Goal: Task Accomplishment & Management: Complete application form

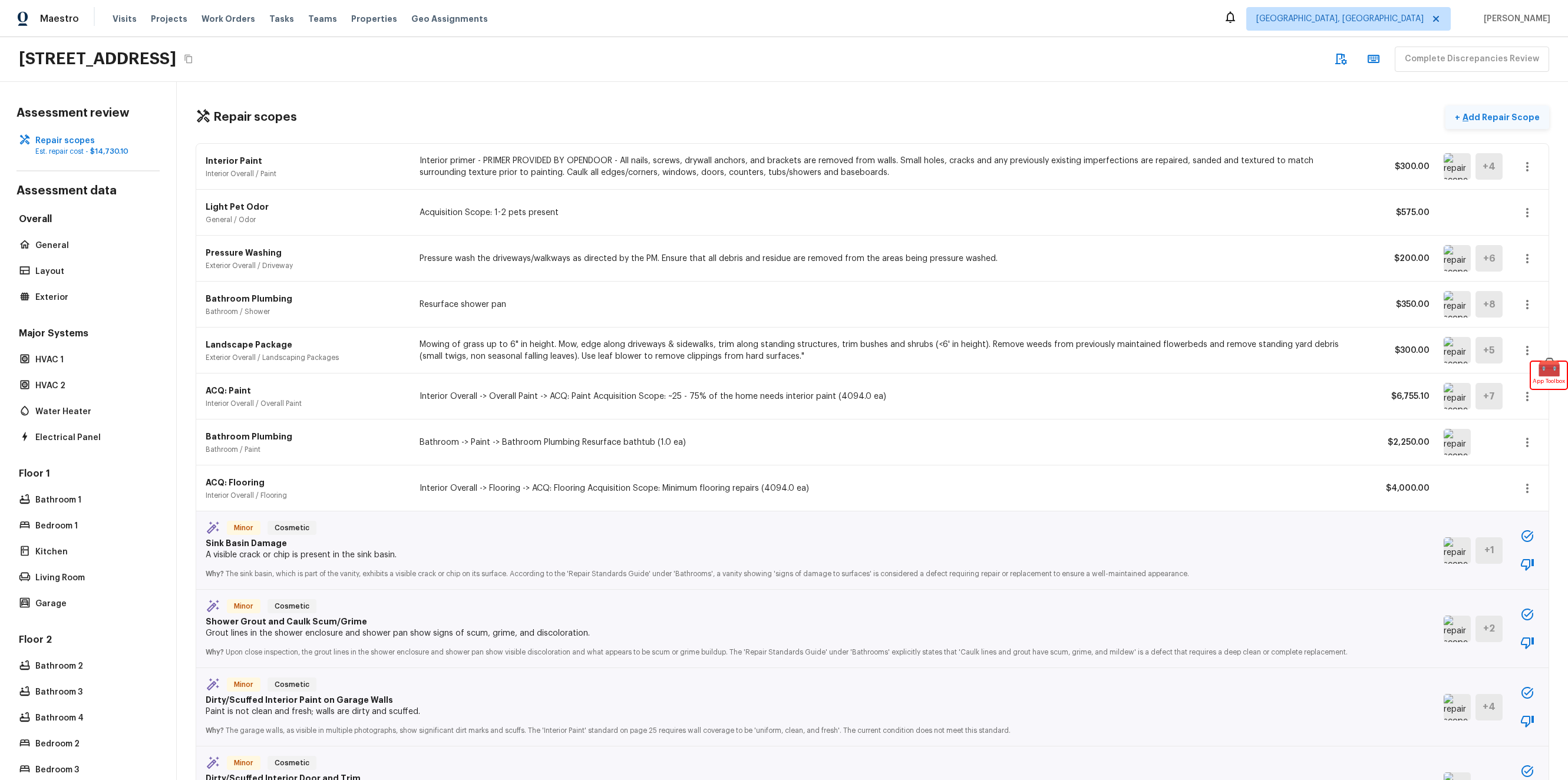
click at [1457, 124] on button "+ Add Repair Scope" at bounding box center [1497, 117] width 103 height 24
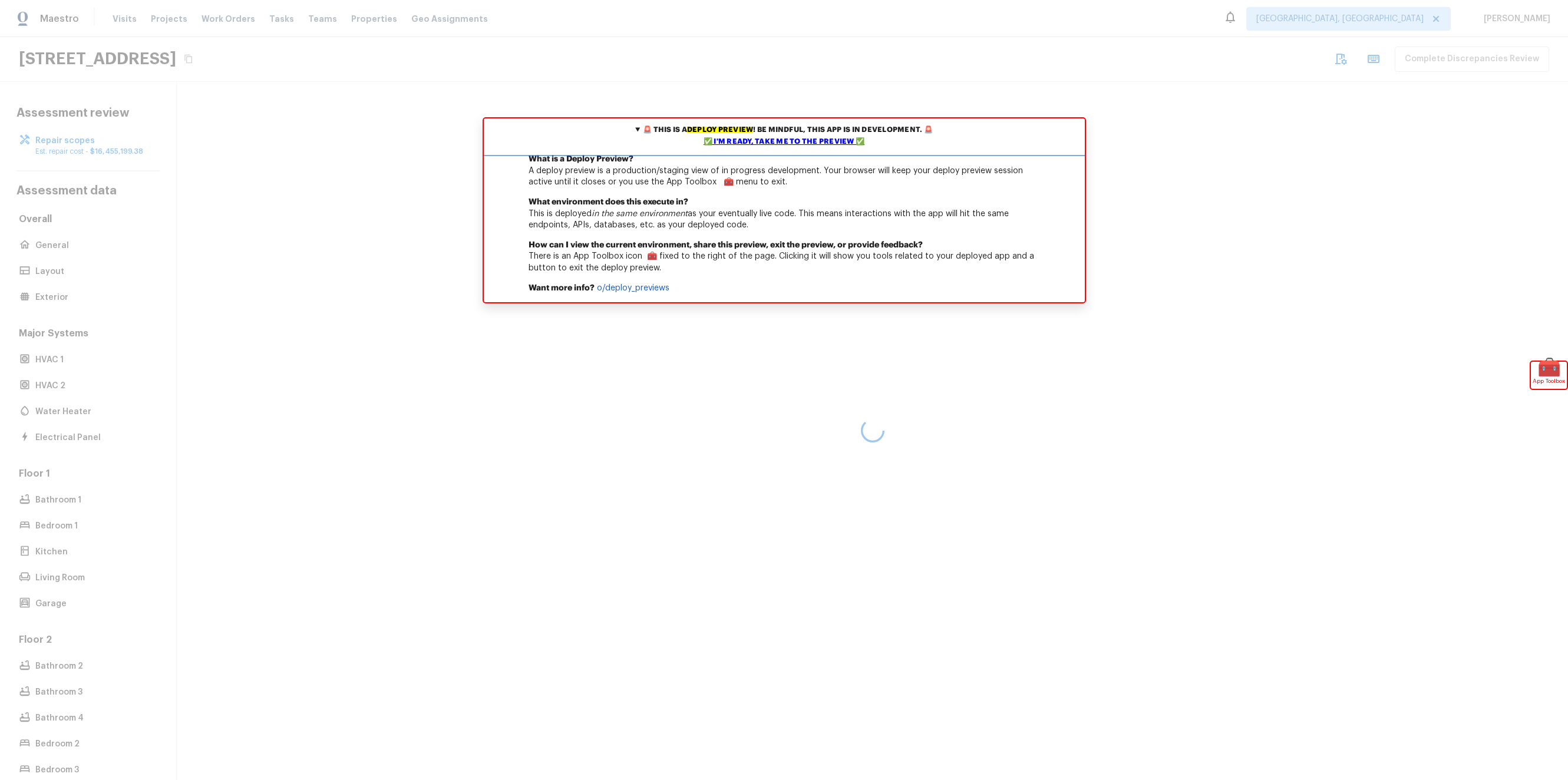
click at [803, 146] on div "✅ I'm ready, take me to the preview ✅" at bounding box center [784, 142] width 595 height 12
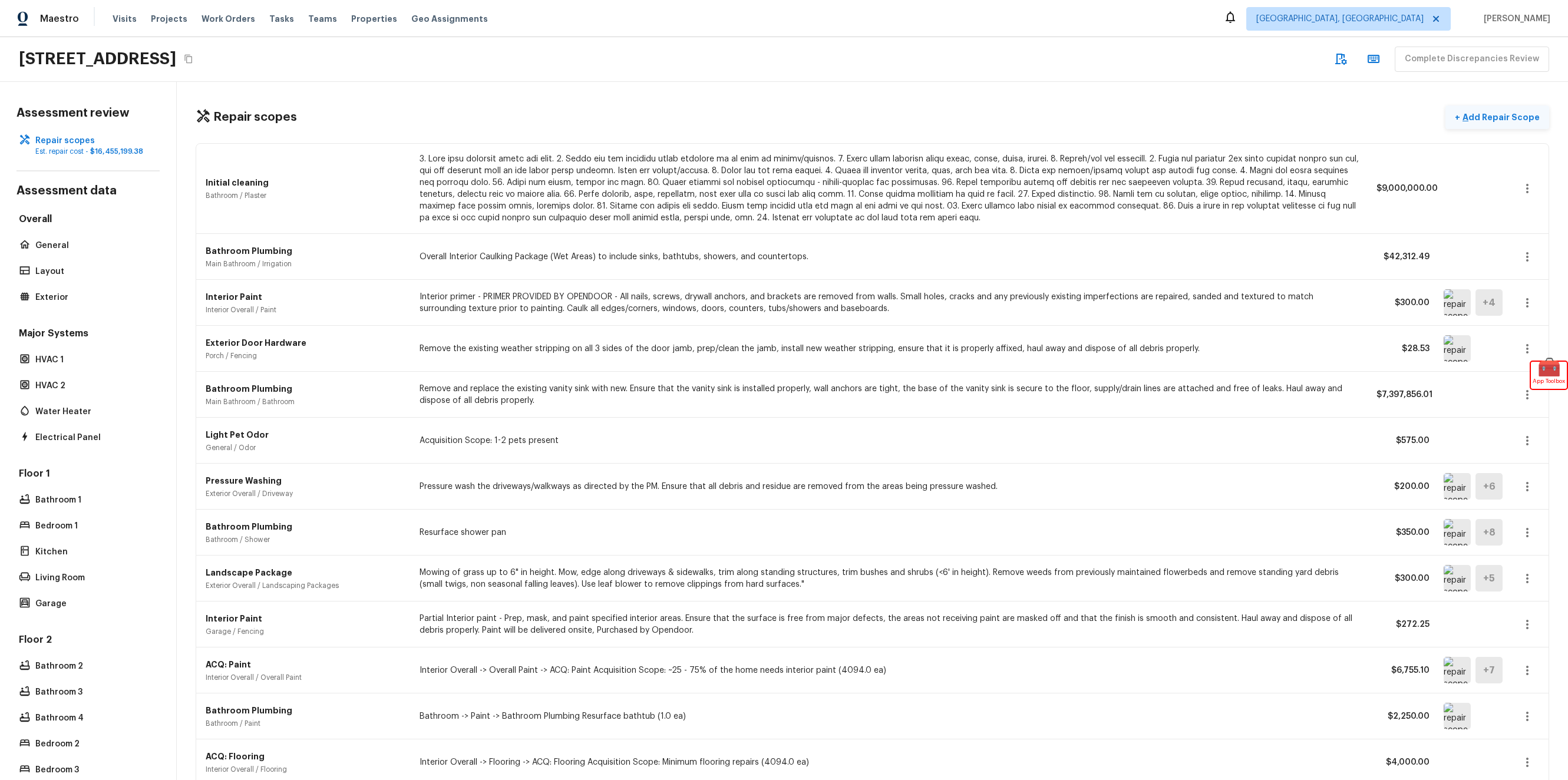
click at [1479, 105] on button "+ Add Repair Scope" at bounding box center [1497, 117] width 103 height 24
click at [1218, 197] on p at bounding box center [891, 188] width 943 height 71
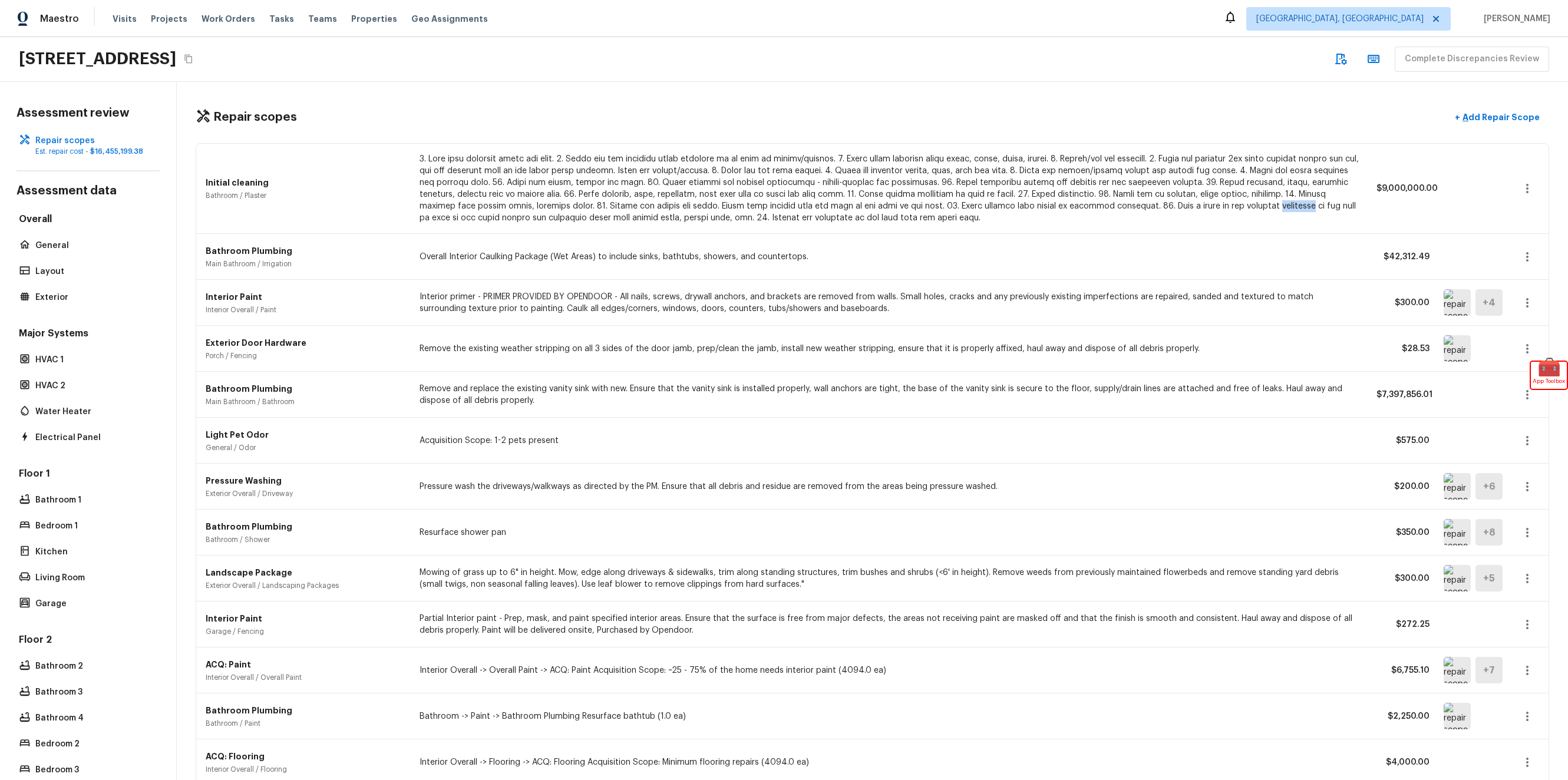
click at [1218, 197] on p at bounding box center [891, 188] width 943 height 71
click at [1487, 111] on p "Add Repair Scope" at bounding box center [1500, 117] width 80 height 12
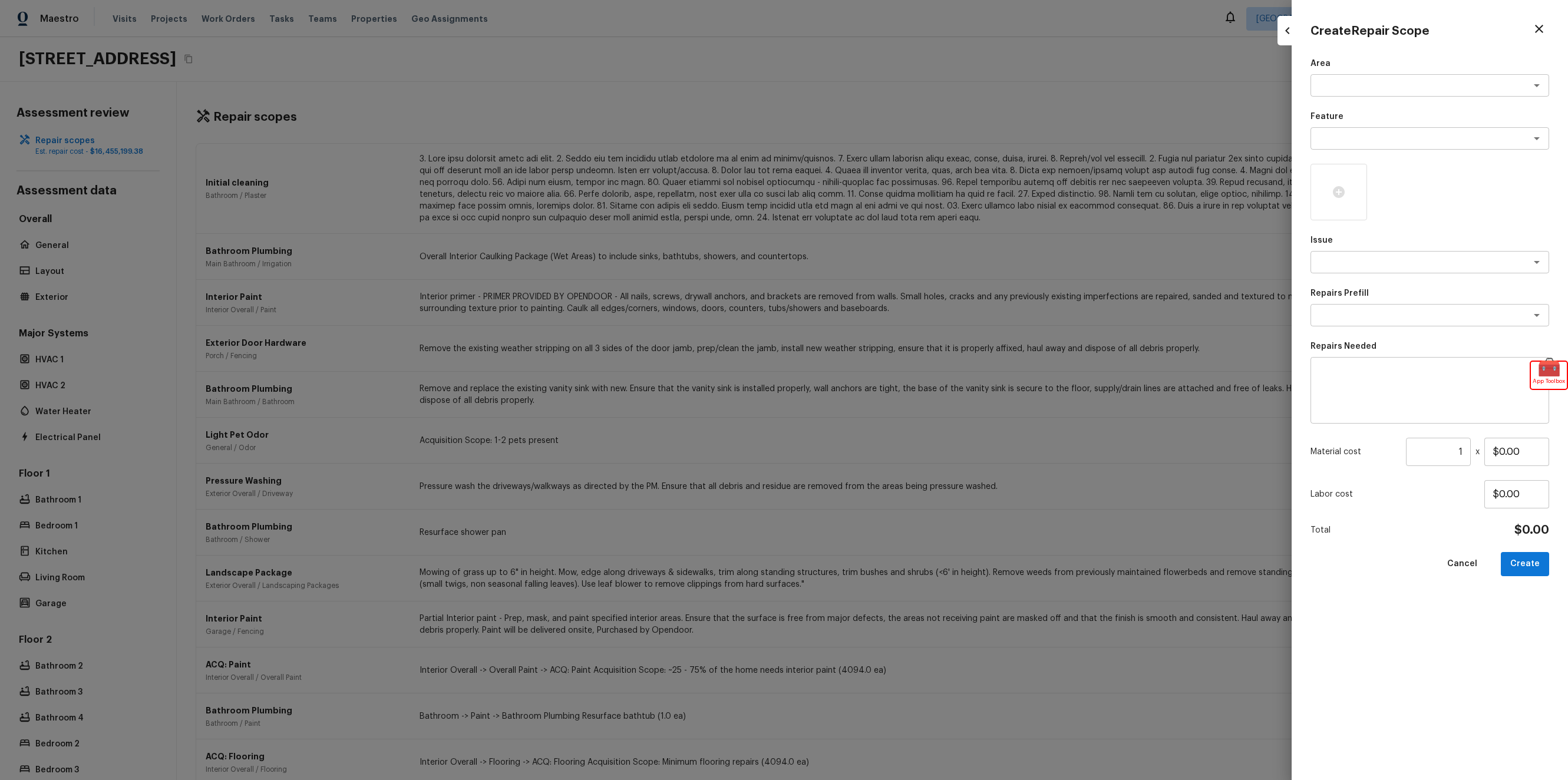
click at [1404, 98] on div "Area x ​ Feature x ​ Issue x ​ Repairs Prefill x ​ Repairs Needed x ​ Material …" at bounding box center [1429, 409] width 239 height 704
click at [1402, 138] on textarea at bounding box center [1413, 139] width 195 height 12
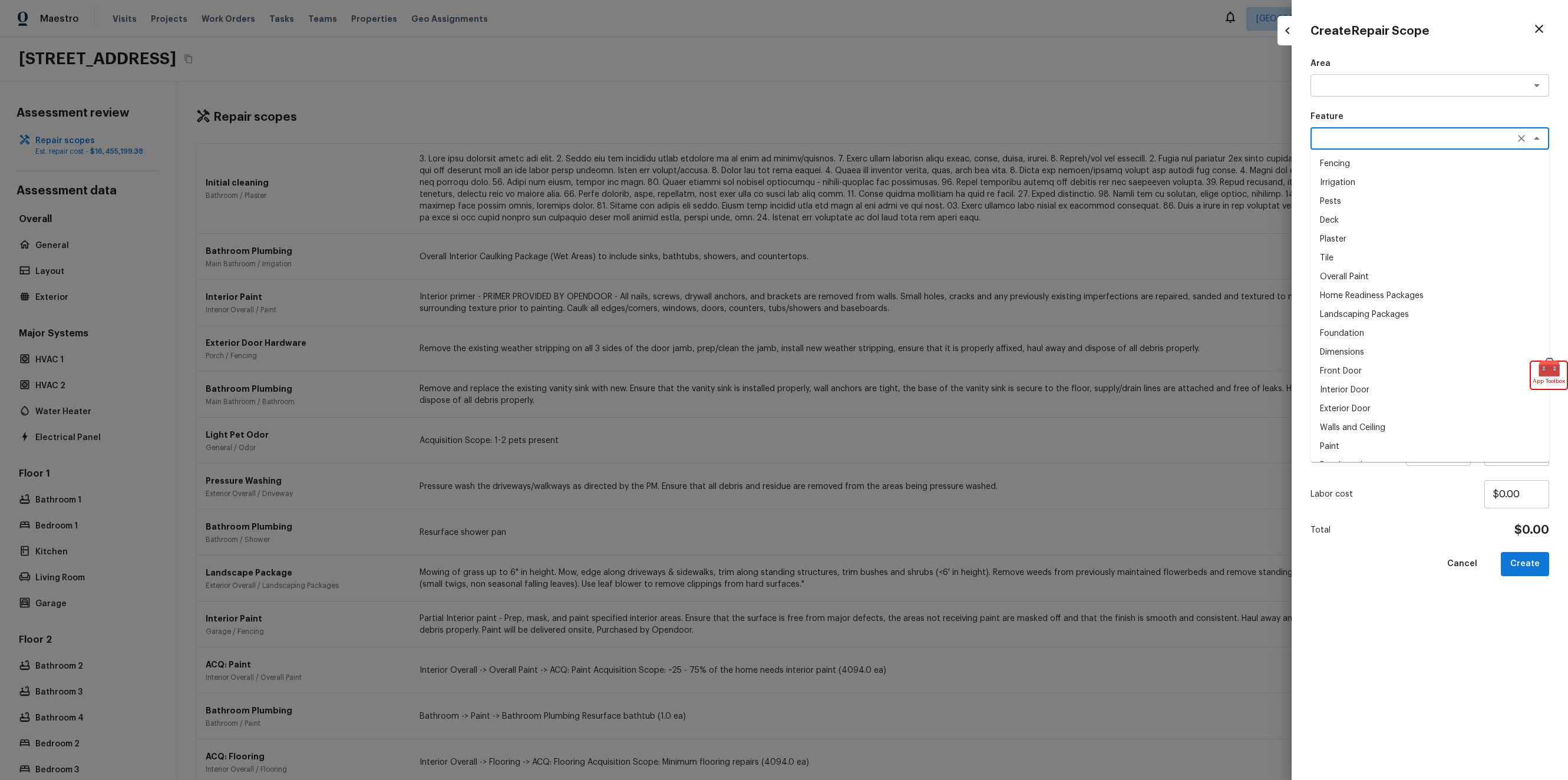
click at [1392, 208] on li "Pests" at bounding box center [1429, 202] width 239 height 19
click at [1378, 271] on div "x ​" at bounding box center [1429, 263] width 239 height 23
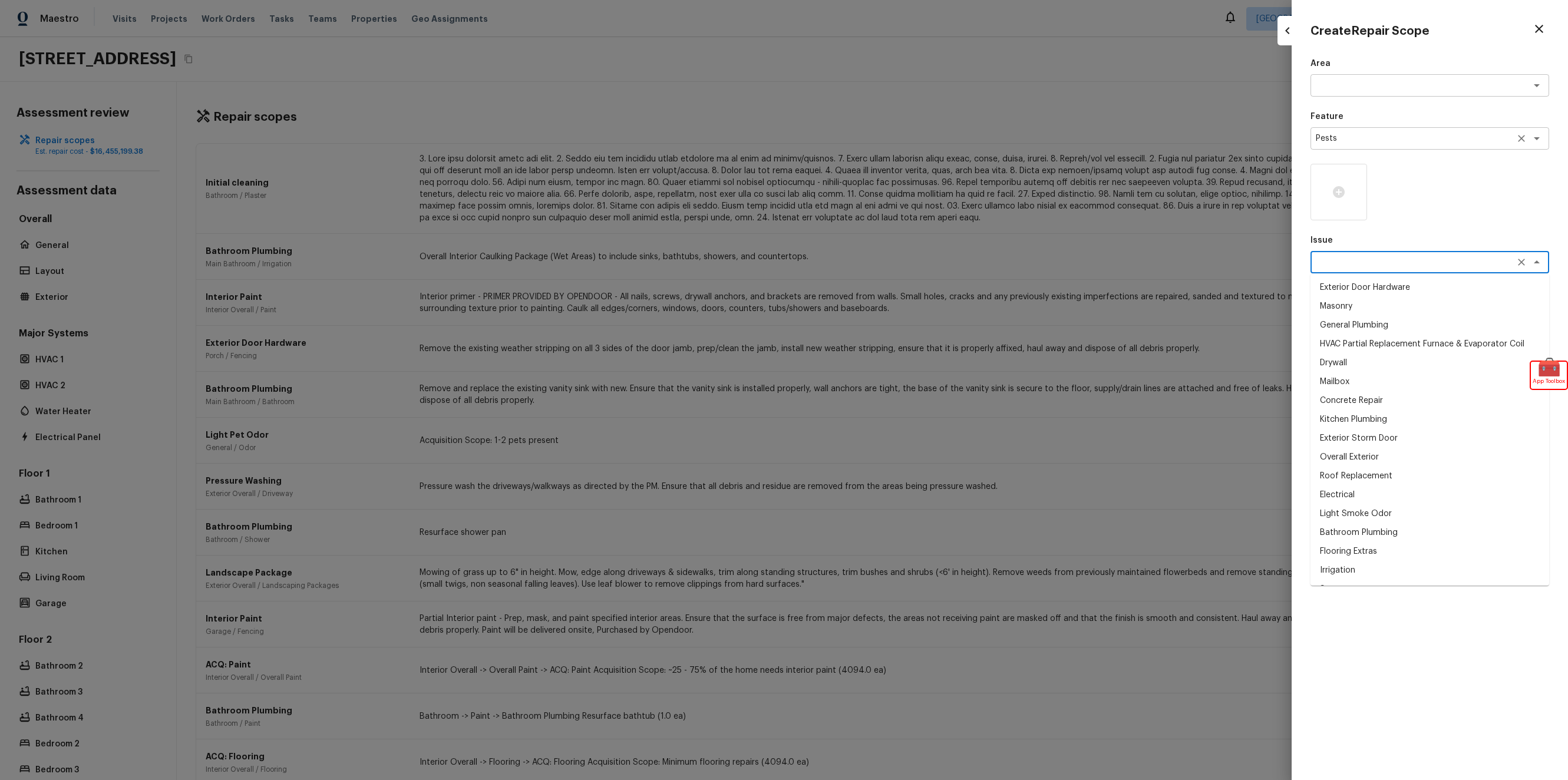
click at [1372, 134] on textarea "Pests" at bounding box center [1413, 139] width 195 height 12
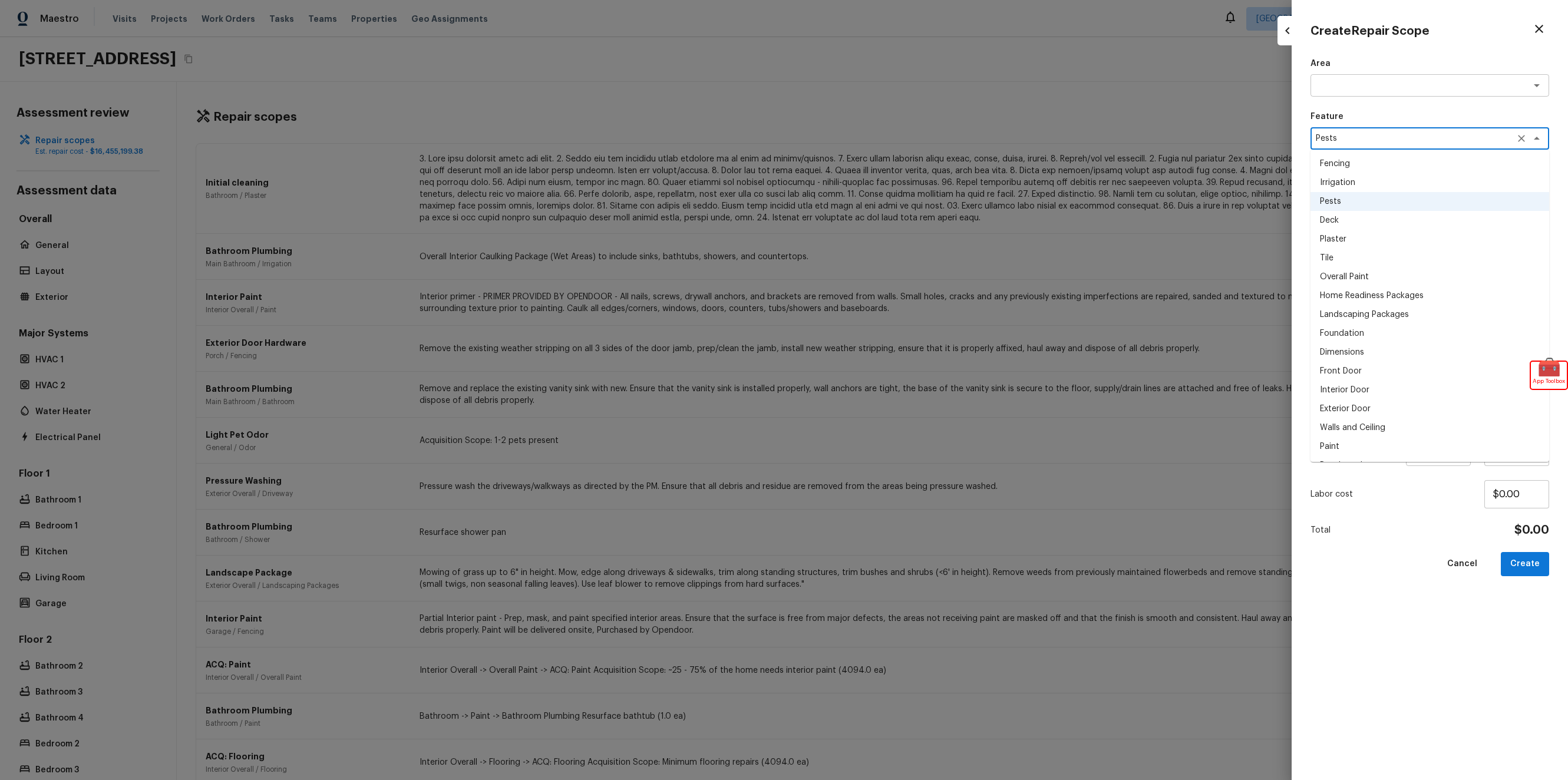
click at [1367, 212] on li "Deck" at bounding box center [1429, 220] width 239 height 19
click at [1362, 257] on textarea at bounding box center [1413, 263] width 195 height 12
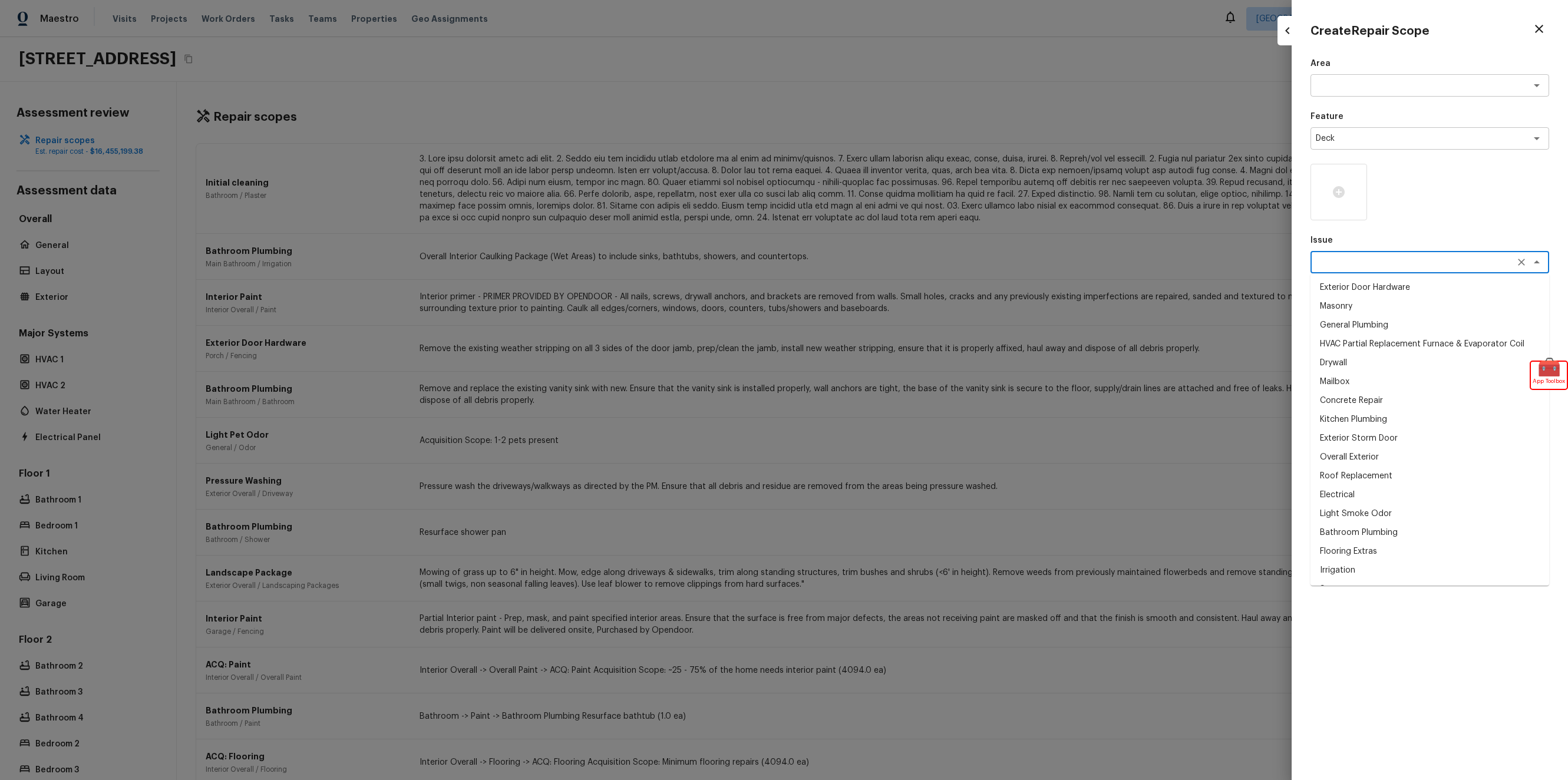
click at [1362, 151] on div "Area x ​ Feature Deck x ​ Issue x ​ Exterior Door Hardware Masonry General Plum…" at bounding box center [1429, 409] width 239 height 704
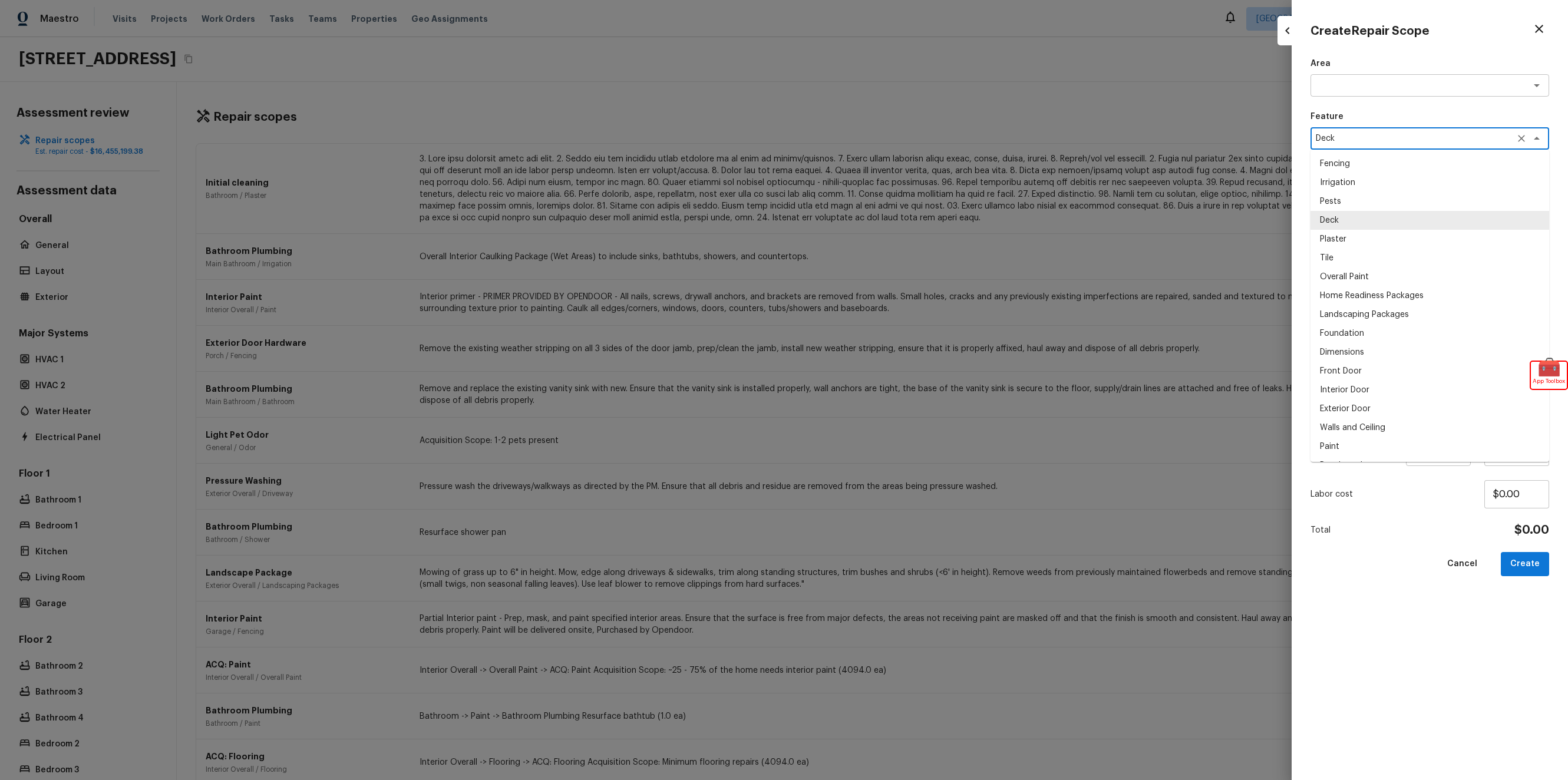
click at [1366, 140] on textarea "Deck" at bounding box center [1413, 139] width 195 height 12
click at [1360, 312] on li "Landscaping Packages" at bounding box center [1429, 314] width 239 height 19
type textarea "Landscaping Packages"
click at [1363, 262] on textarea at bounding box center [1413, 263] width 195 height 12
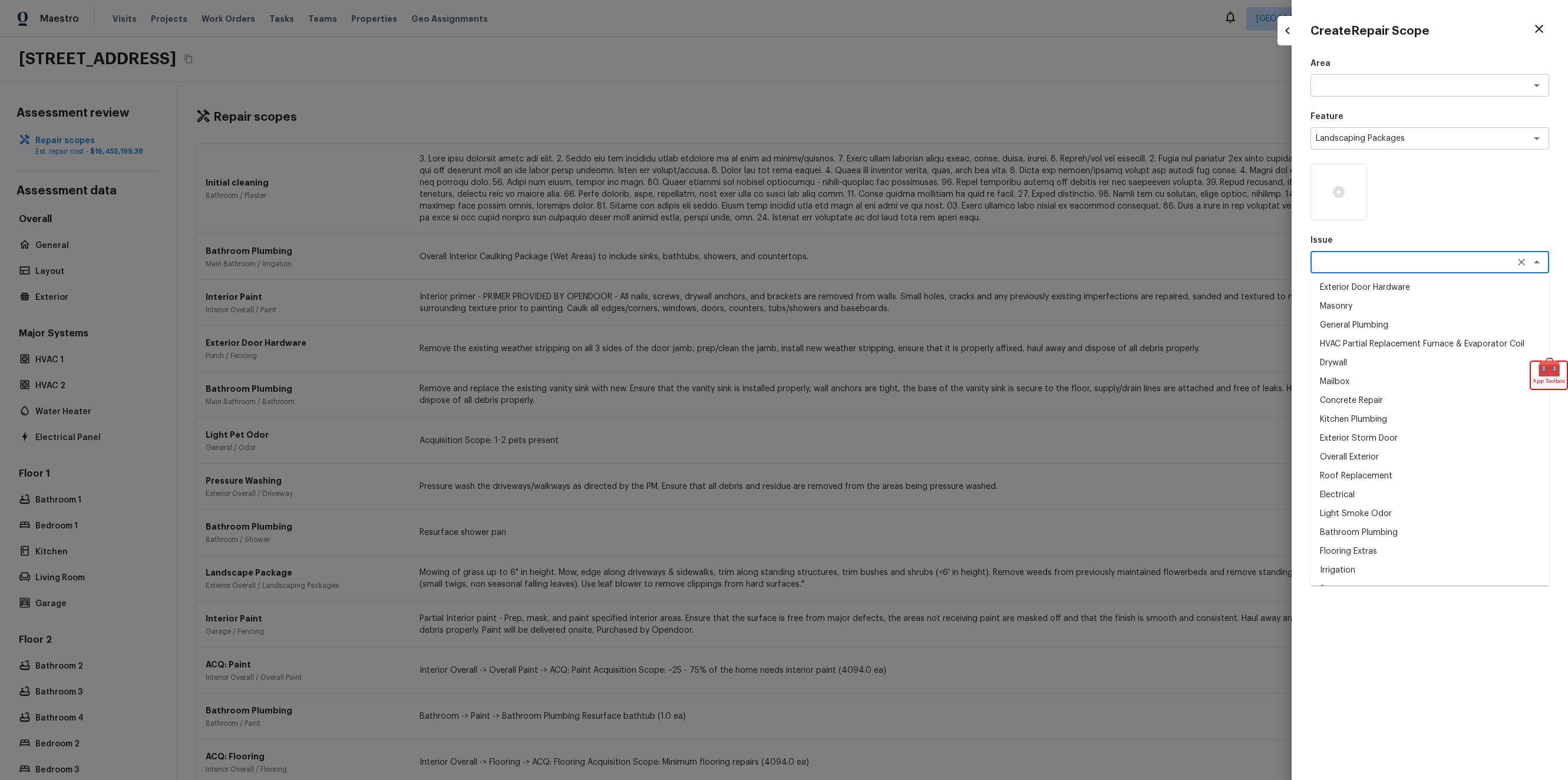
click at [1363, 262] on textarea at bounding box center [1413, 263] width 195 height 12
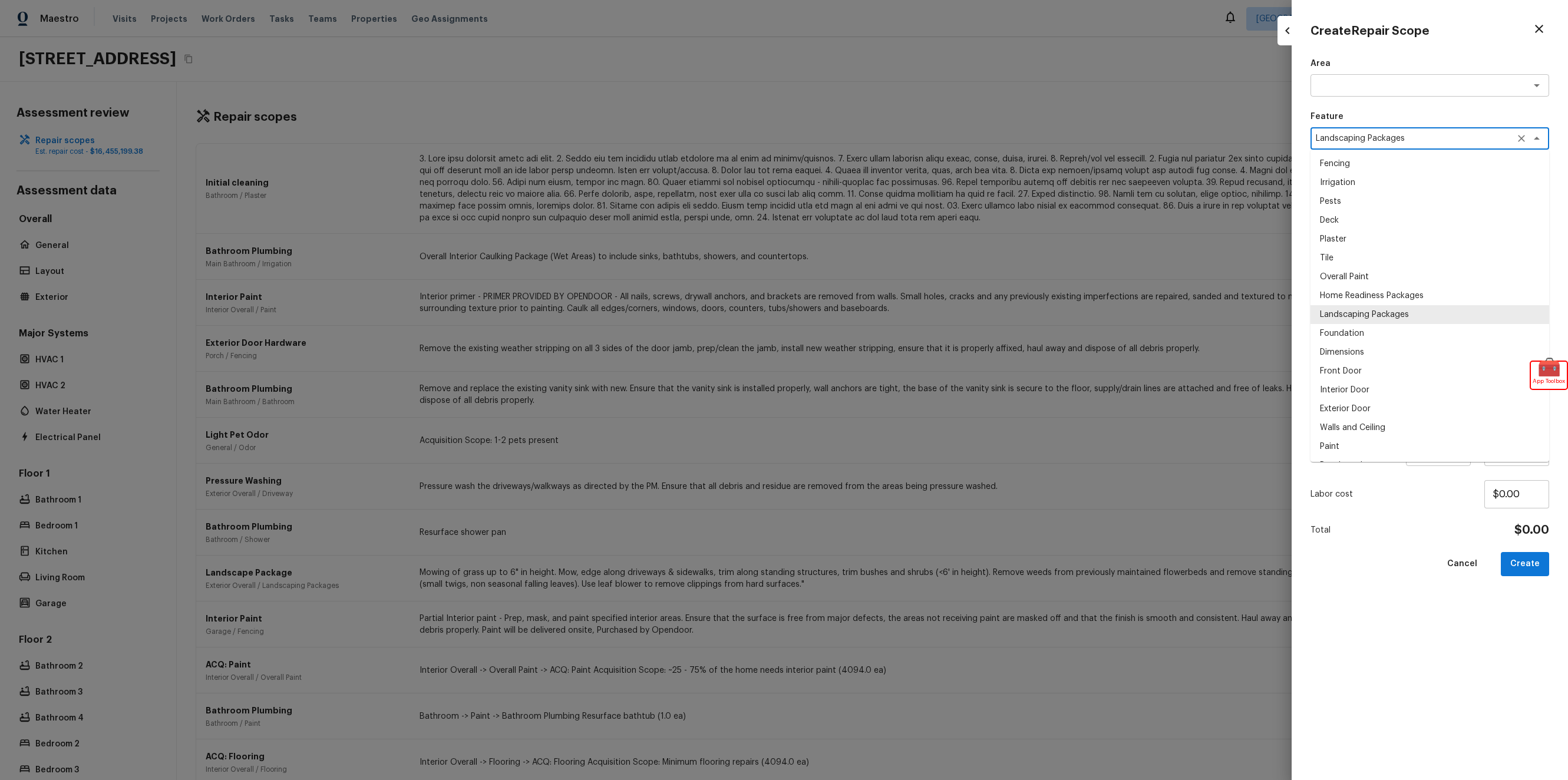
click at [1378, 137] on textarea "Landscaping Packages" at bounding box center [1413, 139] width 195 height 12
click at [1378, 87] on textarea at bounding box center [1413, 86] width 195 height 12
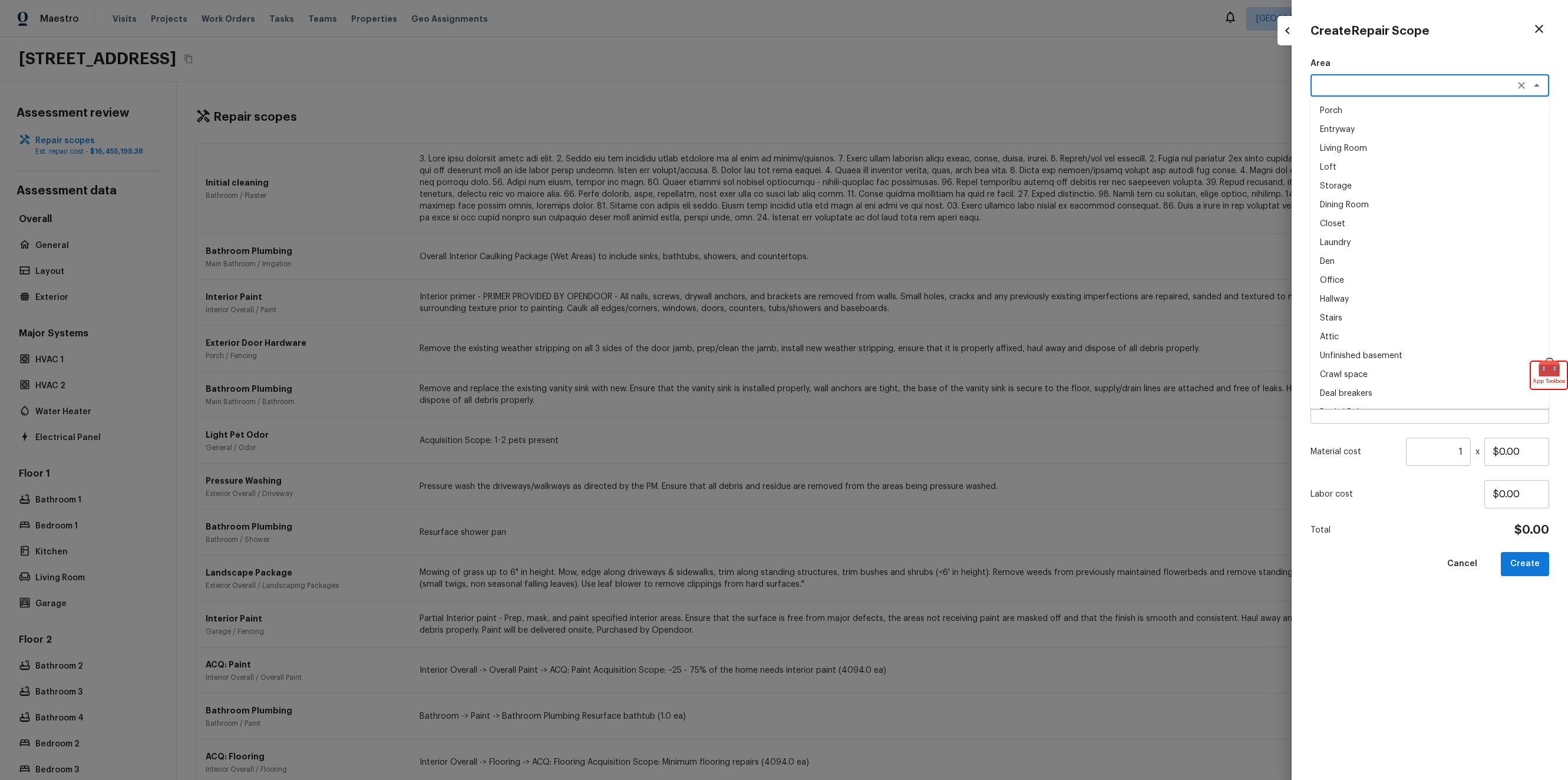
click at [1366, 260] on li "Den" at bounding box center [1429, 261] width 239 height 19
type textarea "Den"
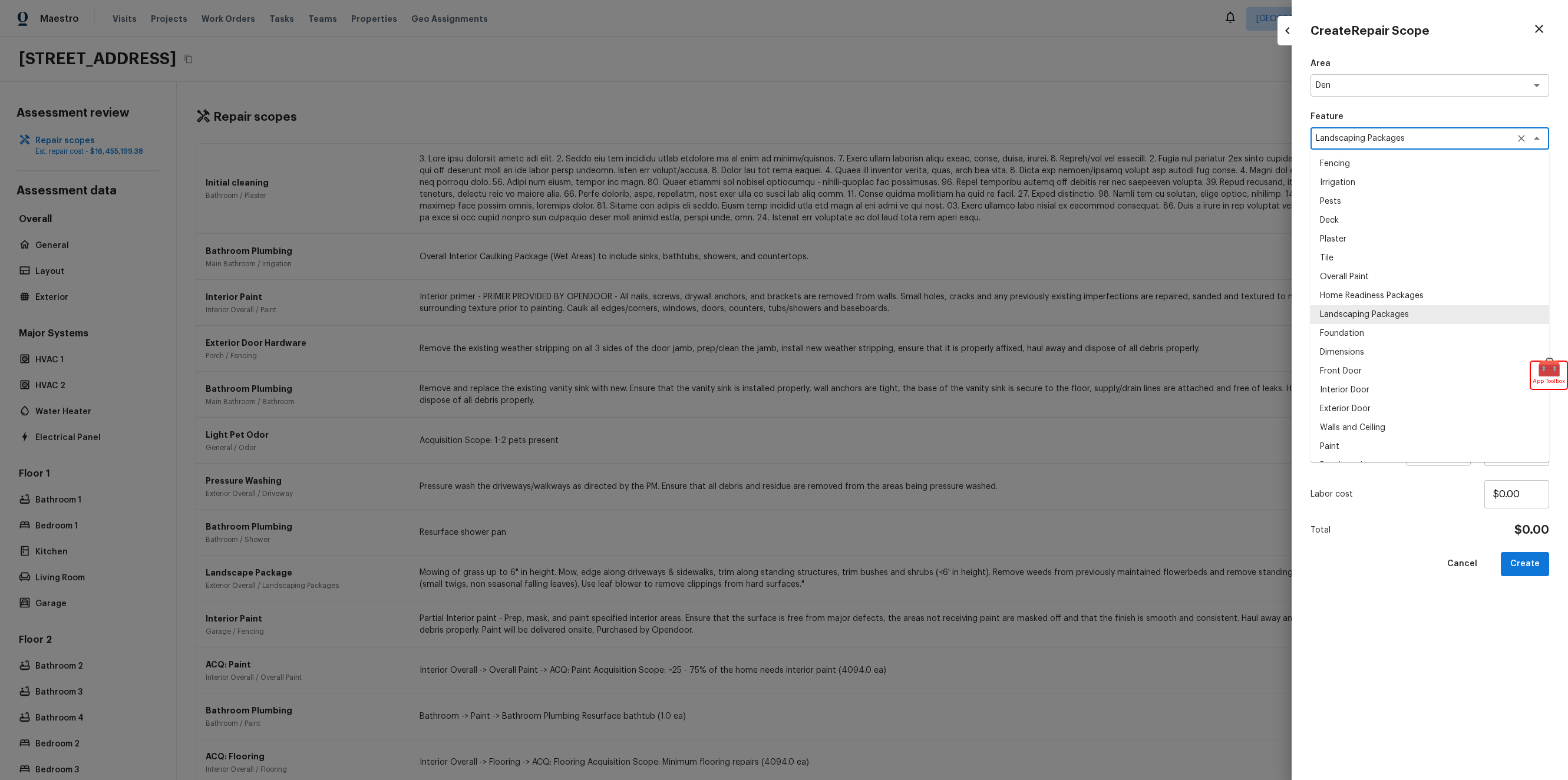
click at [1371, 333] on li "Foundation" at bounding box center [1429, 334] width 239 height 19
type textarea "Foundation"
click at [1378, 143] on textarea "Foundation" at bounding box center [1413, 139] width 195 height 12
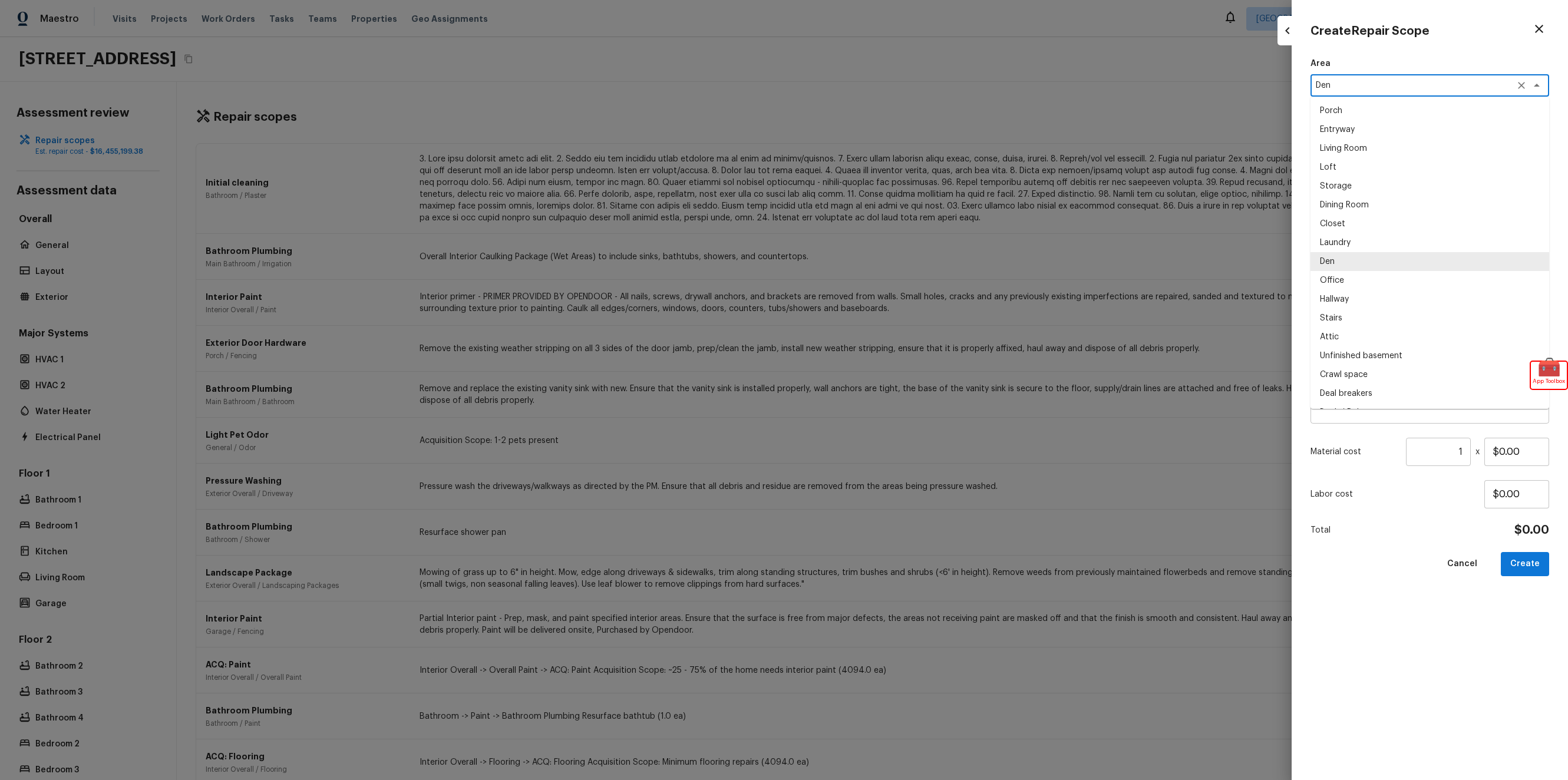
click at [1372, 84] on textarea "Den" at bounding box center [1413, 86] width 195 height 12
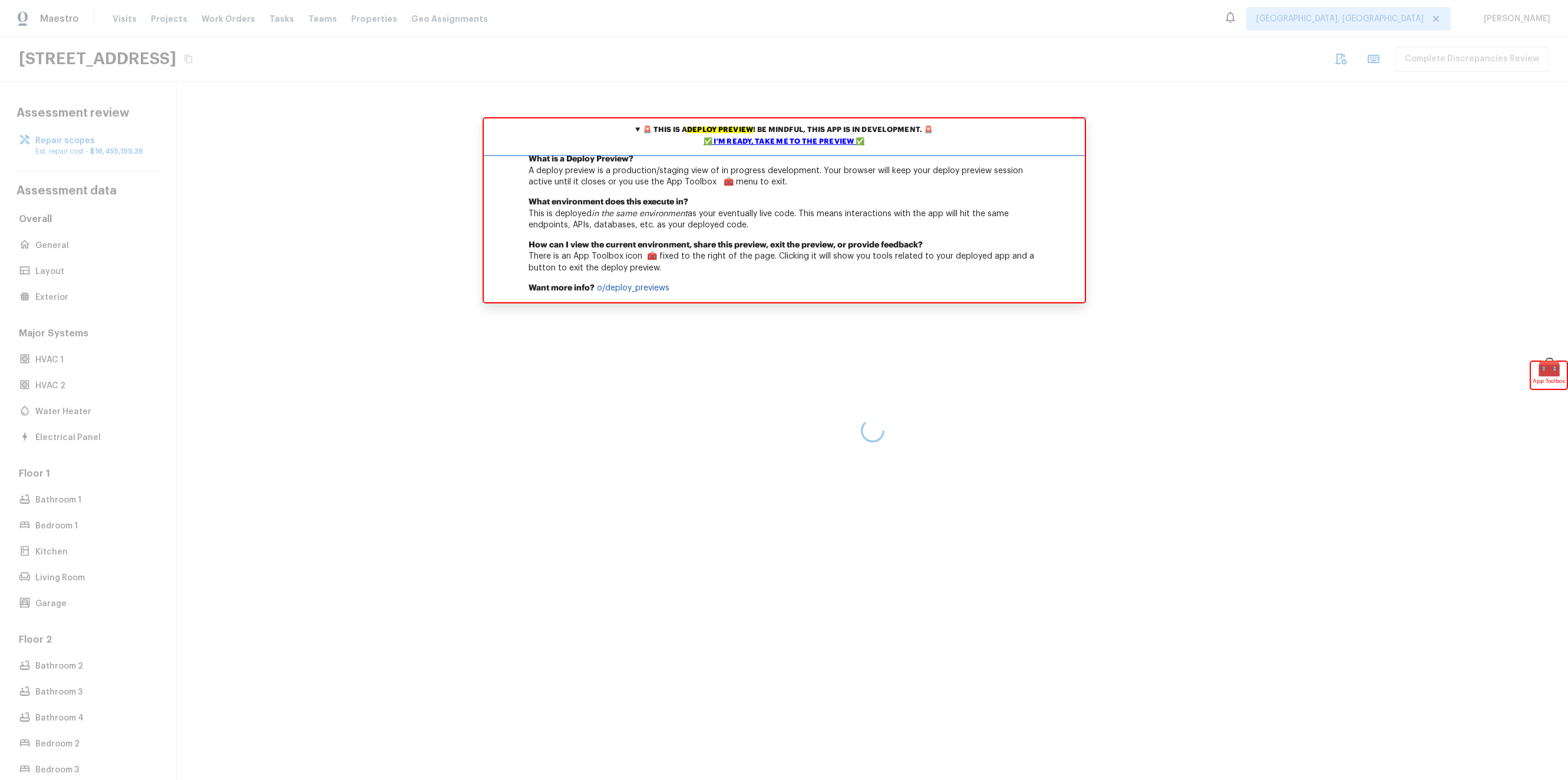
scroll to position [9, 0]
click at [812, 147] on div "✅ I'm ready, take me to the preview ✅" at bounding box center [784, 142] width 595 height 12
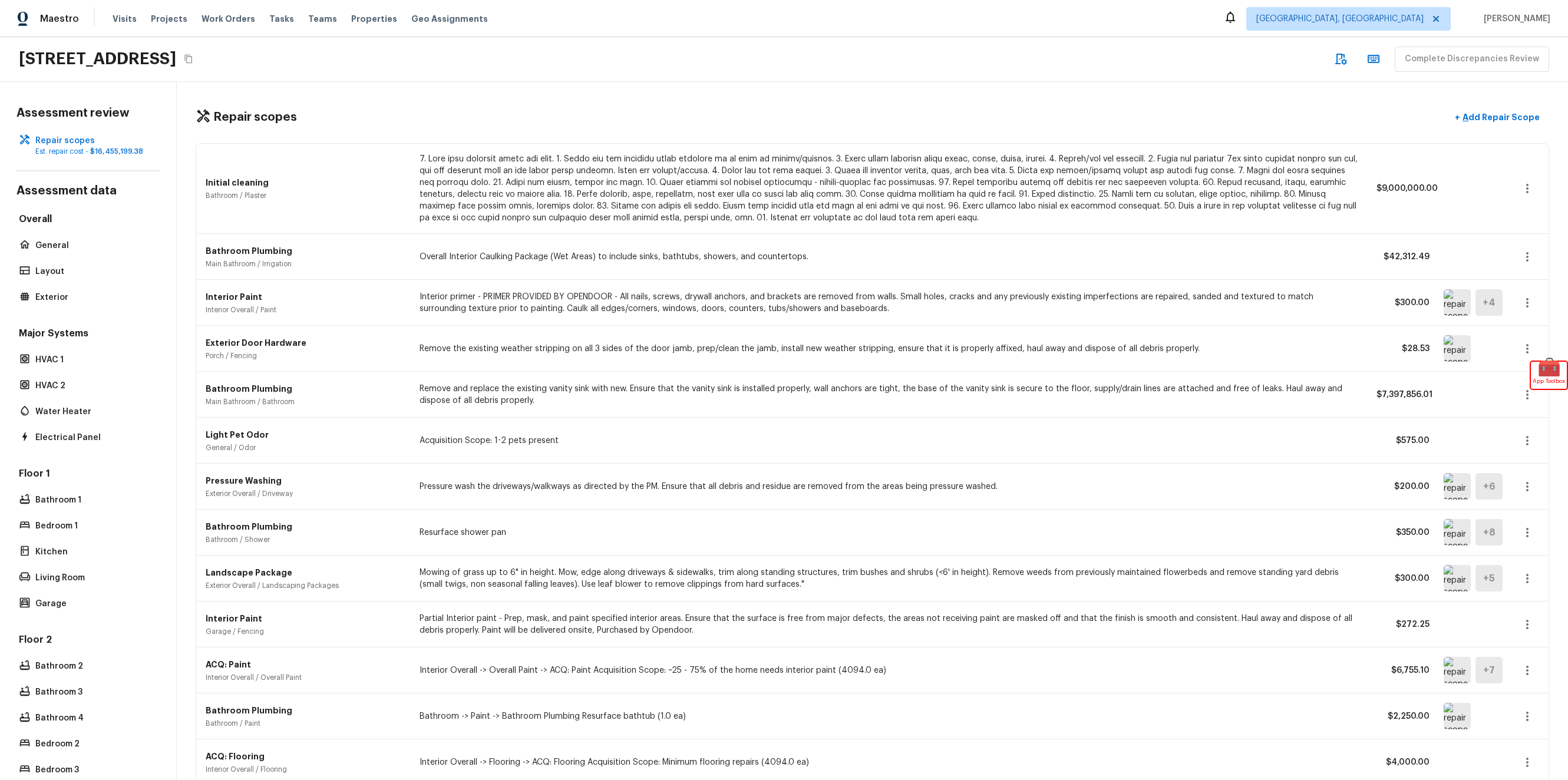
scroll to position [0, 0]
click at [1460, 113] on p "Add Repair Scope" at bounding box center [1500, 117] width 80 height 12
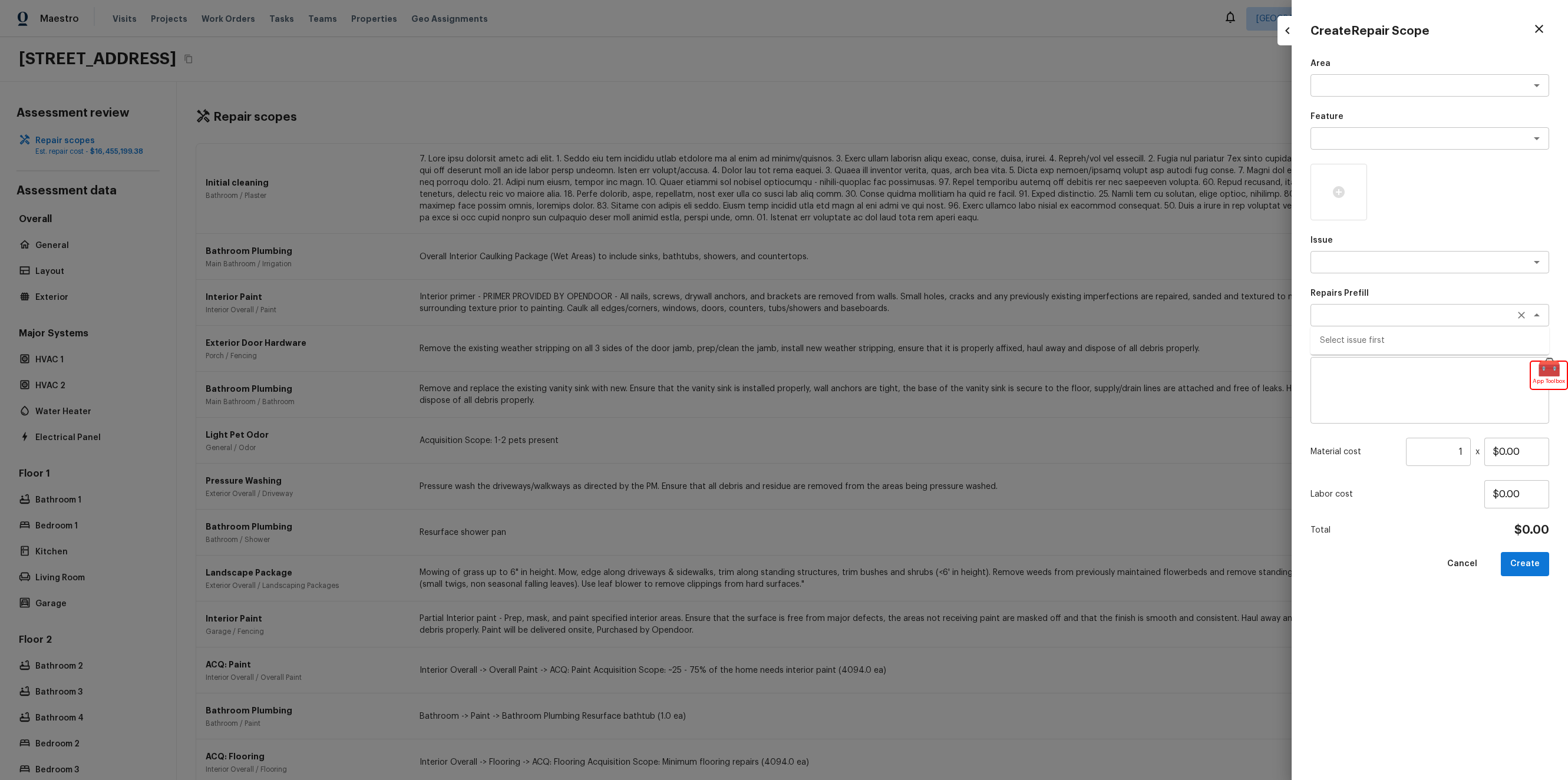
click at [1368, 308] on div "x ​" at bounding box center [1429, 316] width 239 height 23
click at [1367, 271] on div "x ​" at bounding box center [1429, 263] width 239 height 23
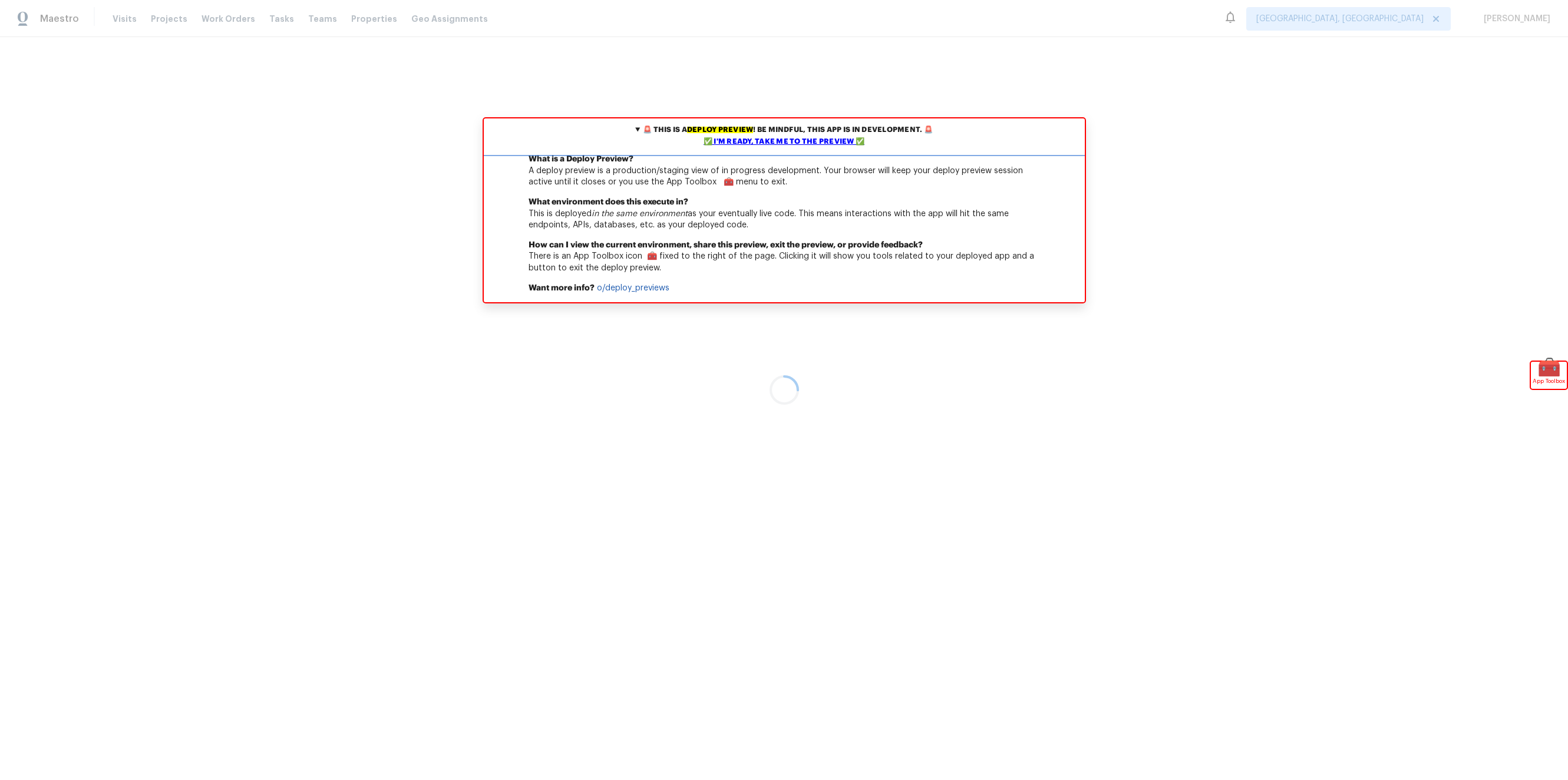
click at [826, 148] on div "✅ I'm ready, take me to the preview ✅" at bounding box center [784, 142] width 595 height 12
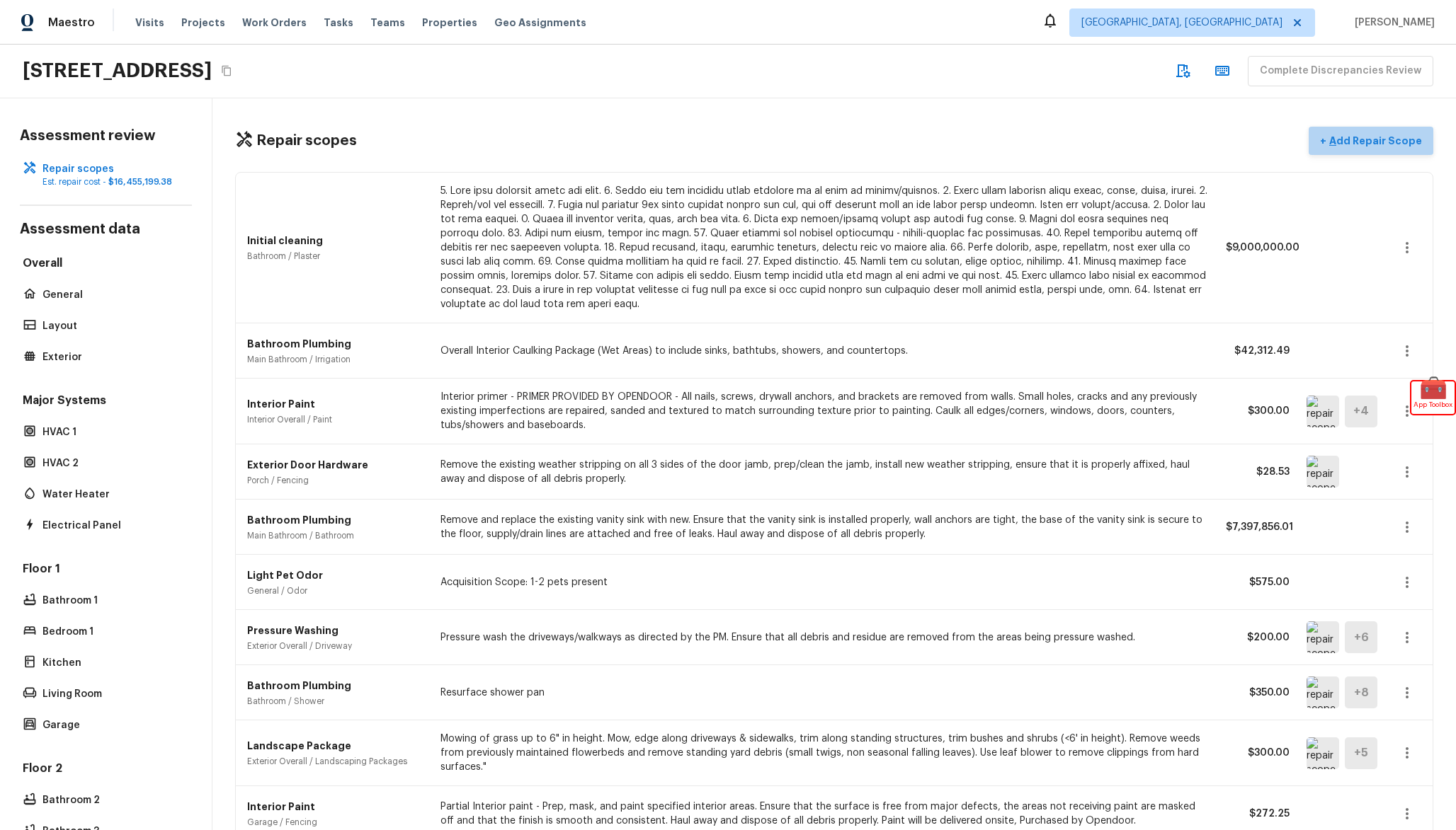
click at [1379, 152] on button "+ Add Repair Scope" at bounding box center [1371, 141] width 124 height 29
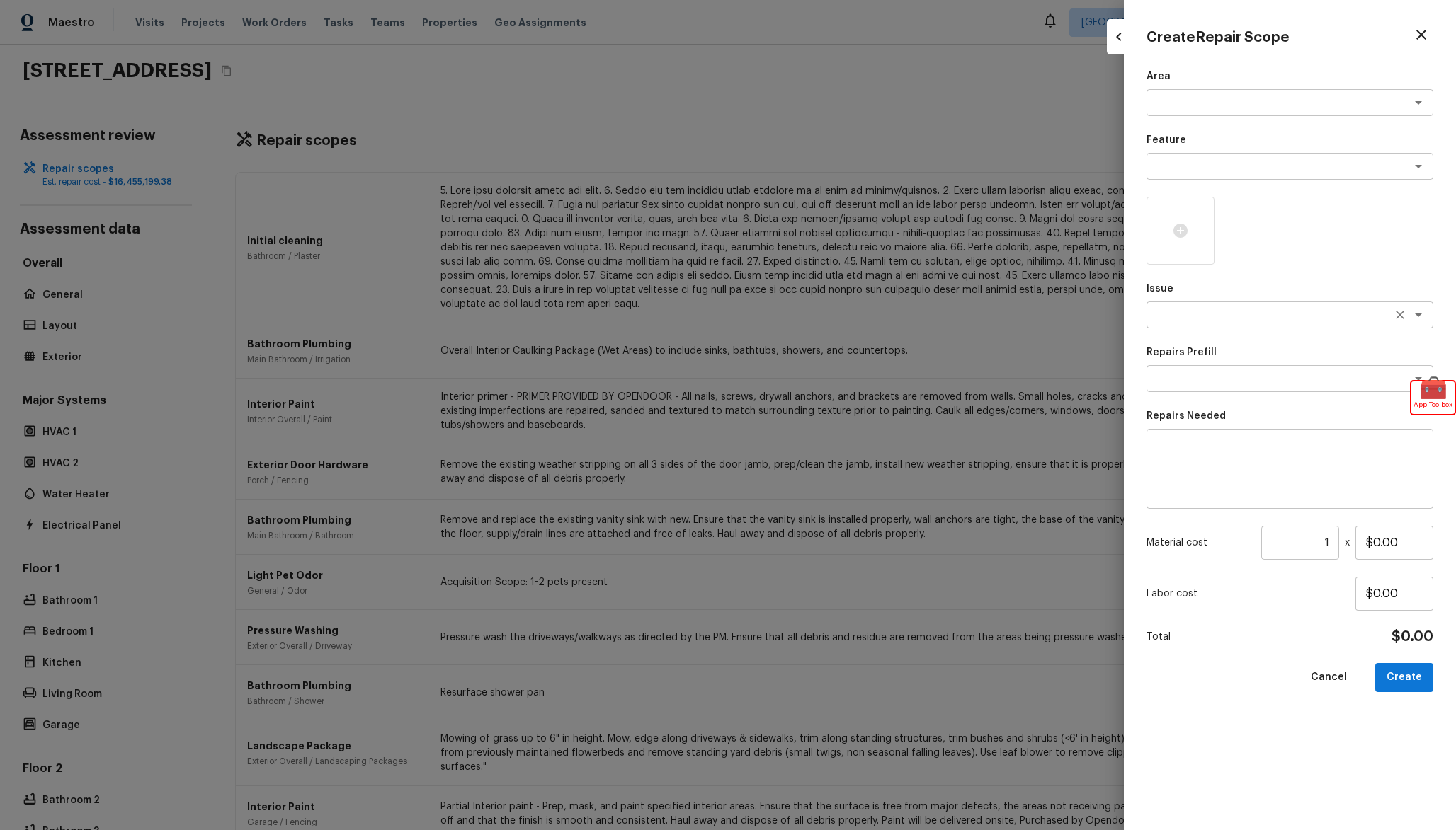
click at [1251, 315] on textarea at bounding box center [1270, 315] width 234 height 14
click at [1303, 319] on textarea at bounding box center [1270, 315] width 234 height 14
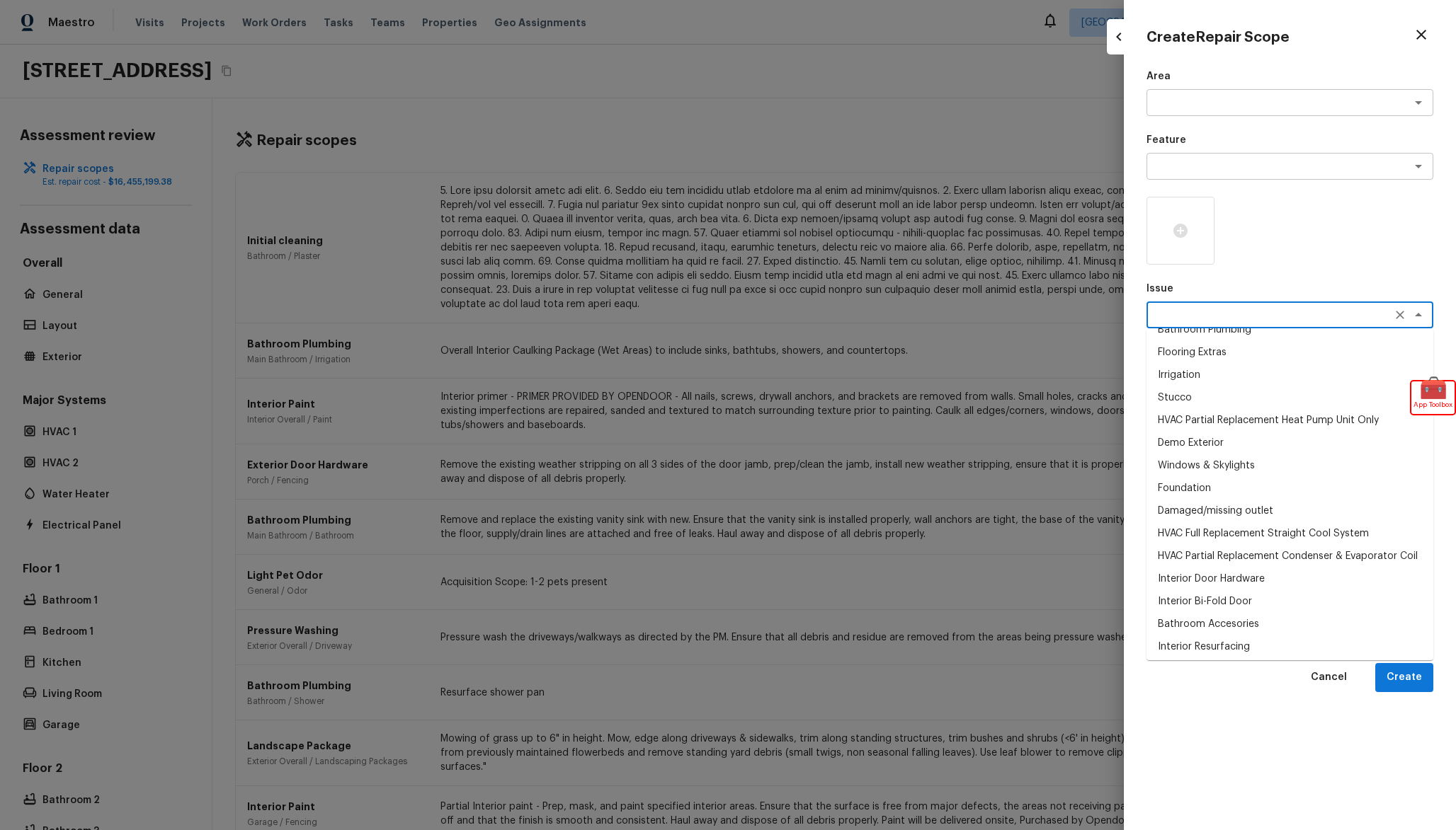
scroll to position [55, 0]
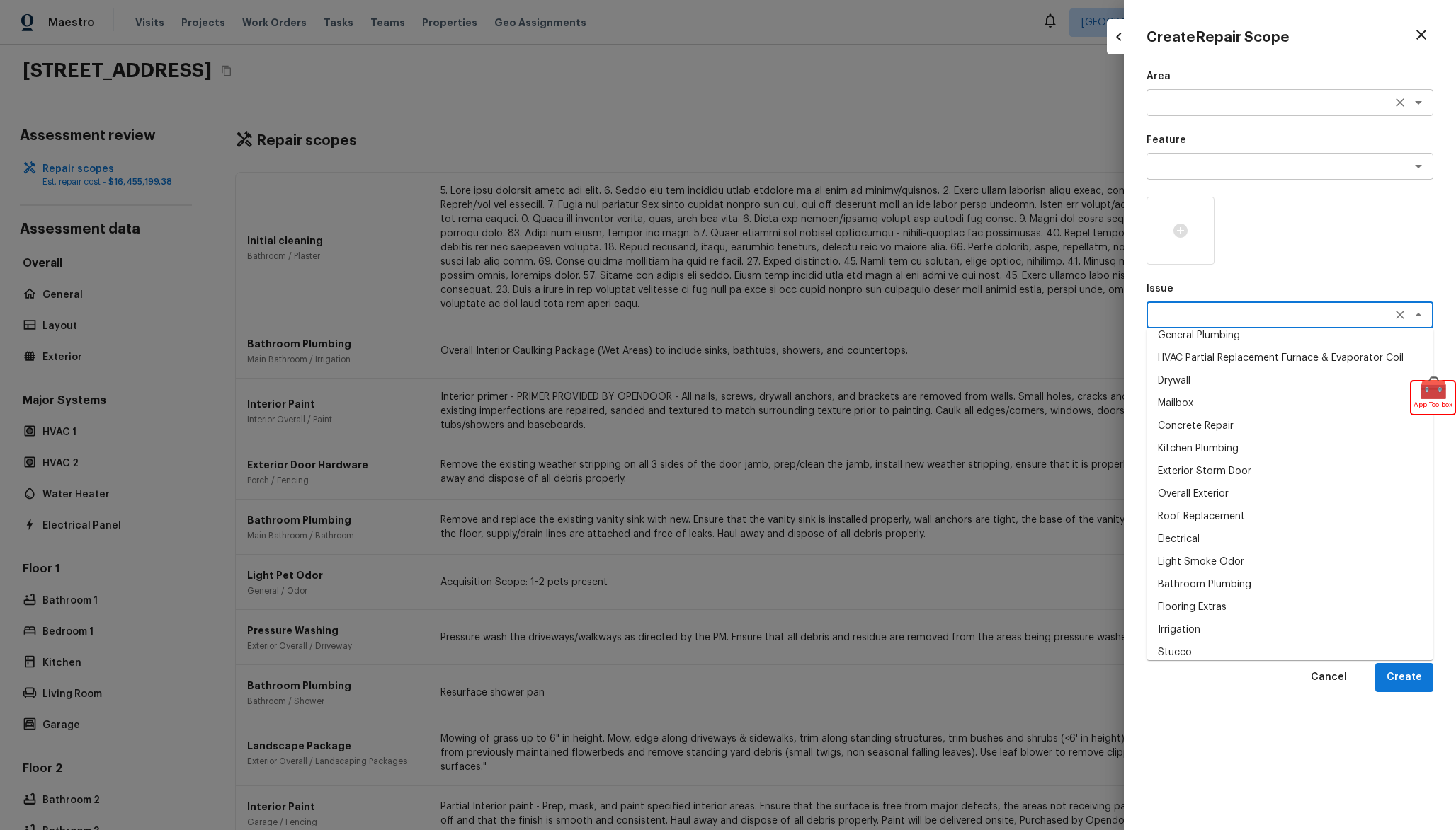
click at [1219, 111] on div "x ​" at bounding box center [1290, 103] width 287 height 27
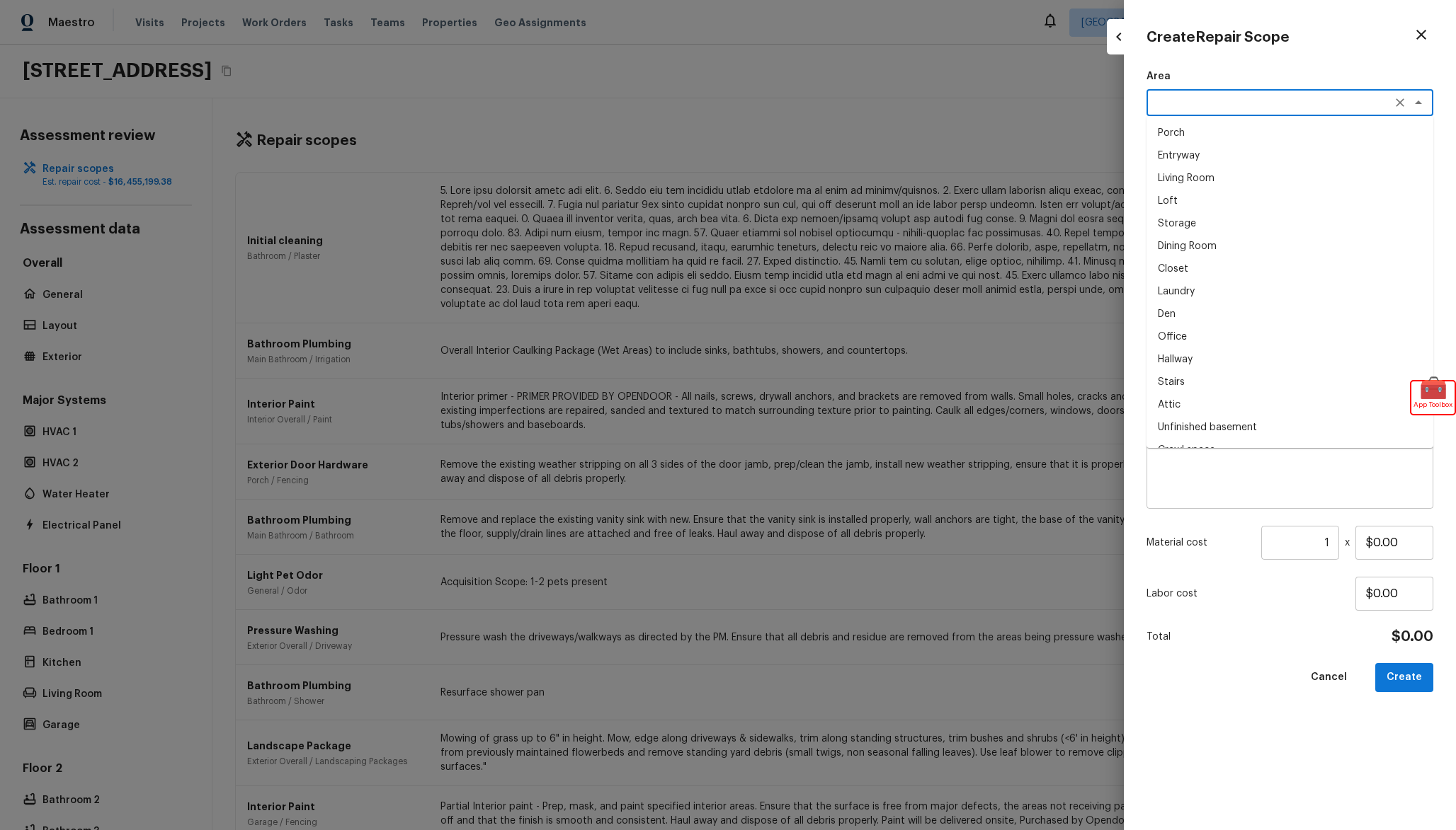
click at [1219, 209] on li "Loft" at bounding box center [1290, 201] width 287 height 22
type textarea "Loft"
click at [1235, 172] on textarea at bounding box center [1270, 166] width 234 height 14
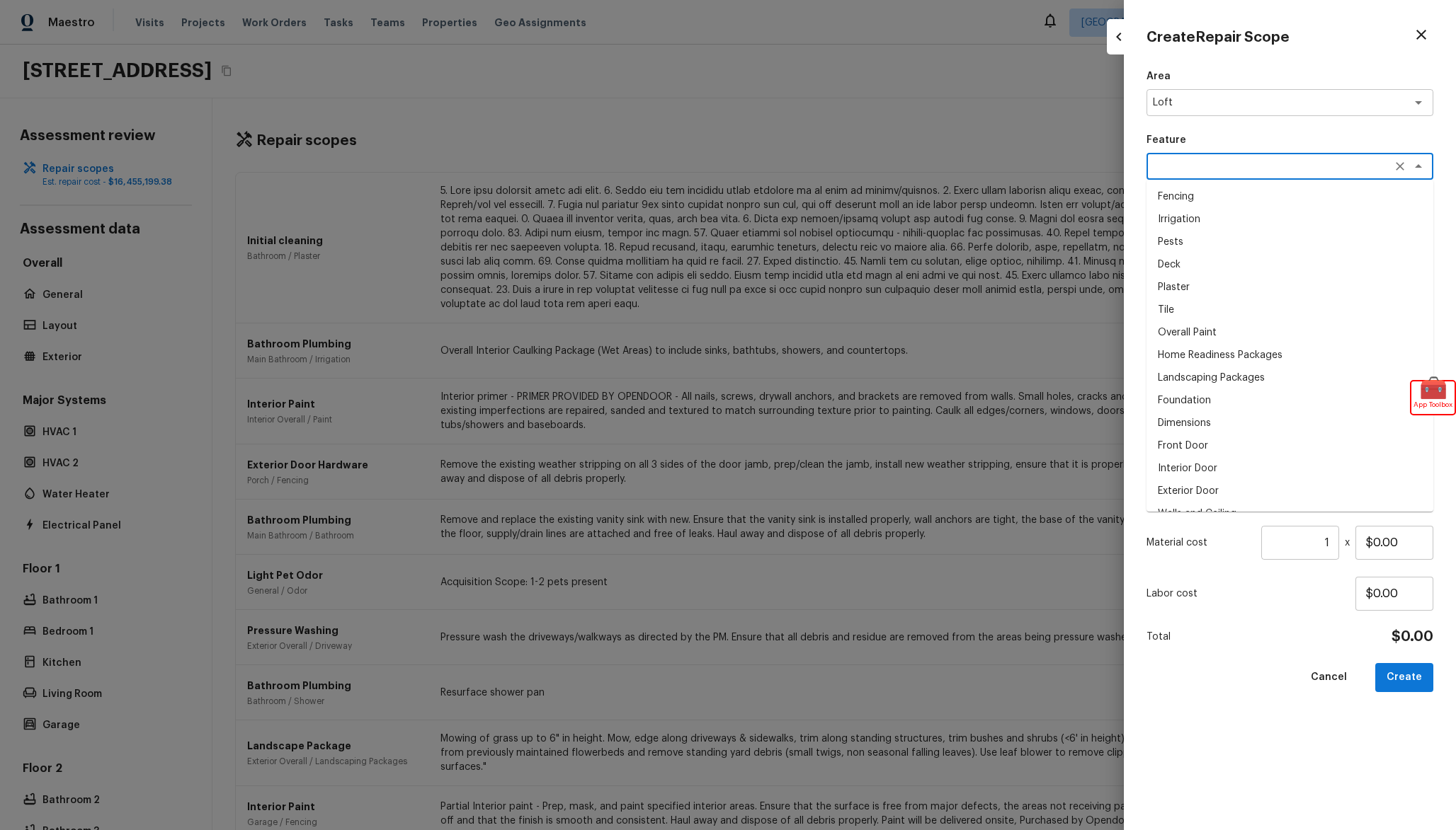
click at [1217, 305] on li "Tile" at bounding box center [1290, 310] width 287 height 22
type textarea "Tile"
click at [1223, 335] on div "Area Loft x ​ Feature Tile x ​ Issue x ​ Repairs Prefill x ​ Repairs Needed x ​…" at bounding box center [1290, 438] width 287 height 738
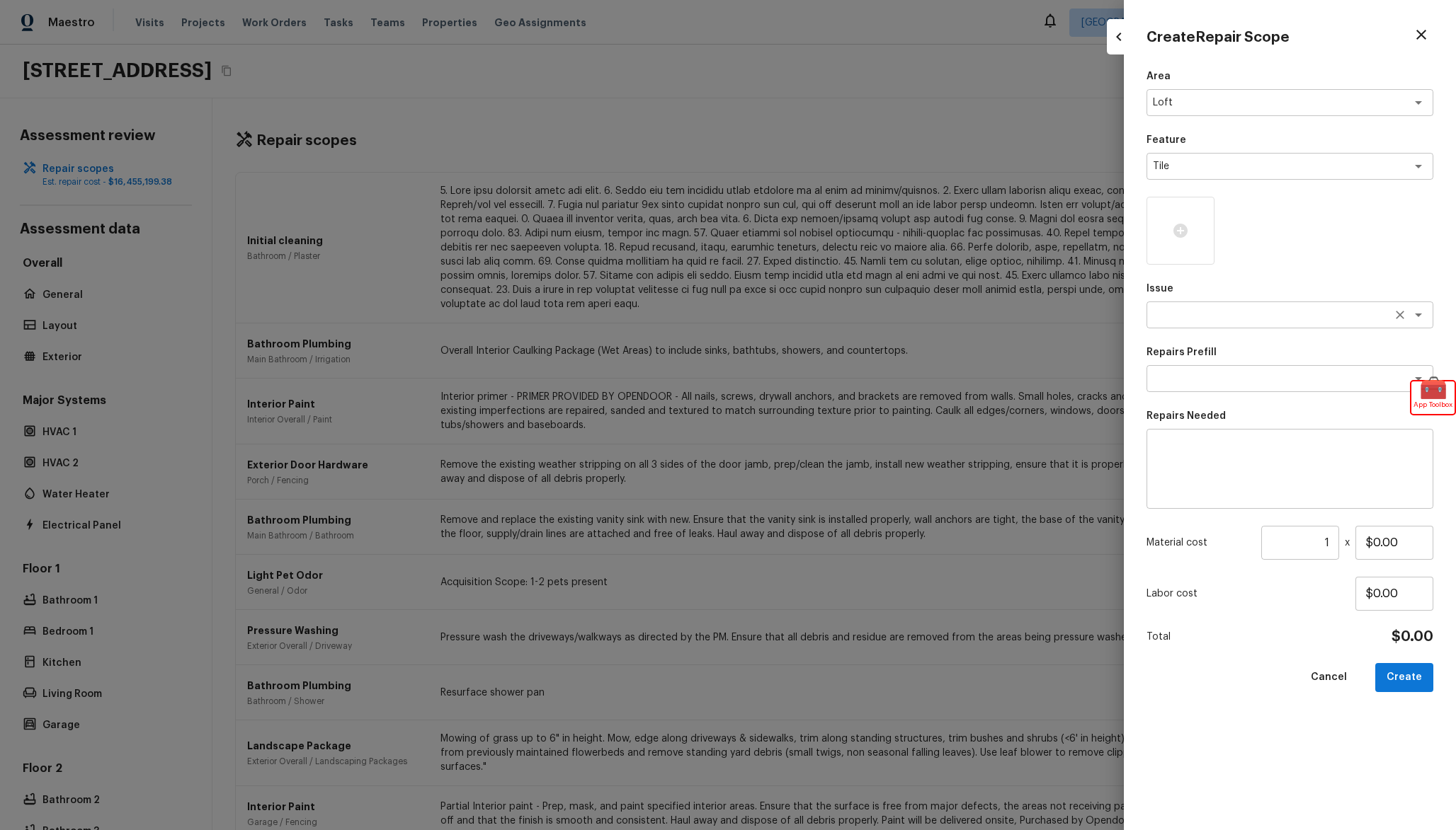
click at [1234, 319] on textarea at bounding box center [1270, 315] width 234 height 14
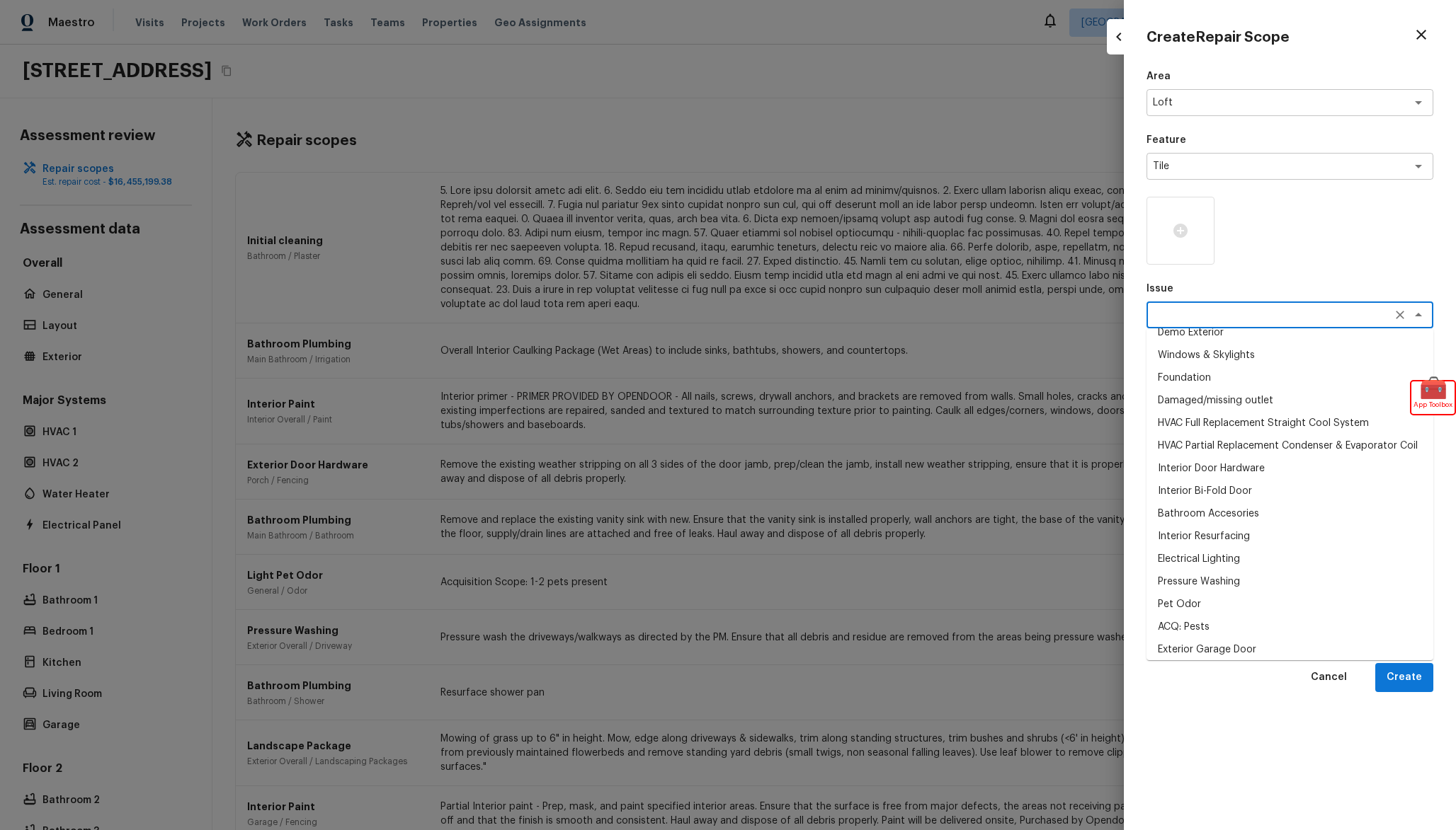
scroll to position [0, 0]
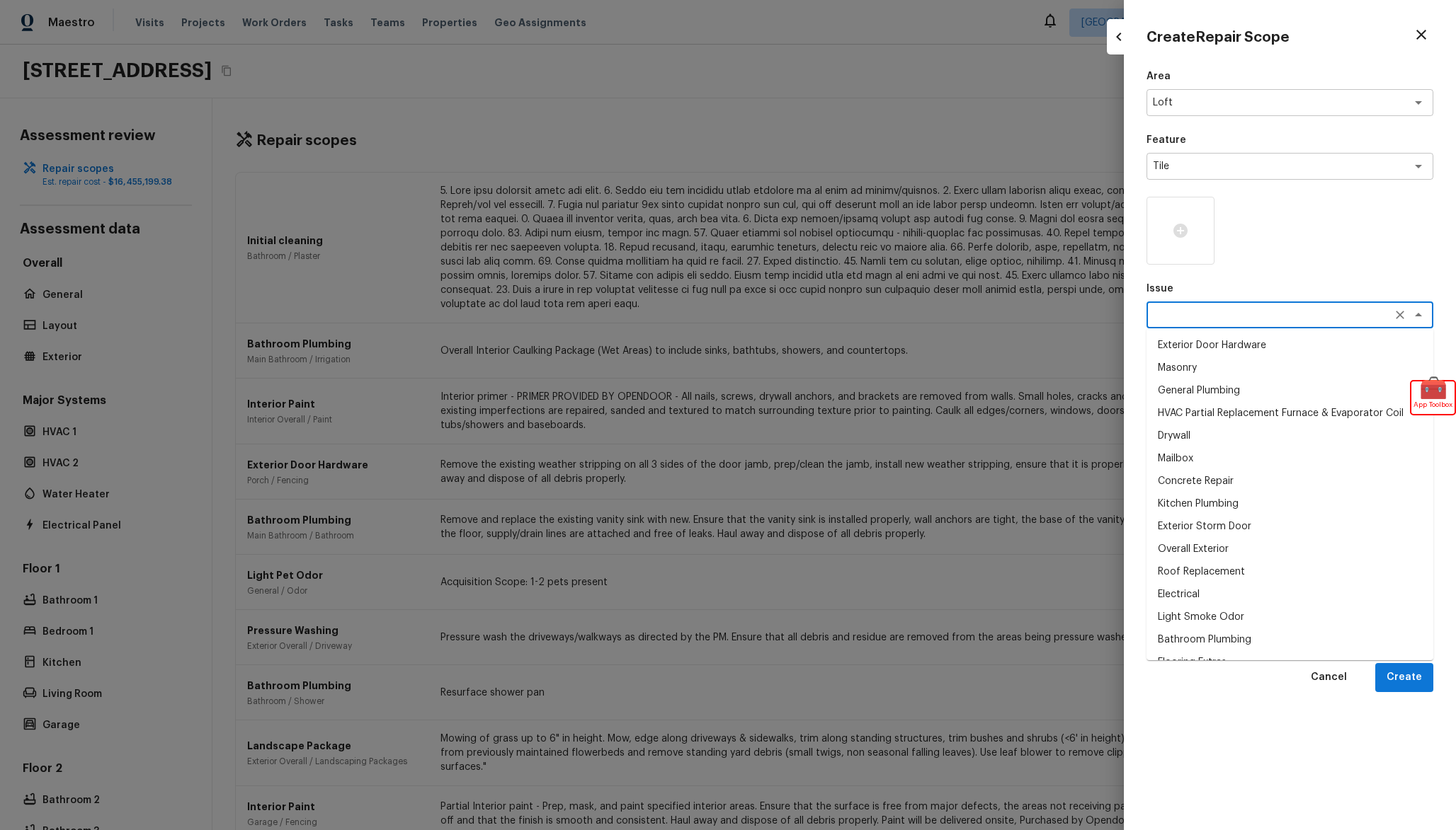
click at [1224, 295] on p "Issue" at bounding box center [1290, 289] width 287 height 14
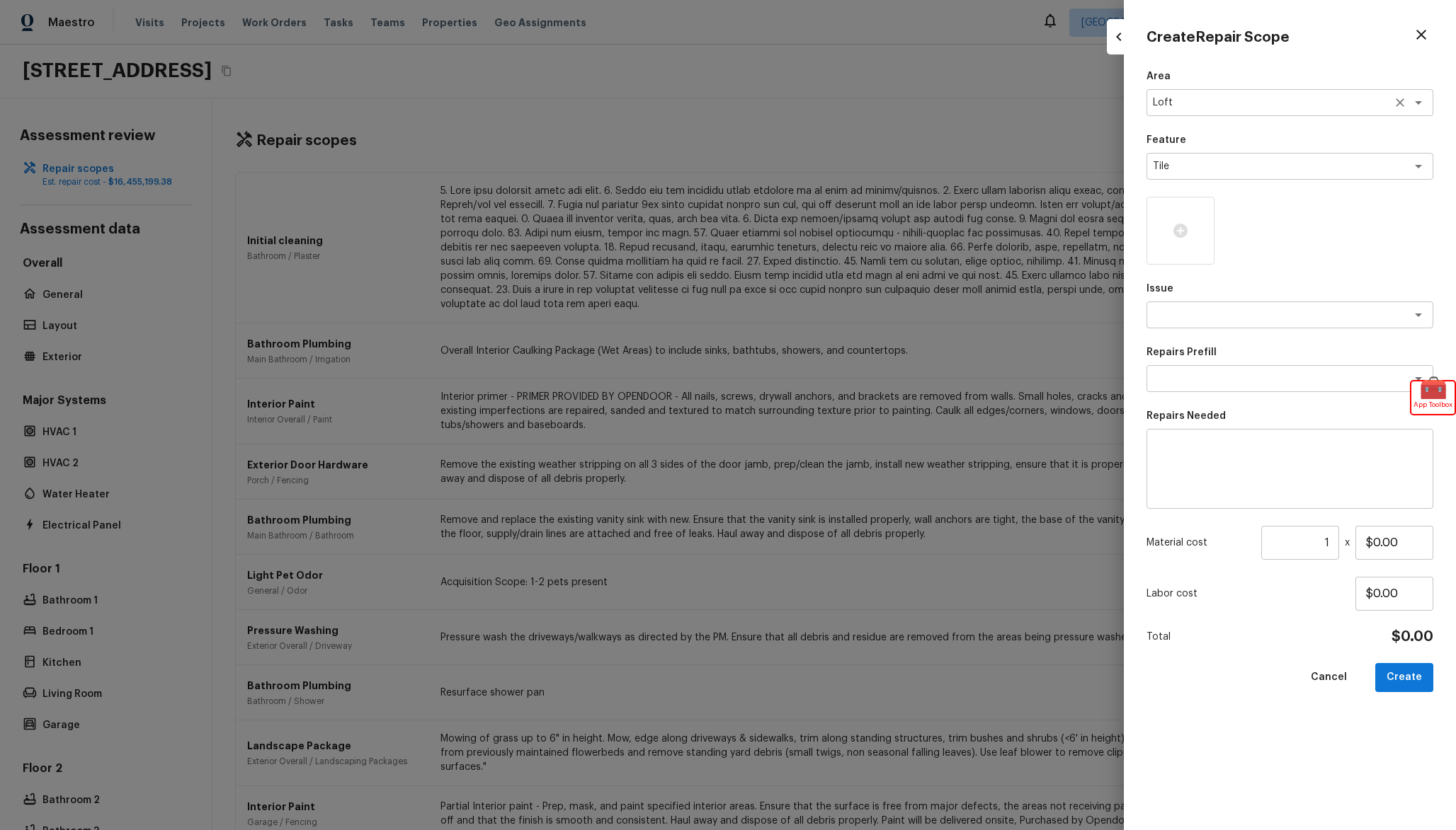
click at [1170, 100] on textarea "Loft" at bounding box center [1270, 103] width 234 height 14
click at [660, 350] on div at bounding box center [728, 415] width 1456 height 830
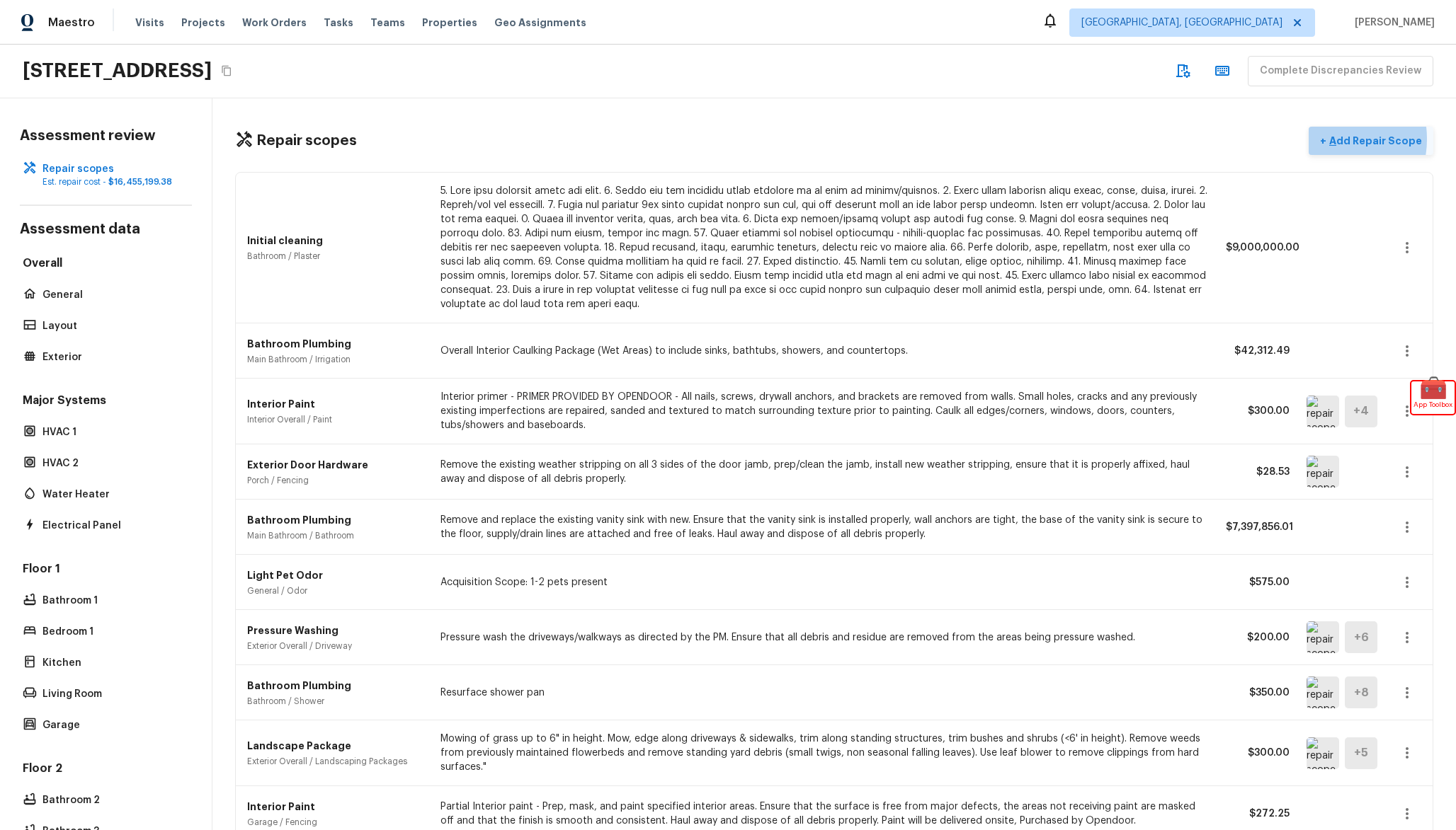
click at [1336, 139] on p "Add Repair Scope" at bounding box center [1374, 141] width 96 height 14
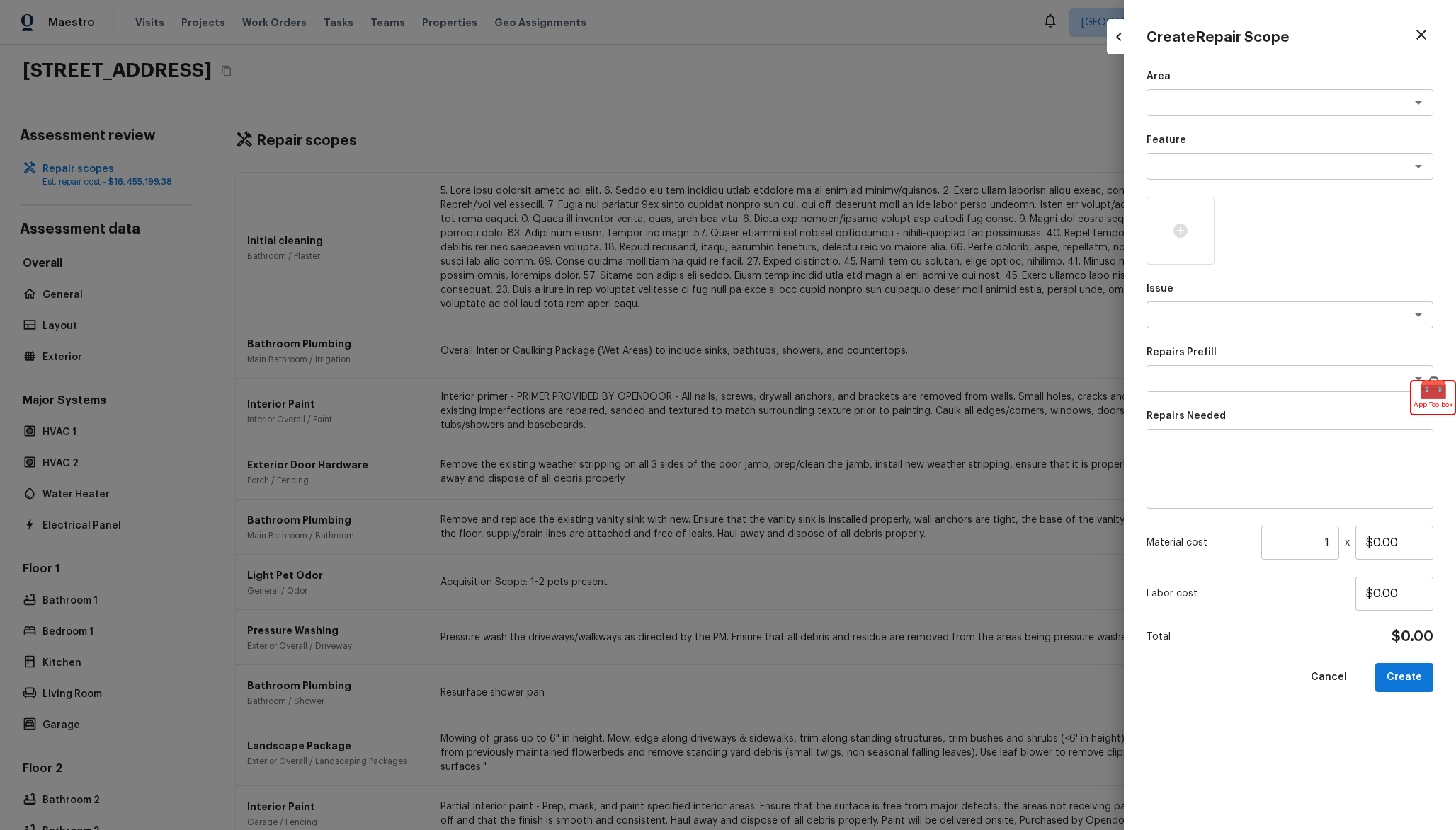
click at [1046, 527] on div at bounding box center [728, 415] width 1456 height 830
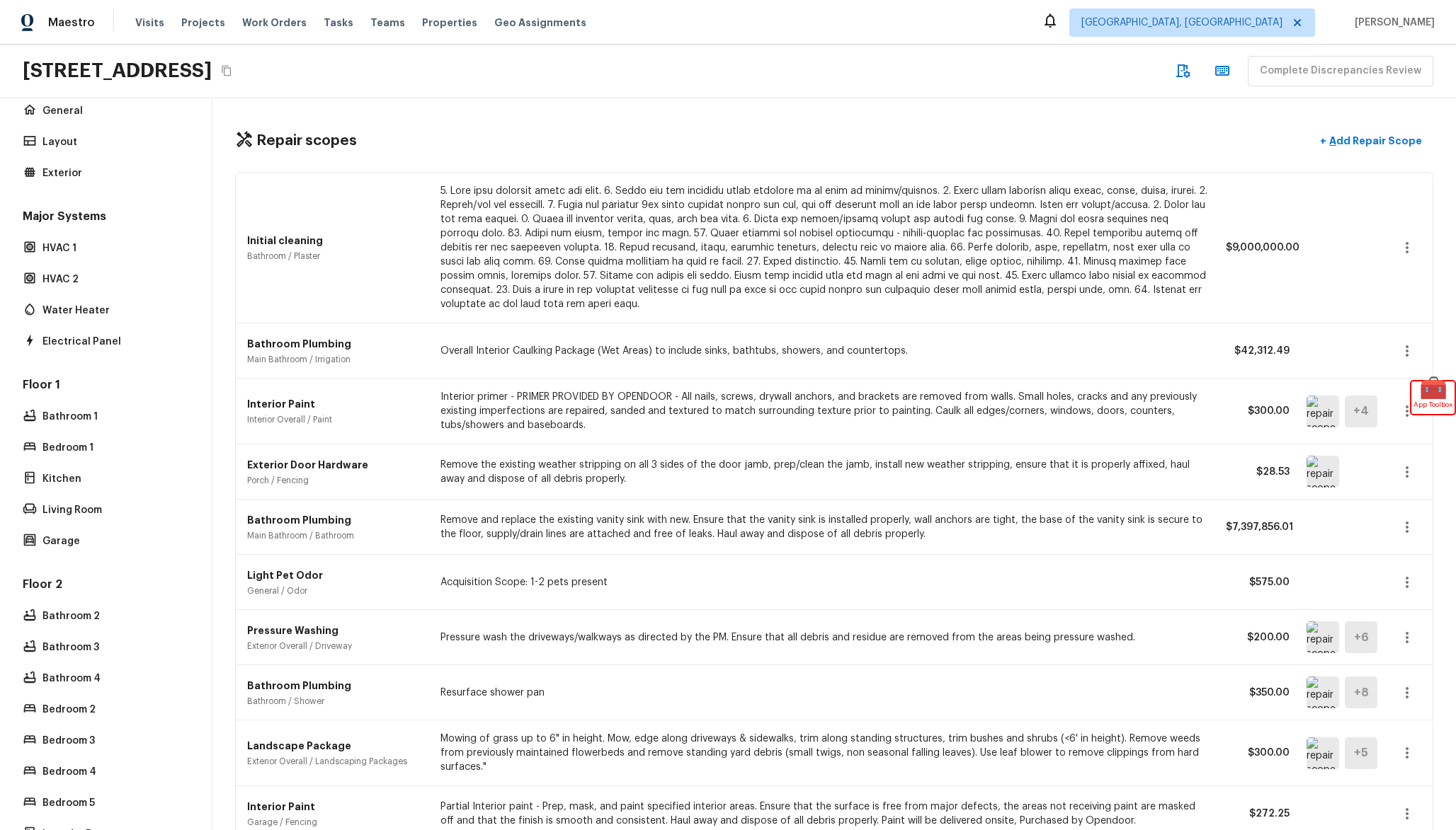
scroll to position [226, 0]
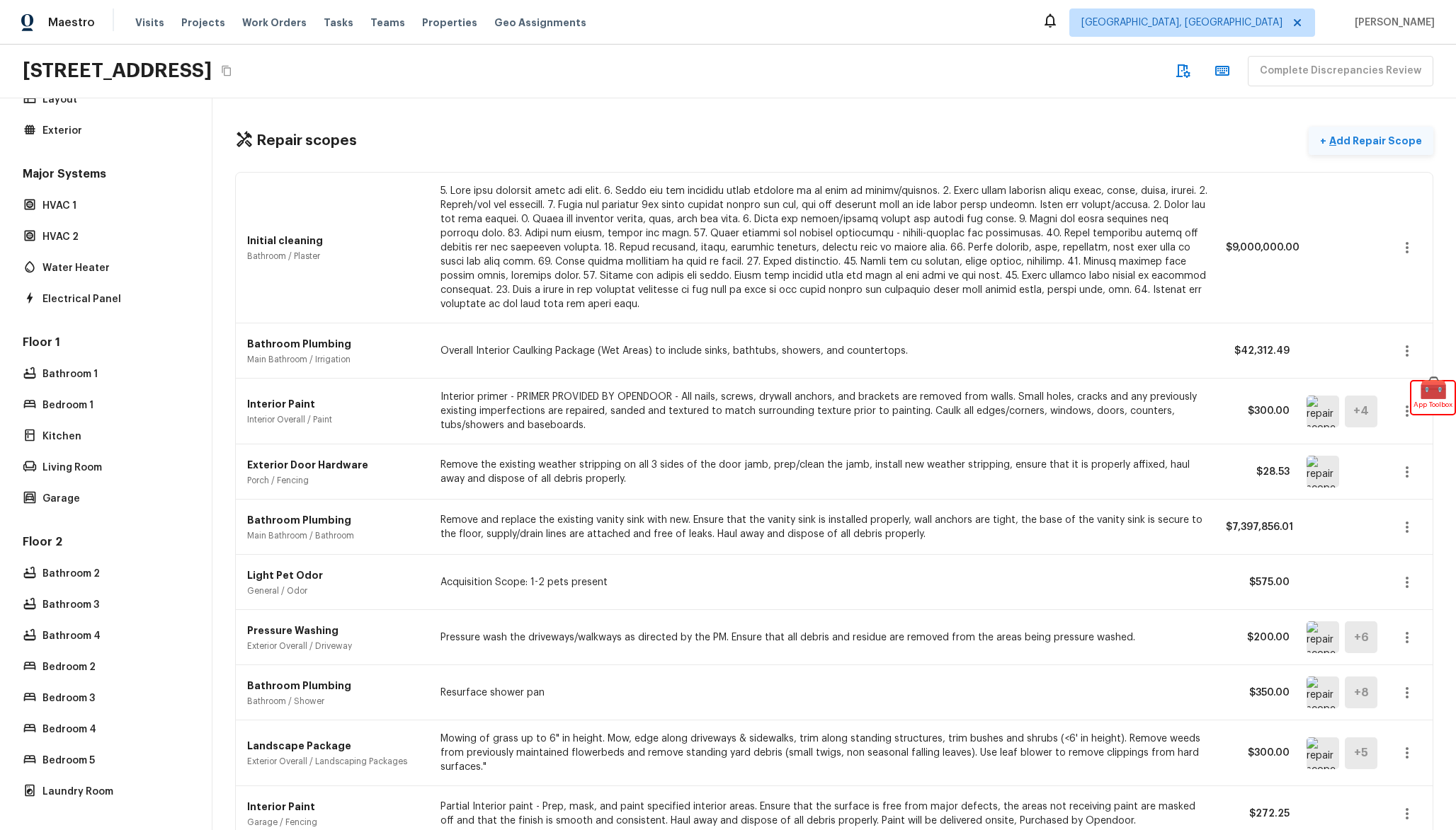
click at [1353, 155] on button "+ Add Repair Scope" at bounding box center [1371, 141] width 124 height 29
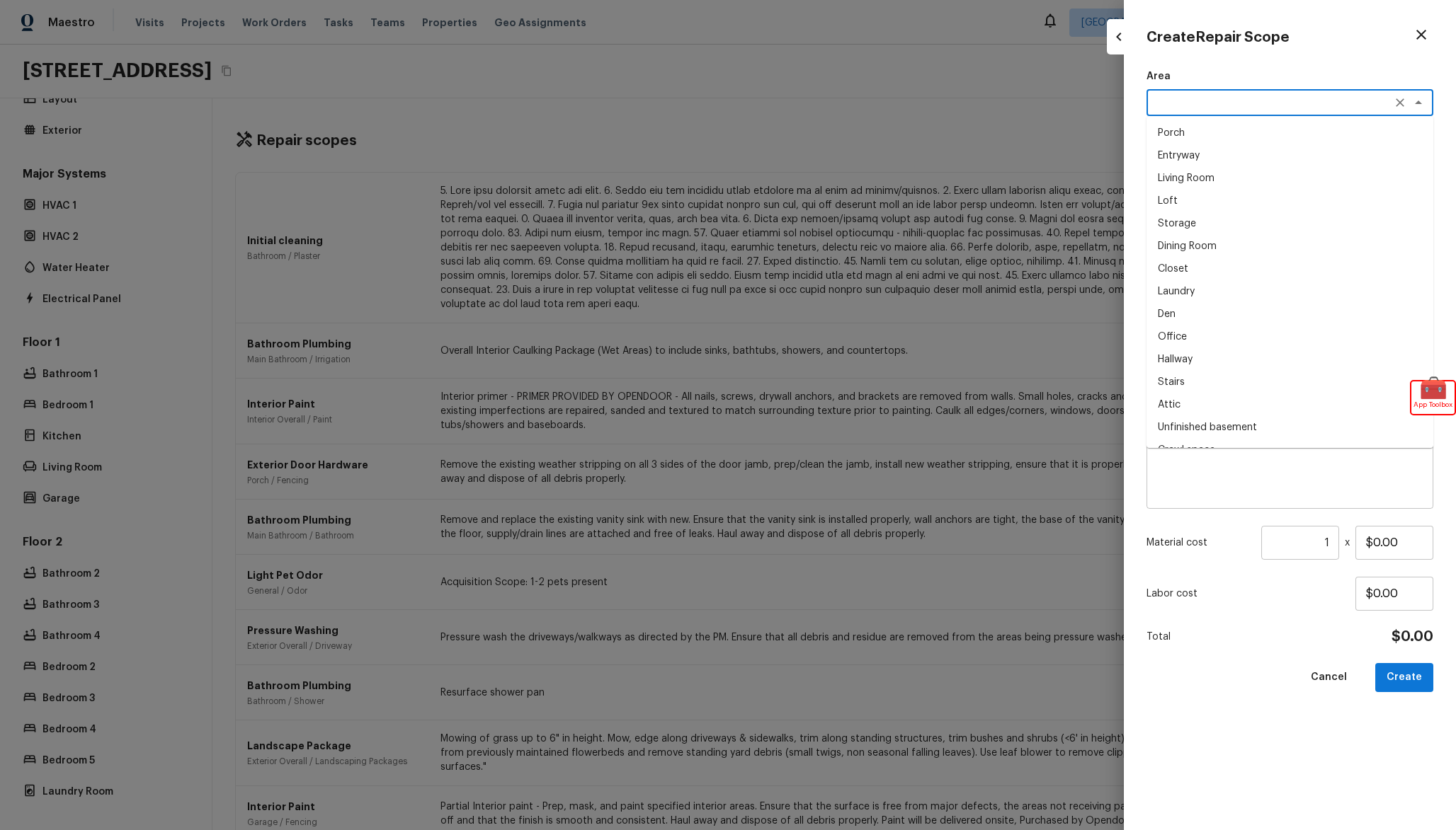
click at [1214, 98] on textarea at bounding box center [1270, 103] width 234 height 14
click at [1042, 296] on div at bounding box center [728, 415] width 1456 height 830
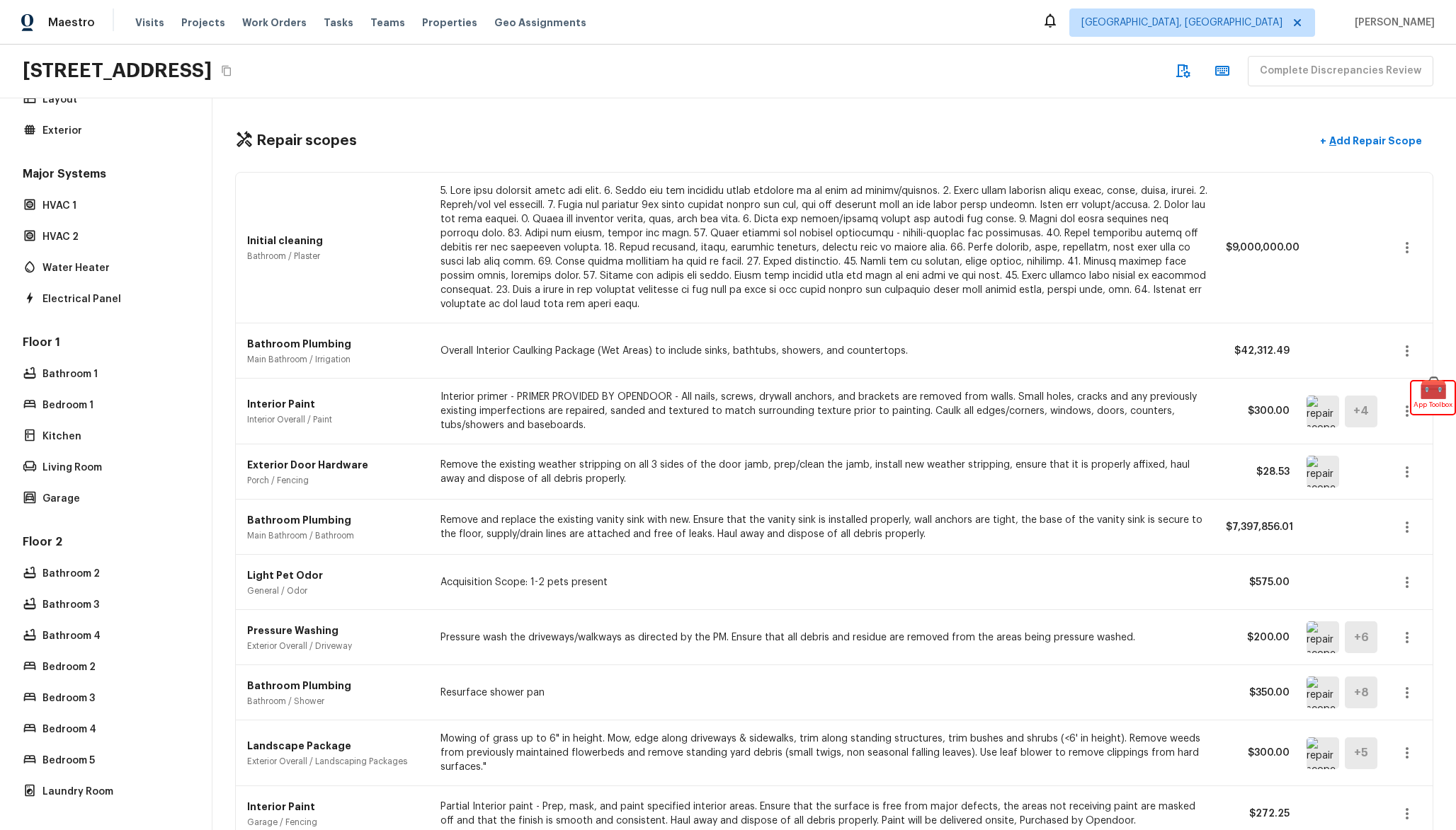
click at [1414, 480] on button "button" at bounding box center [1407, 472] width 29 height 29
click at [1410, 518] on li "Edit" at bounding box center [1402, 513] width 92 height 42
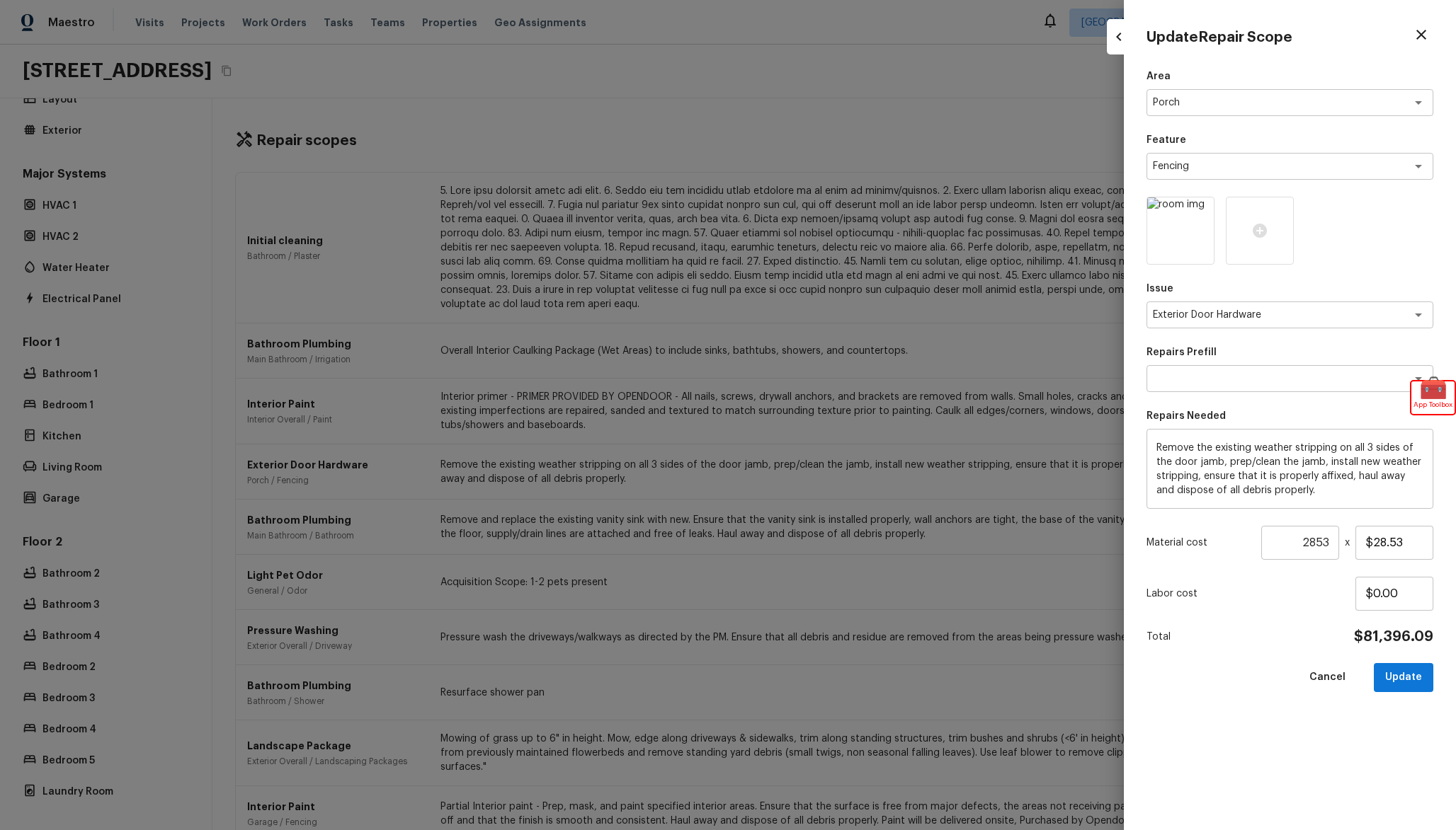
click at [975, 485] on div at bounding box center [728, 415] width 1456 height 830
type input "1"
type input "$0.00"
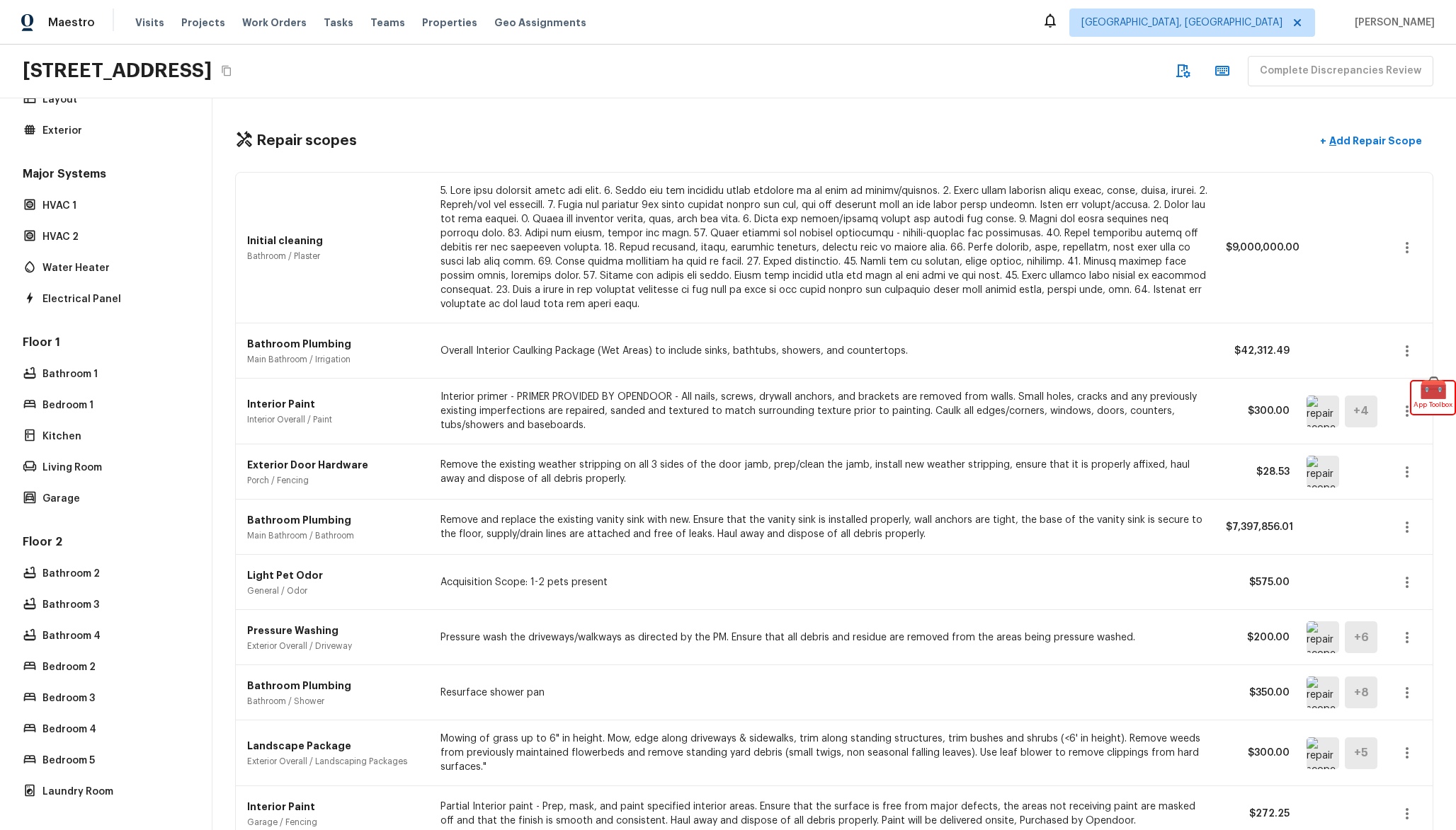
click at [1416, 477] on button "button" at bounding box center [1407, 472] width 29 height 29
click at [1405, 507] on li "Edit" at bounding box center [1402, 513] width 92 height 42
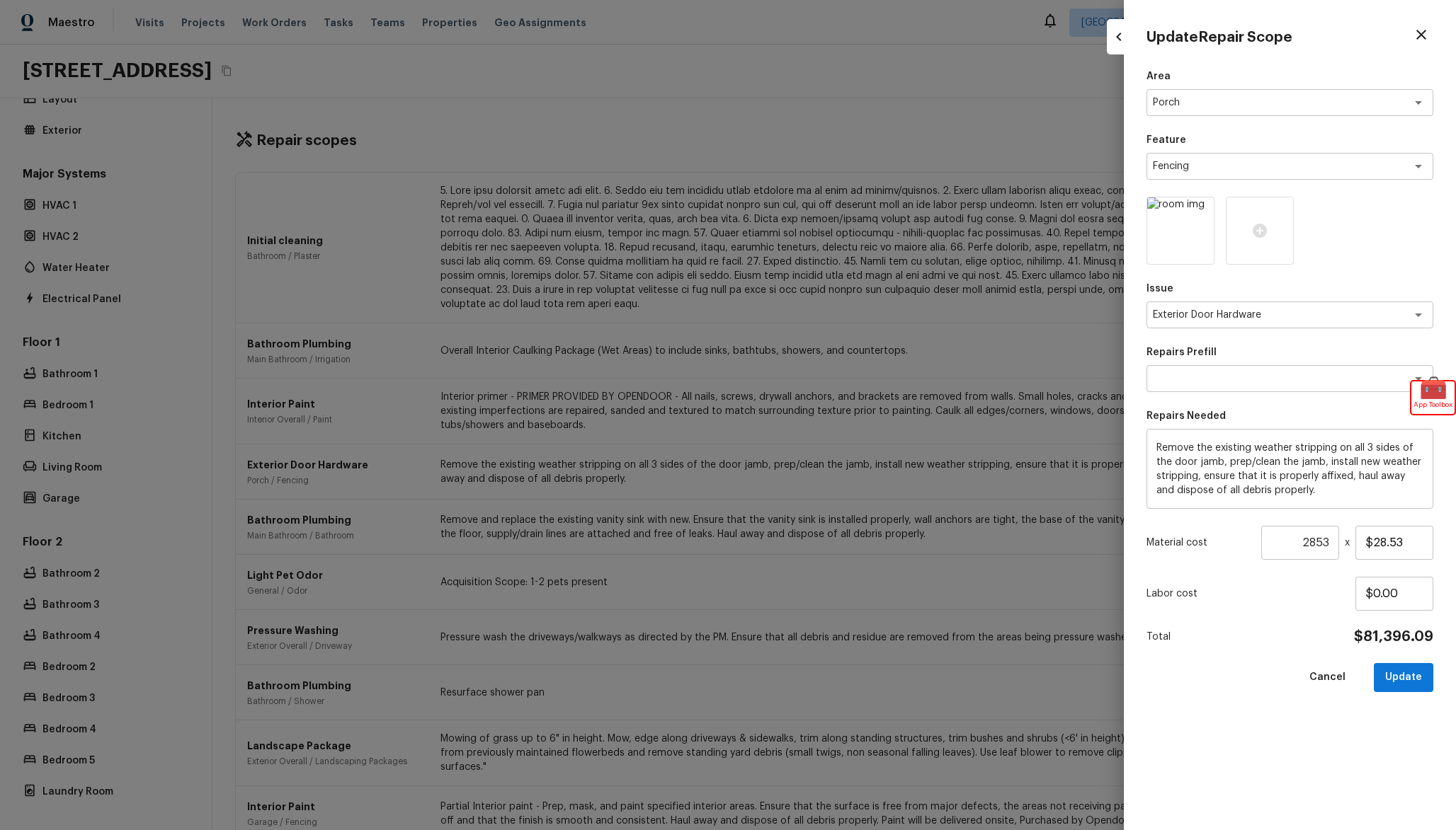
click at [1000, 345] on div at bounding box center [728, 415] width 1456 height 830
type input "1"
type input "$0.00"
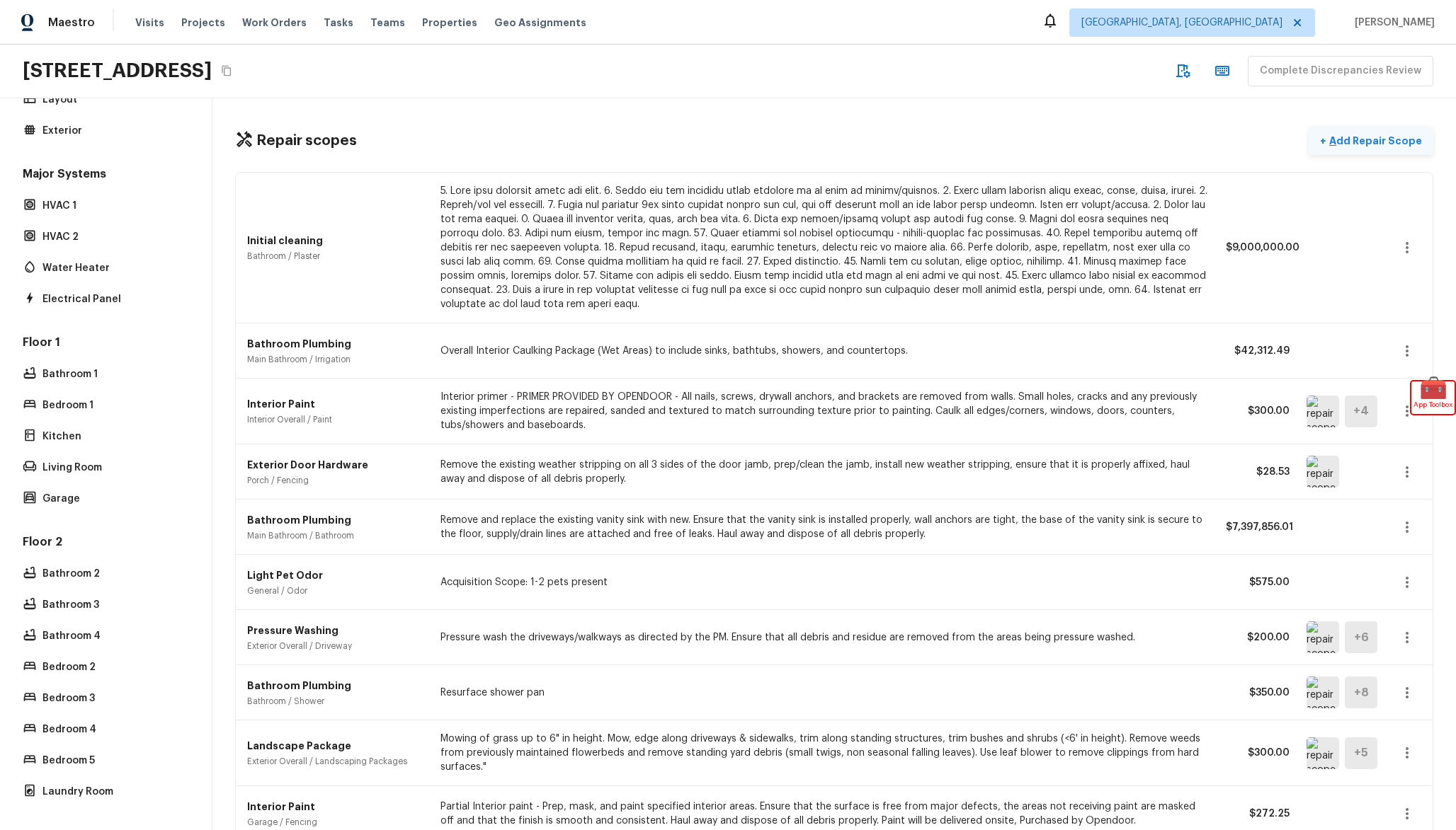
click at [1389, 143] on p "Add Repair Scope" at bounding box center [1374, 141] width 96 height 14
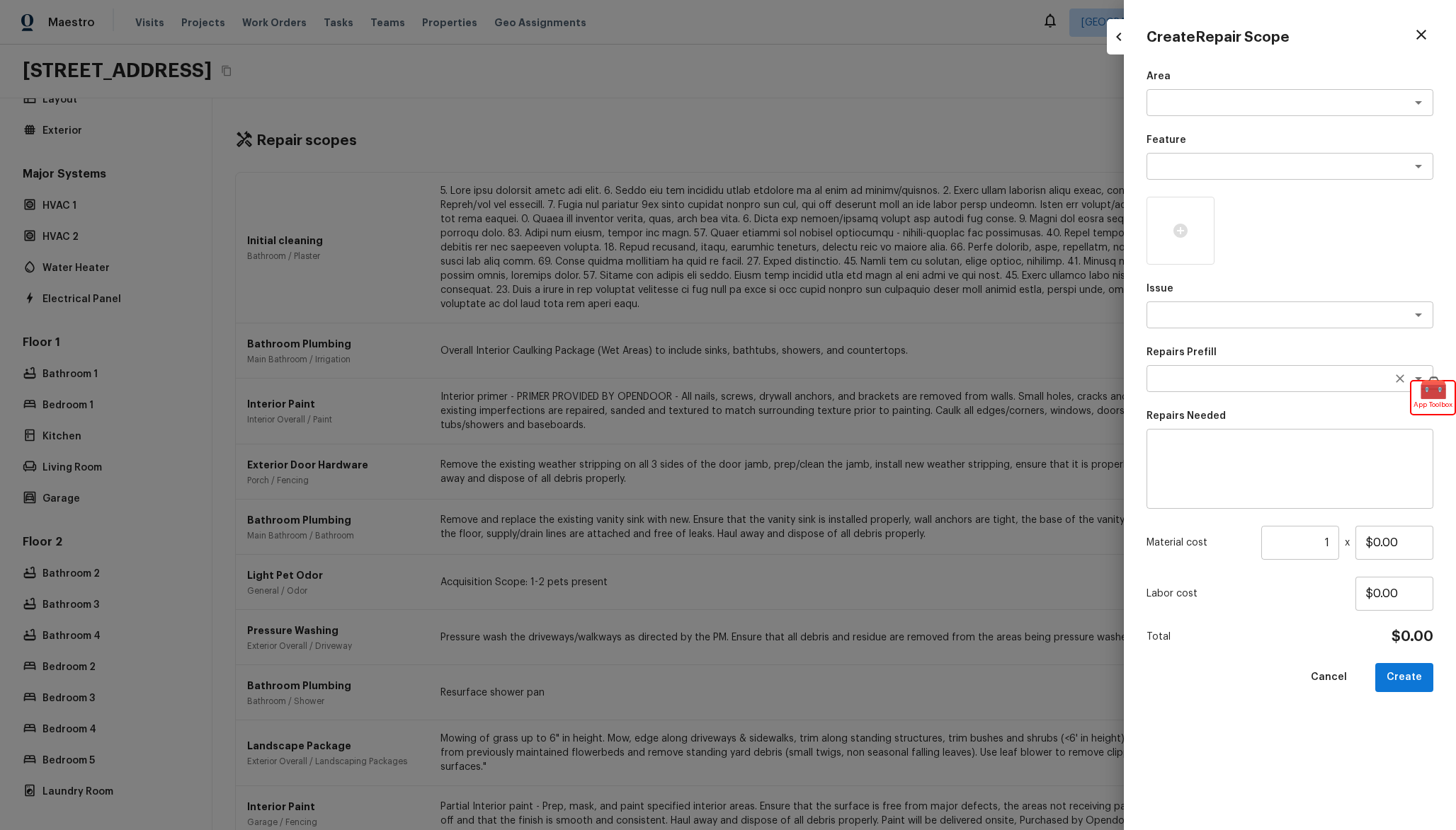
click at [1257, 379] on textarea at bounding box center [1270, 379] width 234 height 14
click at [1198, 319] on textarea at bounding box center [1270, 315] width 234 height 14
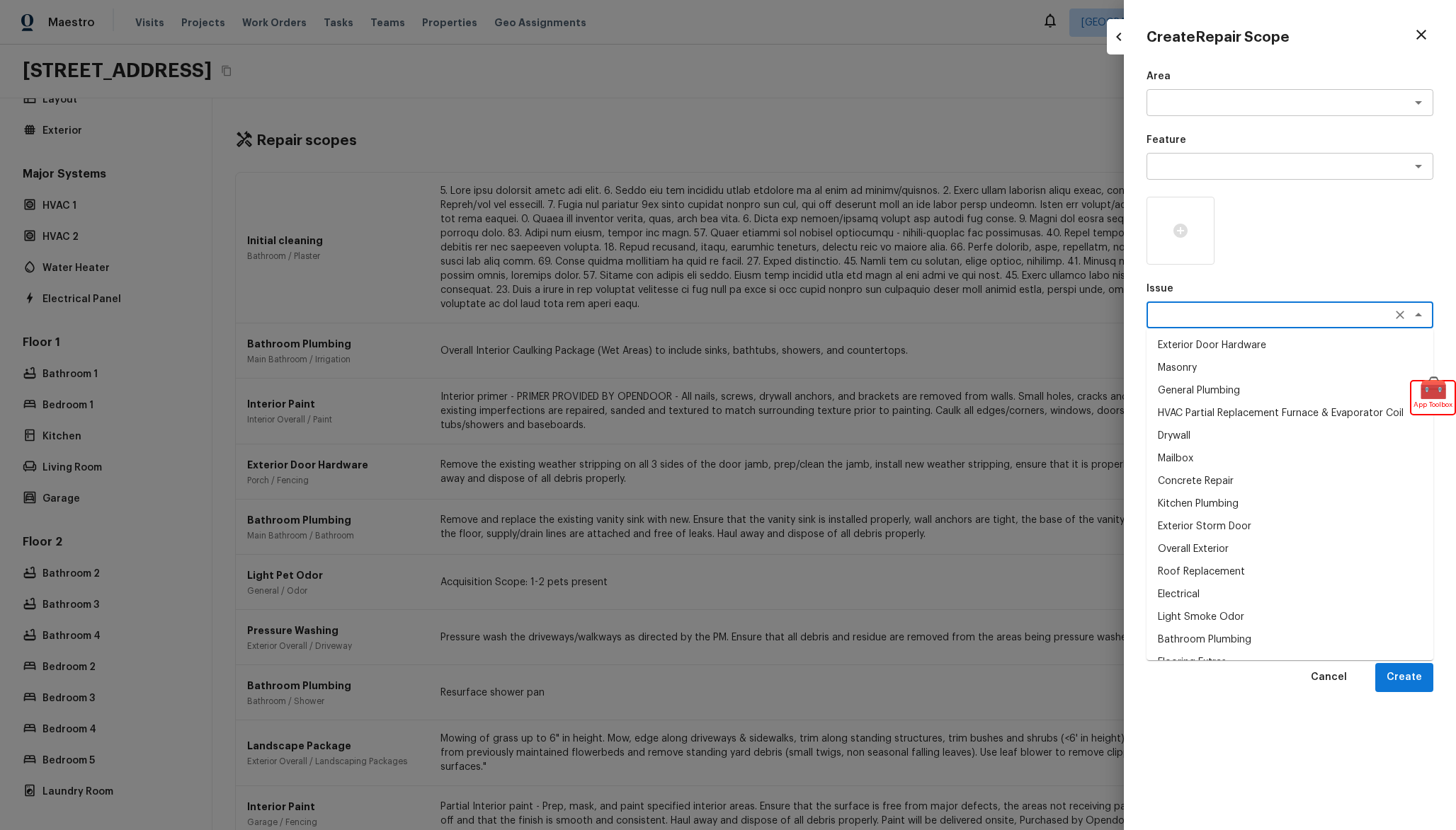
click at [1242, 544] on li "Overall Exterior" at bounding box center [1290, 549] width 287 height 22
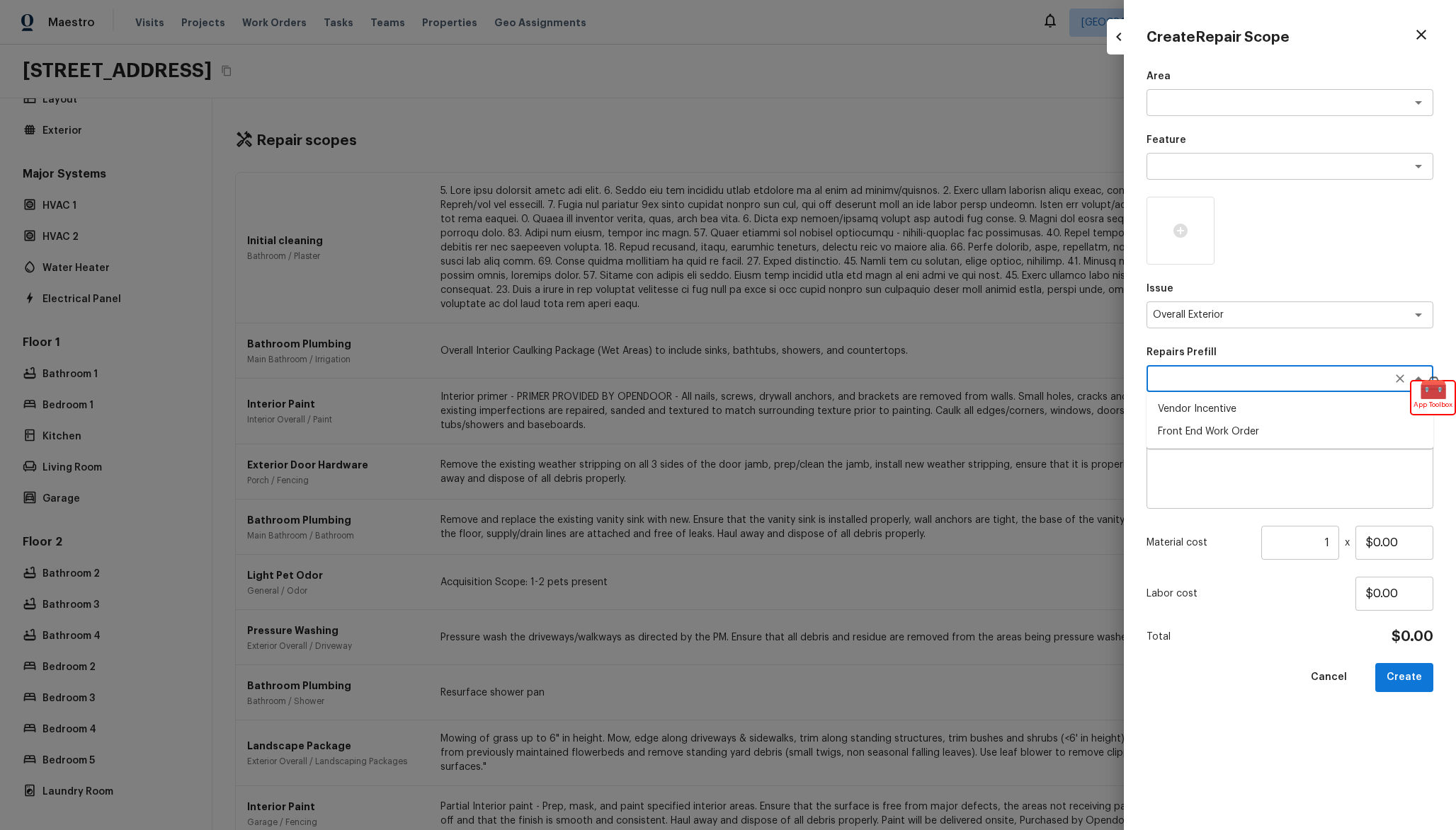
click at [1174, 373] on textarea at bounding box center [1270, 379] width 234 height 14
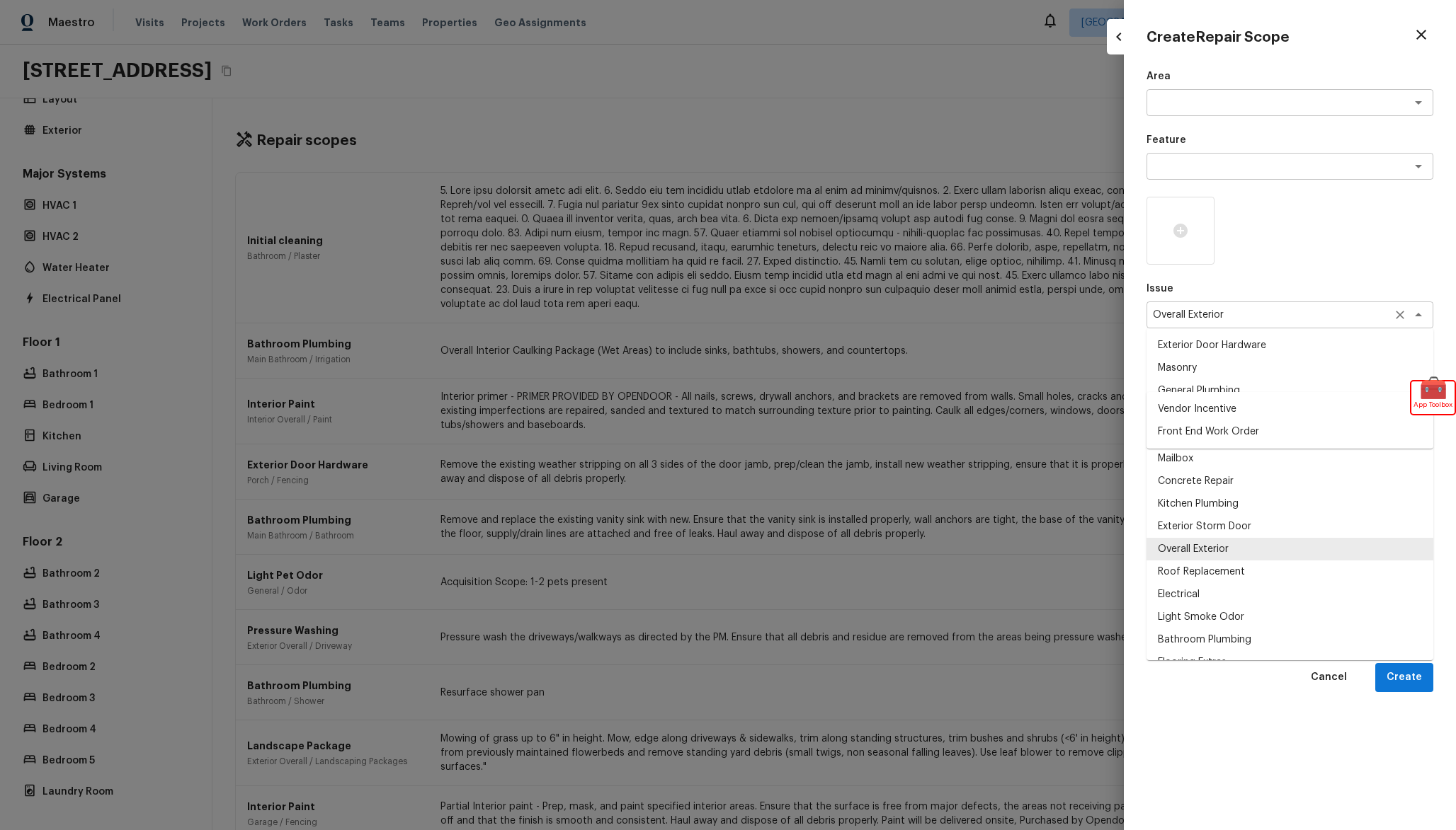
click at [1222, 323] on div "Overall Exterior x ​" at bounding box center [1290, 315] width 287 height 27
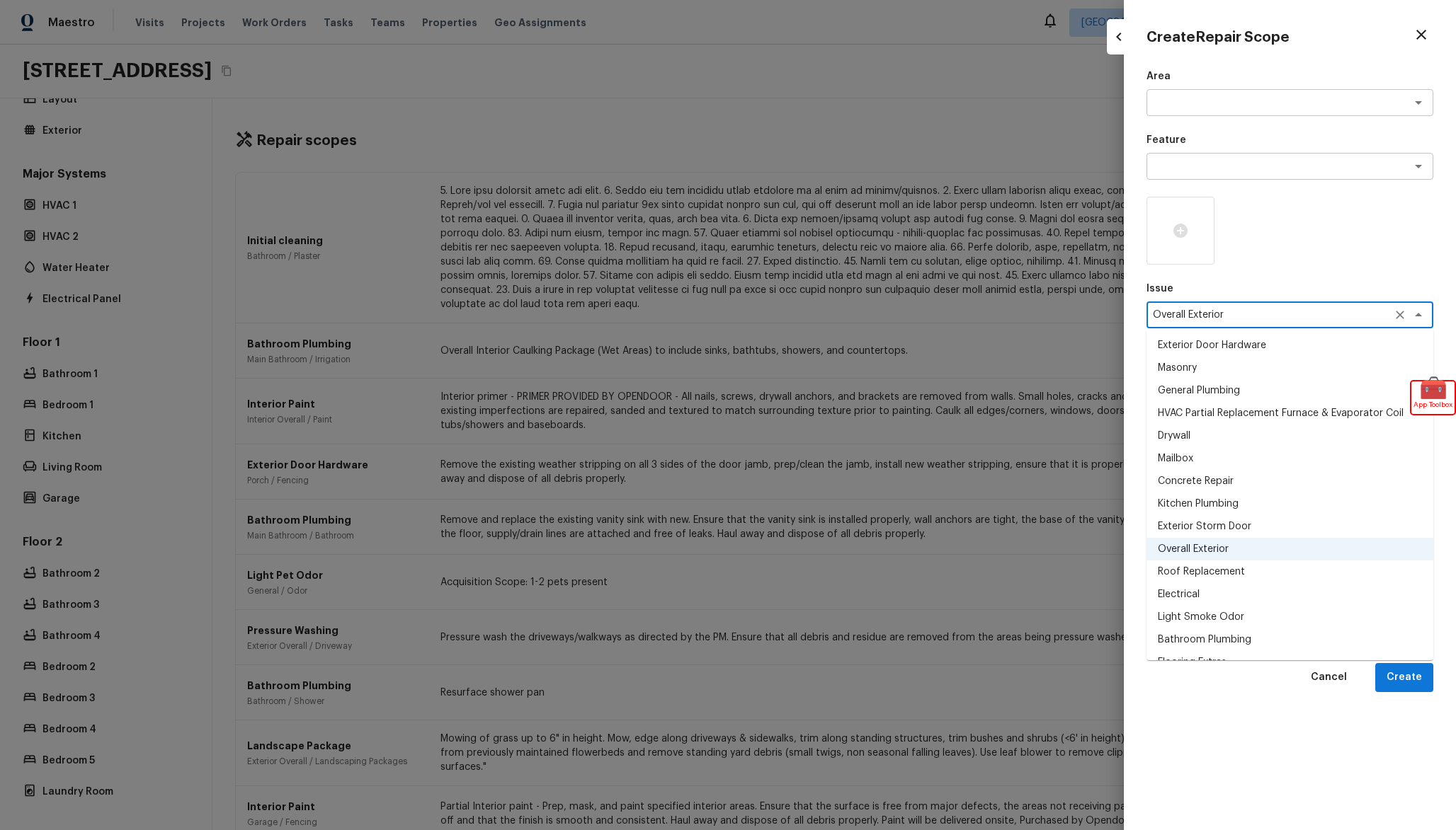
click at [1227, 512] on li "Kitchen Plumbing" at bounding box center [1290, 503] width 287 height 22
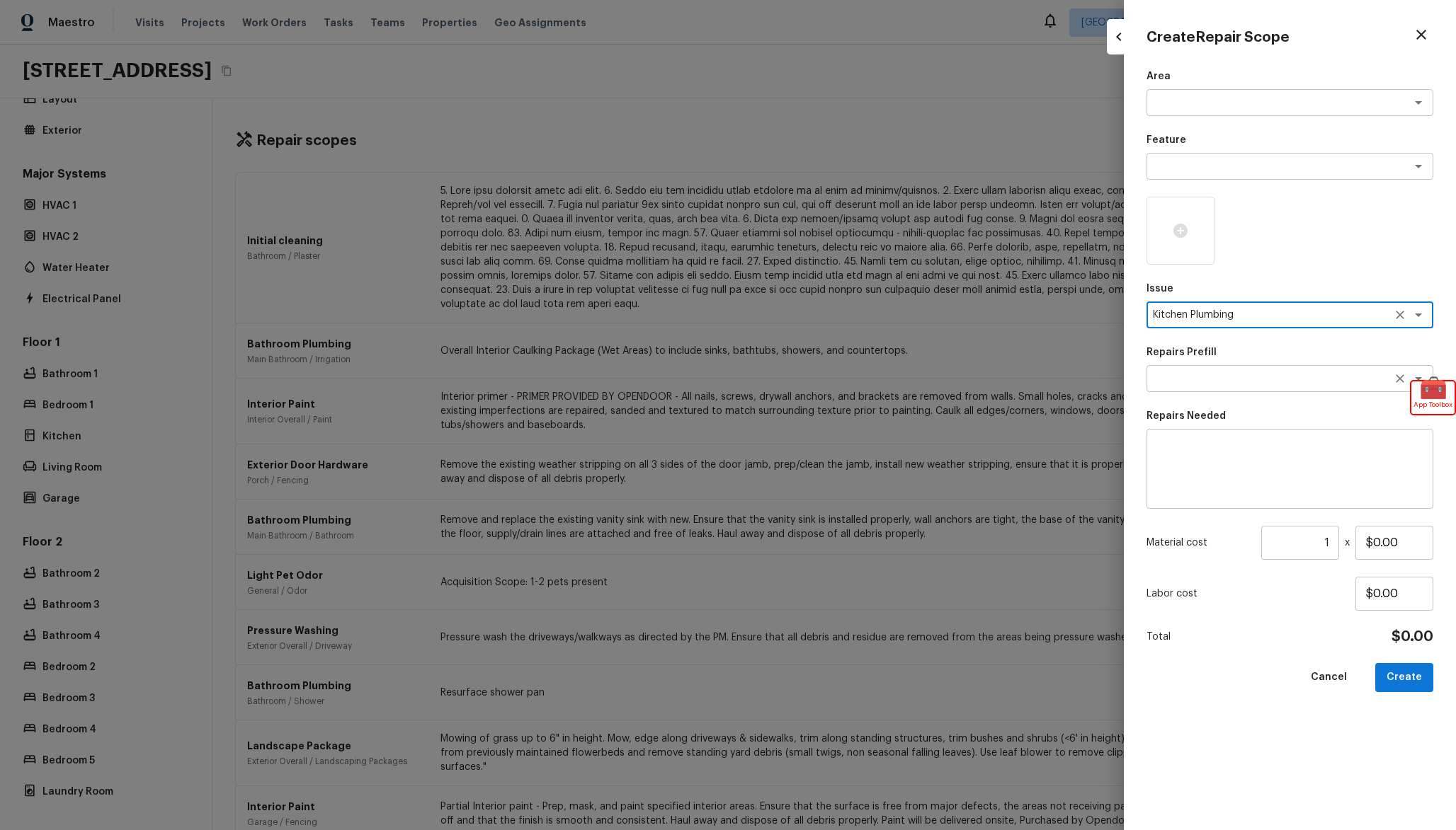
click at [1241, 378] on textarea at bounding box center [1270, 379] width 234 height 14
click at [1232, 365] on div "Repairs Prefill x ​" at bounding box center [1290, 369] width 287 height 47
click at [1243, 331] on div "Area x ​ Feature x ​ Issue Kitchen Plumbing x ​ Repairs Prefill x ​ Repairs Nee…" at bounding box center [1290, 438] width 287 height 738
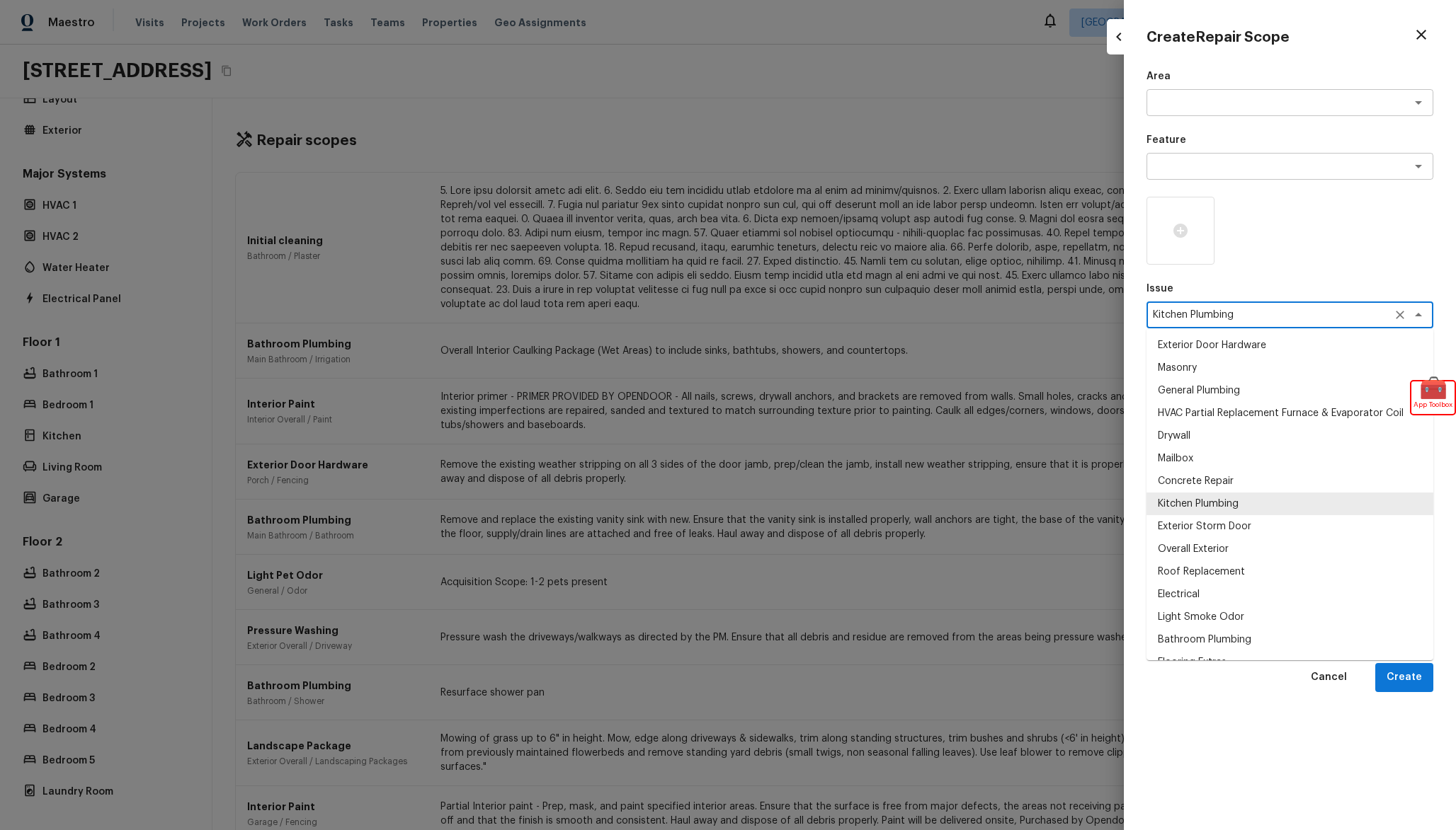
click at [1252, 319] on textarea "Kitchen Plumbing" at bounding box center [1270, 315] width 234 height 14
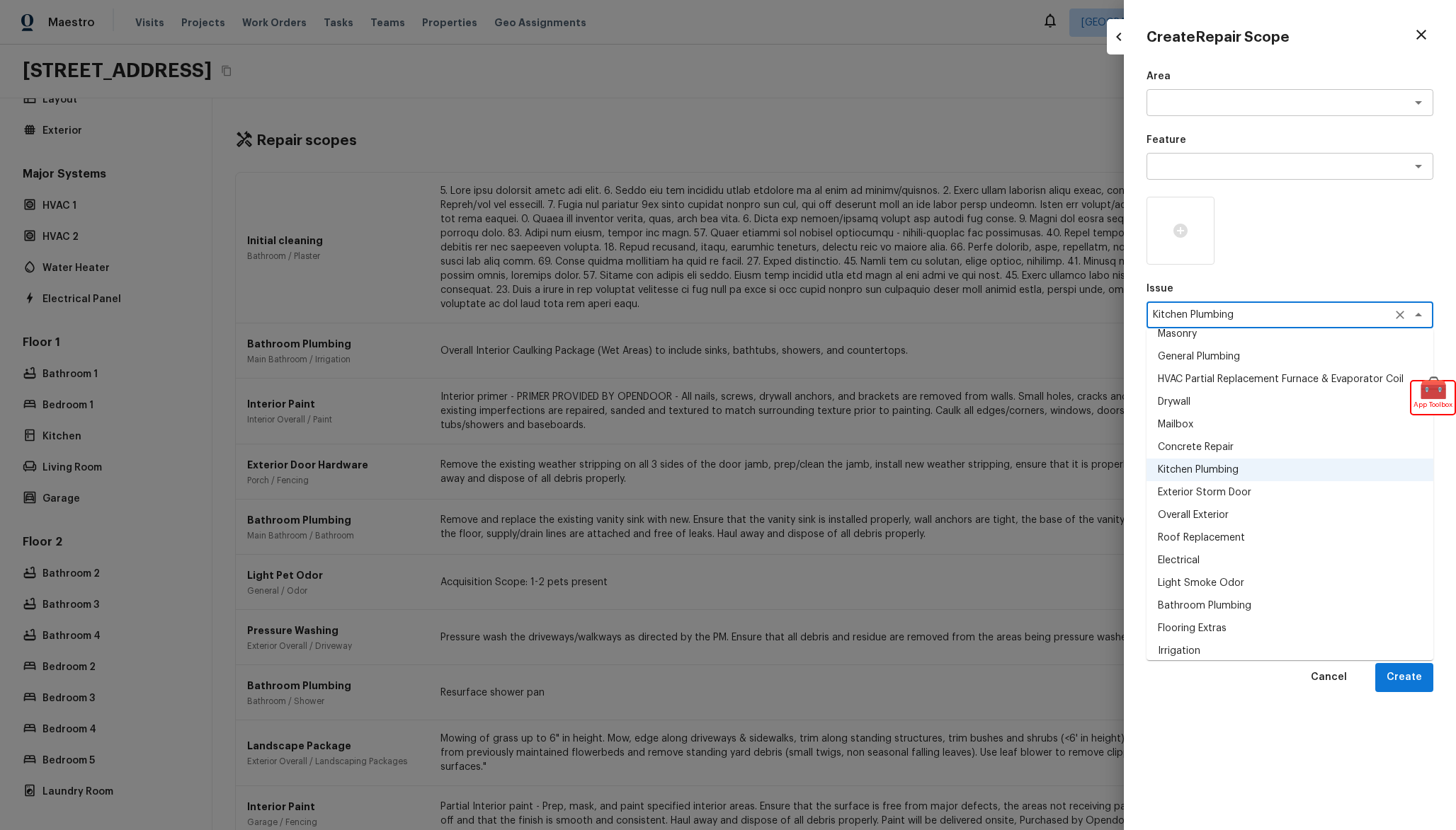
scroll to position [40, 0]
click at [1285, 604] on li "Bathroom Plumbing" at bounding box center [1290, 600] width 287 height 22
type textarea "Bathroom Plumbing"
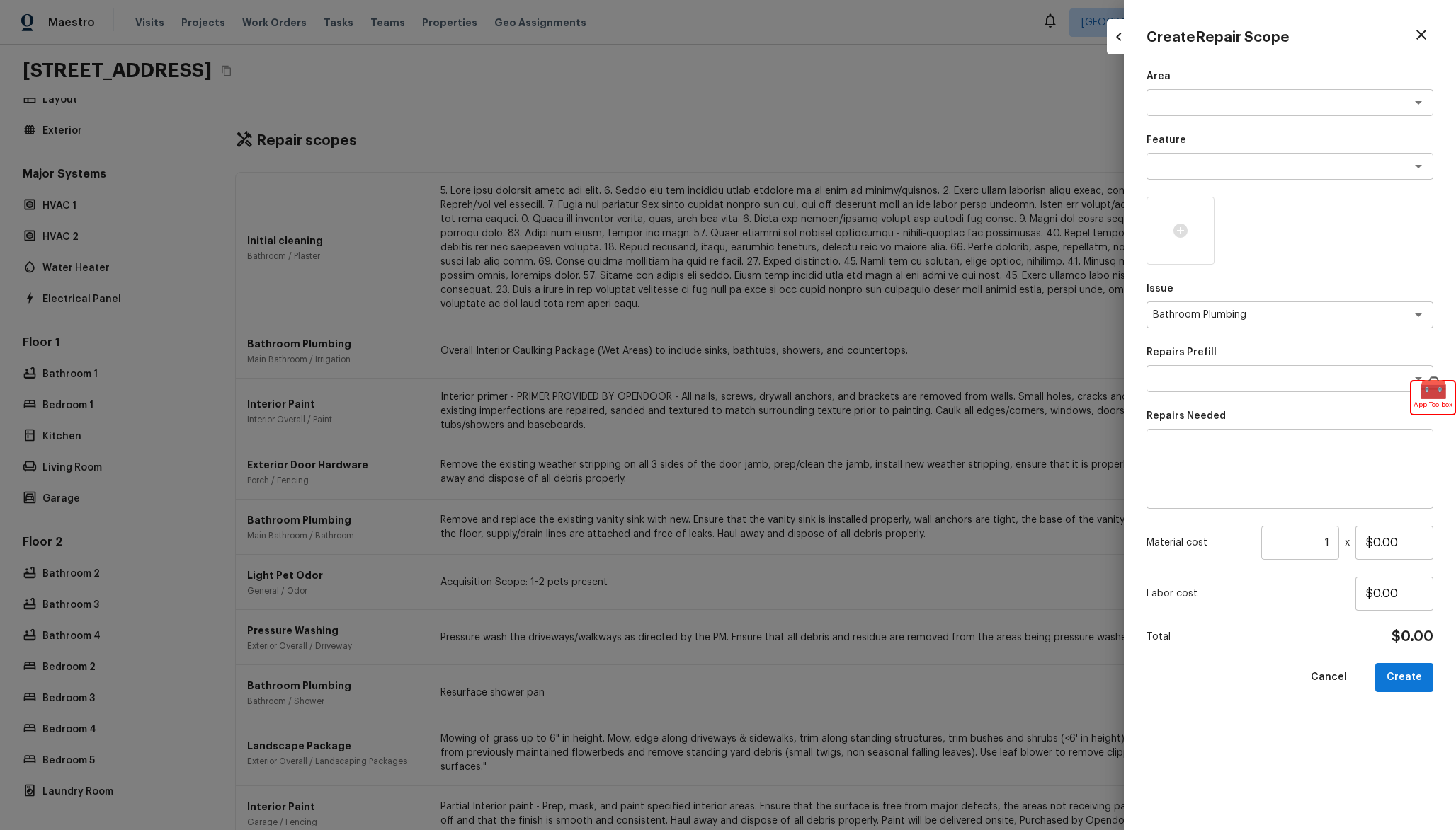
click at [1246, 343] on div "Area x ​ Feature x ​ Issue Bathroom Plumbing x ​ Repairs Prefill x ​ Repairs Ne…" at bounding box center [1290, 438] width 287 height 738
click at [1262, 326] on div "Bathroom Plumbing x ​" at bounding box center [1290, 315] width 287 height 27
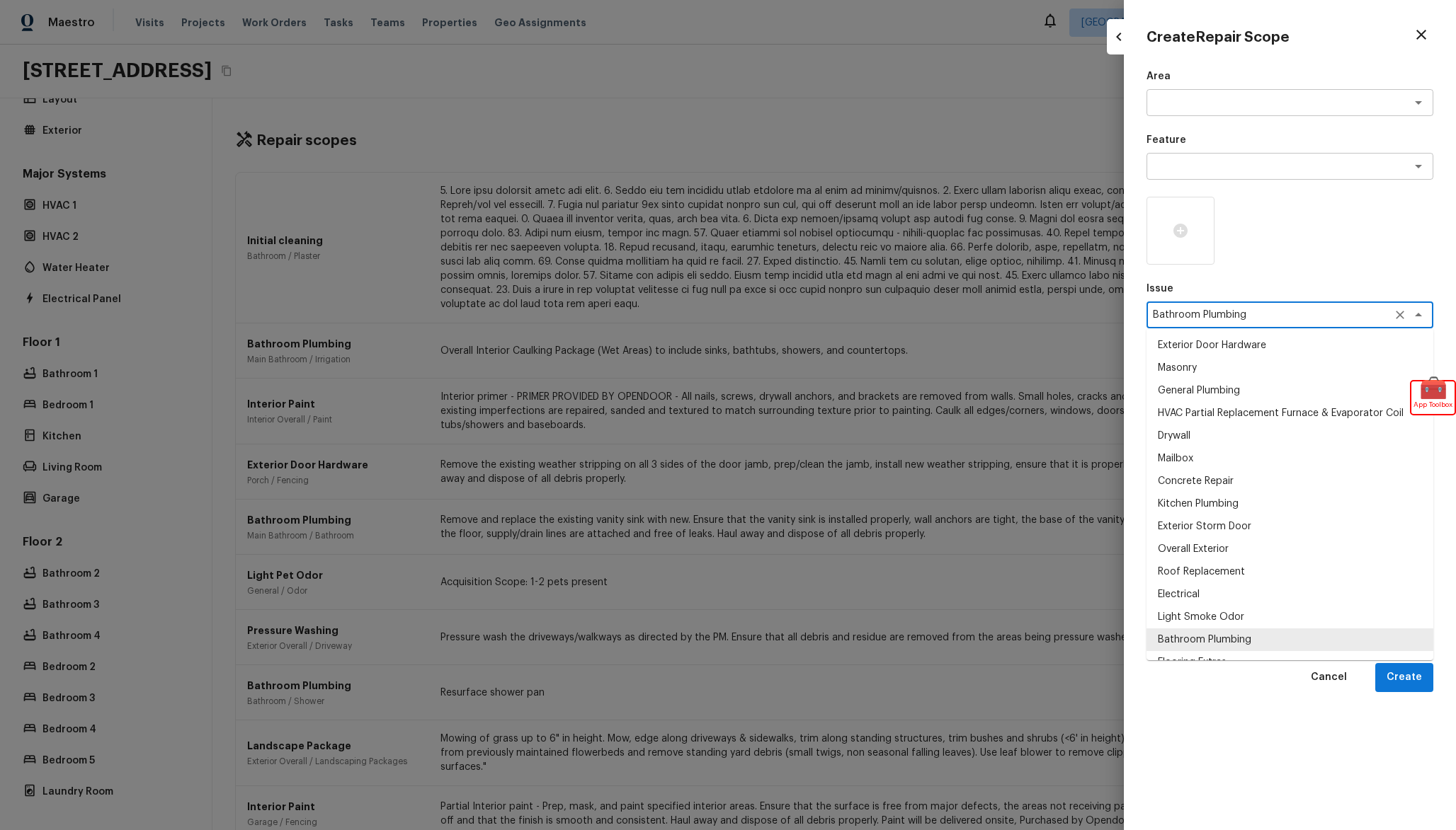
click at [1313, 283] on p "Issue" at bounding box center [1290, 289] width 287 height 14
click at [1325, 327] on div "Bathroom Plumbing x ​" at bounding box center [1290, 315] width 287 height 27
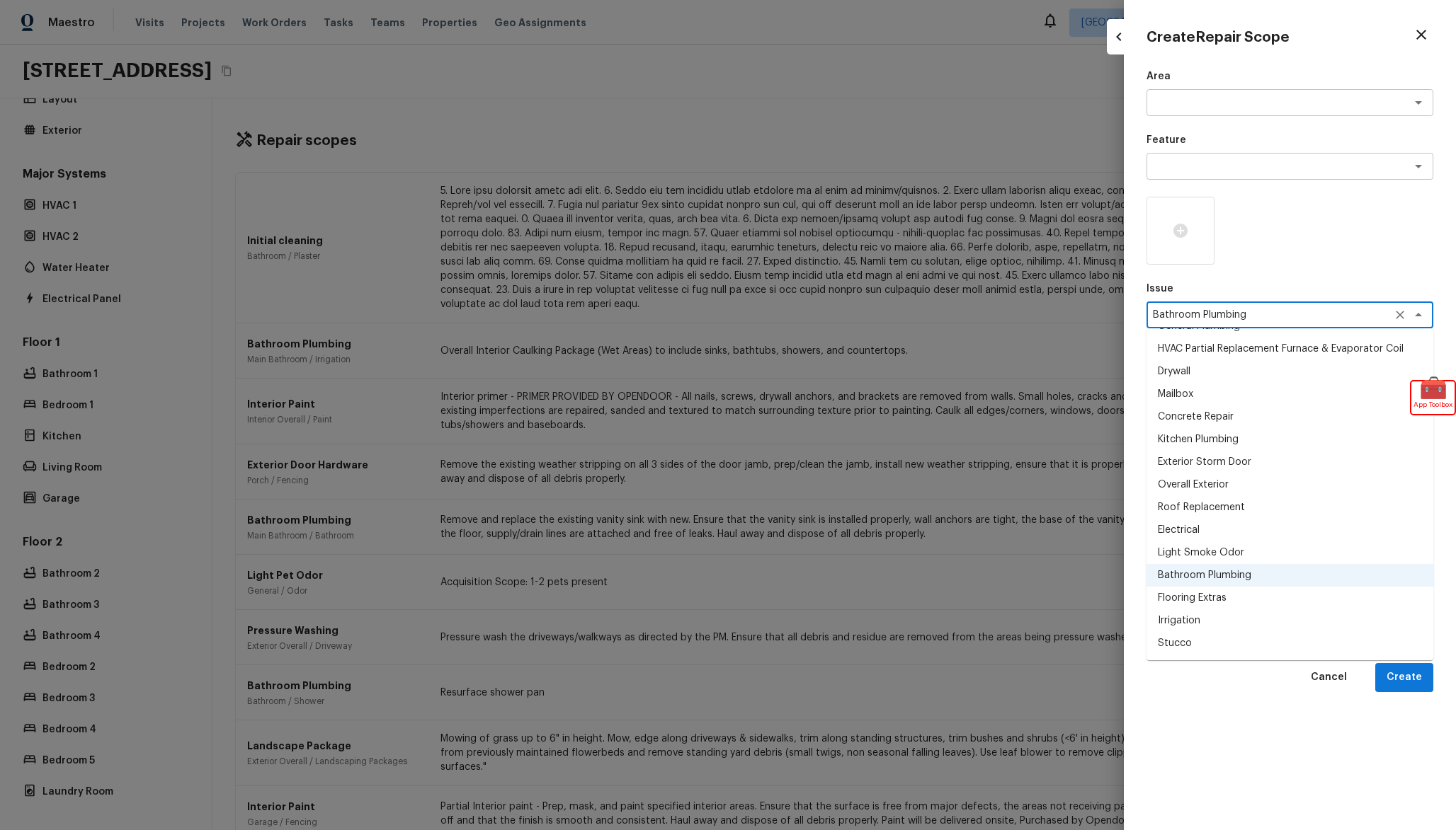
scroll to position [80, 0]
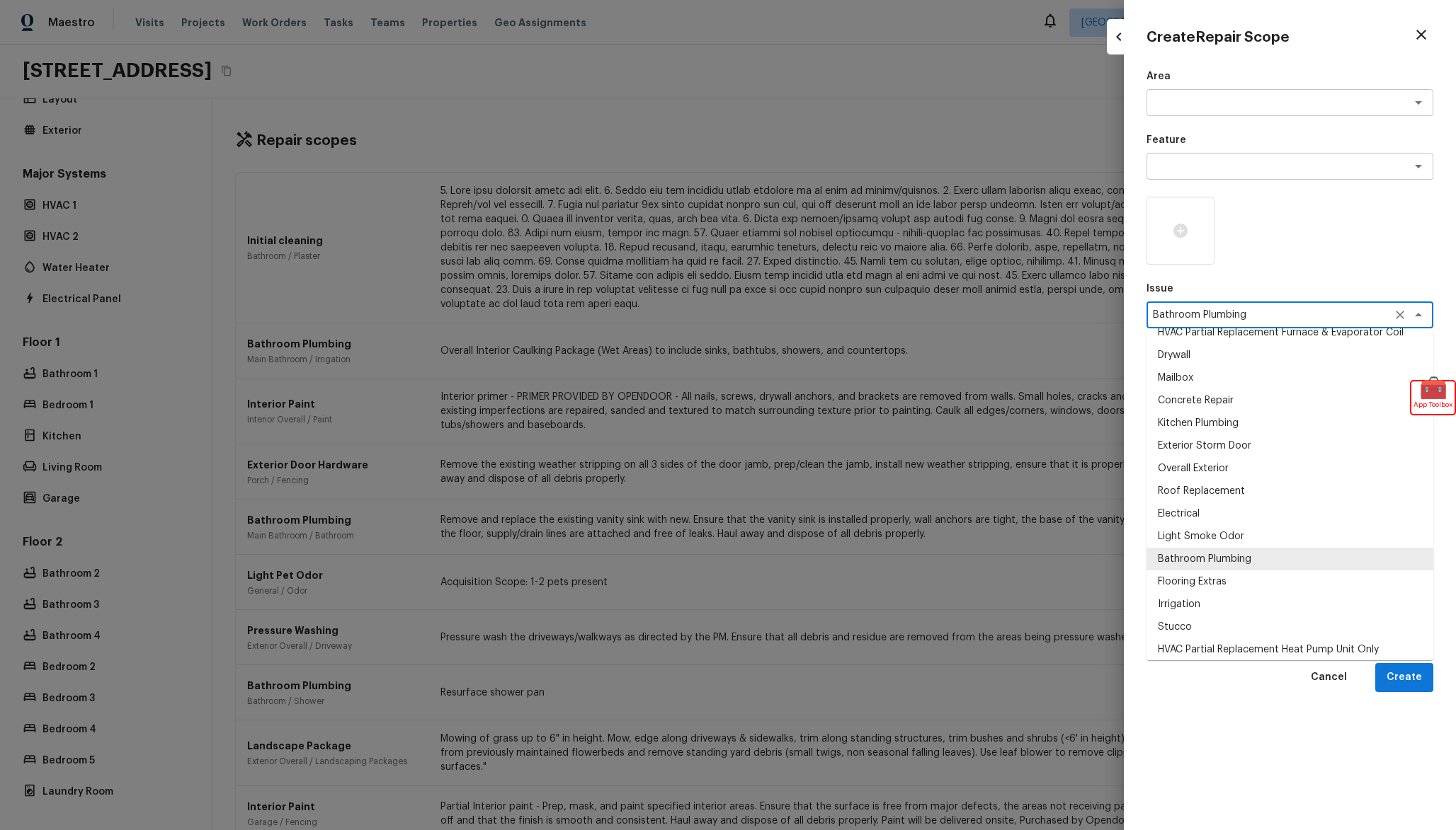
click at [1356, 561] on li "Bathroom Plumbing" at bounding box center [1290, 559] width 287 height 22
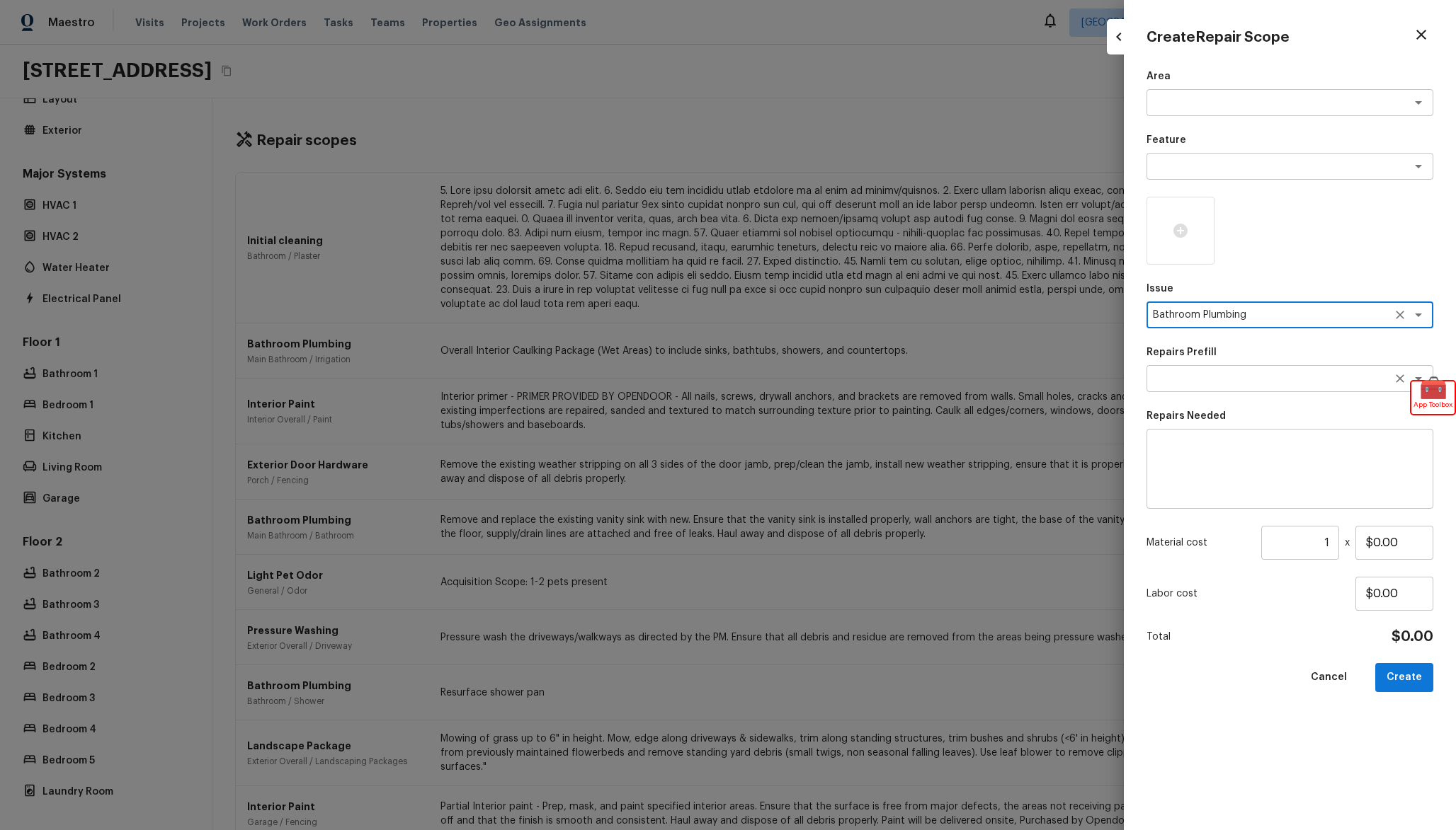
click at [1276, 391] on div "x ​" at bounding box center [1290, 379] width 287 height 27
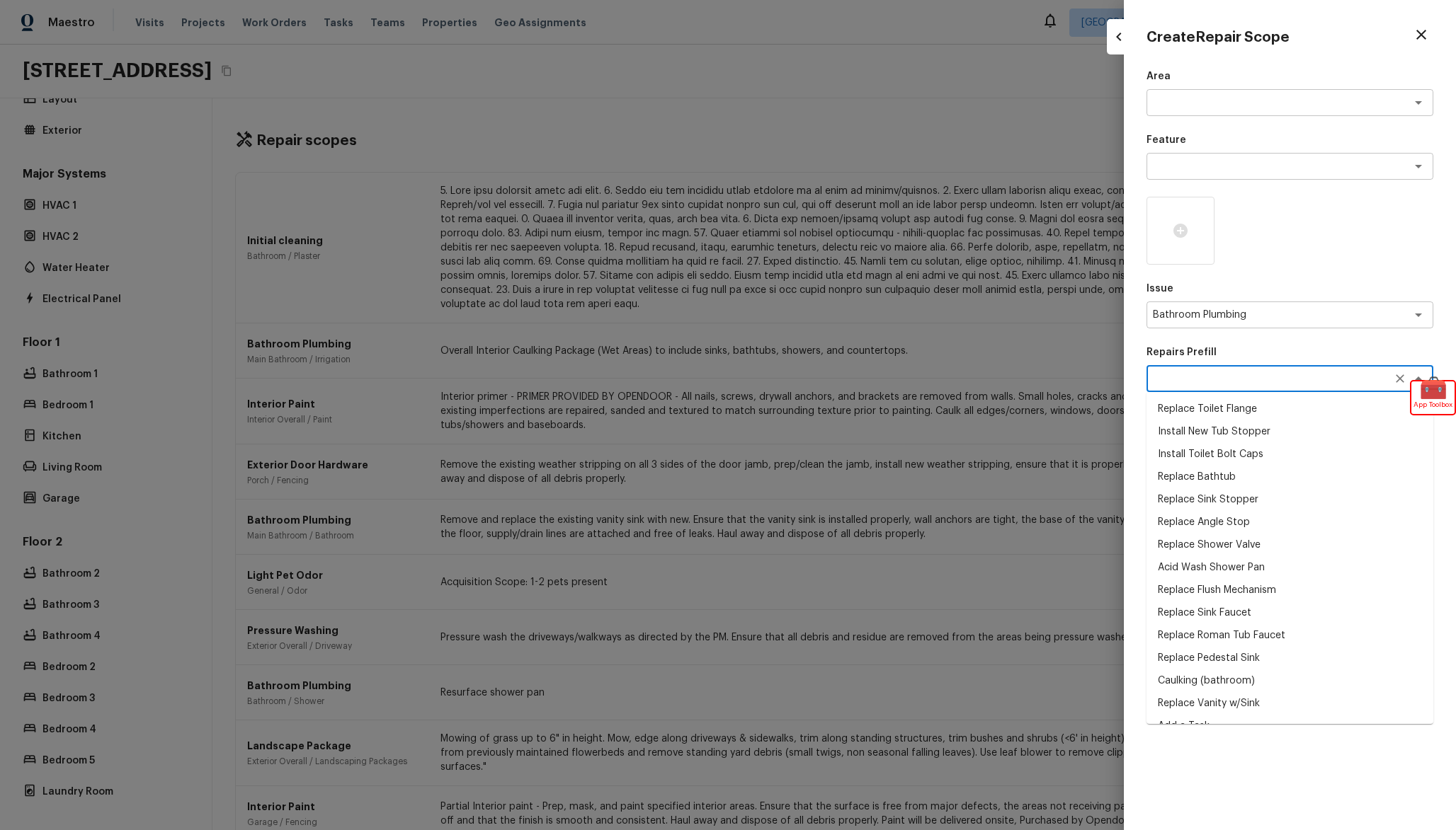
scroll to position [336, 0]
click at [1241, 639] on li "Add a Task" at bounding box center [1290, 639] width 287 height 22
type textarea "Add a Task"
type textarea "HPM to detail"
type input "$1.00"
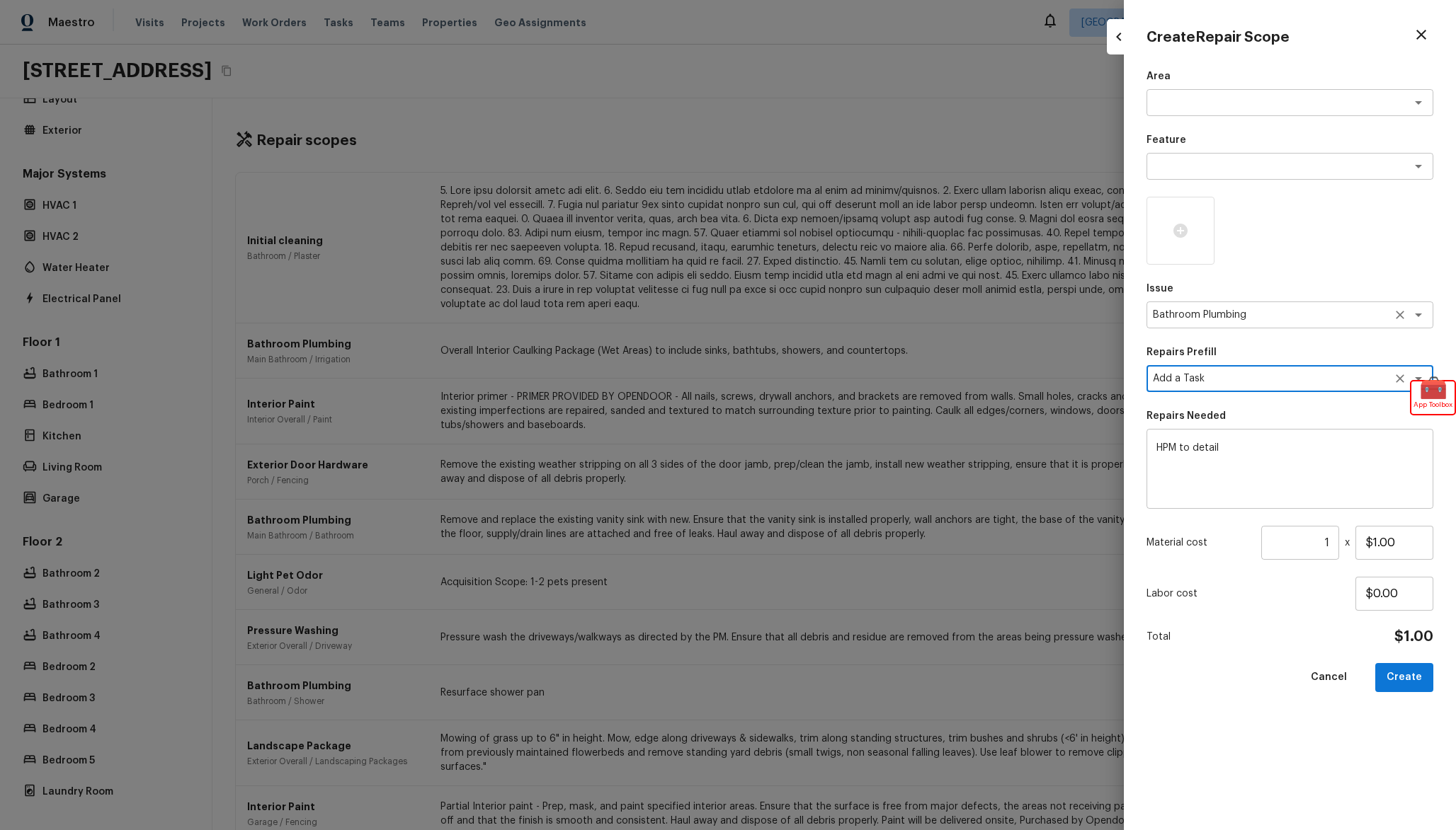
click at [1226, 322] on textarea "Bathroom Plumbing" at bounding box center [1270, 315] width 234 height 14
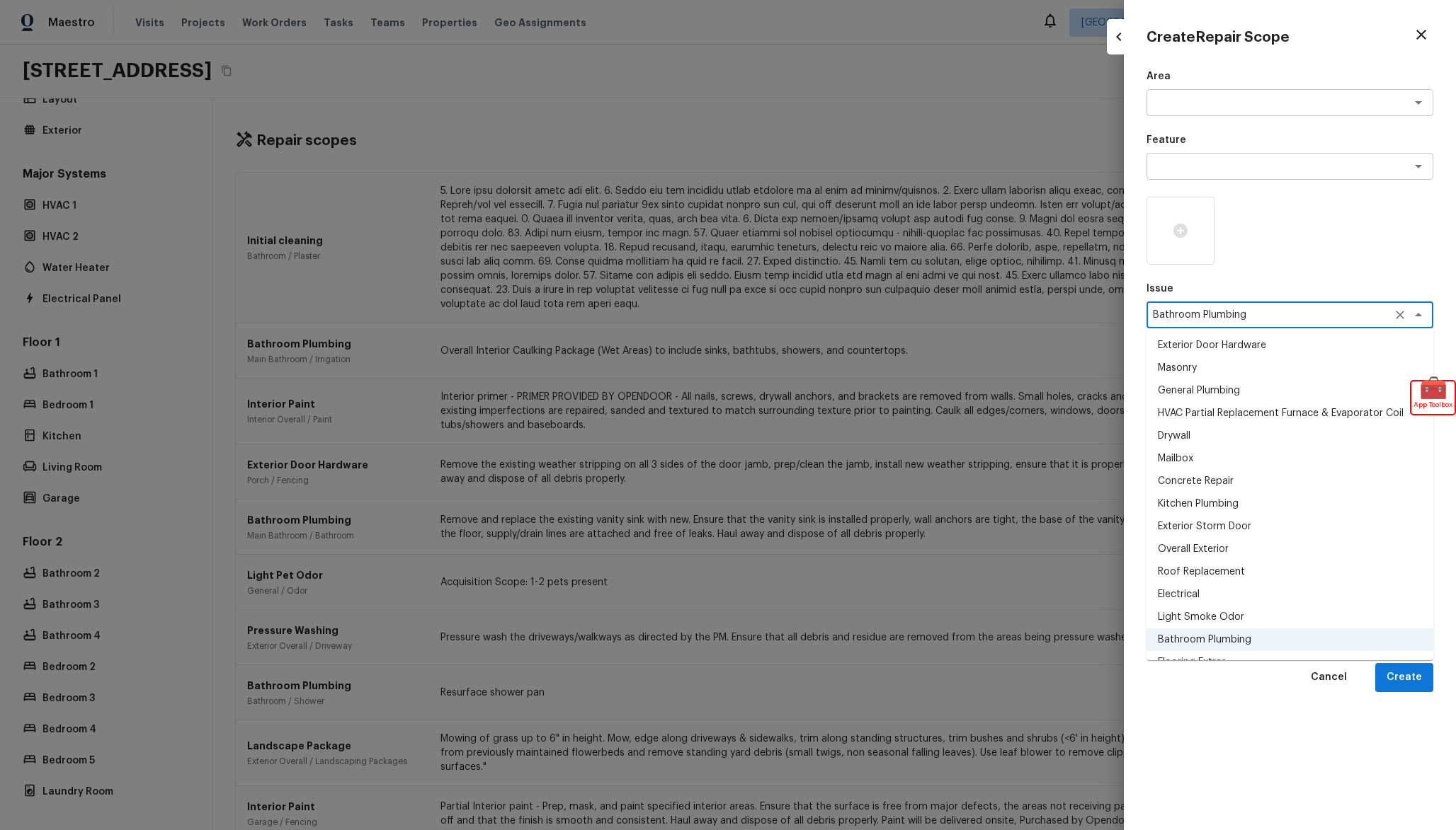
click at [1230, 527] on li "Exterior Storm Door" at bounding box center [1290, 527] width 287 height 22
type textarea "Exterior Storm Door"
click at [1242, 322] on textarea "Exterior Storm Door" at bounding box center [1270, 315] width 234 height 14
click at [1244, 452] on li "Mailbox" at bounding box center [1290, 459] width 287 height 22
type textarea "Mailbox"
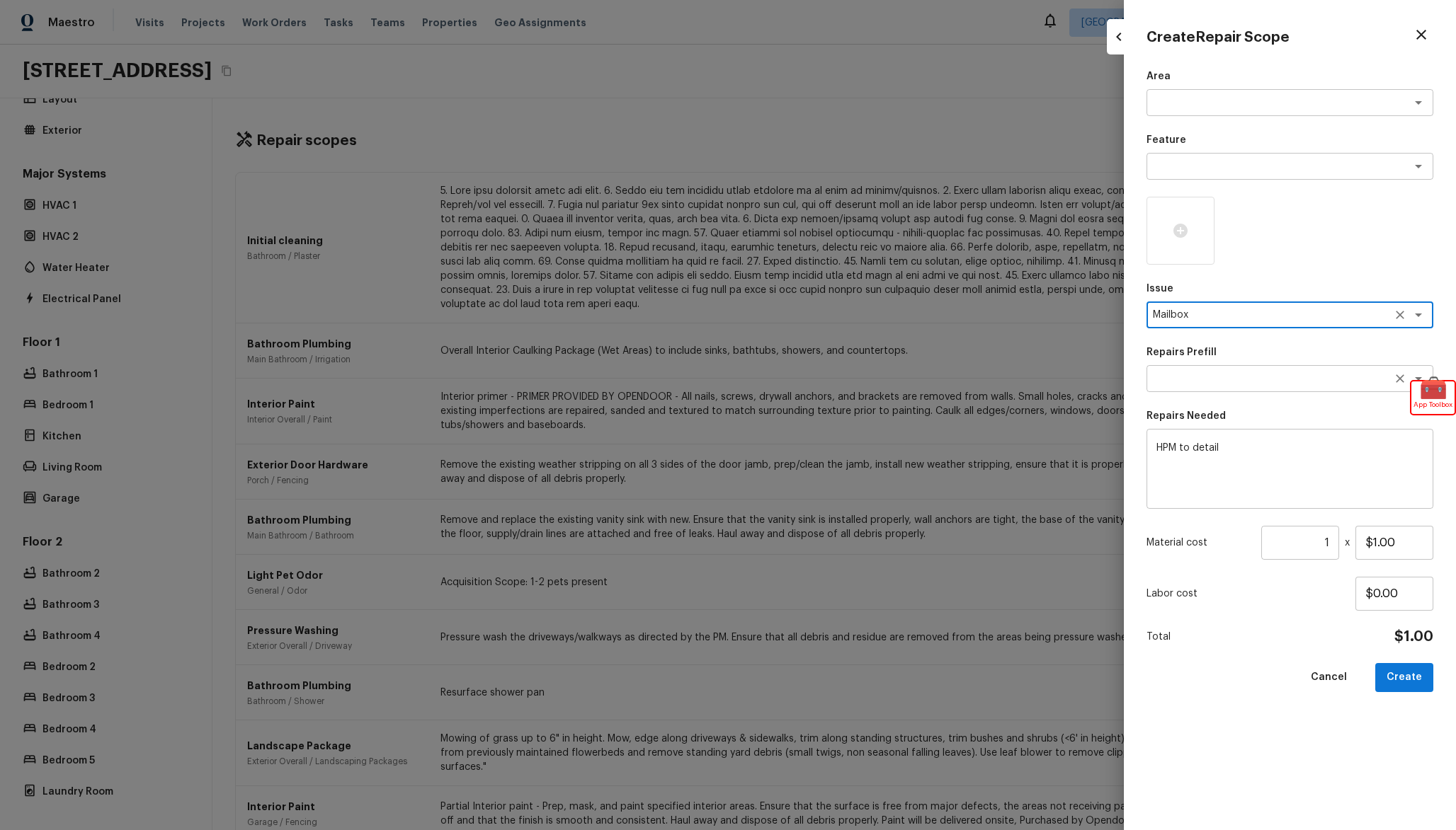
click at [1254, 377] on textarea at bounding box center [1270, 379] width 234 height 14
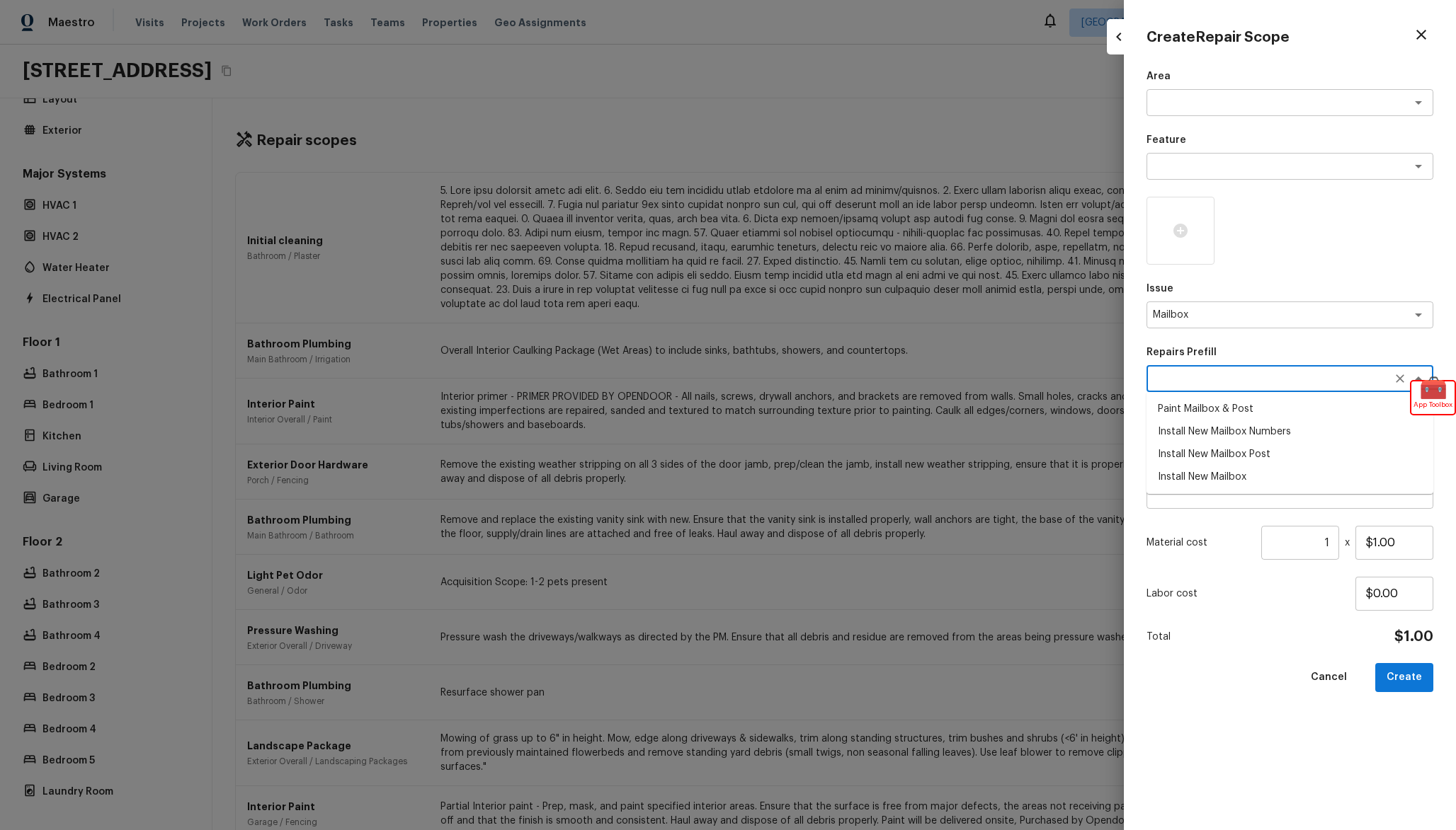
click at [1246, 449] on li "Install New Mailbox Post" at bounding box center [1290, 454] width 287 height 22
type textarea "Install New Mailbox Post"
type textarea "Remove the existing mailbox post and prep the area for a new post. Install a ne…"
type input "$35.00"
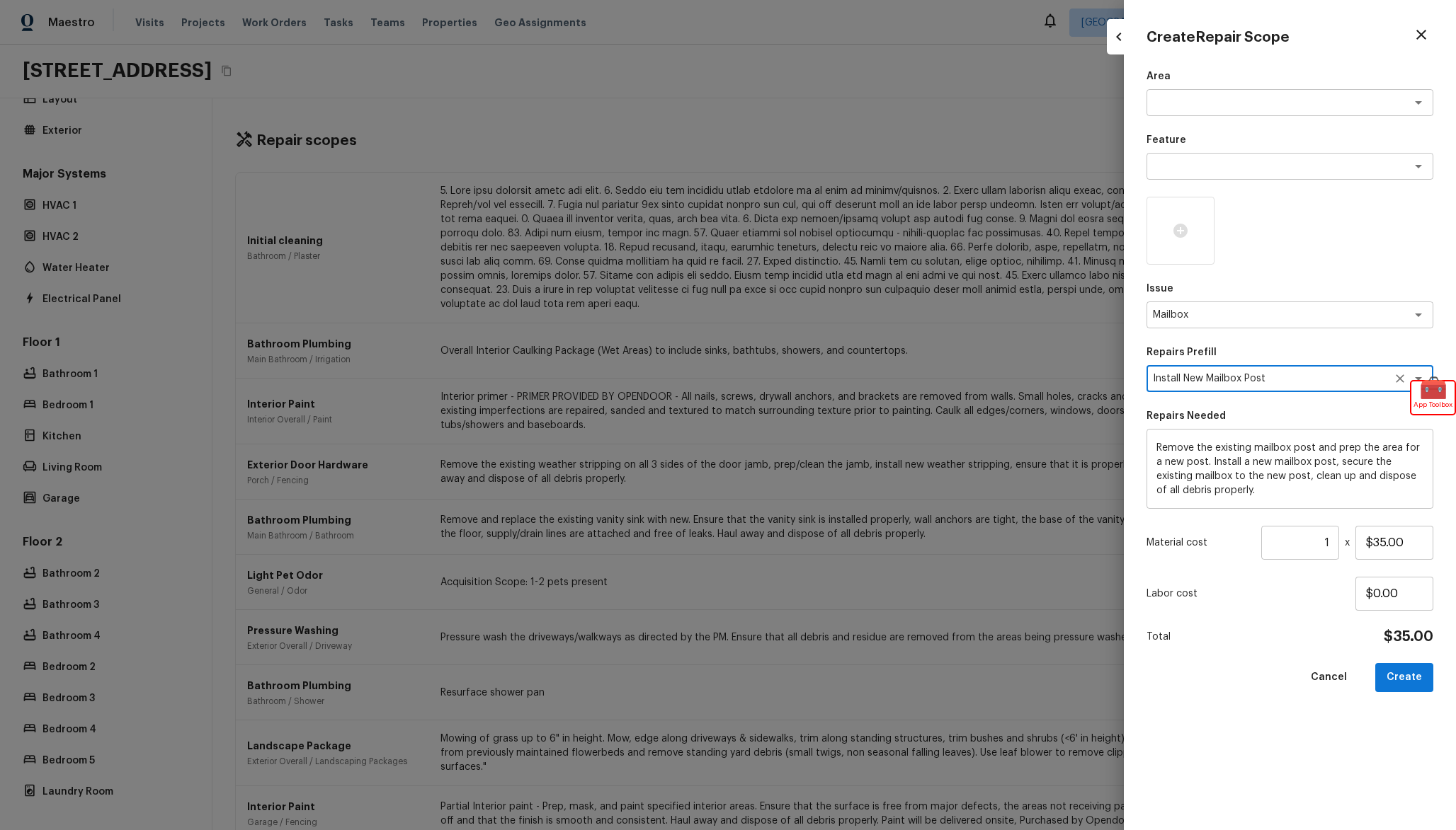
click at [1247, 381] on textarea "Install New Mailbox Post" at bounding box center [1270, 379] width 234 height 14
click at [1262, 429] on li "Install New Mailbox Numbers" at bounding box center [1290, 432] width 287 height 22
type textarea "Install New Mailbox Numbers"
type textarea "Remove the existing mailbox numbers (if present) and replace with new. Ensure t…"
type input "$20.00"
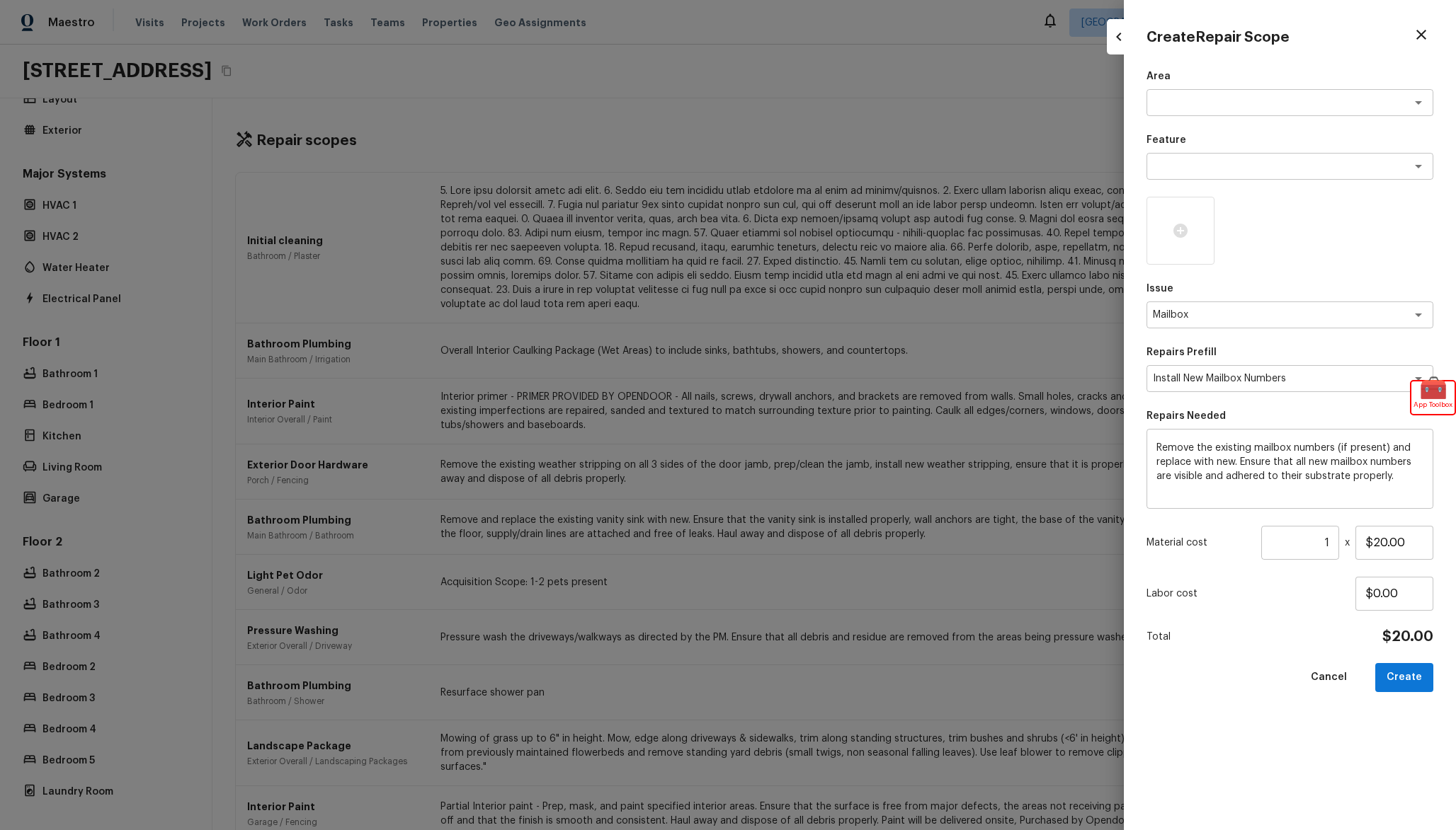
click at [1264, 340] on div "Area x ​ Feature x ​ Issue Mailbox x ​ Repairs Prefill Install New Mailbox Numb…" at bounding box center [1290, 438] width 287 height 738
click at [1267, 334] on div "Area x ​ Feature x ​ Issue Mailbox x ​ Repairs Prefill Install New Mailbox Numb…" at bounding box center [1290, 438] width 287 height 738
click at [1268, 319] on textarea "Mailbox" at bounding box center [1270, 315] width 234 height 14
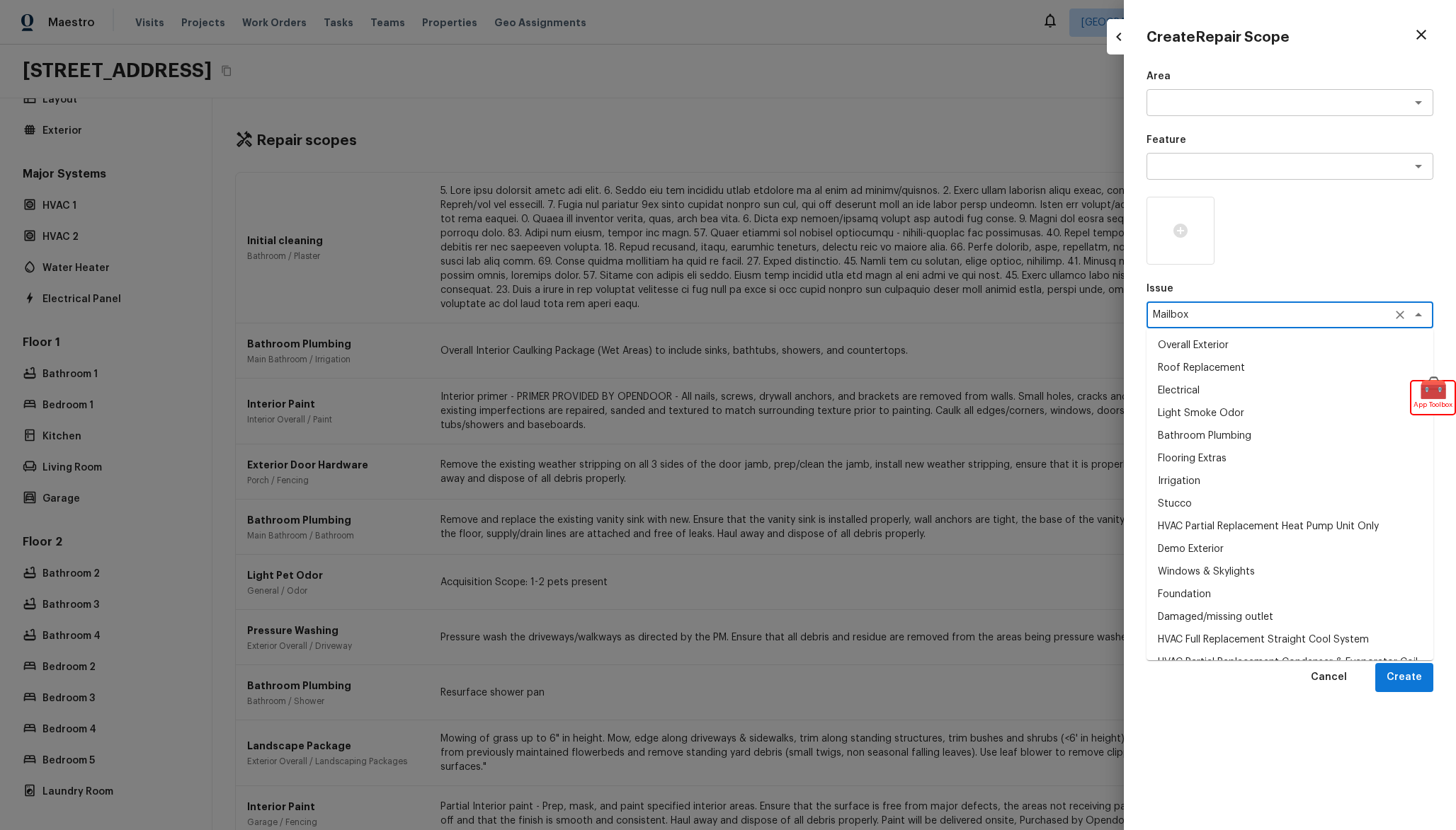
scroll to position [260, 0]
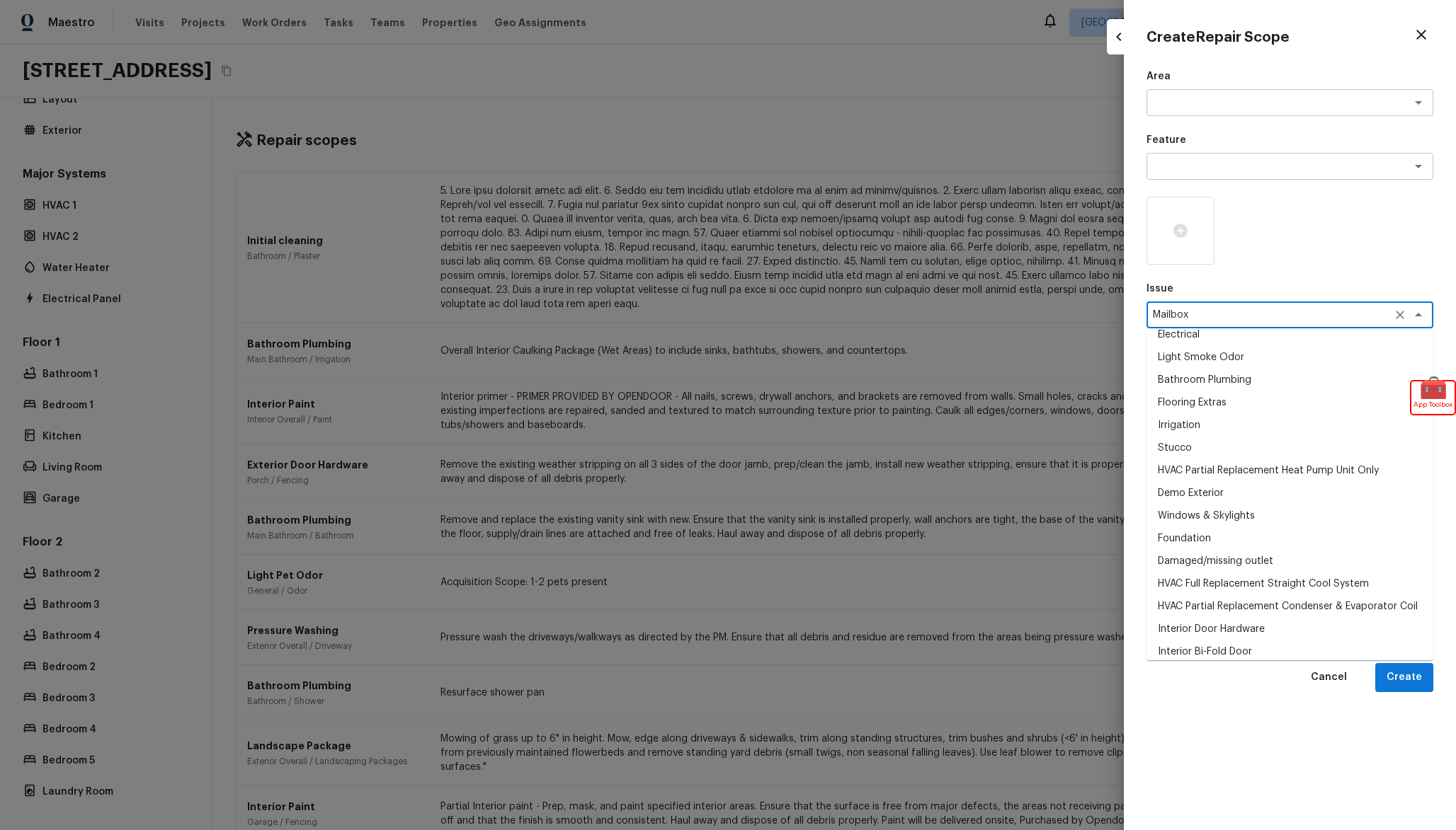
click at [1218, 437] on li "Irrigation" at bounding box center [1290, 425] width 287 height 22
type textarea "Irrigation"
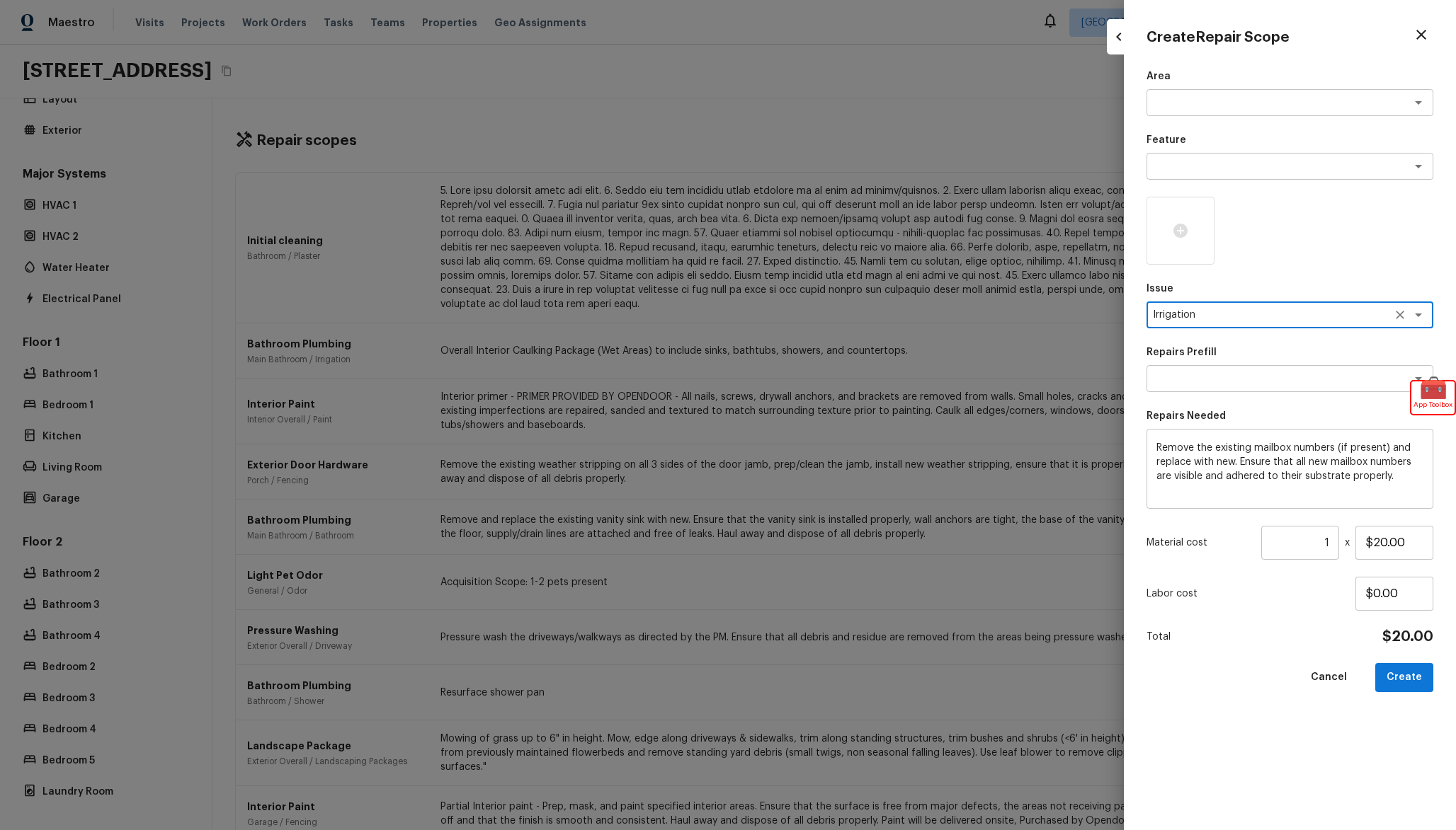
click at [1231, 325] on div "Irrigation x ​" at bounding box center [1290, 315] width 287 height 27
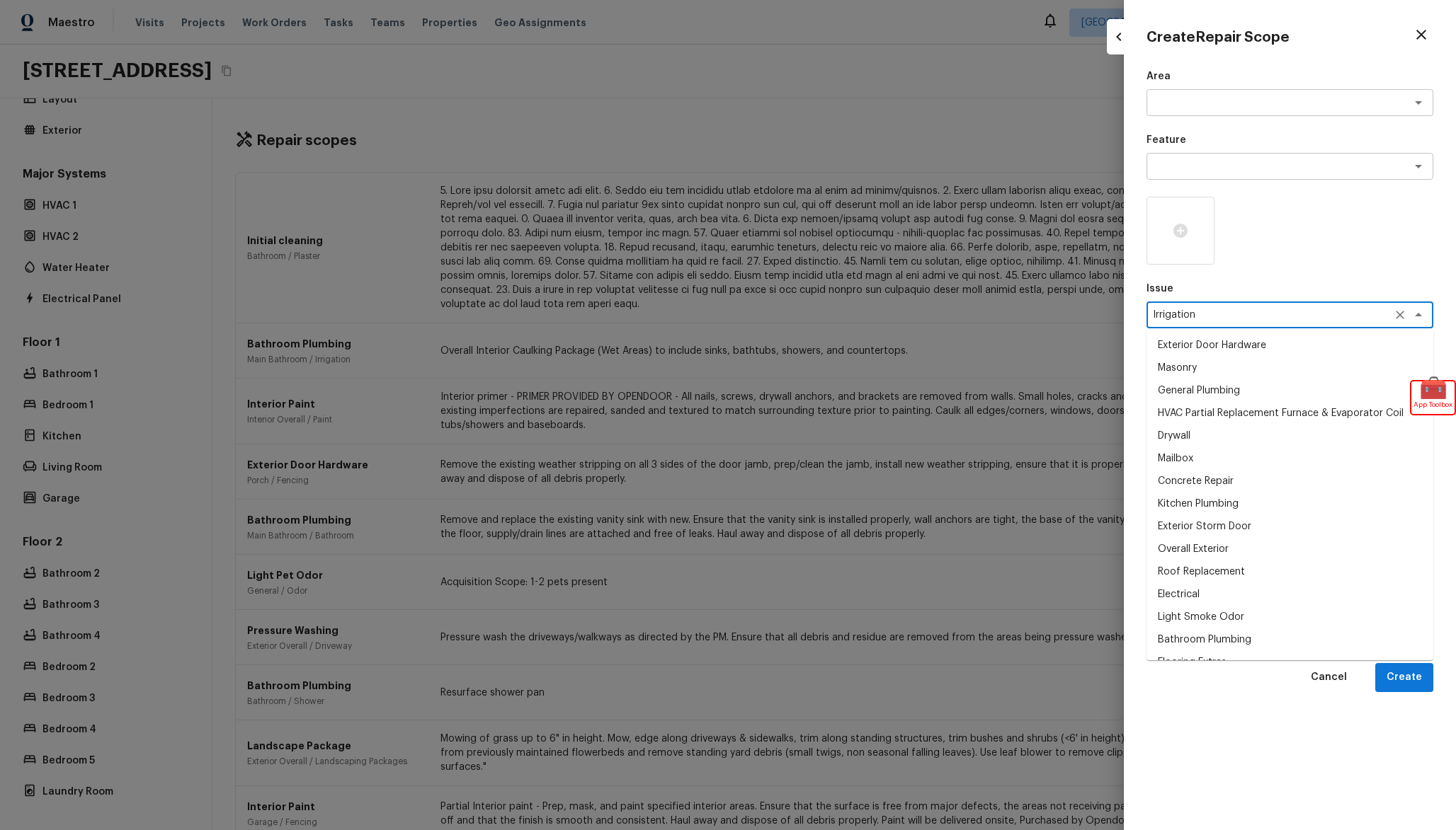
scroll to position [36, 0]
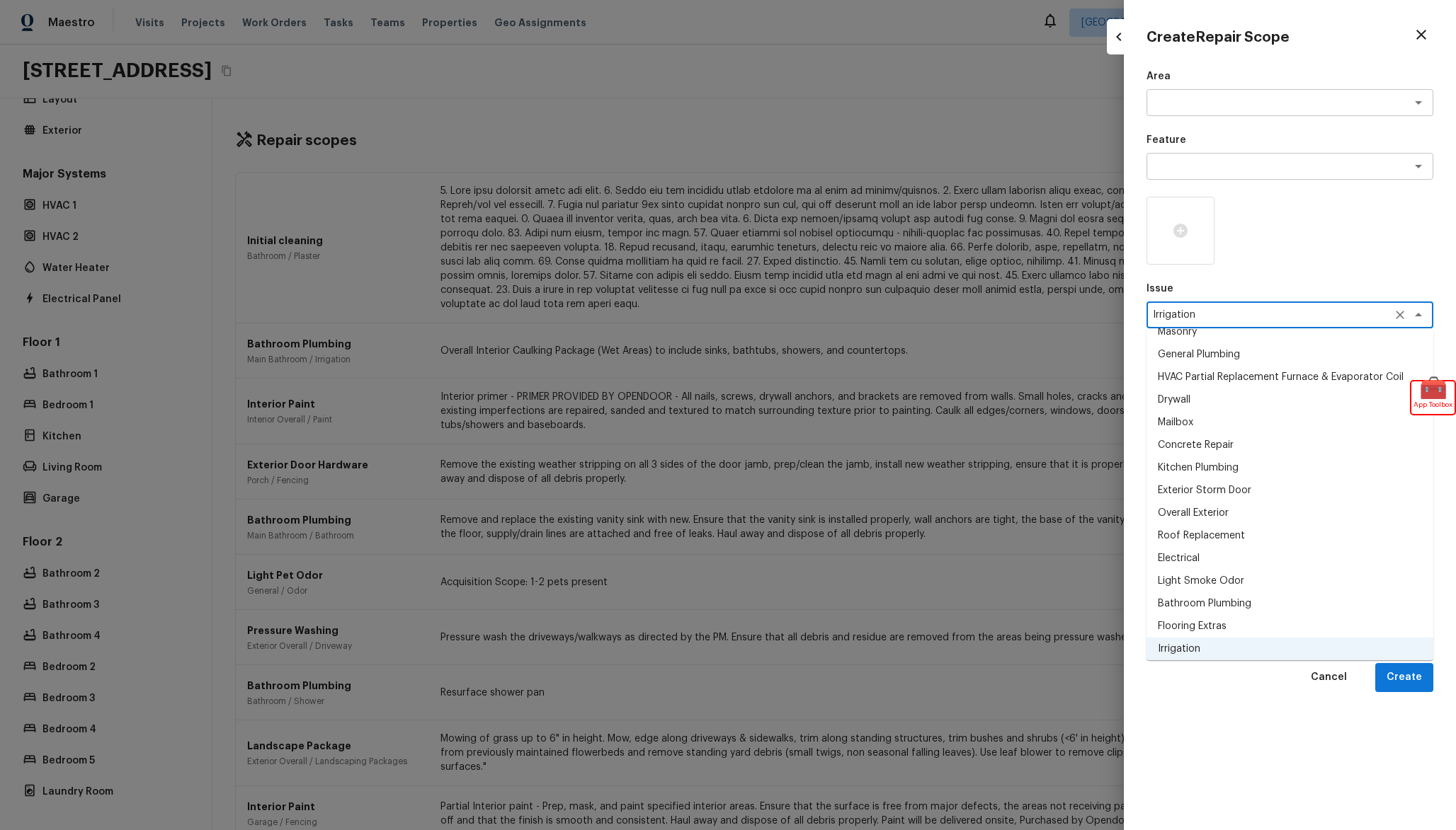
click at [1238, 621] on li "Flooring Extras" at bounding box center [1290, 626] width 287 height 22
type textarea "Flooring Extras"
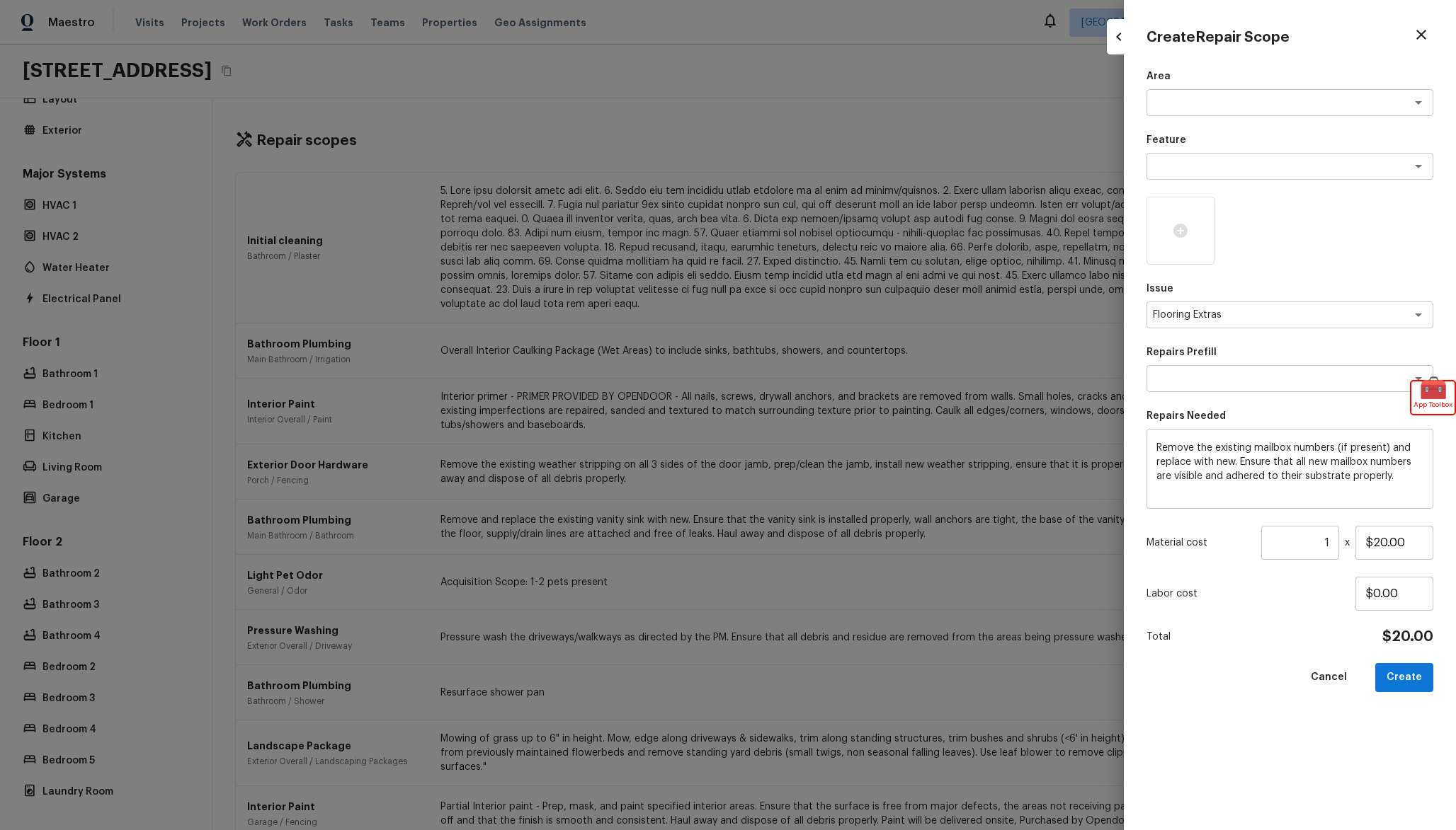
click at [1215, 621] on div "Area x ​ Feature x ​ Issue Flooring Extras x ​ Repairs Prefill x ​ Repairs Need…" at bounding box center [1290, 438] width 287 height 738
click at [982, 340] on div at bounding box center [728, 415] width 1456 height 830
type input "$0.00"
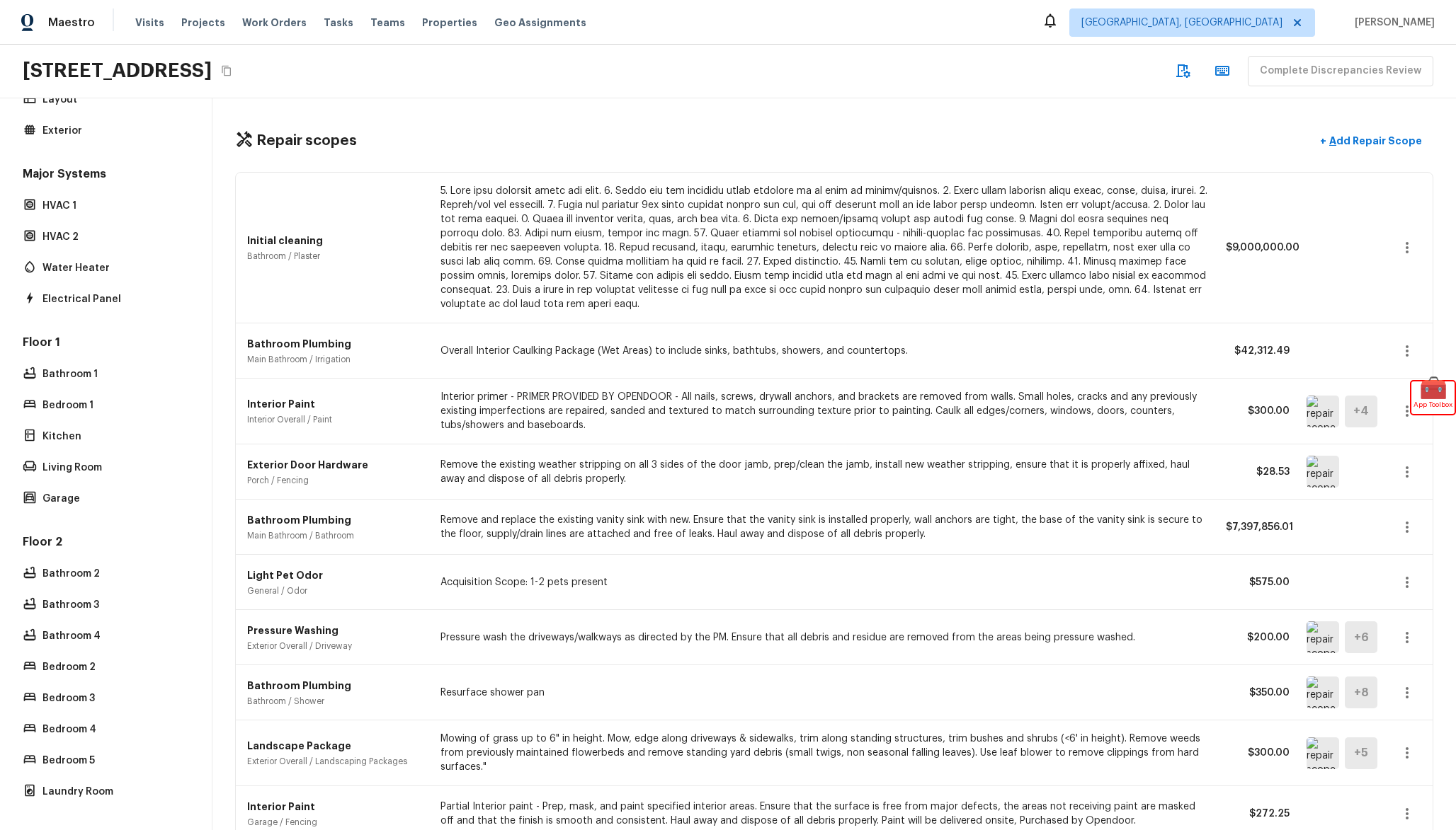
scroll to position [241, 0]
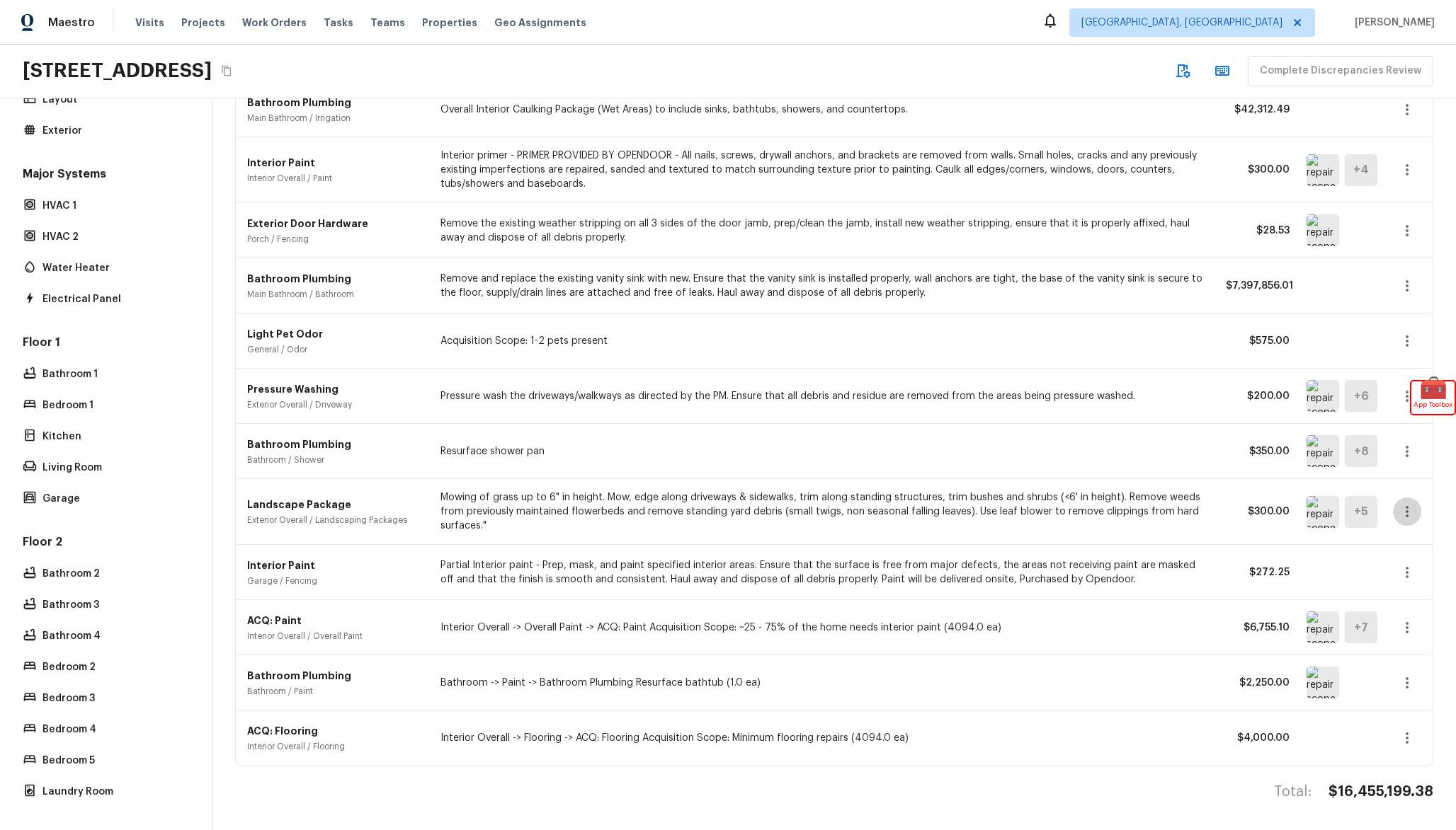
click at [1400, 516] on icon "button" at bounding box center [1407, 511] width 17 height 17
click at [1390, 550] on li "Edit" at bounding box center [1402, 552] width 92 height 42
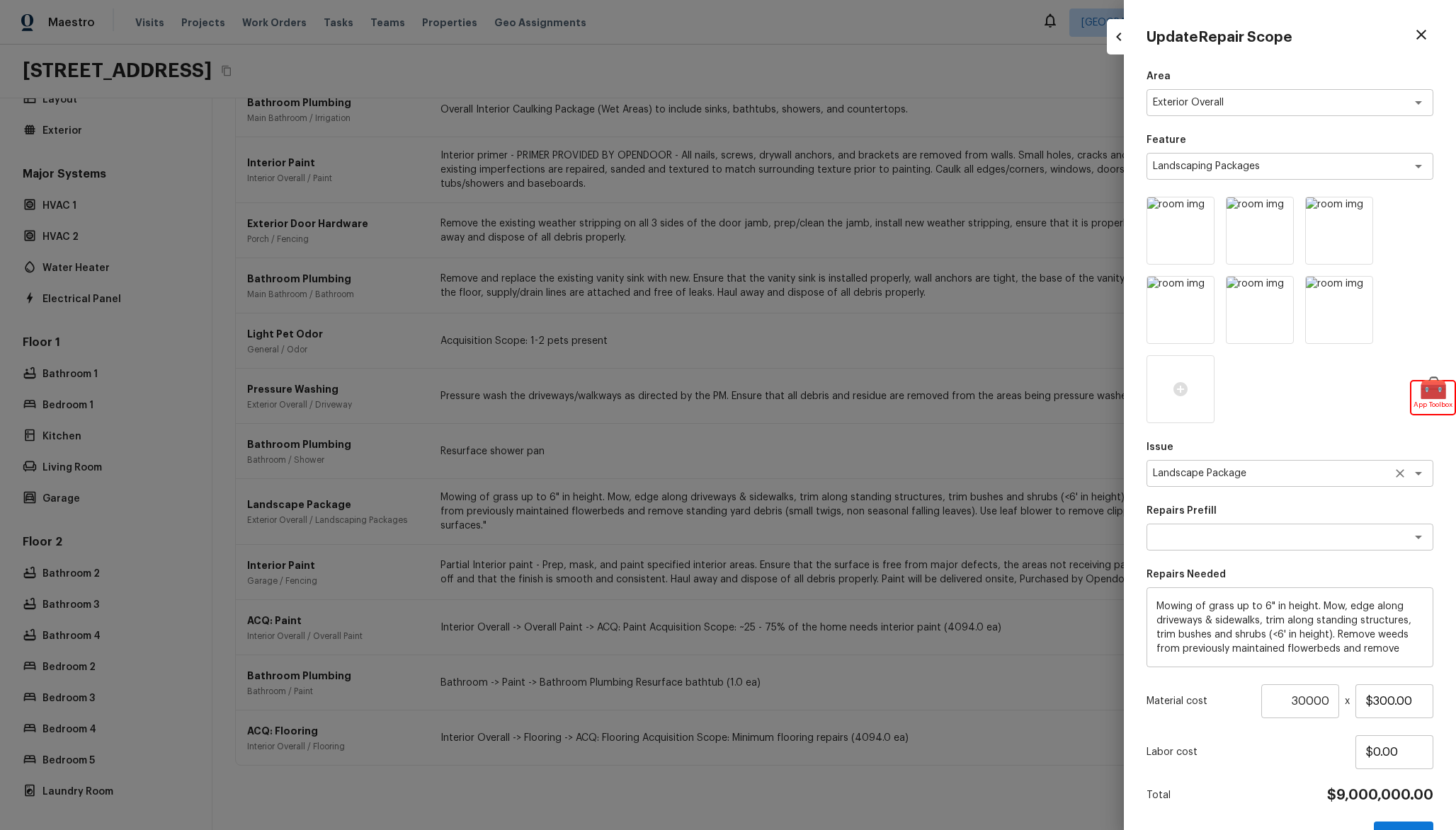
click at [1186, 473] on textarea "Landscape Package" at bounding box center [1270, 474] width 234 height 14
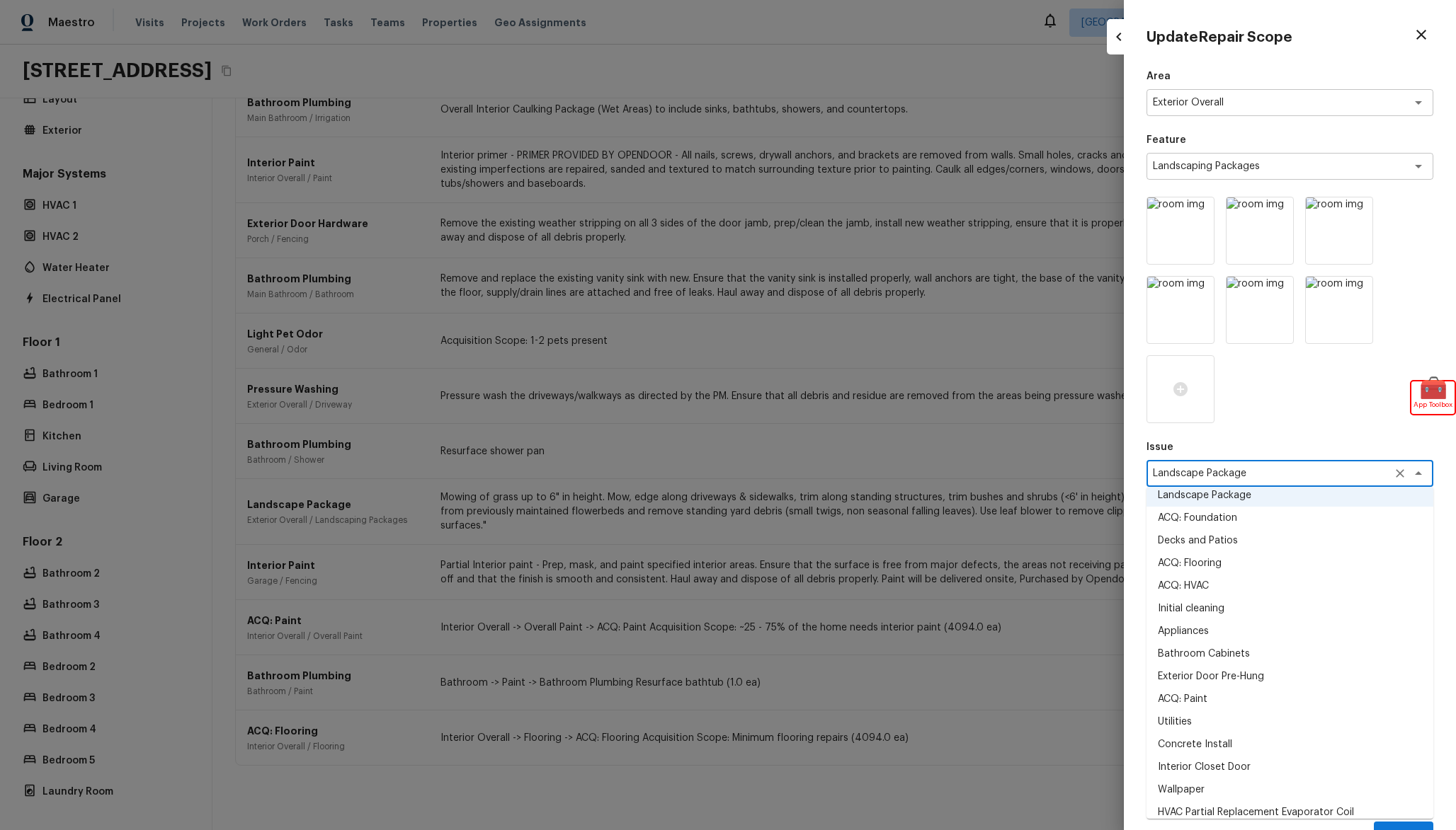
scroll to position [1263, 0]
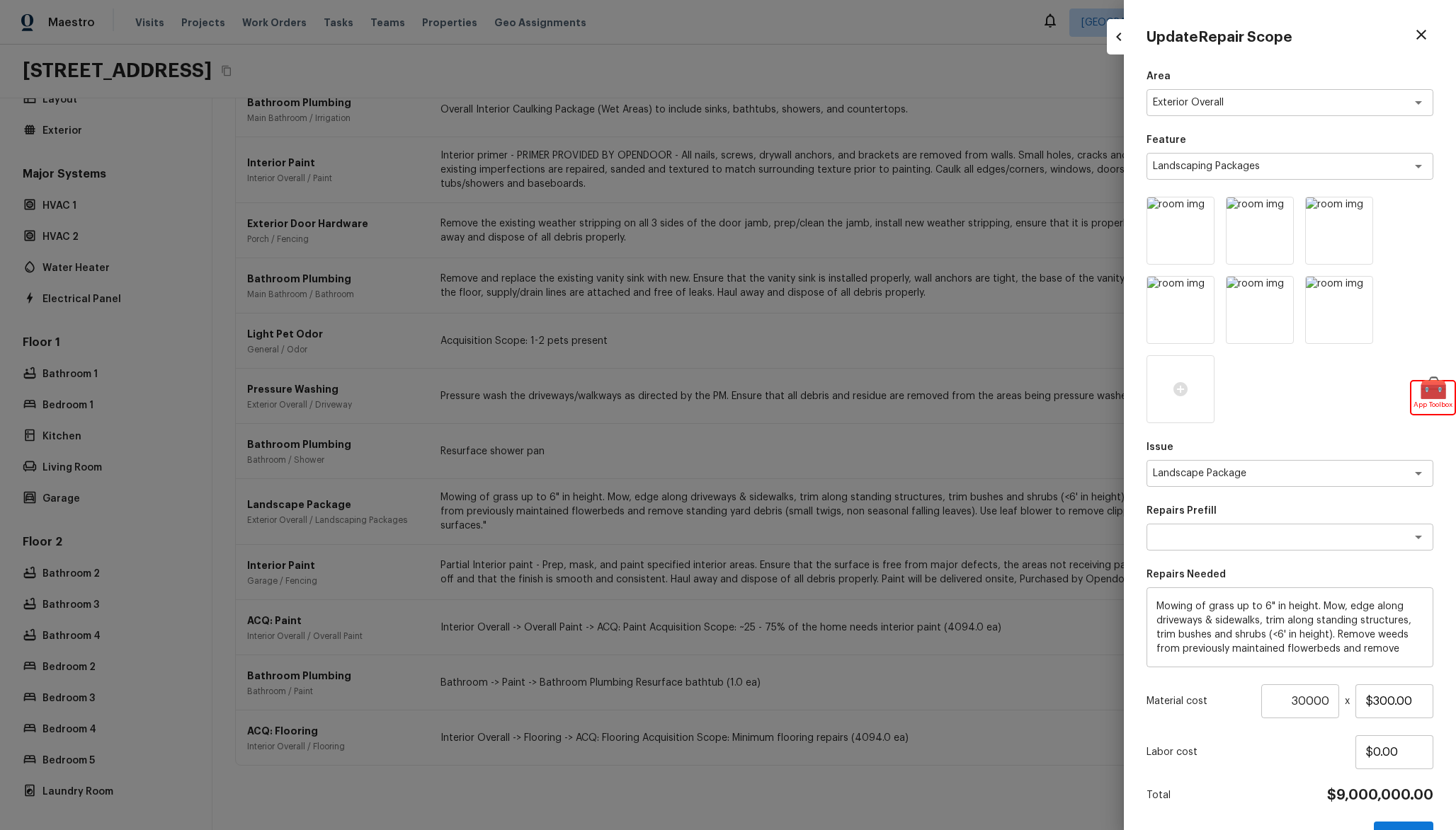
click at [921, 488] on div at bounding box center [728, 415] width 1456 height 830
type input "1"
type input "$0.00"
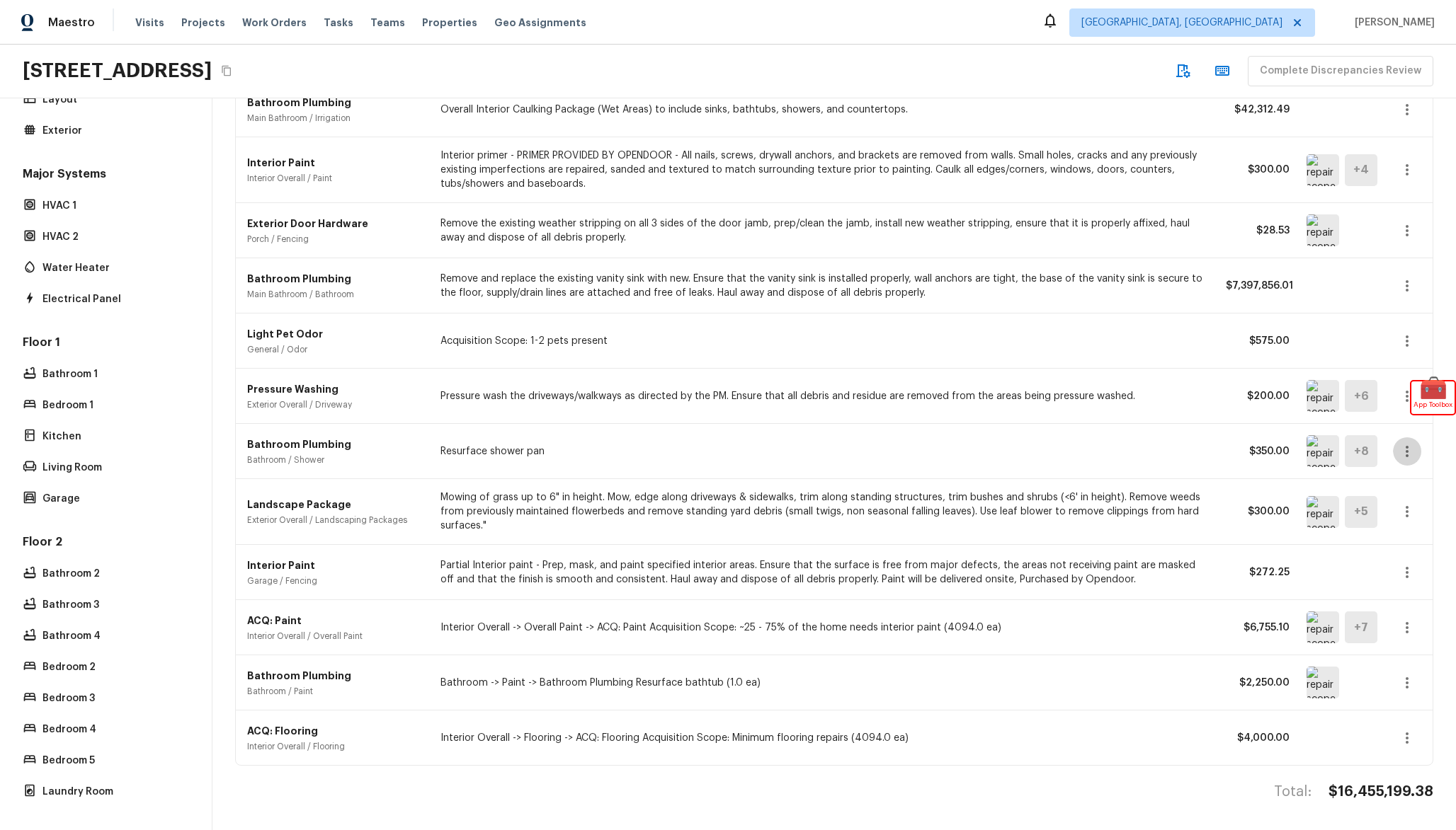
click at [1403, 453] on icon "button" at bounding box center [1407, 451] width 17 height 17
click at [1387, 492] on li "Edit" at bounding box center [1402, 492] width 92 height 42
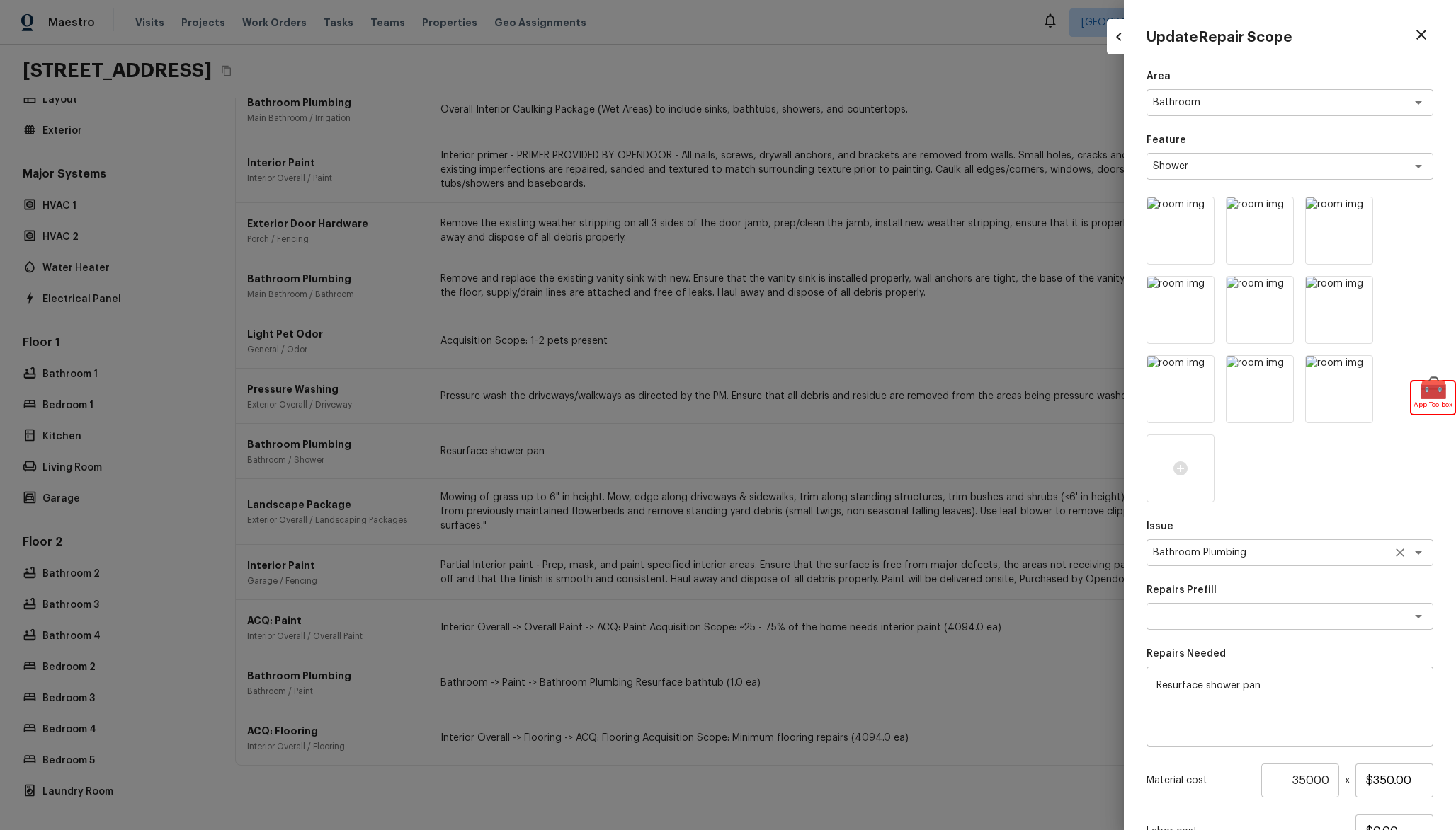
click at [1271, 550] on textarea "Bathroom Plumbing" at bounding box center [1270, 553] width 234 height 14
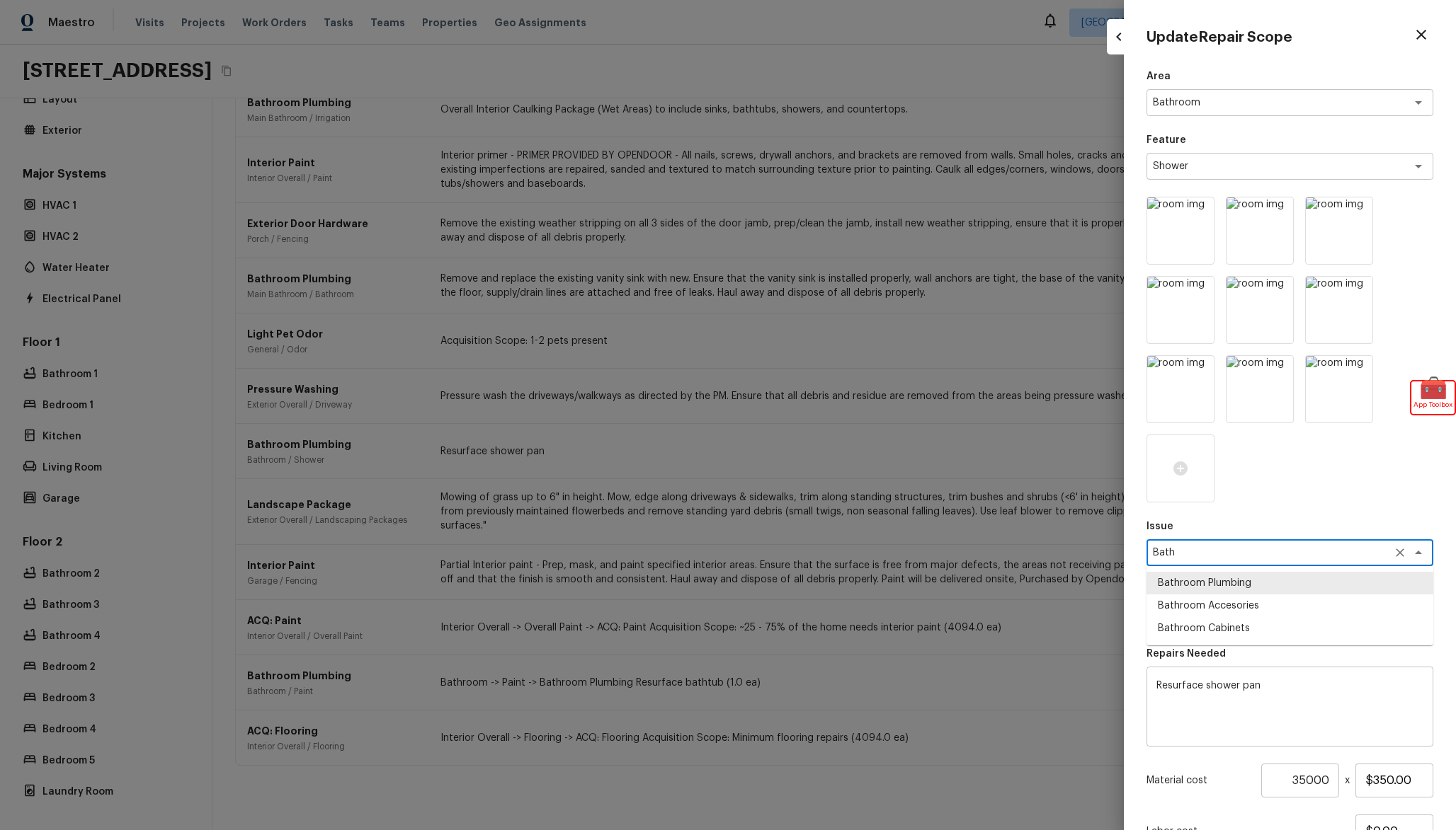
type textarea "Bathroom Plumbing"
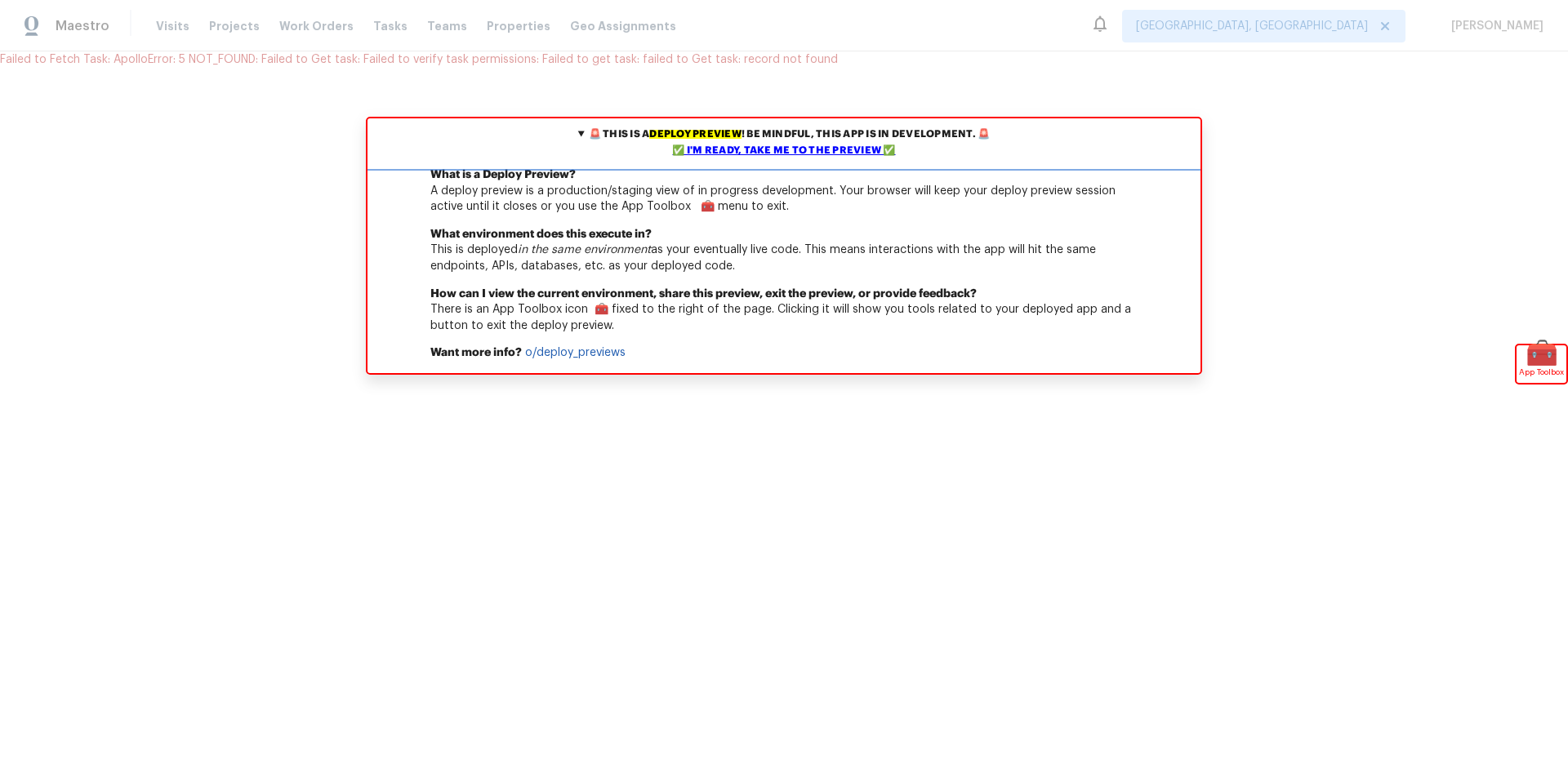
click at [784, 156] on div "✅ I'm ready, take me to the preview ✅" at bounding box center [783, 152] width 824 height 17
click at [818, 150] on div "✅ I'm ready, take me to the preview ✅" at bounding box center [783, 152] width 824 height 17
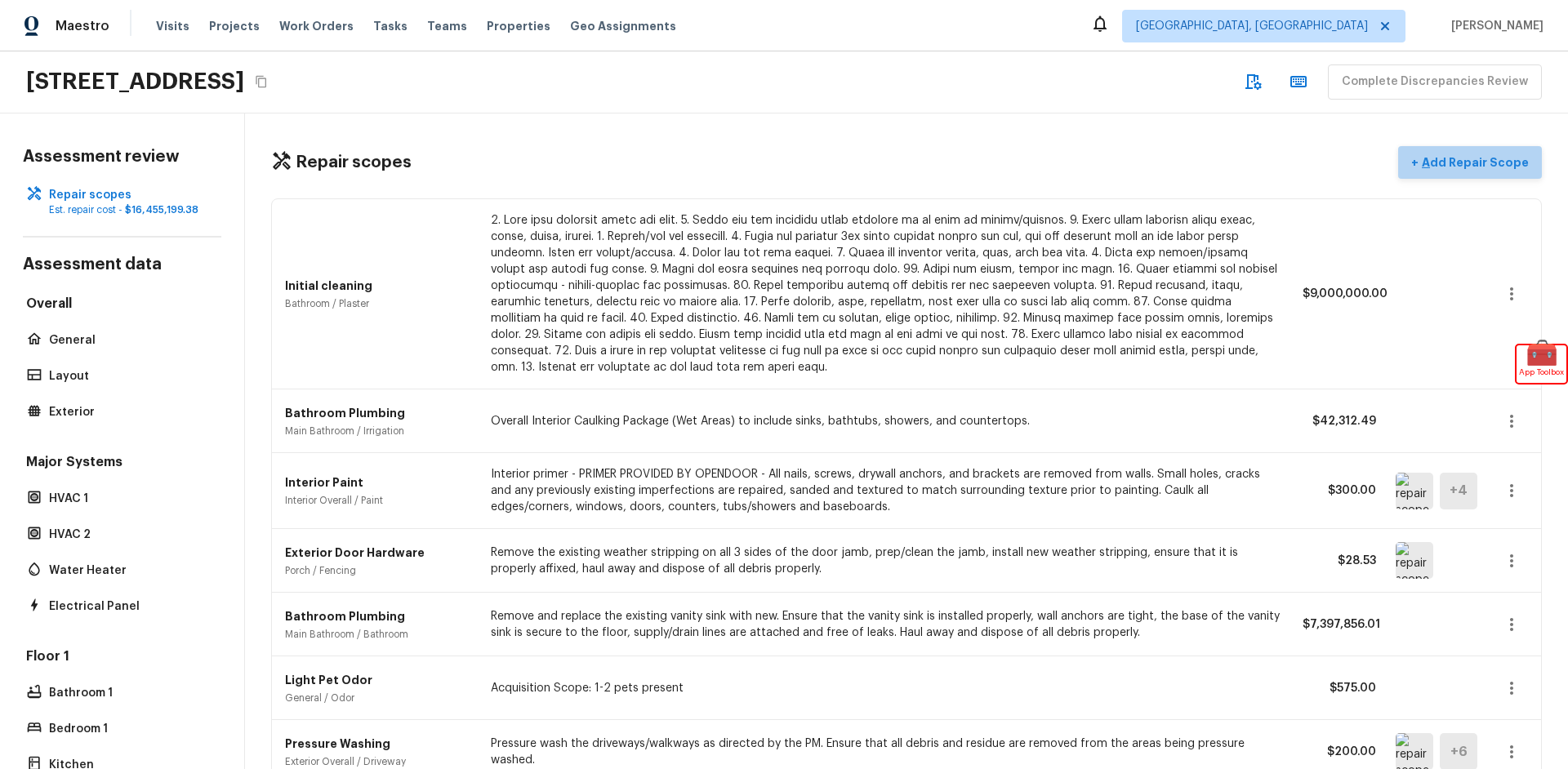
click at [1502, 169] on p "Add Repair Scope" at bounding box center [1473, 163] width 110 height 17
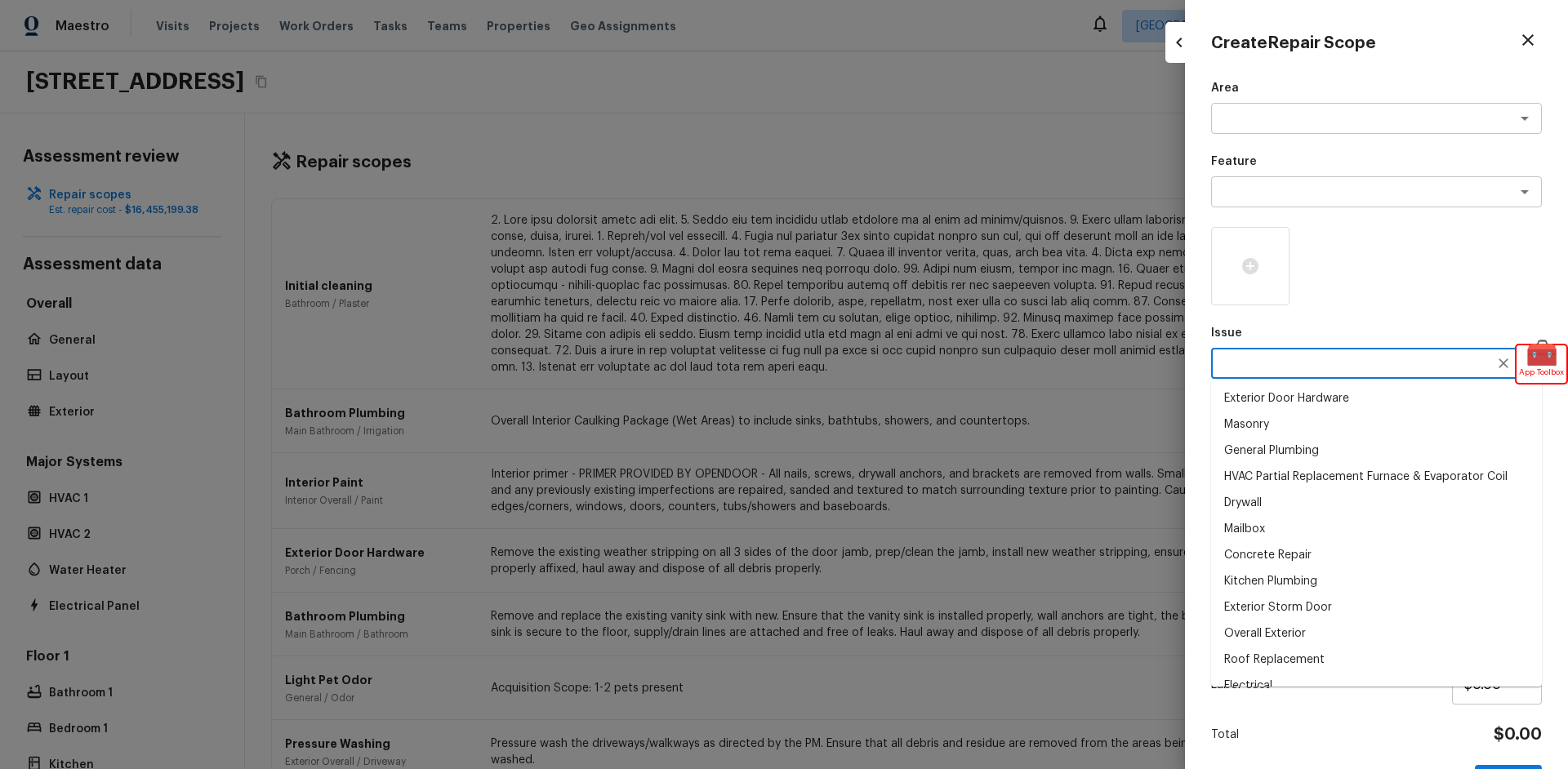
click at [1235, 367] on textarea at bounding box center [1354, 364] width 270 height 17
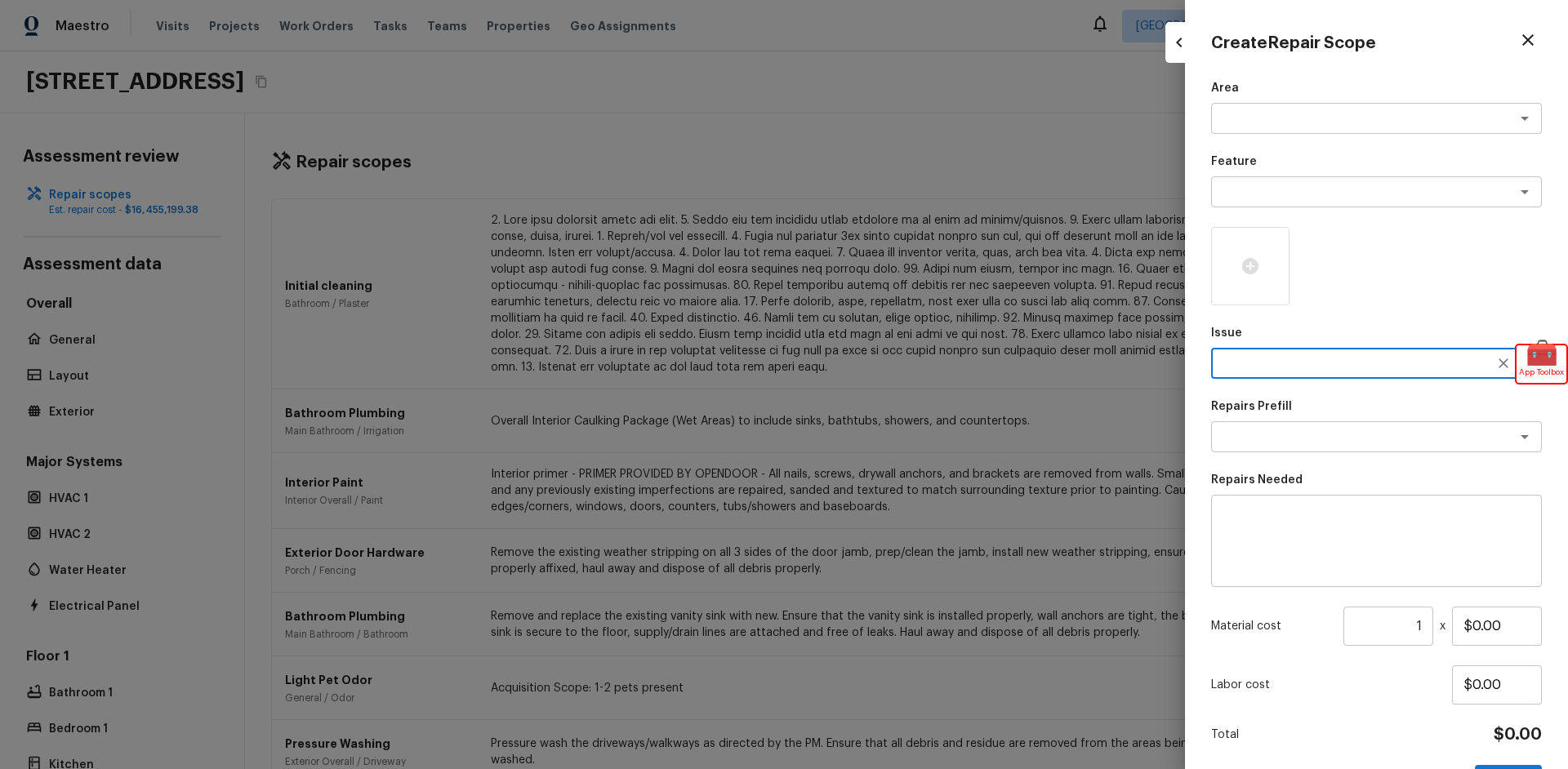
click at [1295, 373] on div "x ​" at bounding box center [1377, 364] width 331 height 31
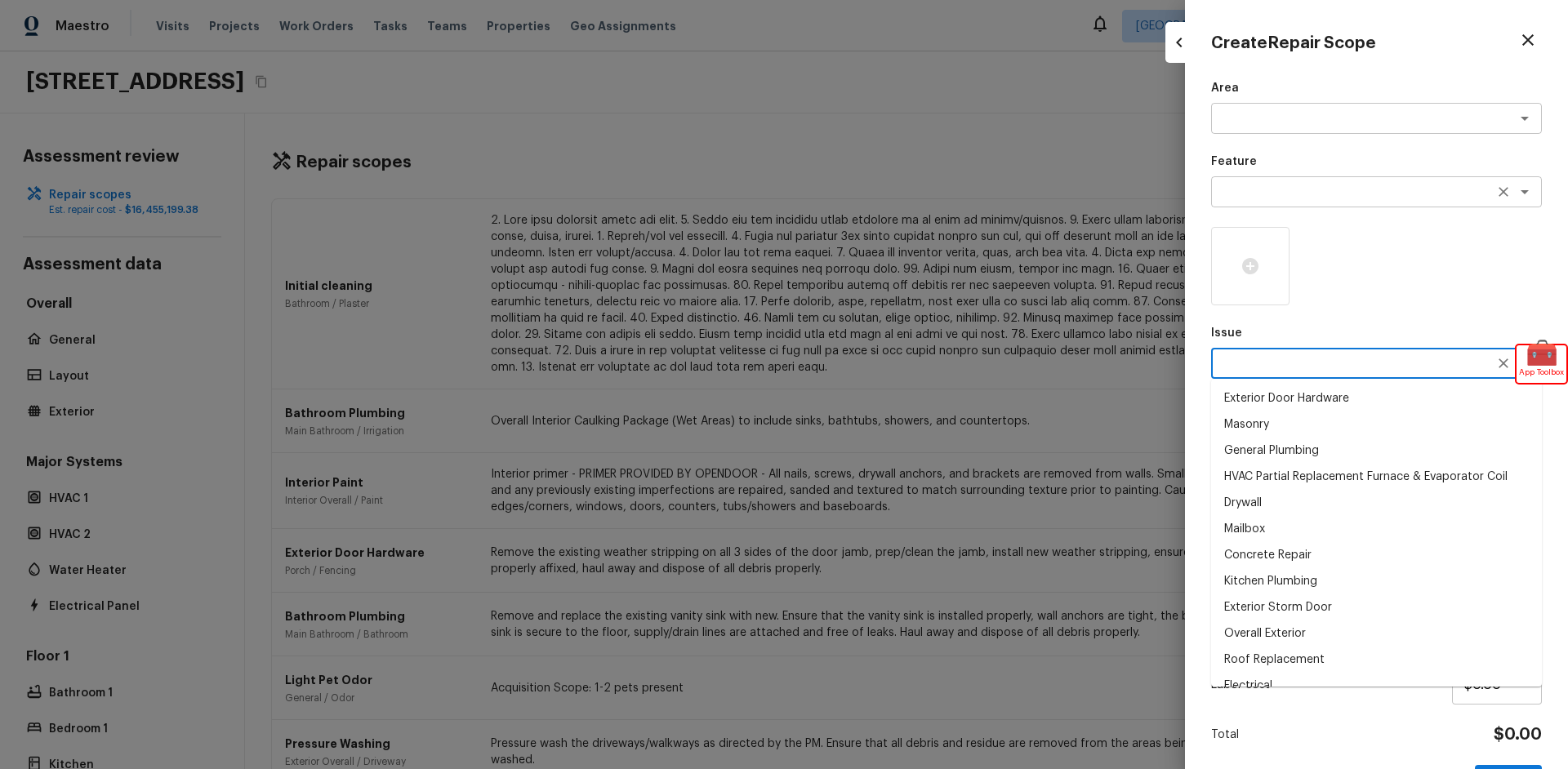
click at [1282, 180] on div "x ​" at bounding box center [1377, 192] width 331 height 31
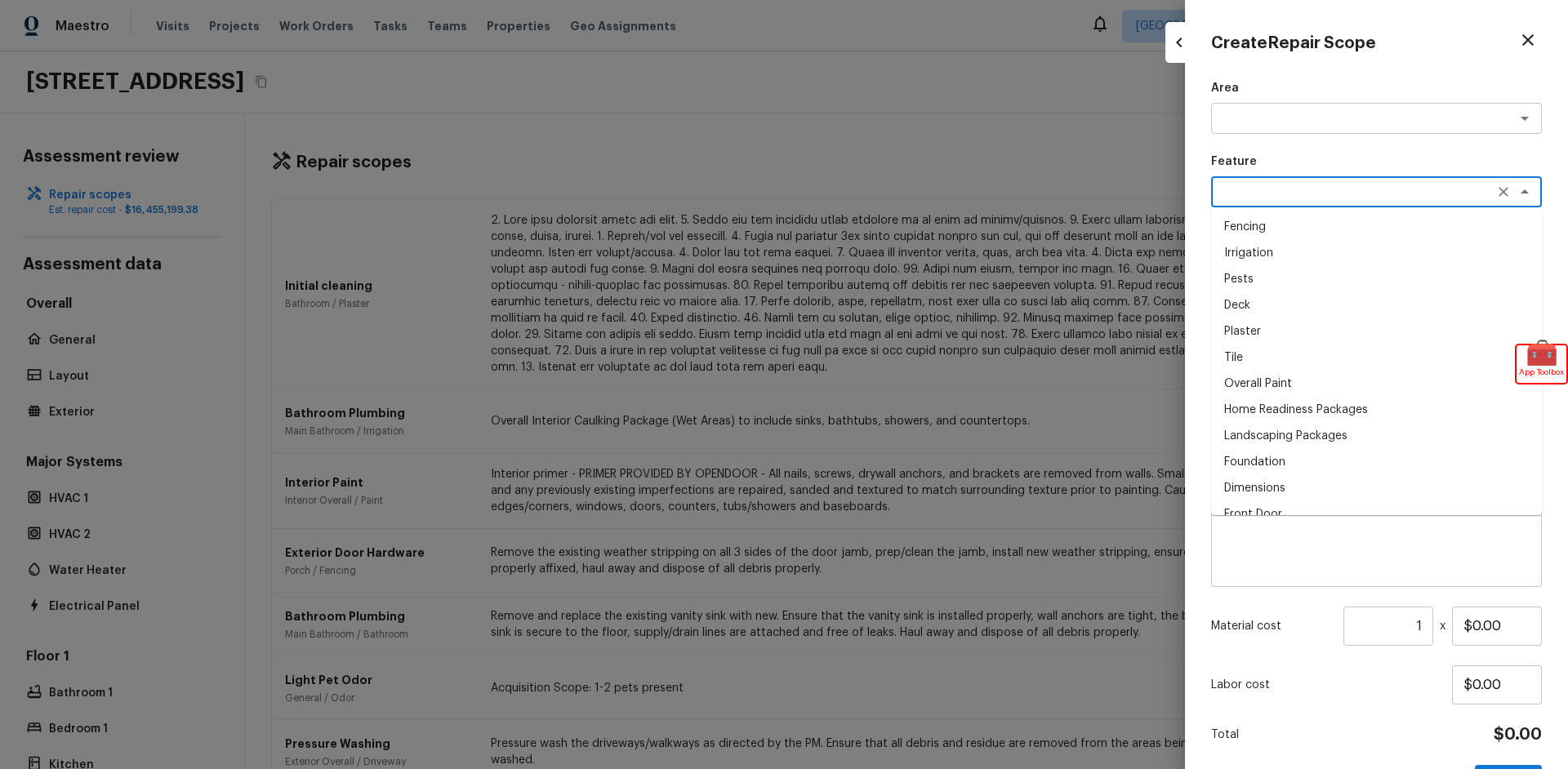
click at [1282, 180] on div "x ​" at bounding box center [1377, 192] width 331 height 31
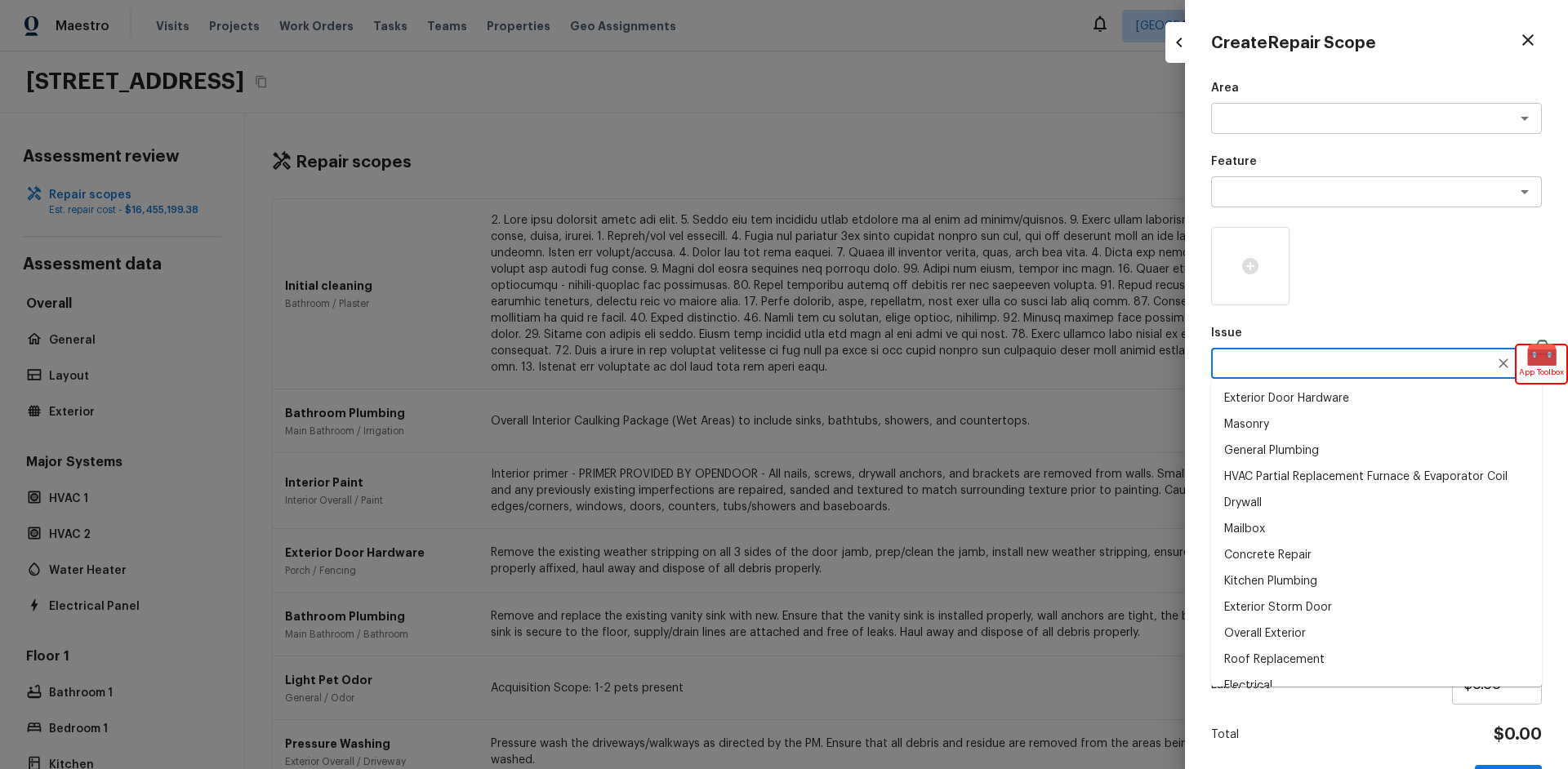
click at [1314, 368] on textarea at bounding box center [1354, 364] width 270 height 17
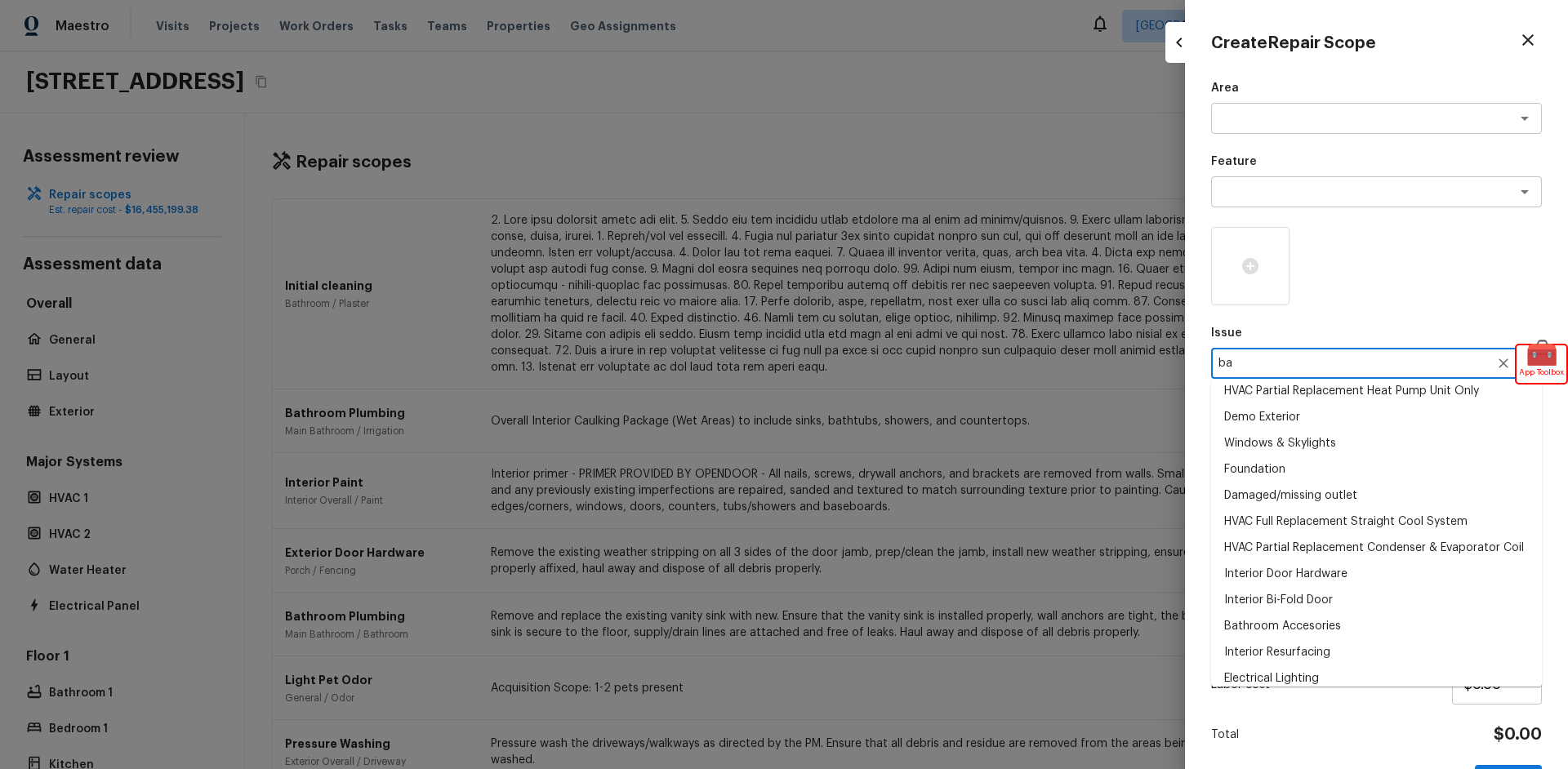
scroll to position [0, 0]
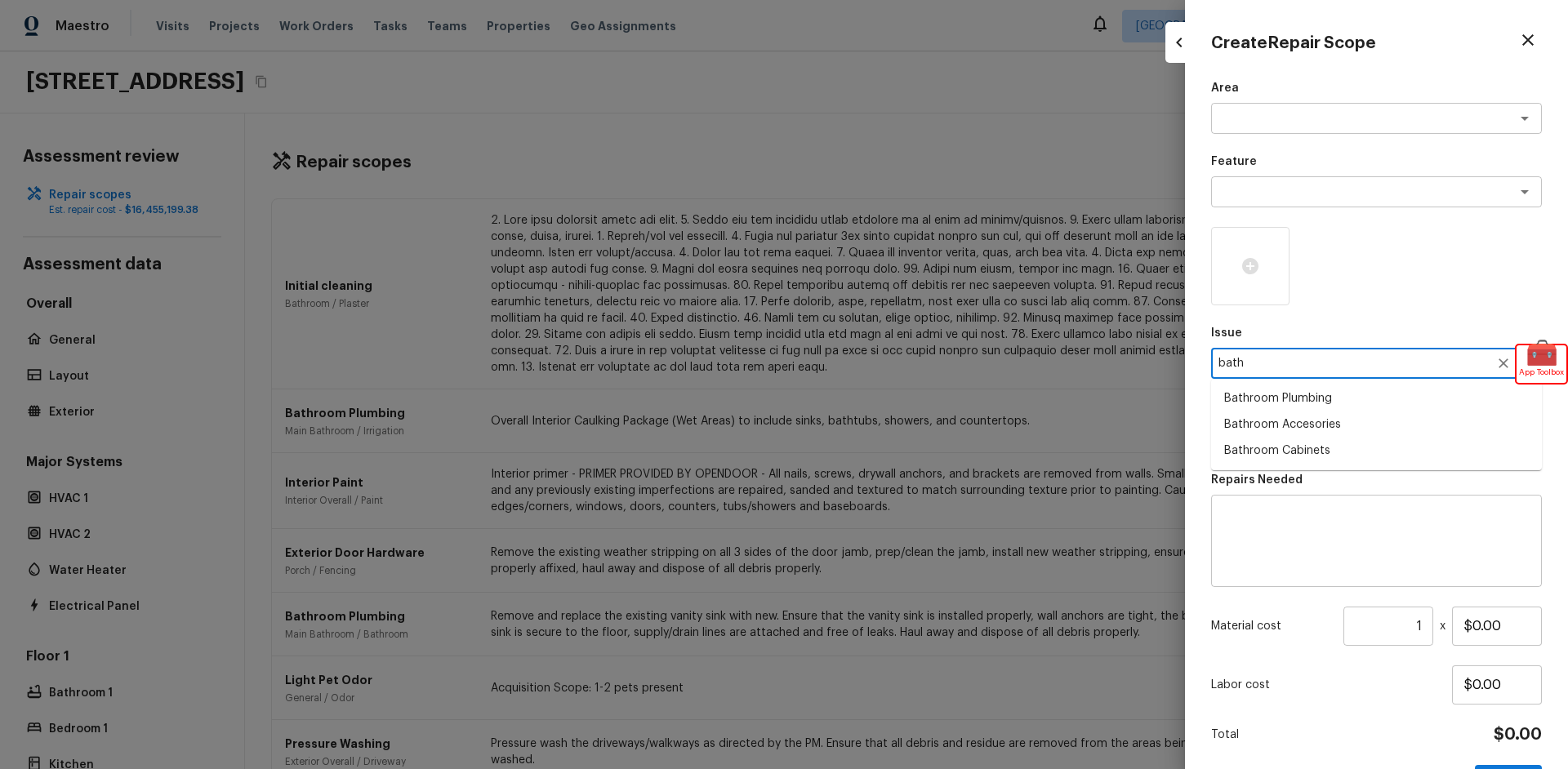
click at [1291, 454] on li "Bathroom Cabinets" at bounding box center [1377, 450] width 331 height 26
type textarea "Bathroom Cabinets"
click at [1412, 126] on textarea at bounding box center [1354, 119] width 270 height 17
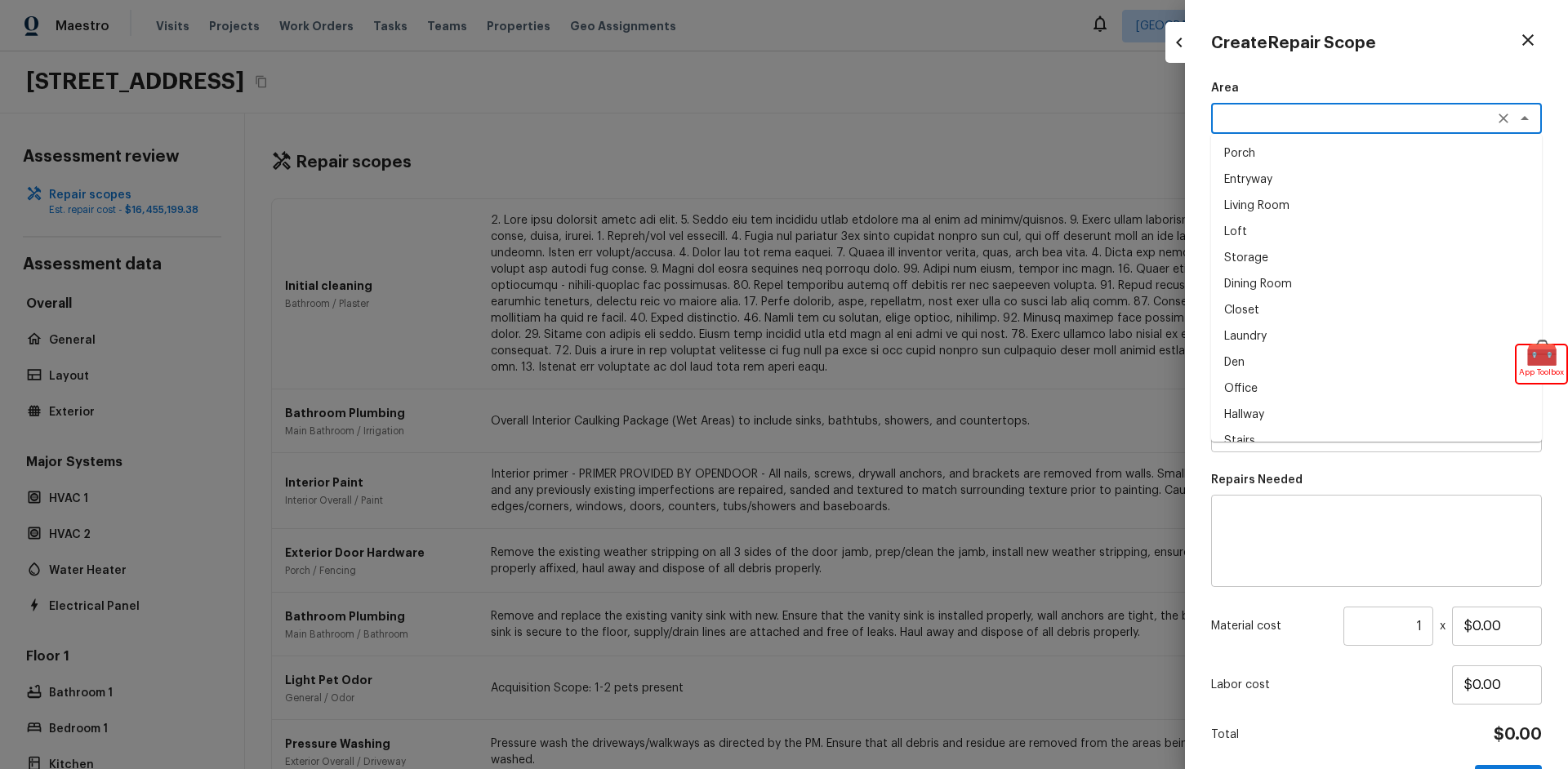
click at [1232, 288] on li "Dining Room" at bounding box center [1377, 284] width 331 height 26
type textarea "Dining Room"
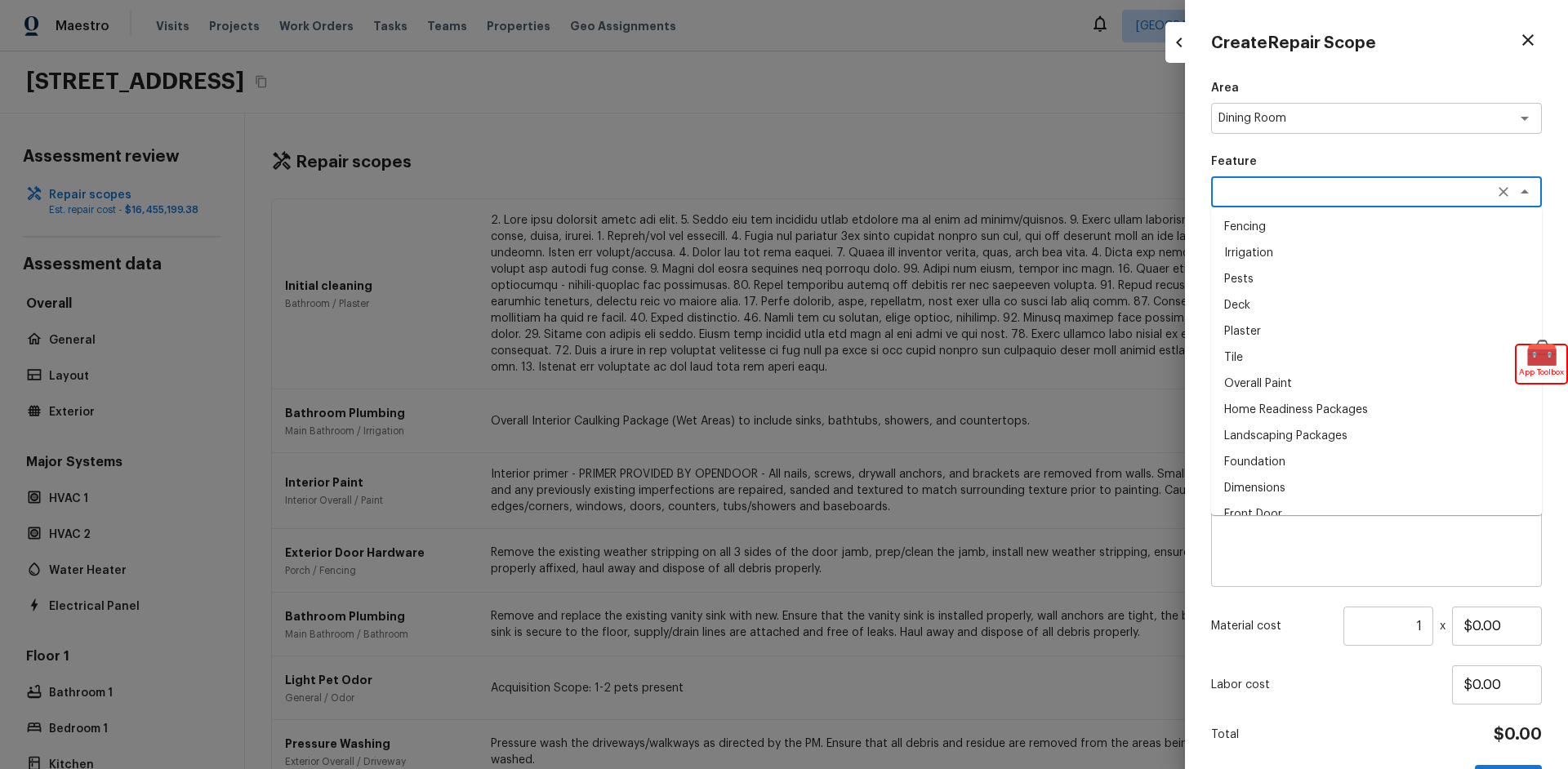
click at [1349, 188] on textarea at bounding box center [1354, 192] width 270 height 17
click at [1335, 391] on li "Overall Paint" at bounding box center [1377, 383] width 331 height 26
type textarea "Overall Paint"
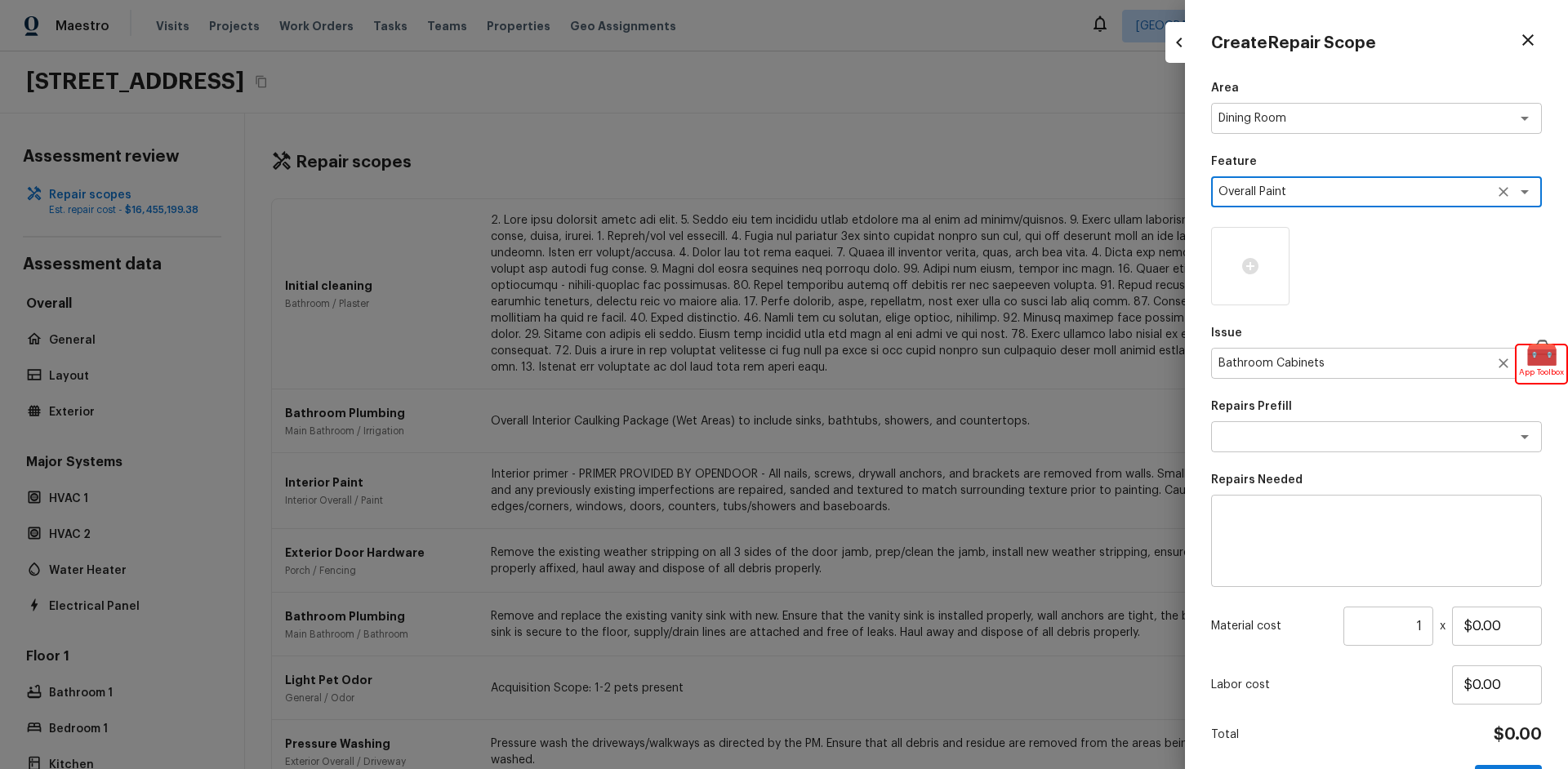
click at [1393, 362] on textarea "Bathroom Cabinets" at bounding box center [1354, 364] width 270 height 17
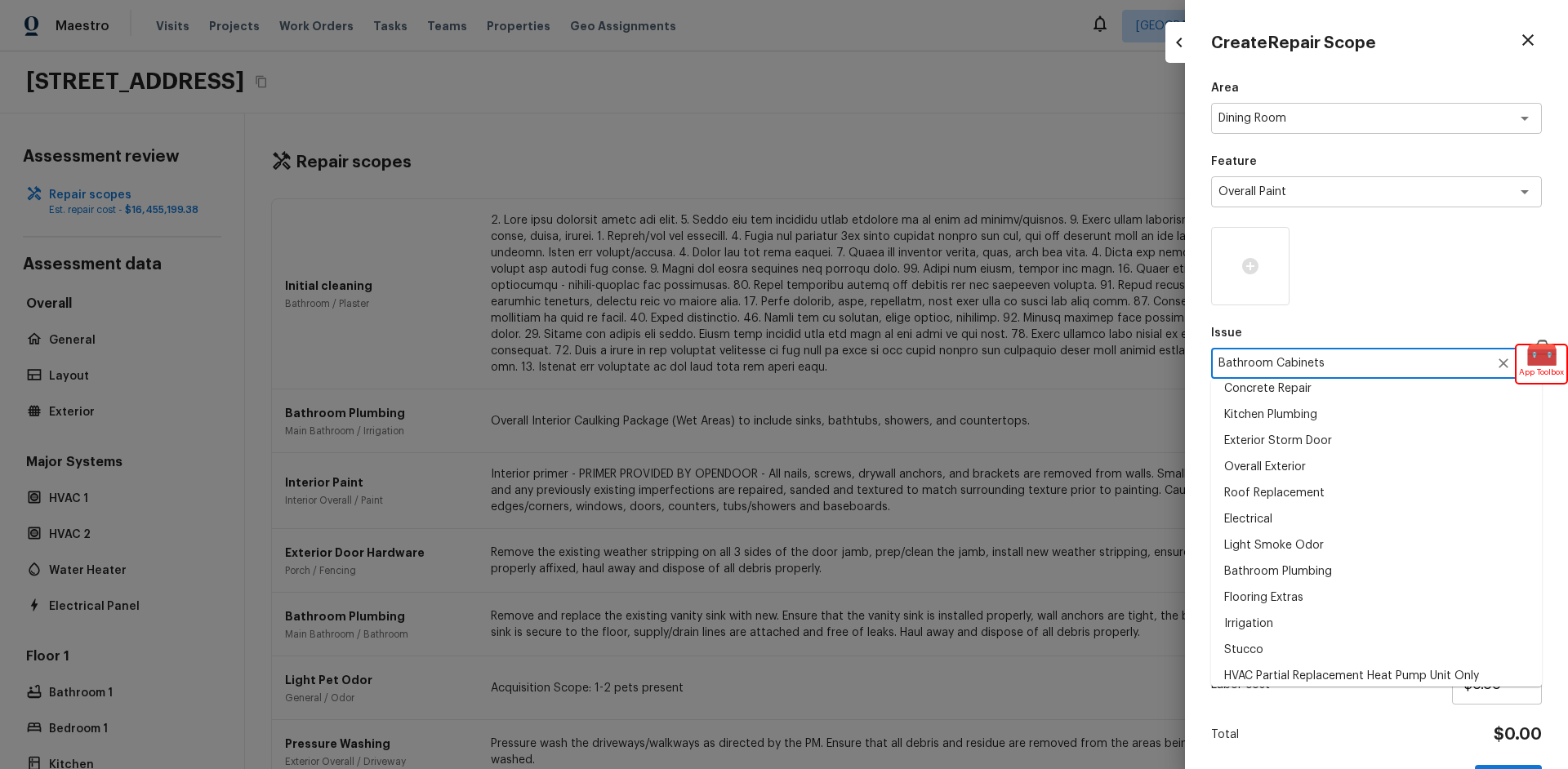
scroll to position [176, 0]
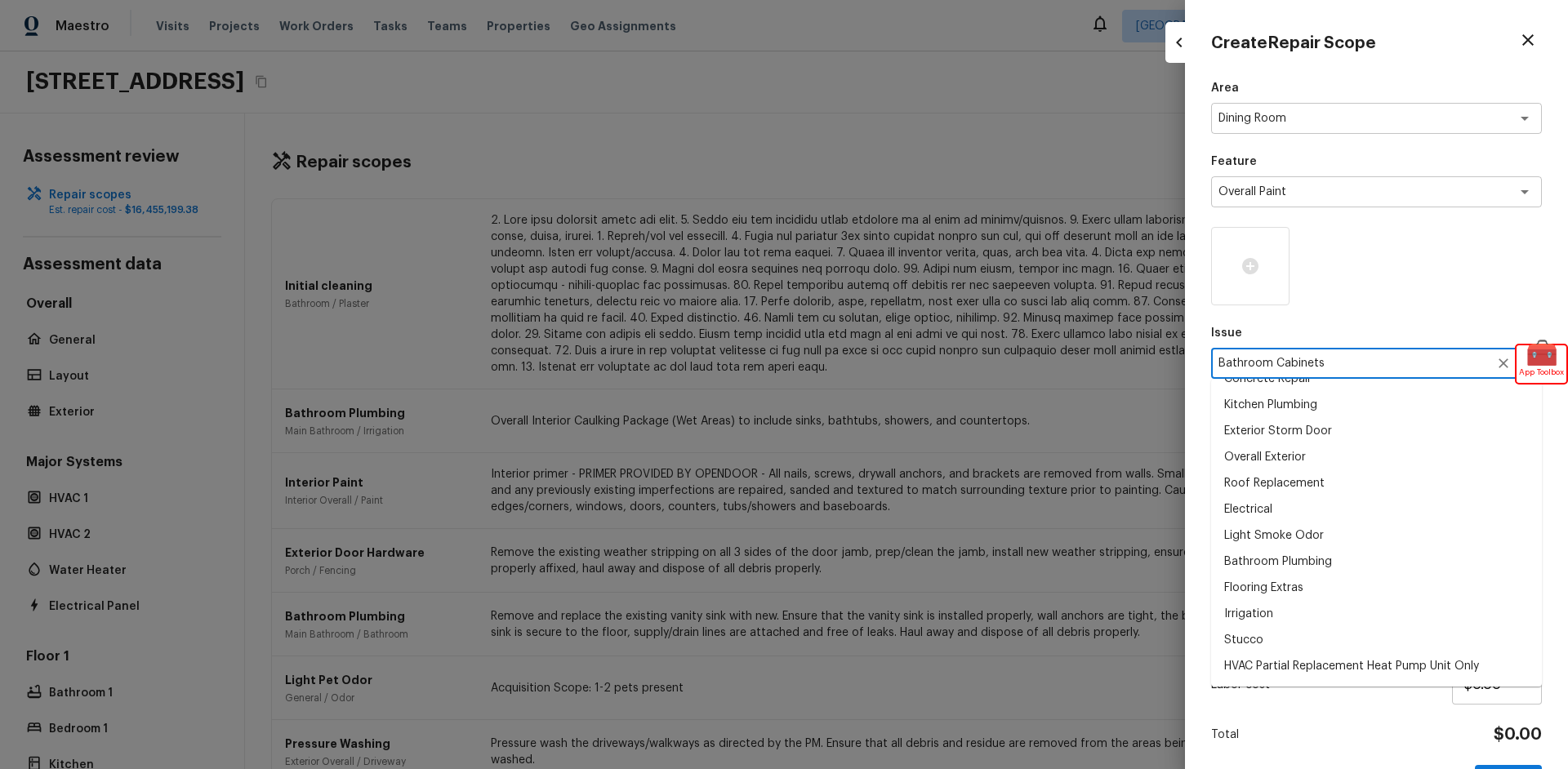
click at [1317, 553] on li "Bathroom Plumbing" at bounding box center [1377, 561] width 331 height 26
type textarea "Bathroom Plumbing"
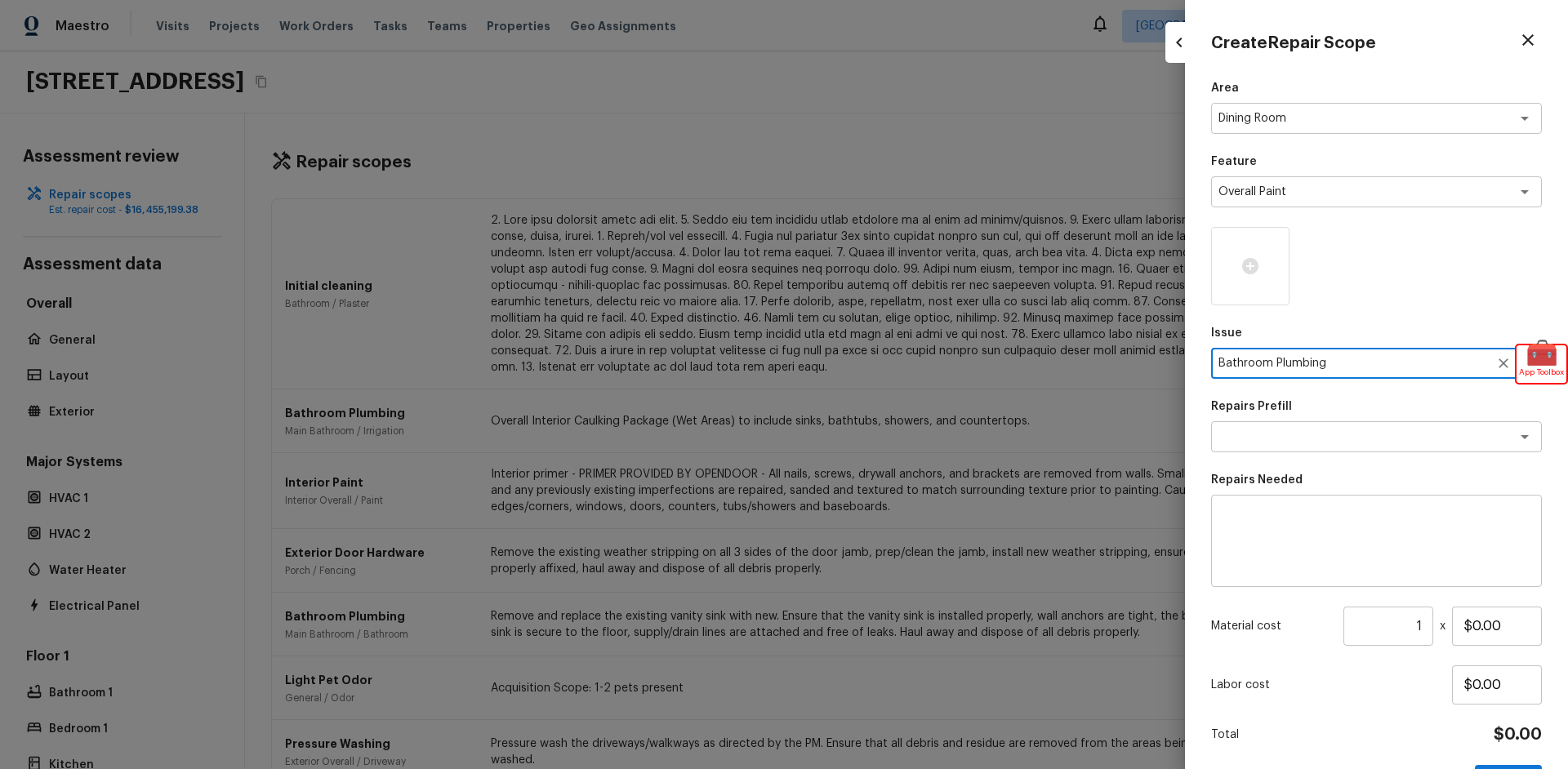
click at [1309, 368] on textarea "Bathroom Plumbing" at bounding box center [1354, 364] width 270 height 17
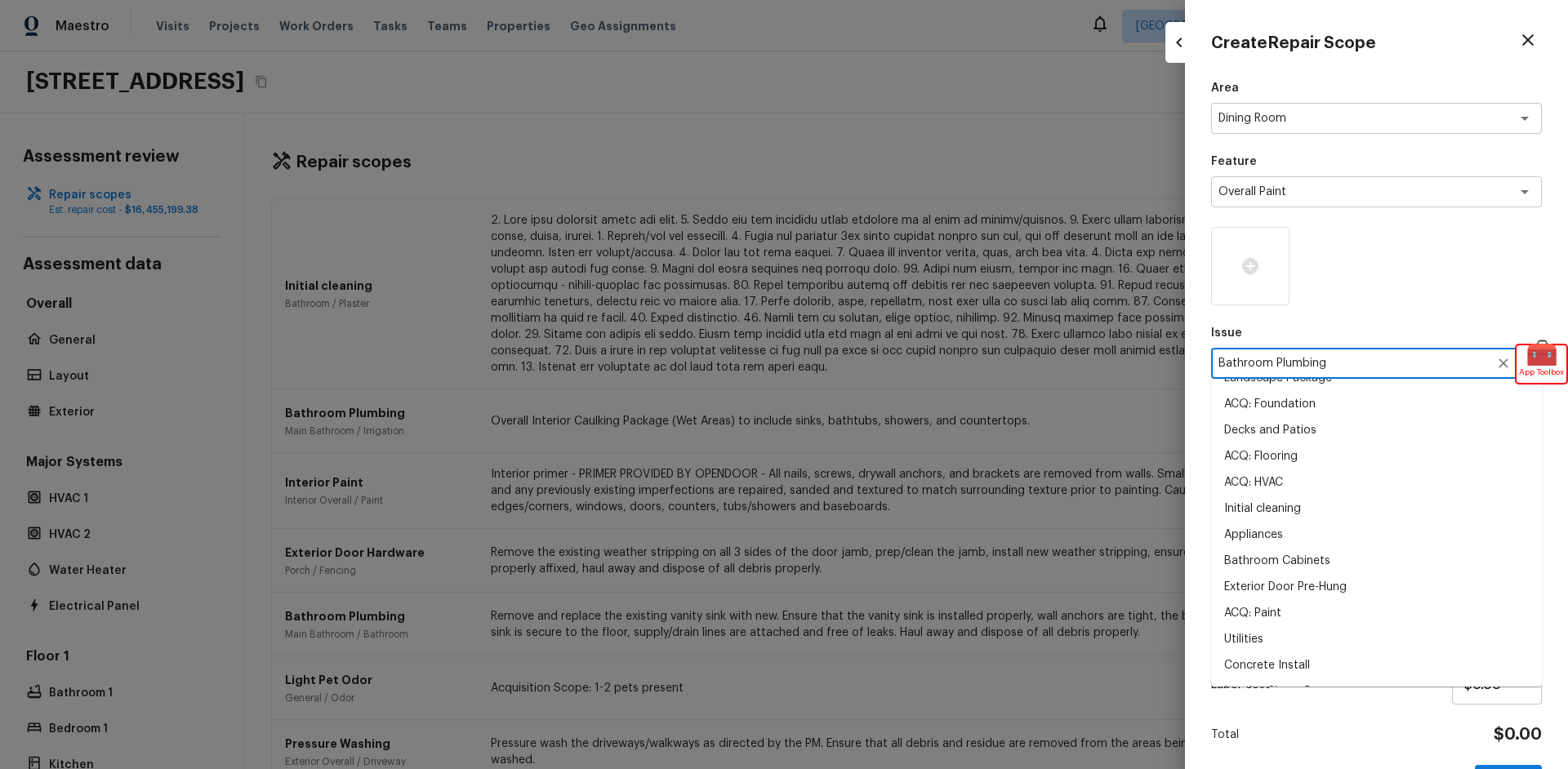
scroll to position [886, 0]
click at [1354, 259] on div at bounding box center [1377, 266] width 331 height 78
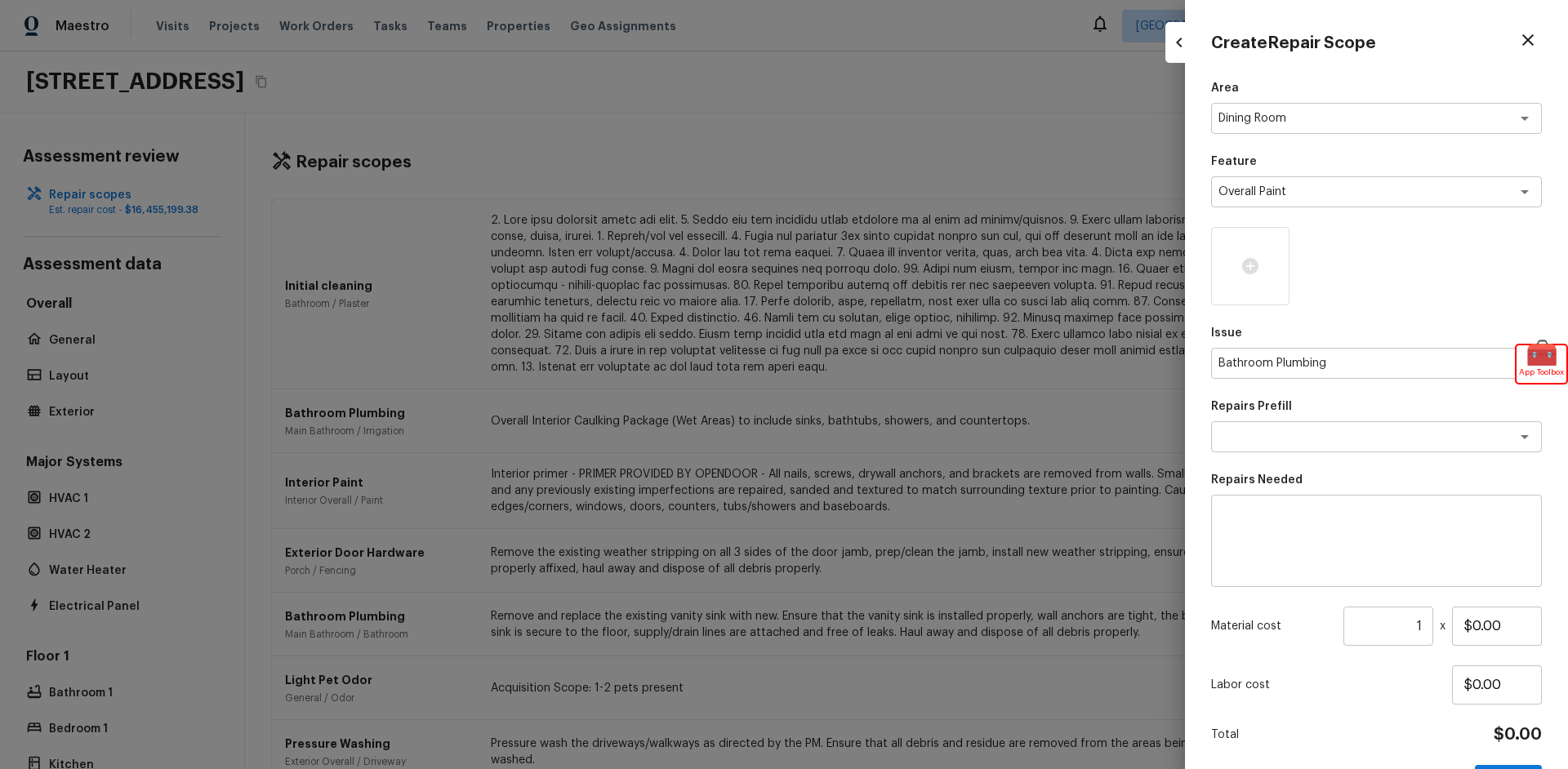
click at [1326, 347] on div "Issue Bathroom Plumbing x ​" at bounding box center [1377, 352] width 331 height 54
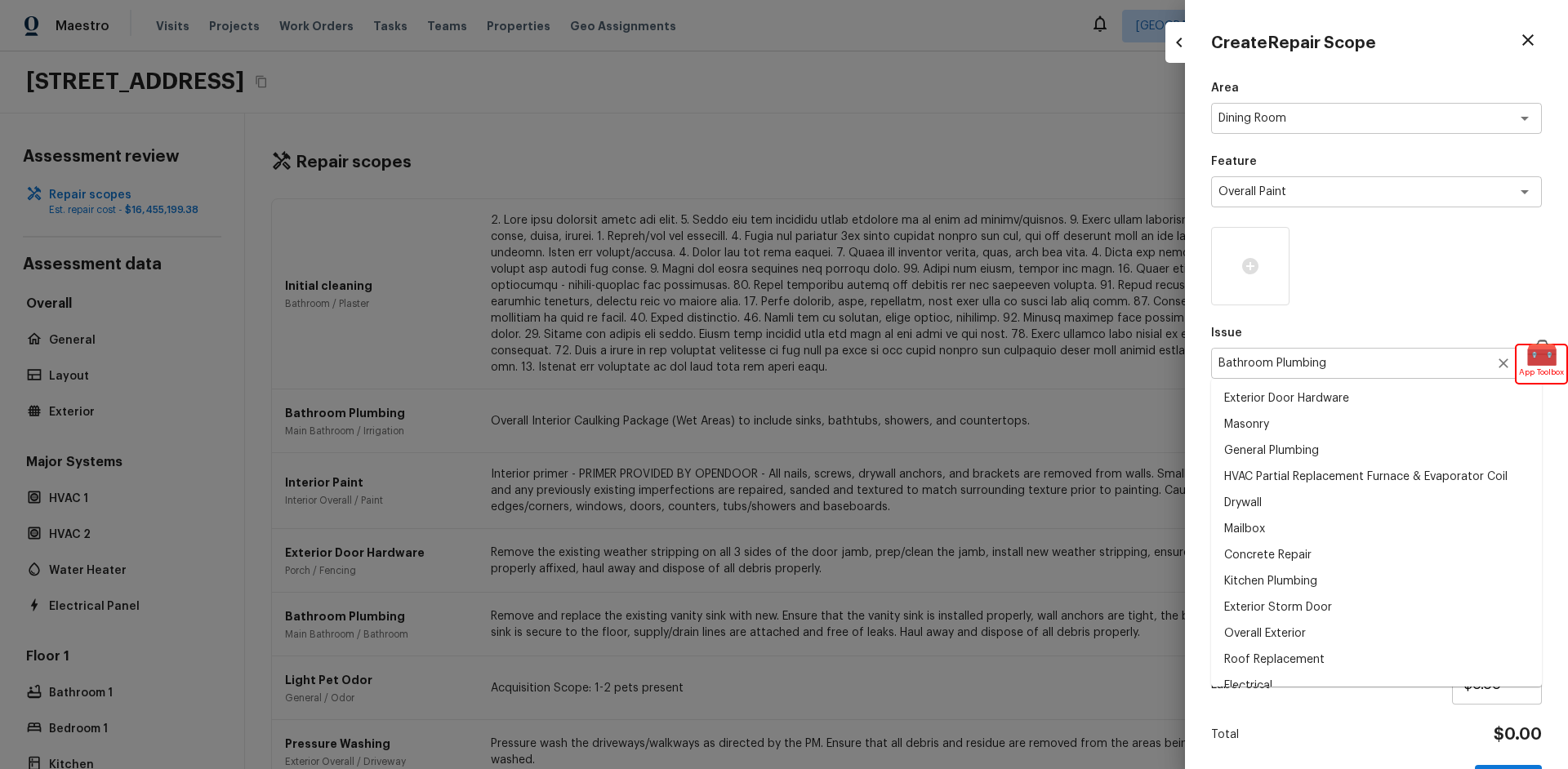
click at [1322, 354] on div "Bathroom Plumbing x ​" at bounding box center [1377, 364] width 331 height 31
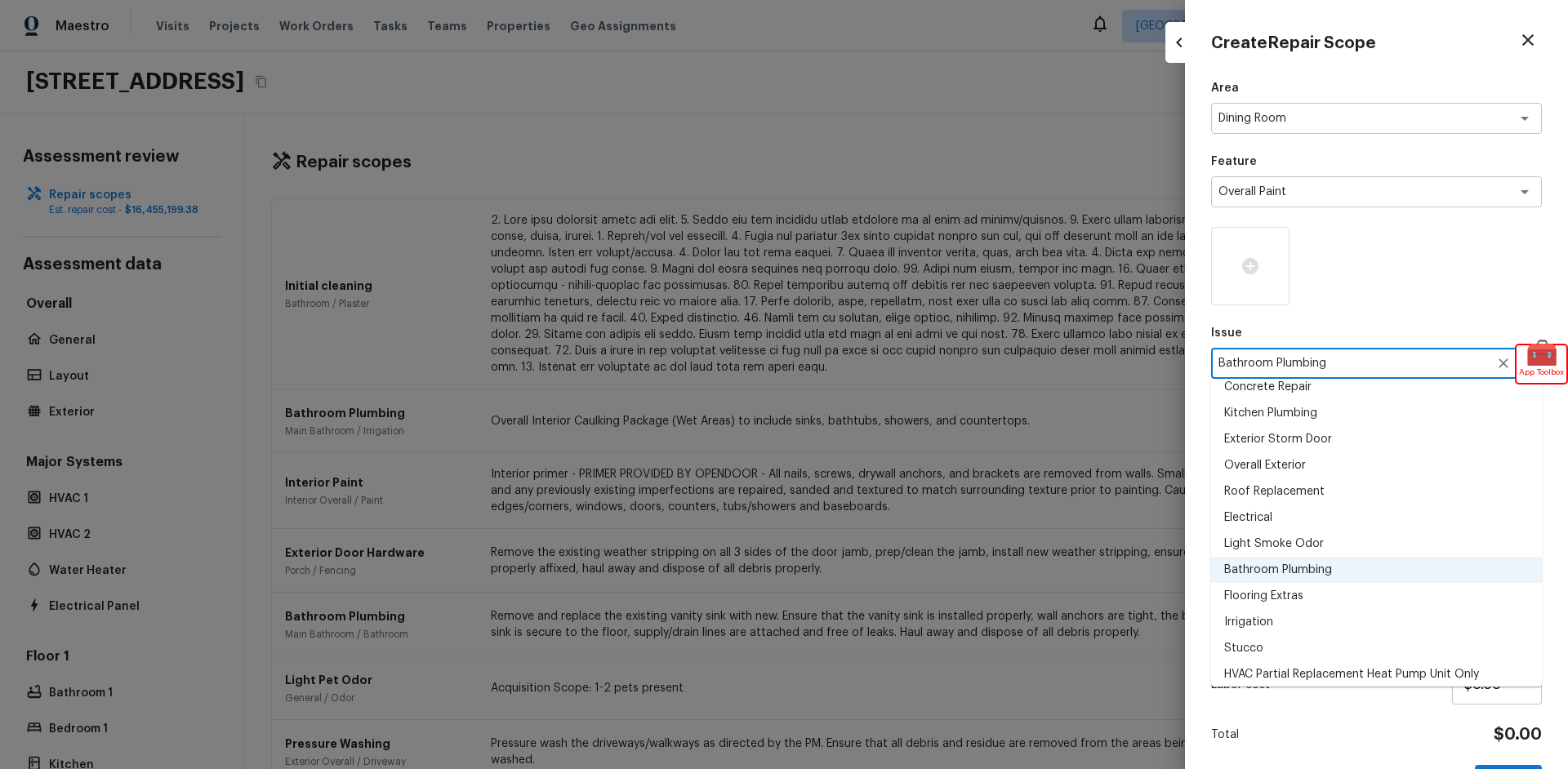
scroll to position [186, 0]
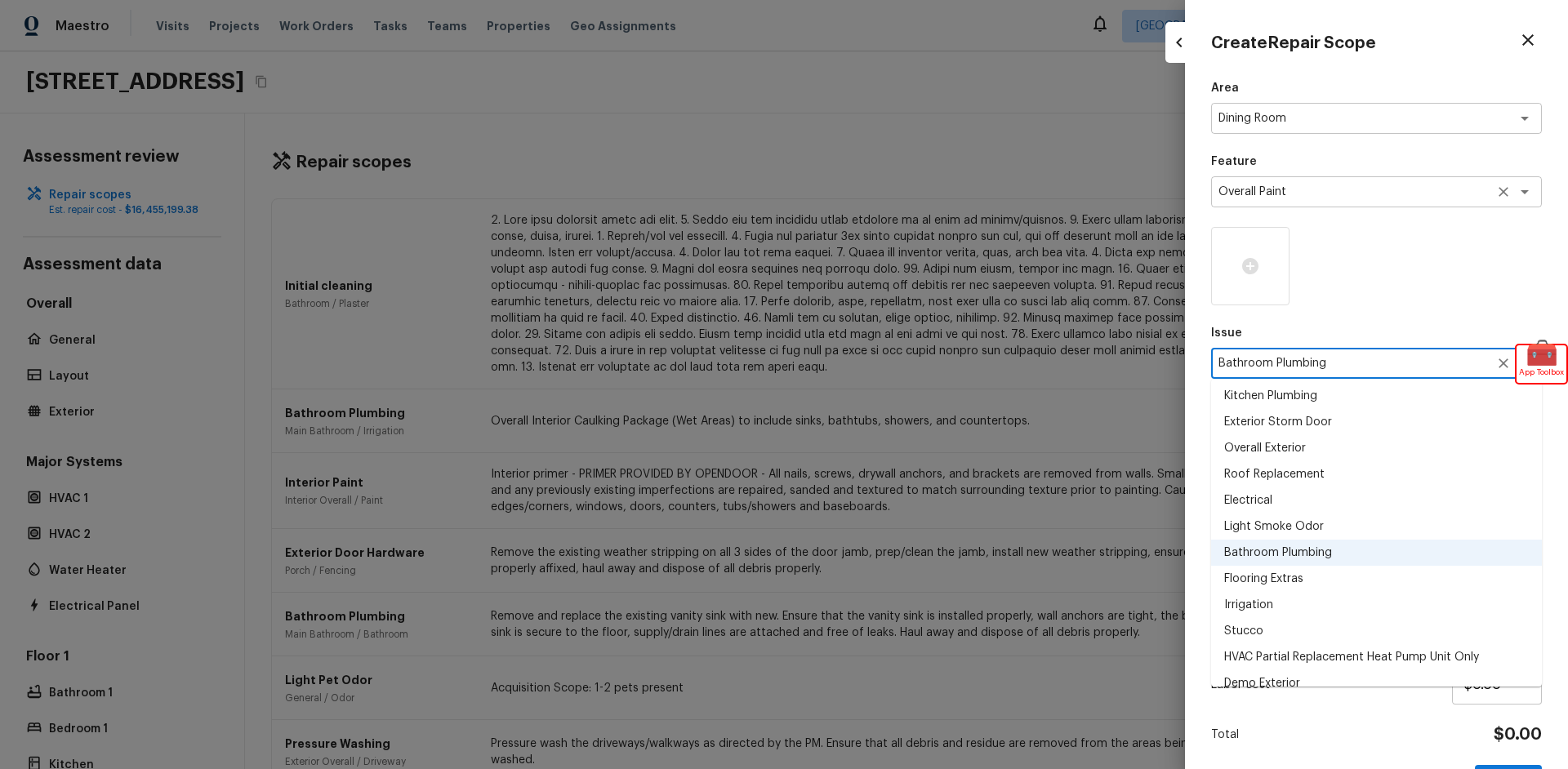
click at [1337, 193] on textarea "Overall Paint" at bounding box center [1354, 192] width 270 height 17
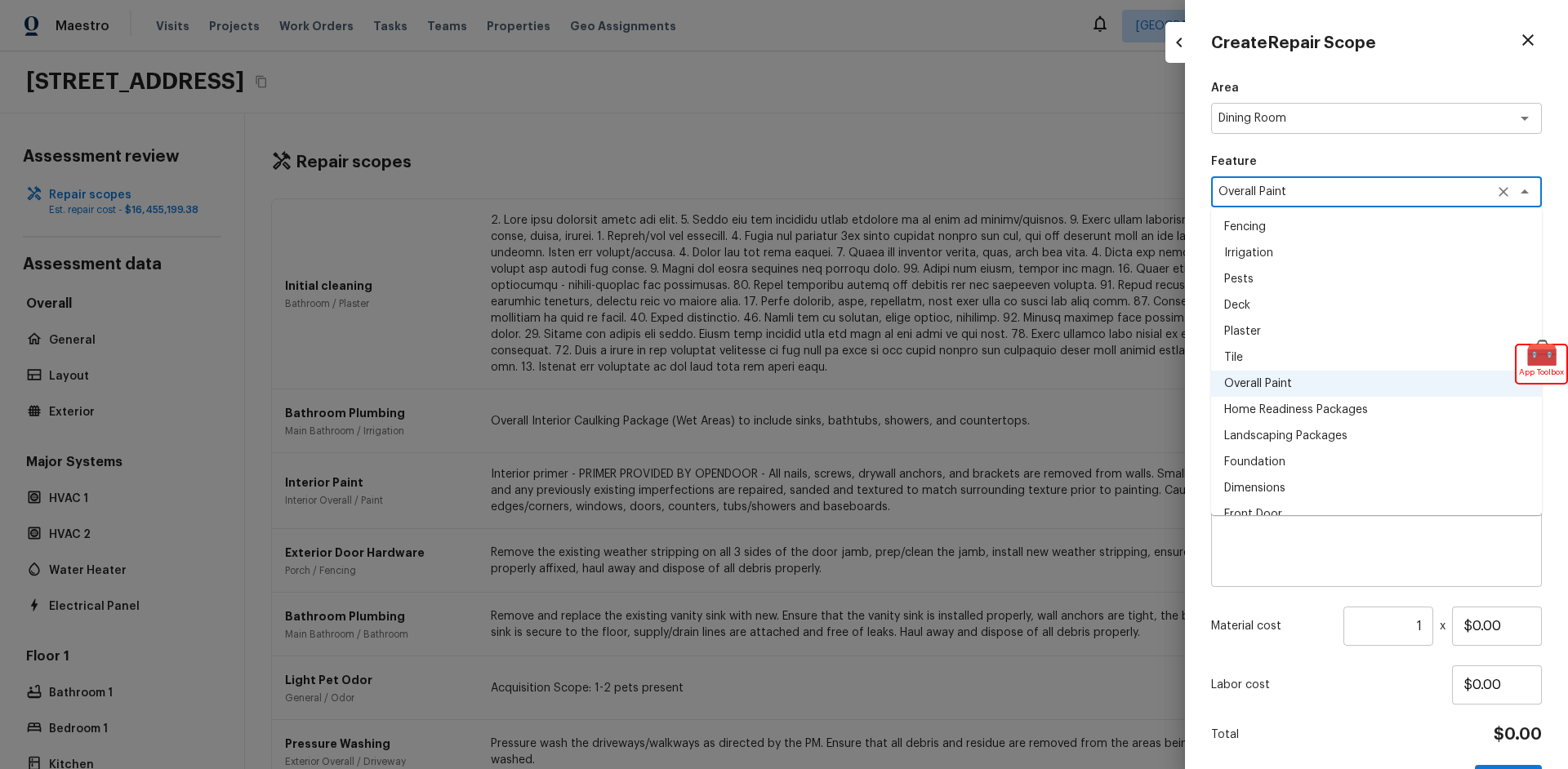
click at [1337, 232] on li "Fencing" at bounding box center [1377, 227] width 331 height 26
type textarea "Fencing"
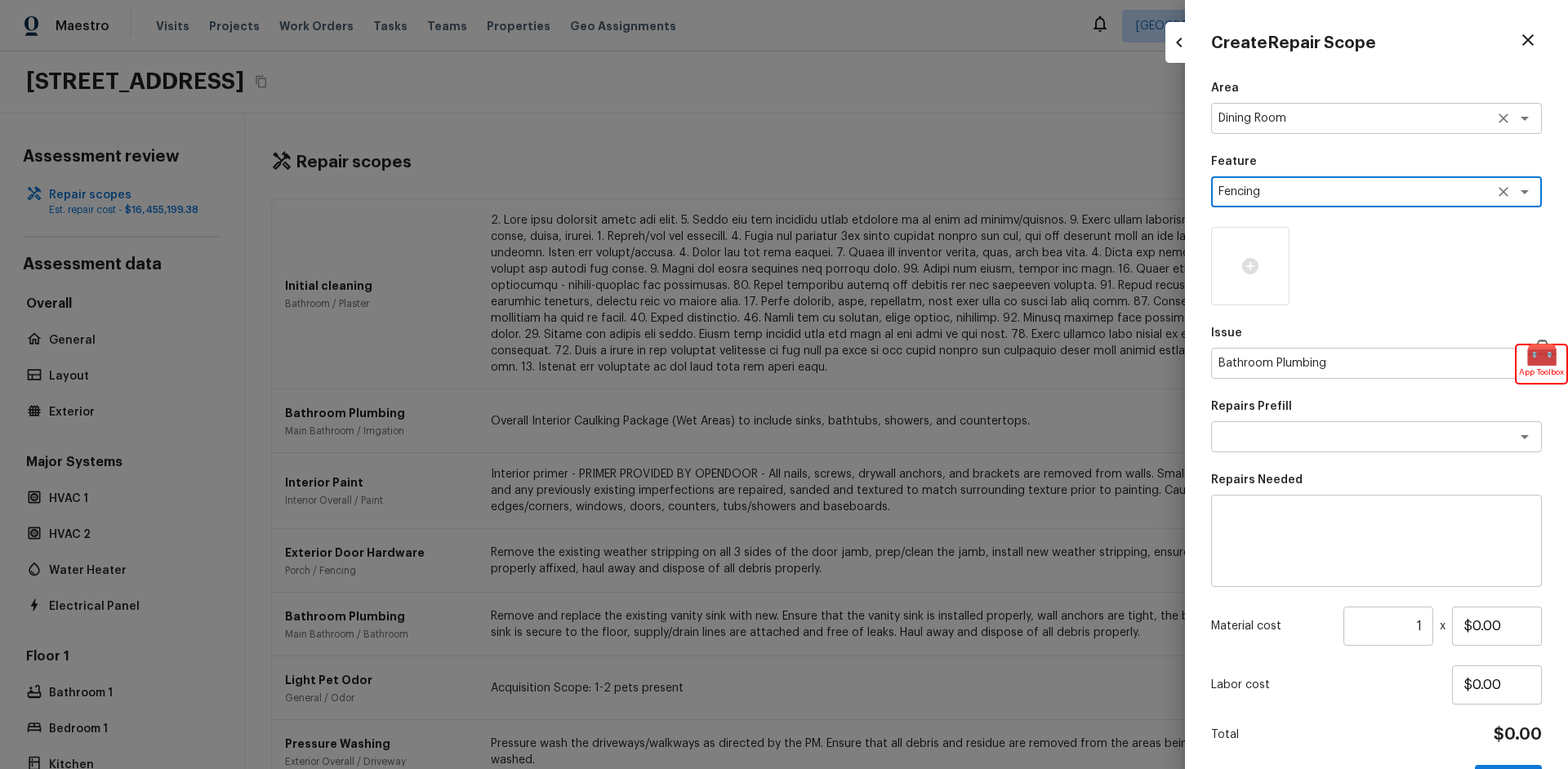
click at [1350, 107] on div "Dining Room x ​" at bounding box center [1377, 119] width 331 height 31
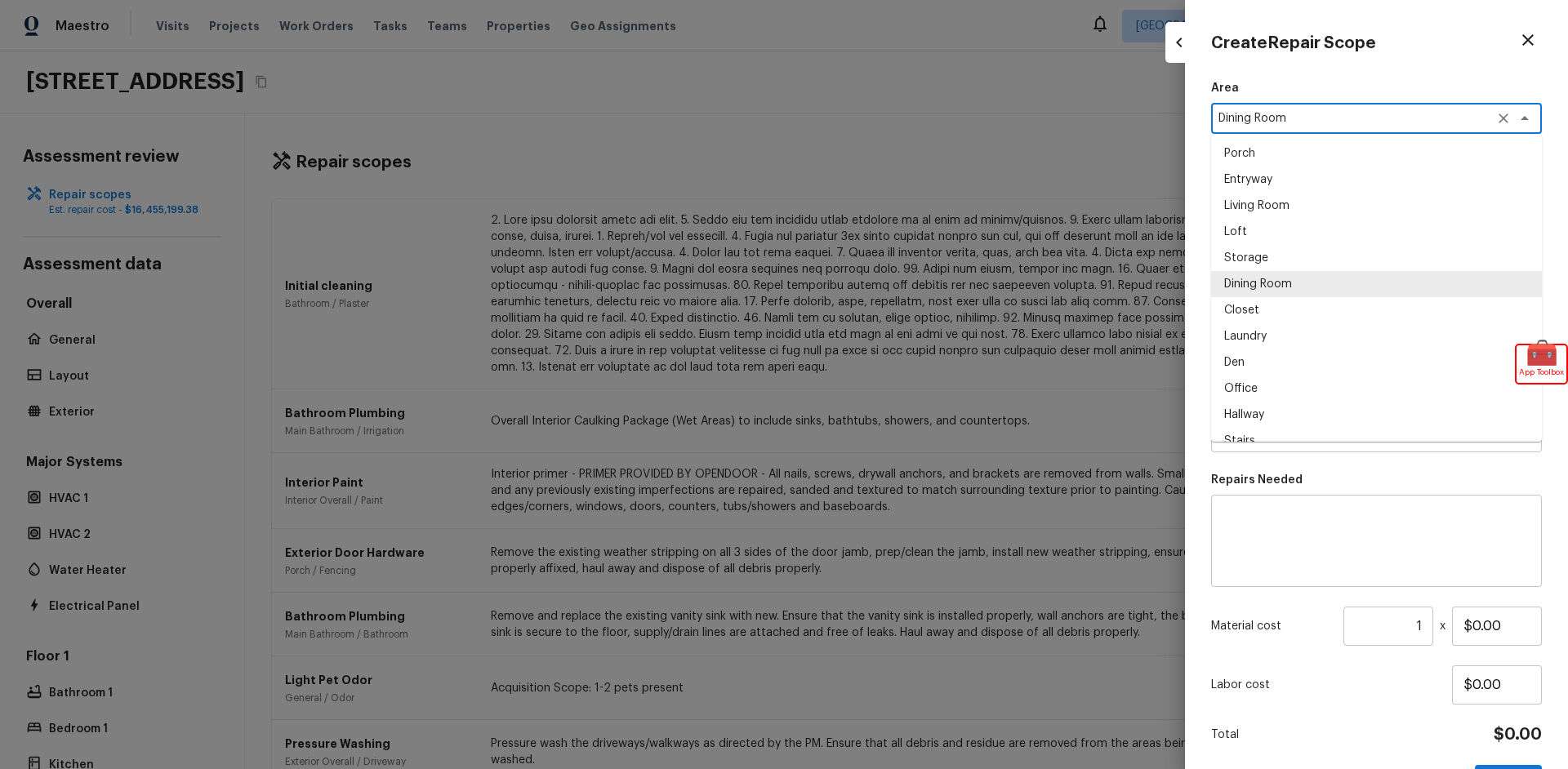
click at [1353, 109] on div "Dining Room x ​" at bounding box center [1377, 119] width 331 height 31
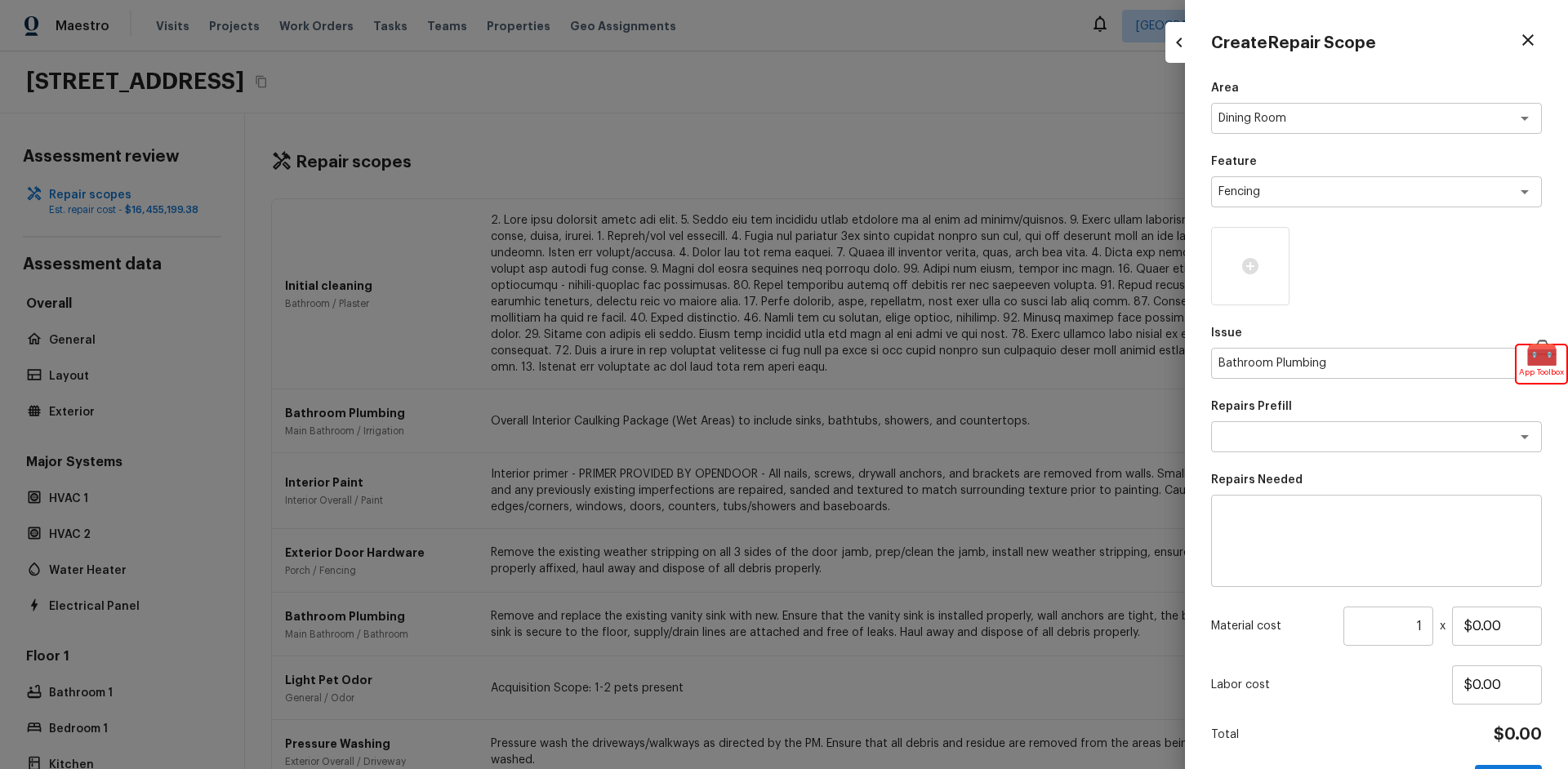
click at [1368, 492] on div "Repairs Needed x ​" at bounding box center [1377, 529] width 331 height 115
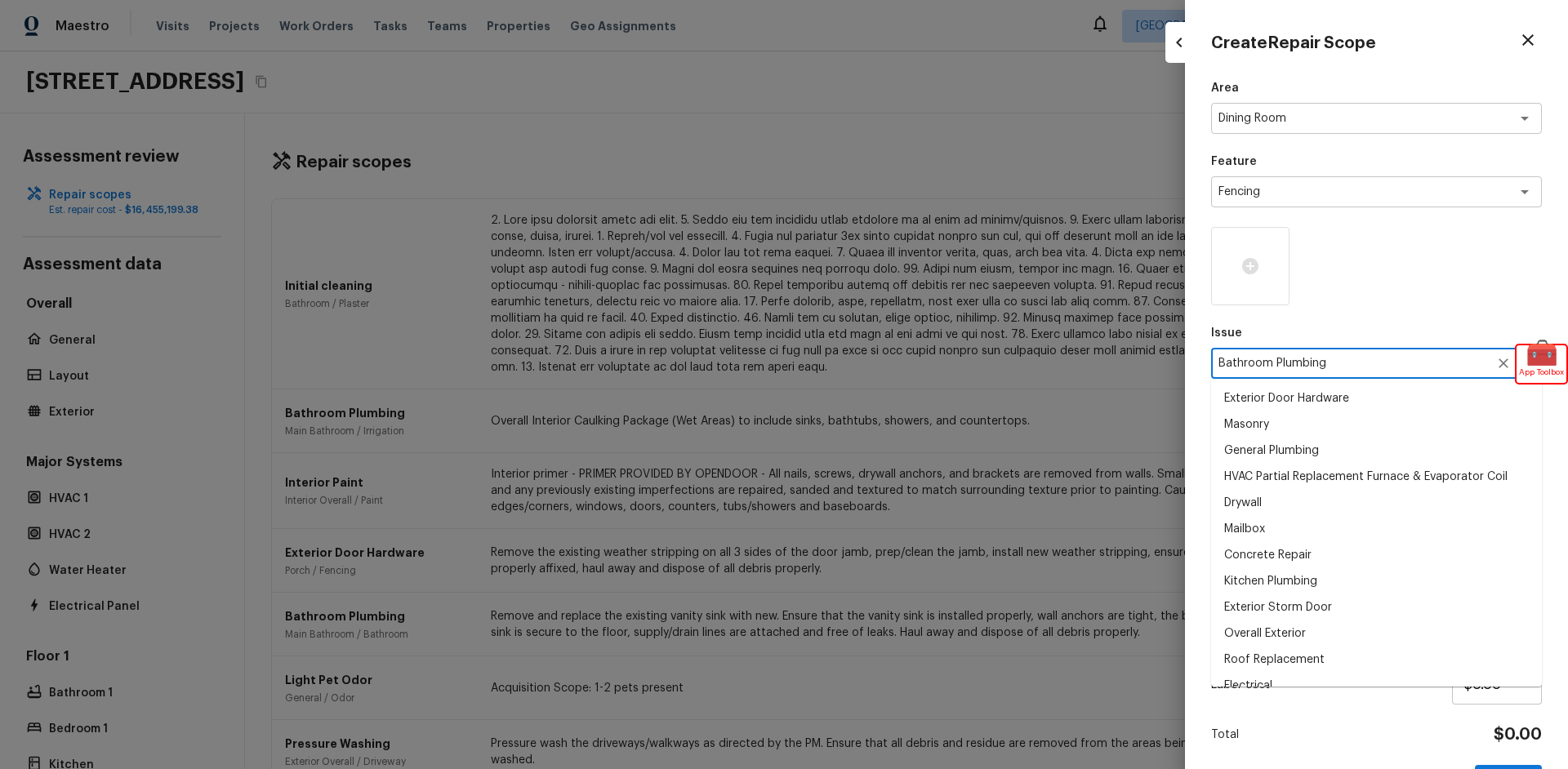
click at [1378, 361] on textarea "Bathroom Plumbing" at bounding box center [1354, 364] width 270 height 17
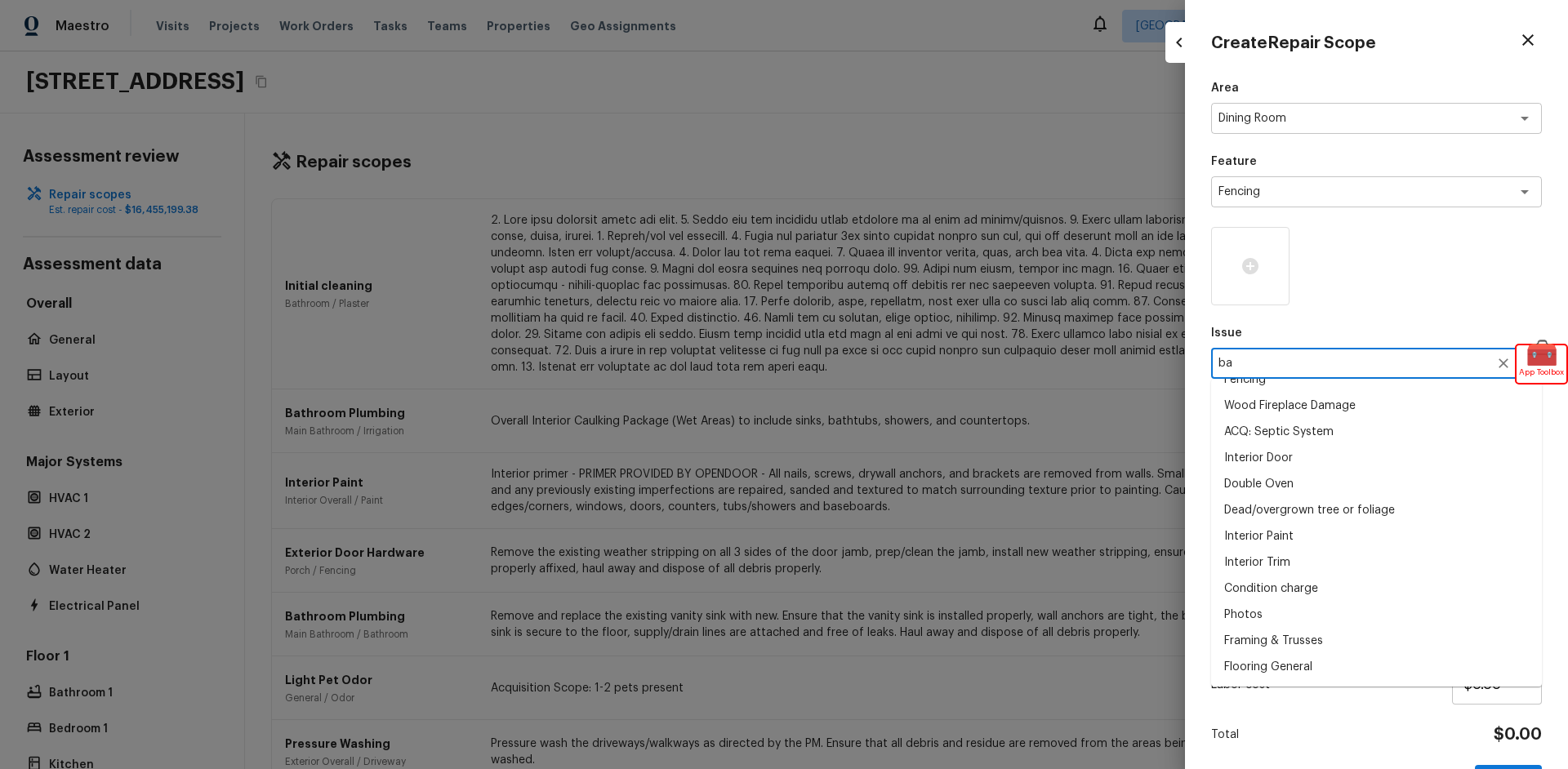
scroll to position [0, 0]
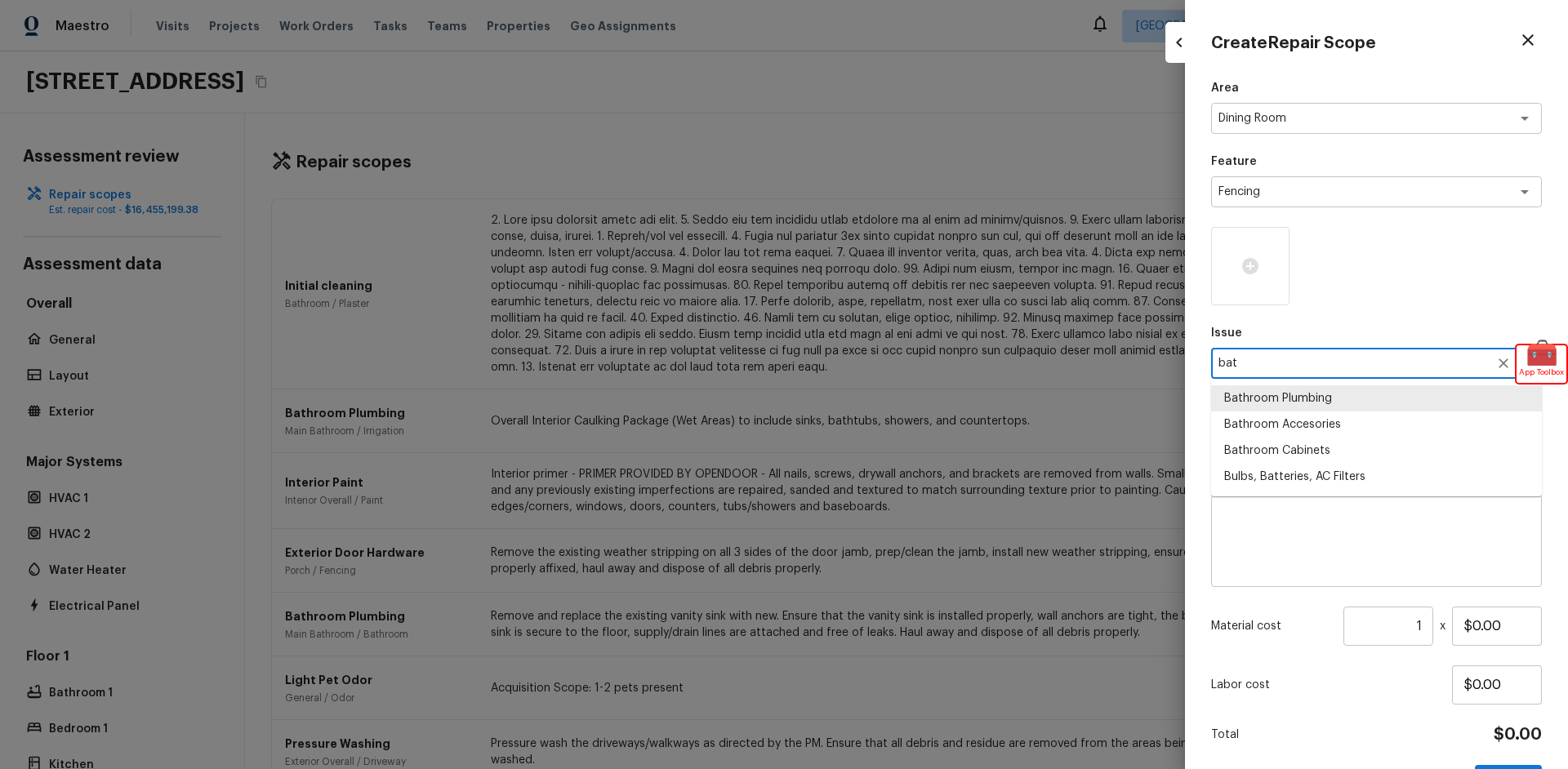
type textarea "bath"
click at [1312, 366] on textarea "bath" at bounding box center [1354, 364] width 270 height 17
type textarea "bathr"
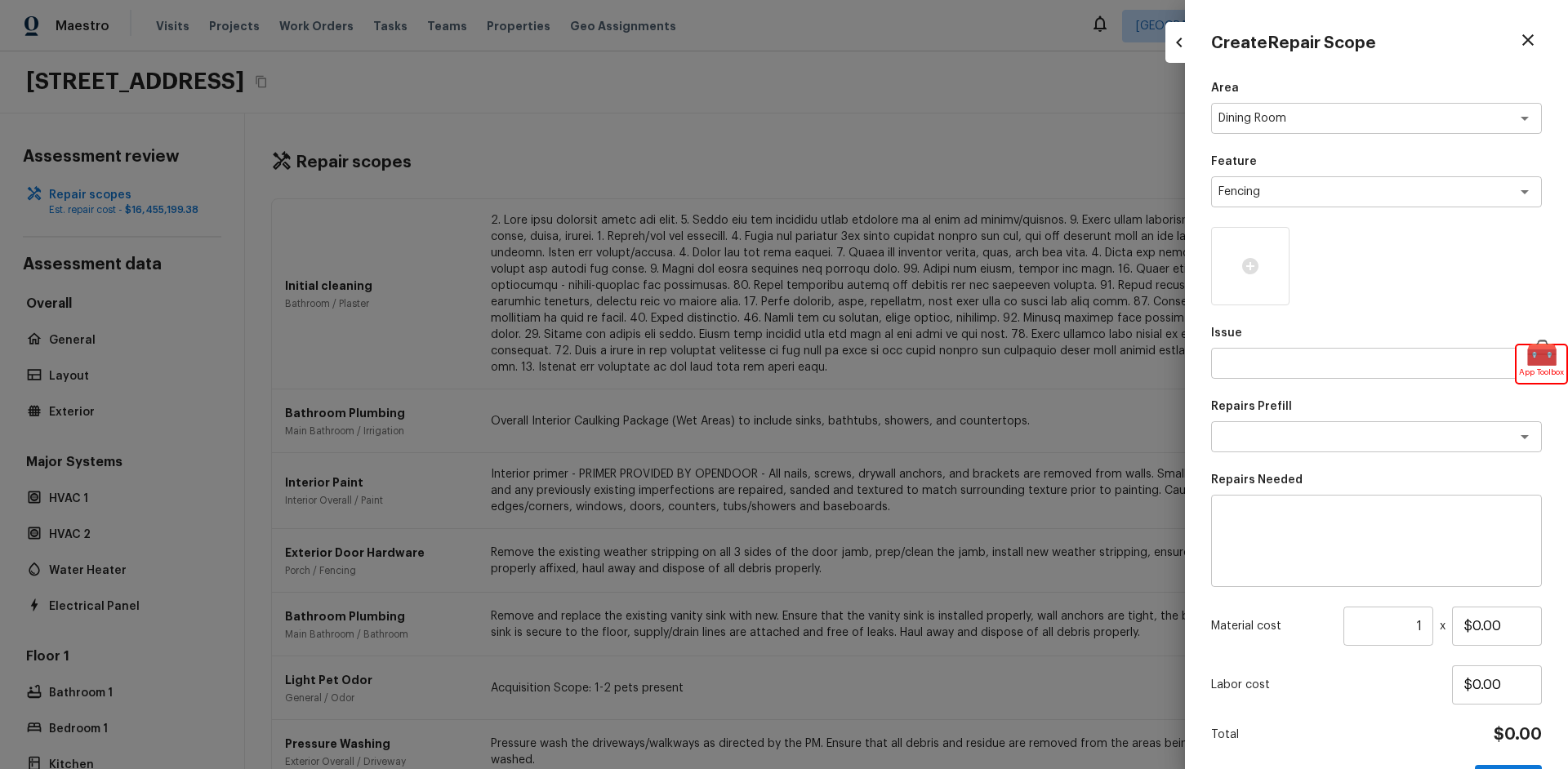
click at [1132, 381] on div at bounding box center [784, 384] width 1568 height 769
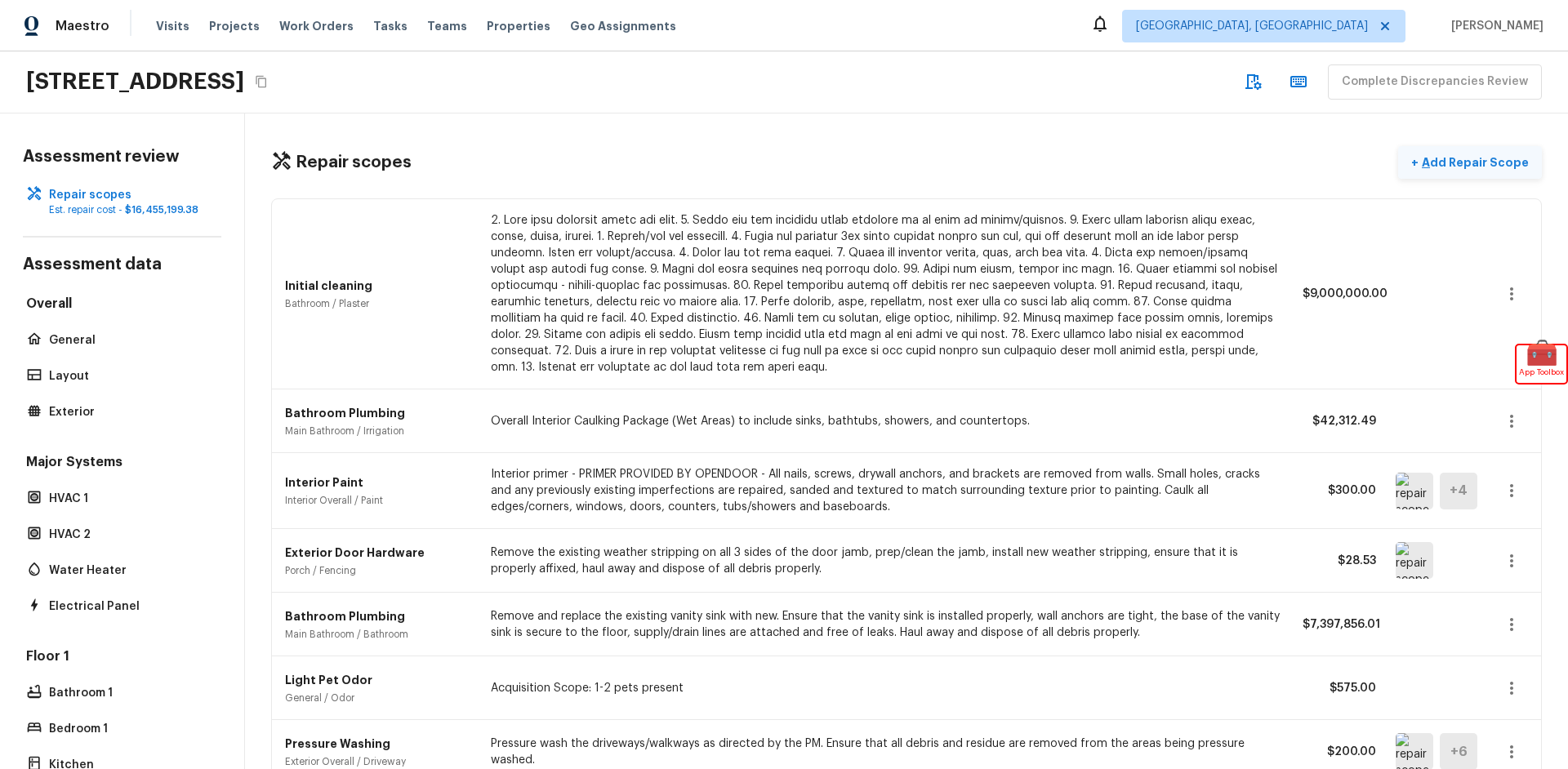
click at [1460, 164] on p "Add Repair Scope" at bounding box center [1473, 163] width 110 height 17
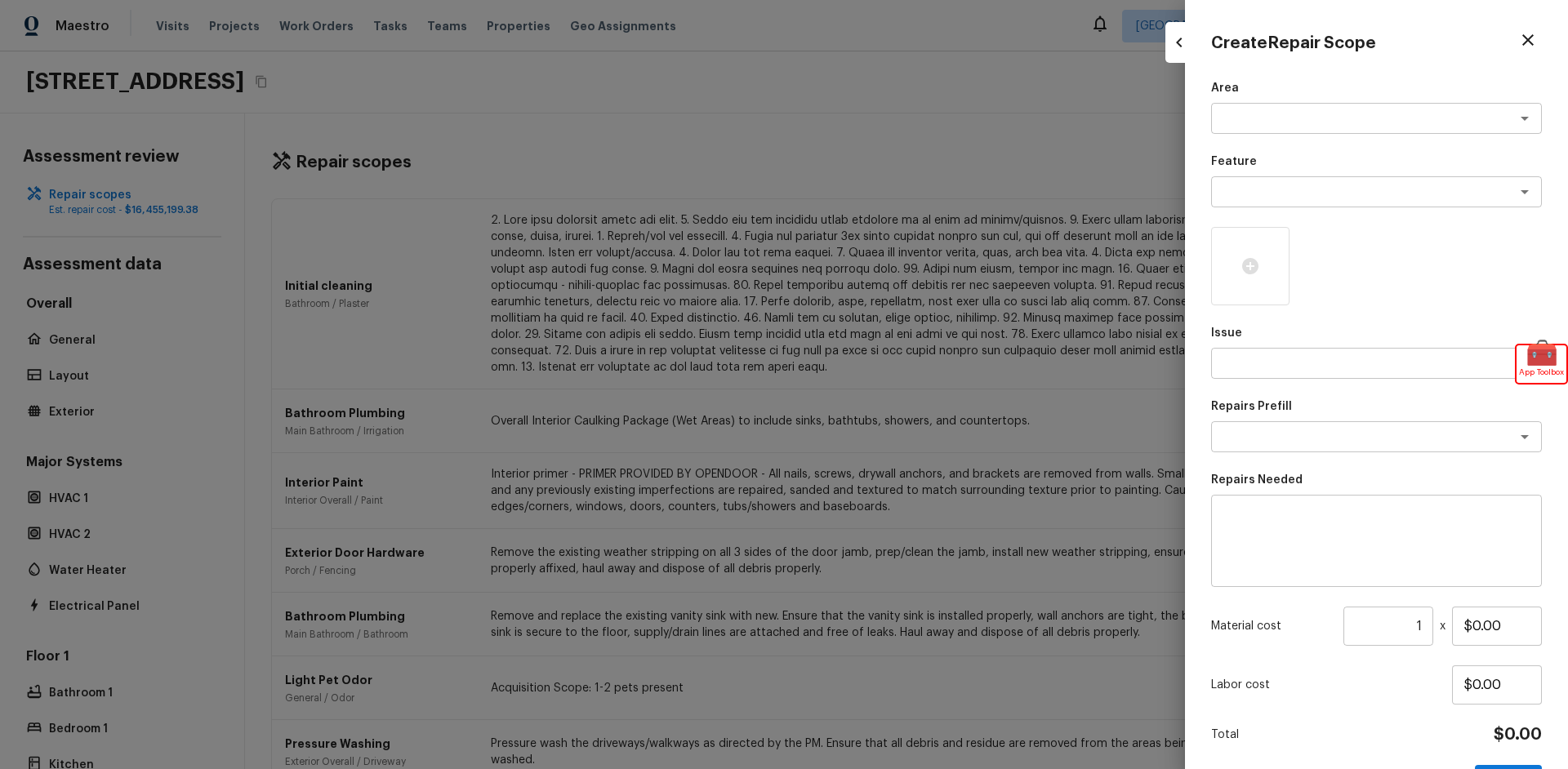
click at [1292, 454] on div "Area x ​ Feature x ​ Issue x ​ Repairs Prefill x ​ Repairs Needed x ​ Material …" at bounding box center [1377, 439] width 331 height 718
click at [1300, 443] on textarea at bounding box center [1354, 437] width 270 height 17
type textarea "bathr"
click at [1292, 493] on div "Repairs Needed x ​" at bounding box center [1377, 529] width 331 height 115
click at [1364, 439] on textarea at bounding box center [1354, 437] width 270 height 17
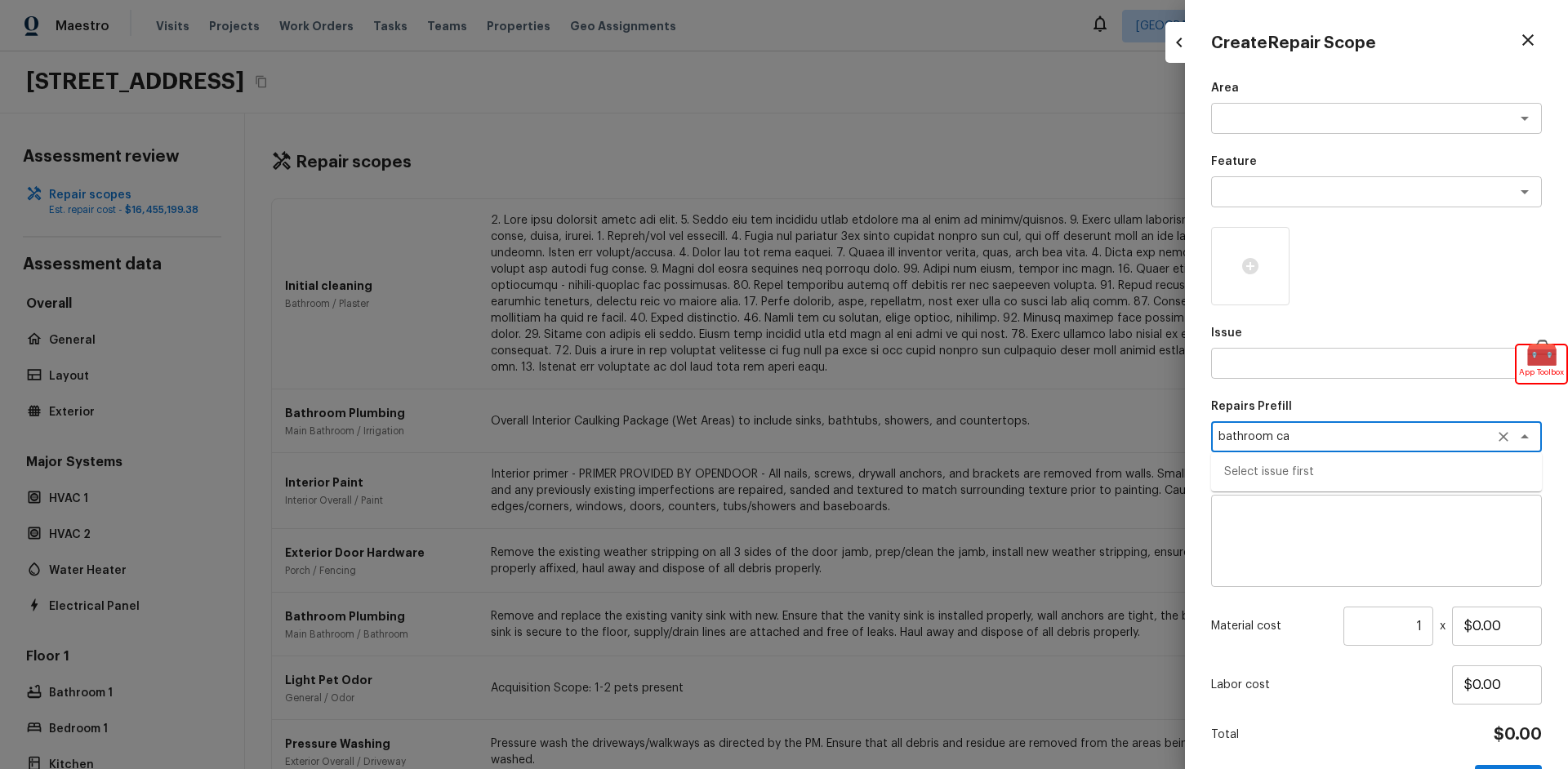
type textarea "bathroom cab"
click at [1505, 439] on icon "Clear" at bounding box center [1504, 437] width 17 height 17
type textarea "b"
click at [1401, 363] on textarea at bounding box center [1354, 364] width 270 height 17
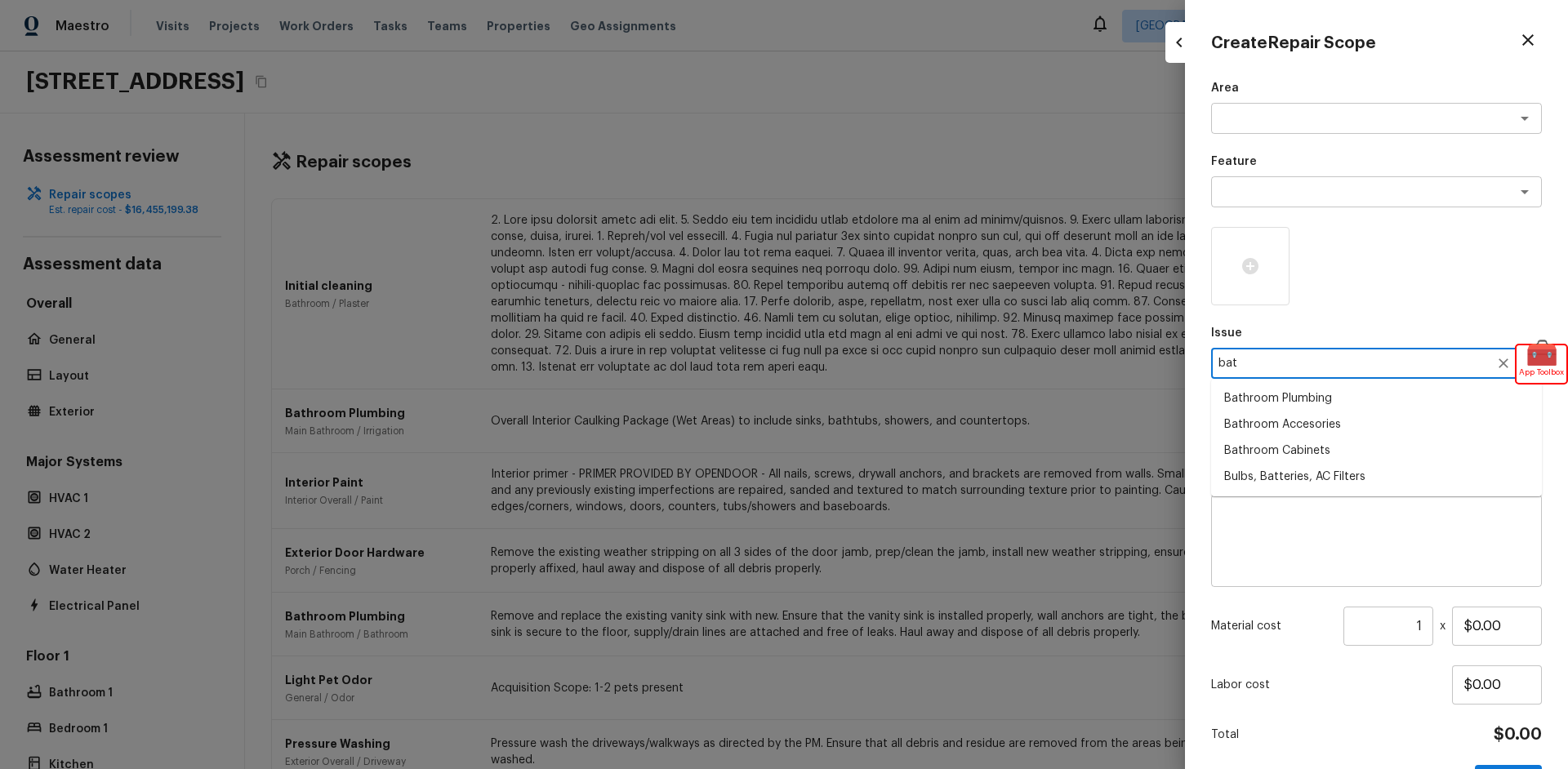
click at [1360, 449] on li "Bathroom Cabinets" at bounding box center [1377, 450] width 331 height 26
click at [1360, 449] on div "x ​" at bounding box center [1377, 437] width 331 height 31
type textarea "Bathroom Cabinets"
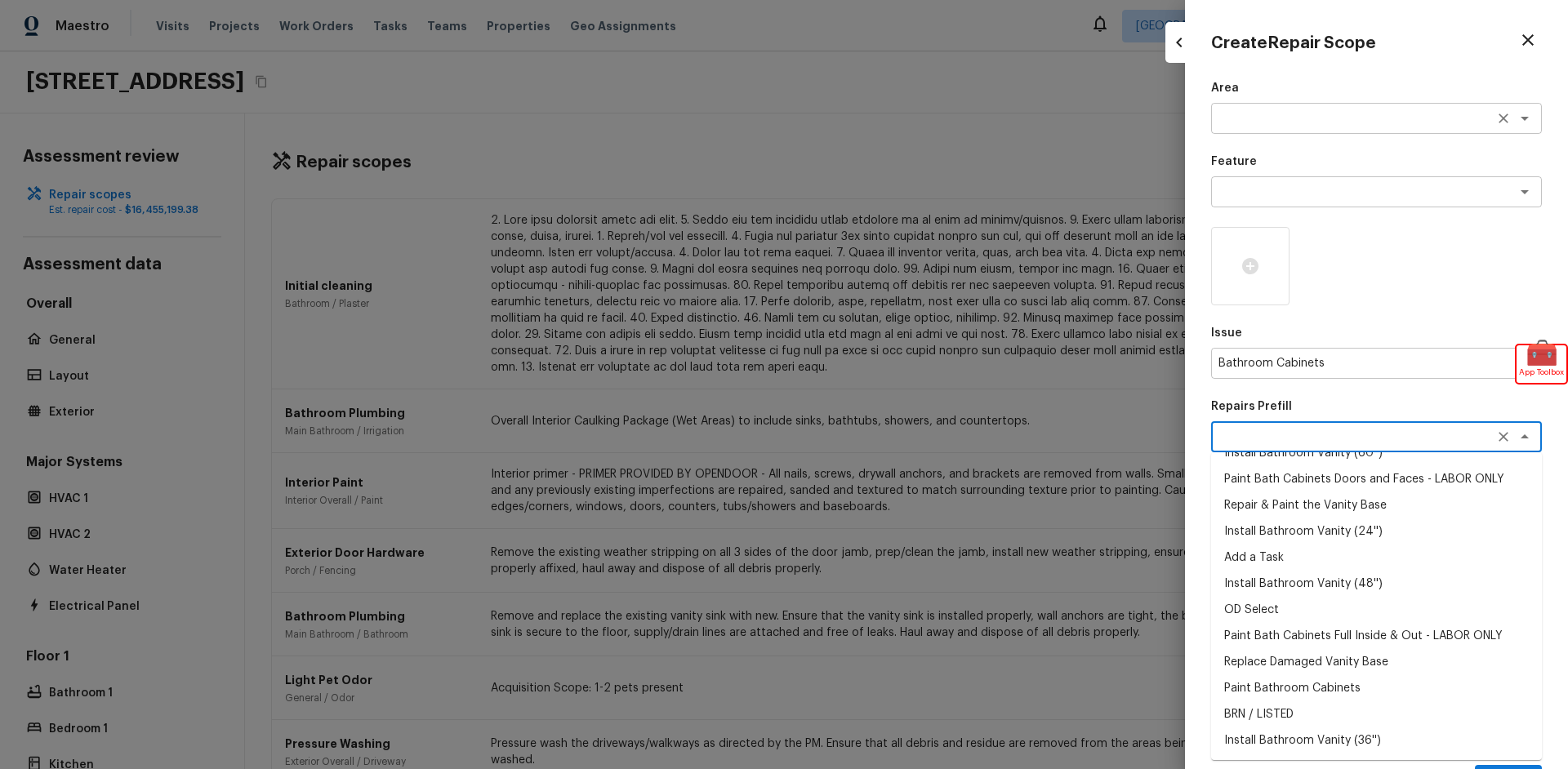
click at [1321, 114] on textarea at bounding box center [1354, 119] width 270 height 17
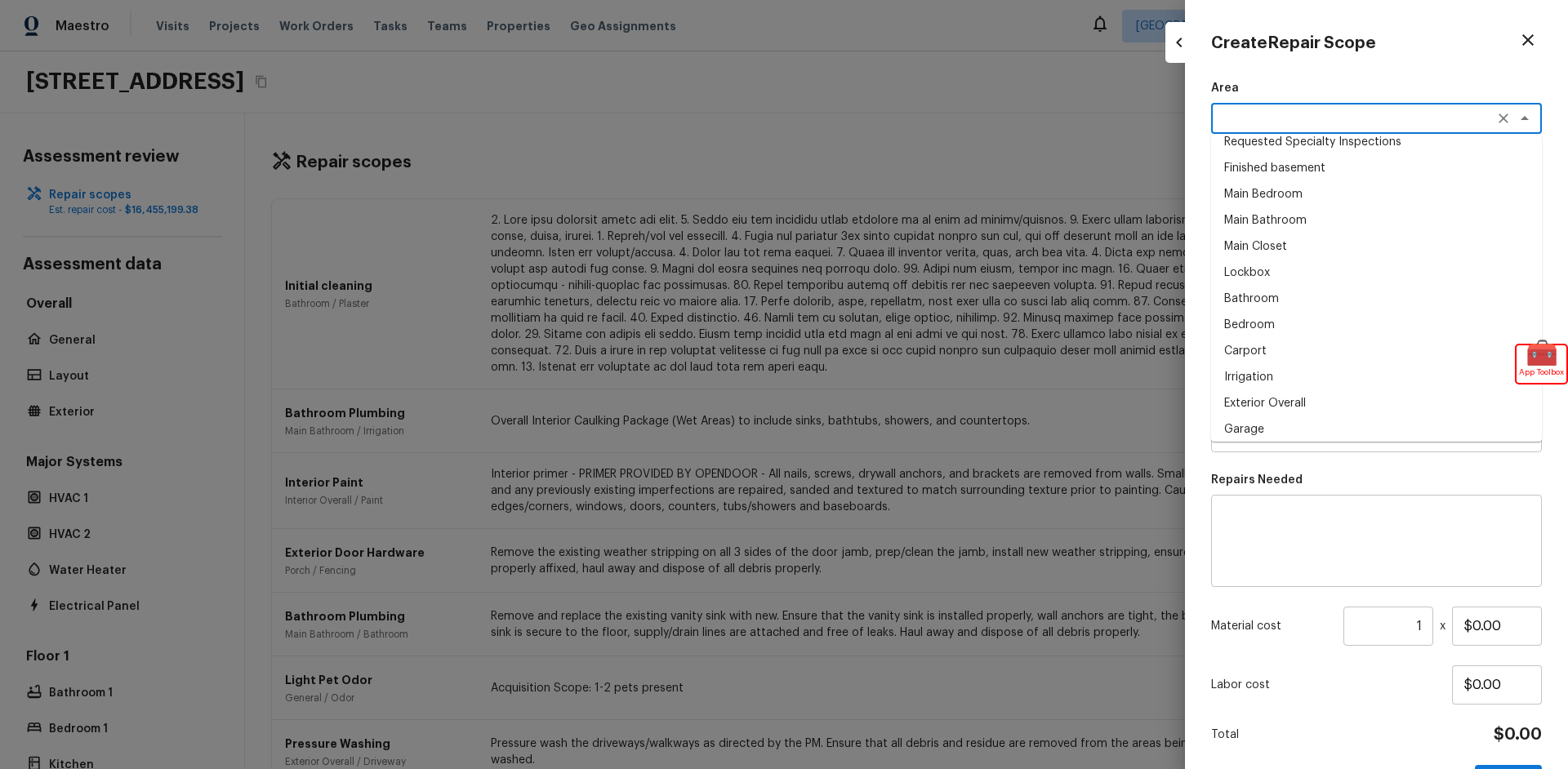
scroll to position [959, 0]
click at [1342, 97] on div "Area x ​ Porch Entryway Living Room Loft Storage Dining Room Closet Laundry Den…" at bounding box center [1377, 107] width 331 height 54
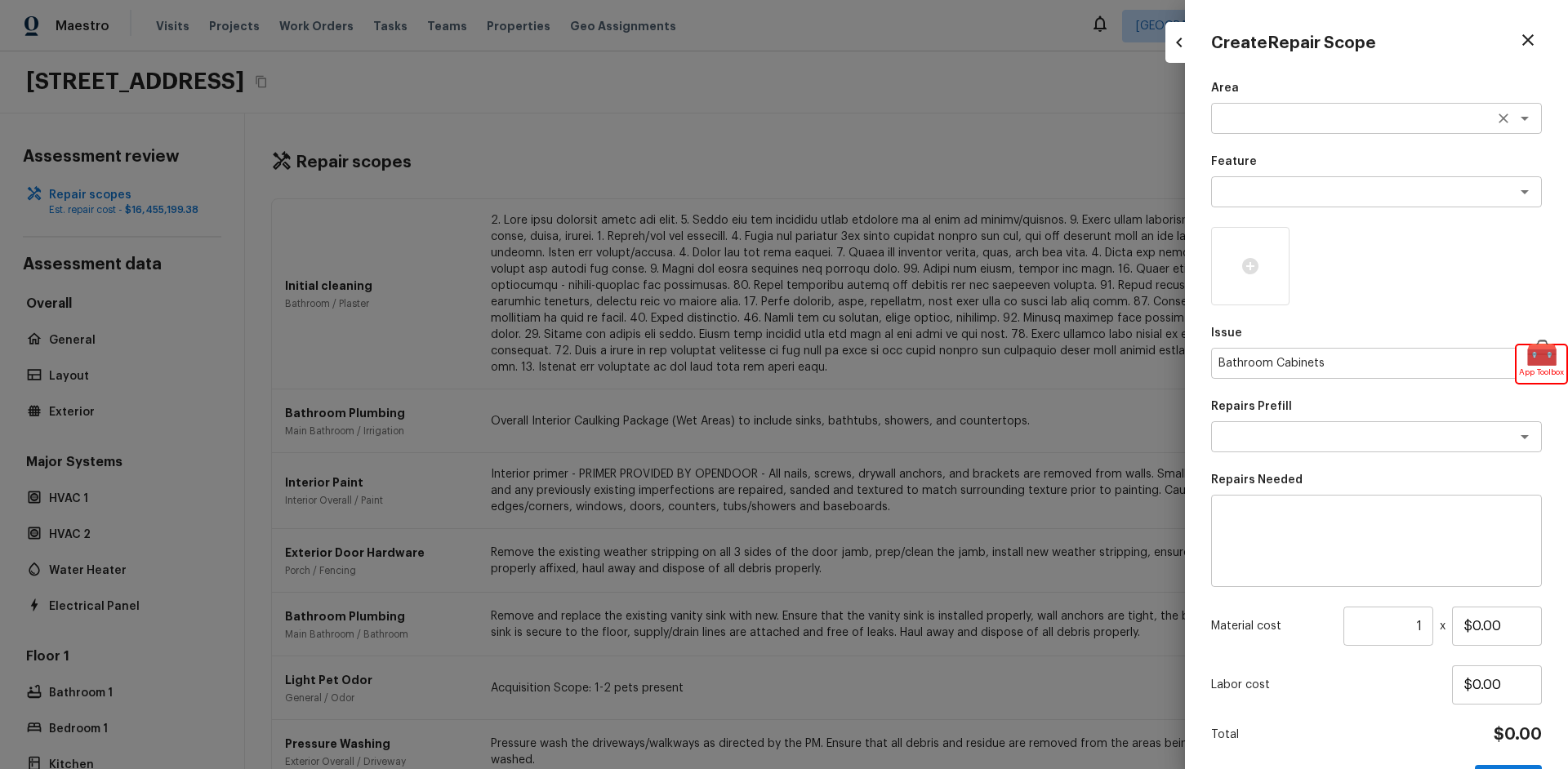
click at [1403, 116] on textarea at bounding box center [1354, 119] width 270 height 17
click at [1361, 81] on p "Area" at bounding box center [1377, 88] width 331 height 17
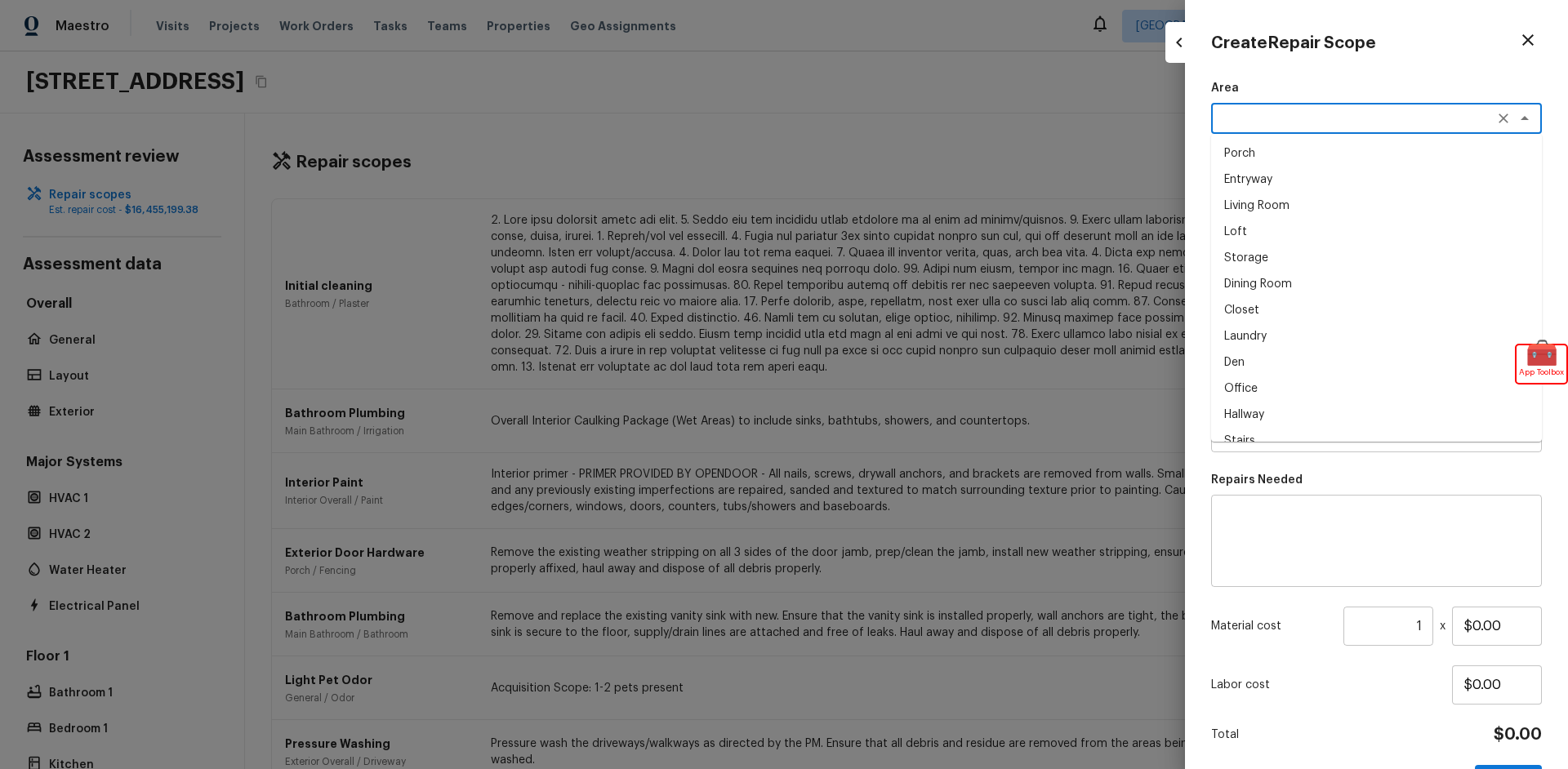
click at [1221, 122] on textarea at bounding box center [1354, 119] width 270 height 17
click at [1256, 491] on div "Repairs Needed x ​" at bounding box center [1377, 529] width 331 height 115
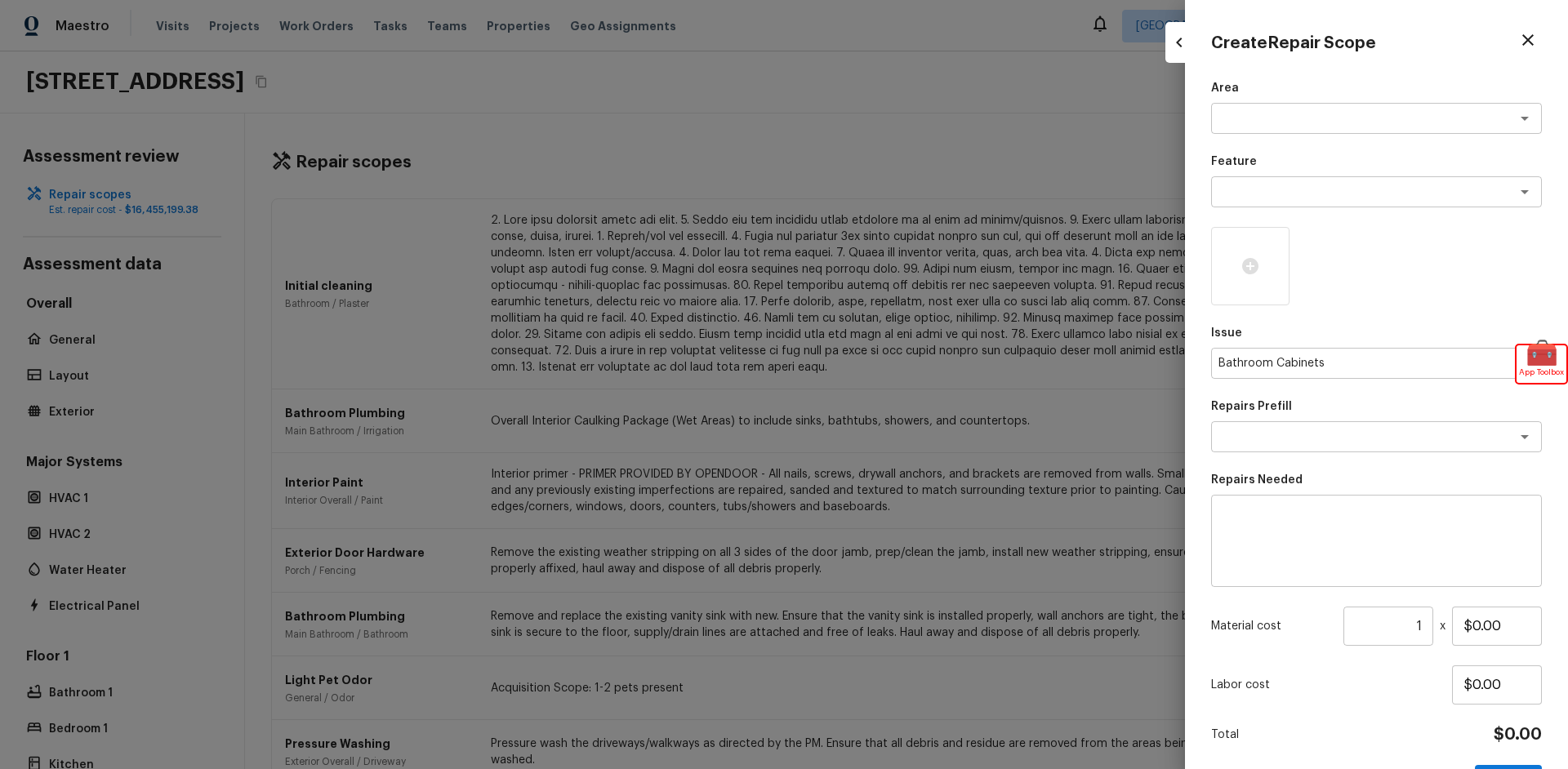
click at [1269, 481] on p "Repairs Needed" at bounding box center [1377, 481] width 331 height 17
click at [985, 356] on div at bounding box center [784, 384] width 1568 height 769
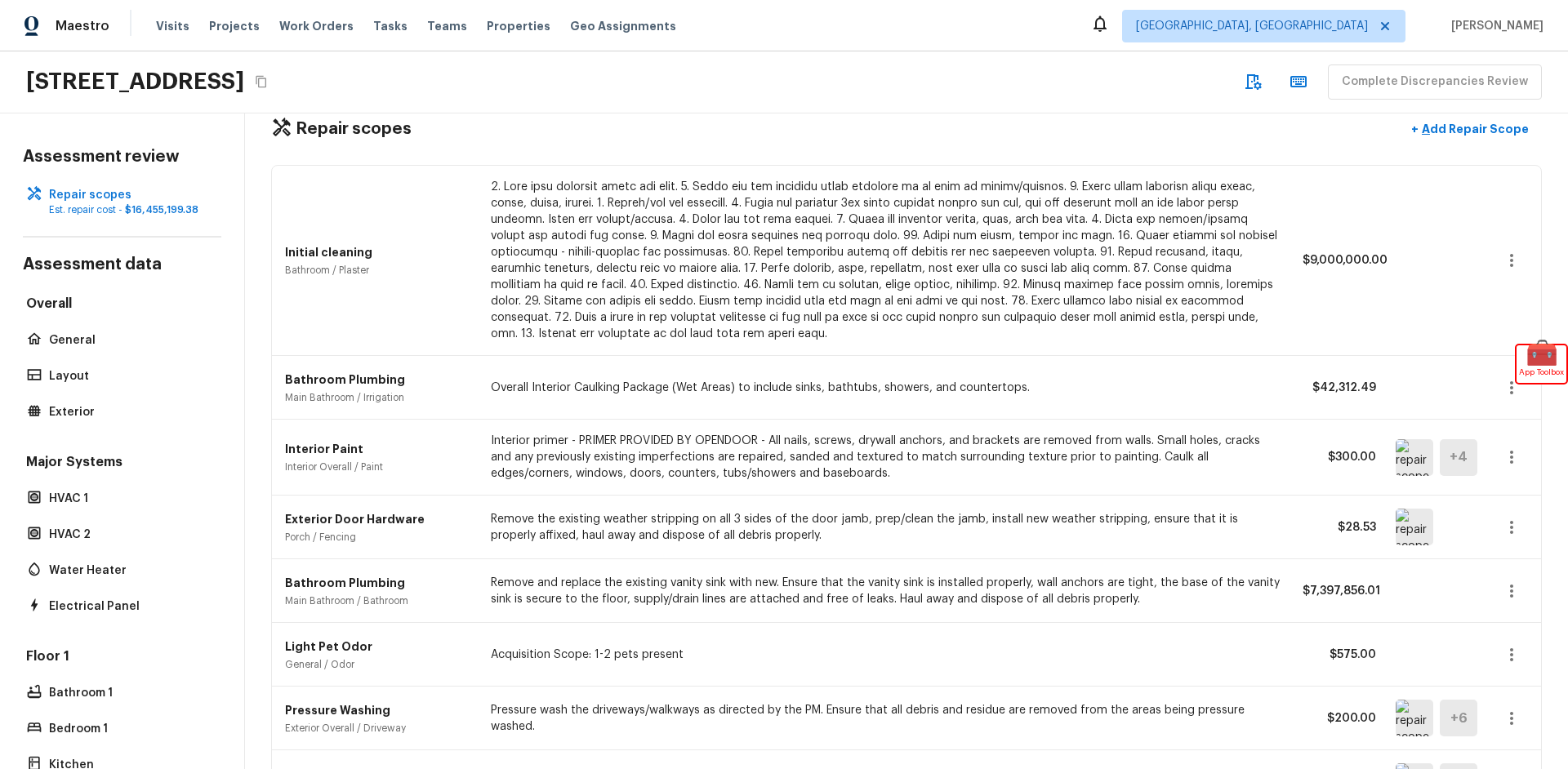
scroll to position [29, 0]
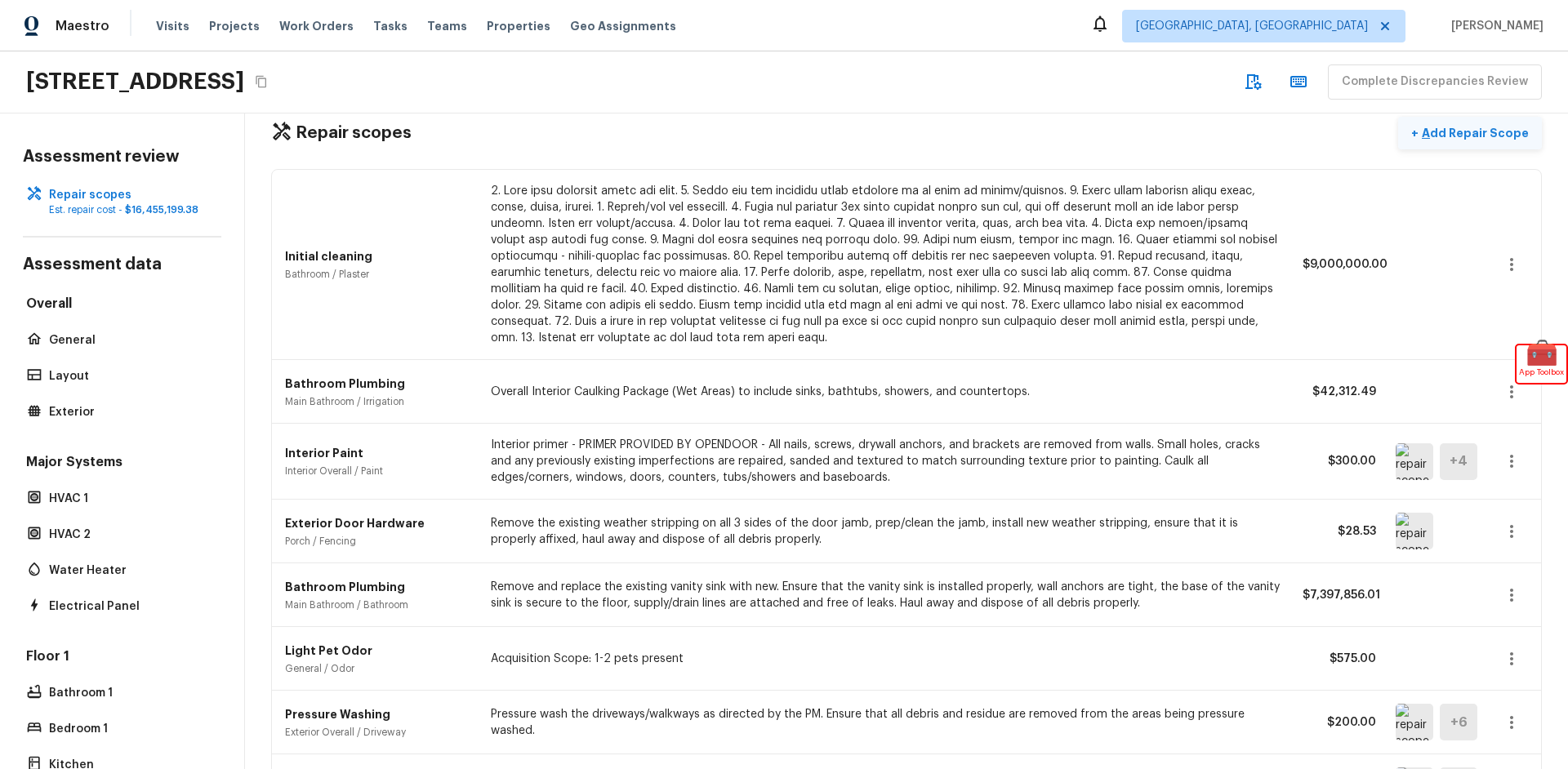
click at [1483, 131] on p "Add Repair Scope" at bounding box center [1473, 133] width 110 height 17
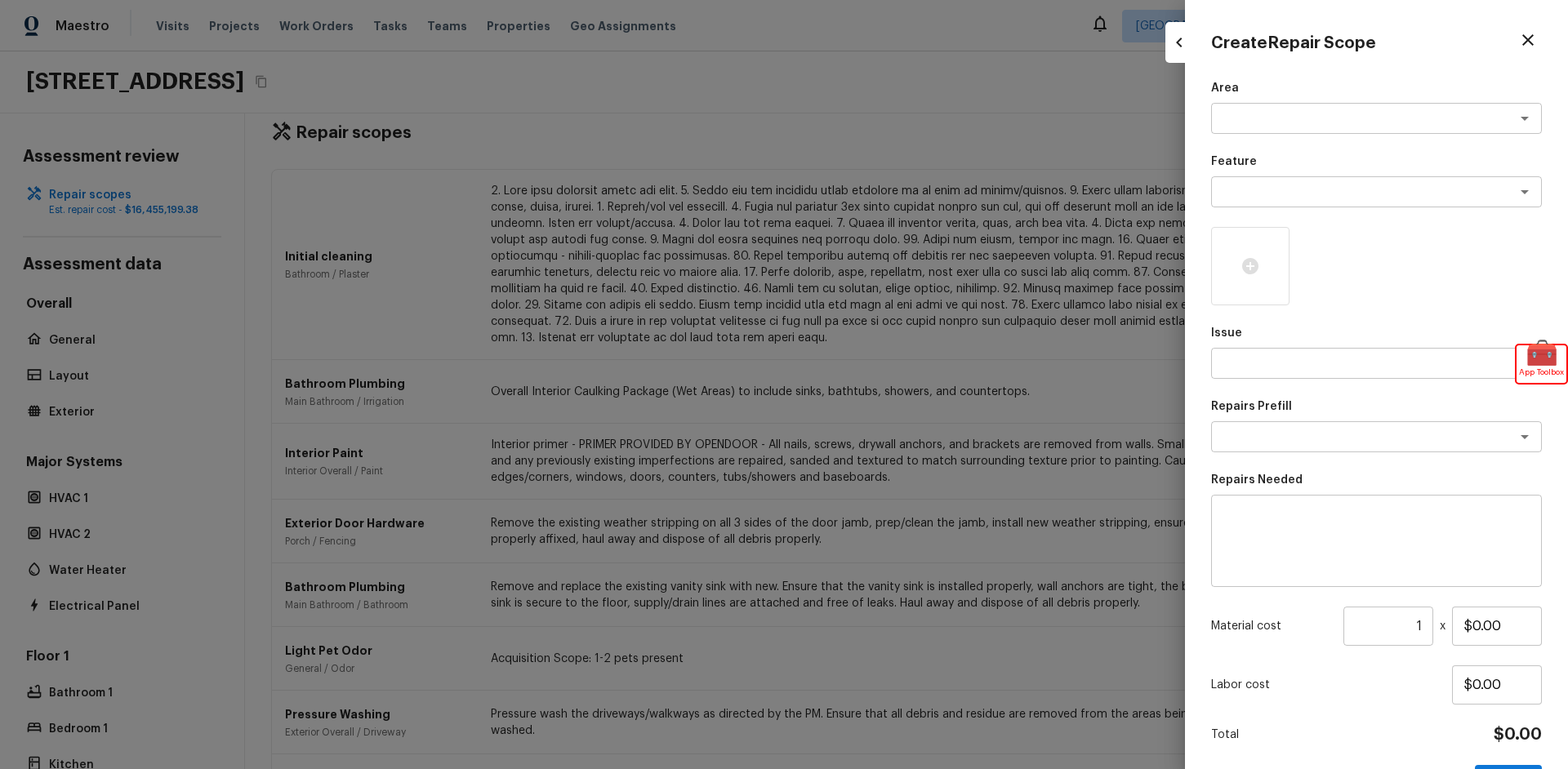
click at [893, 414] on div at bounding box center [784, 384] width 1568 height 769
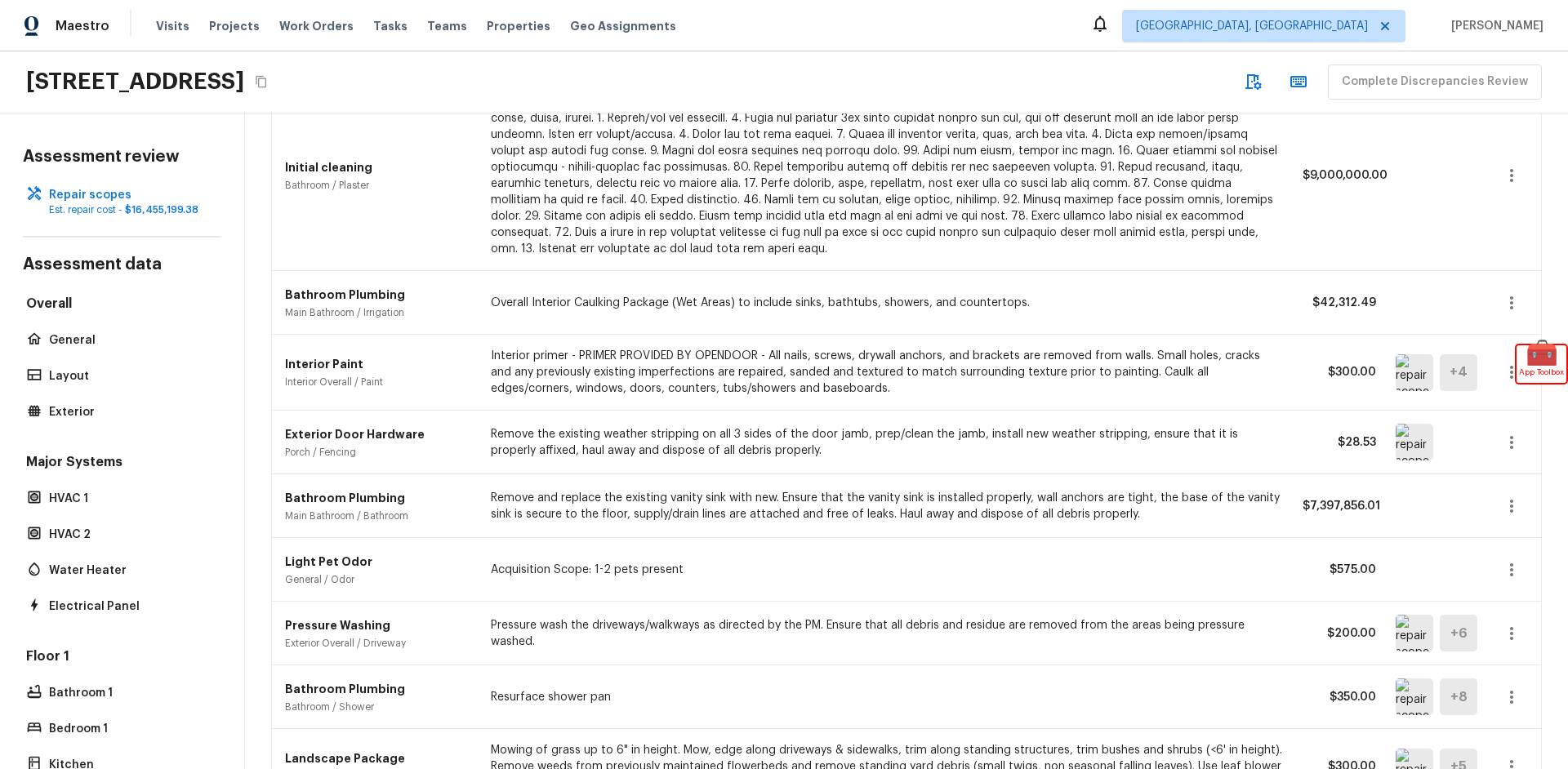
scroll to position [108, 0]
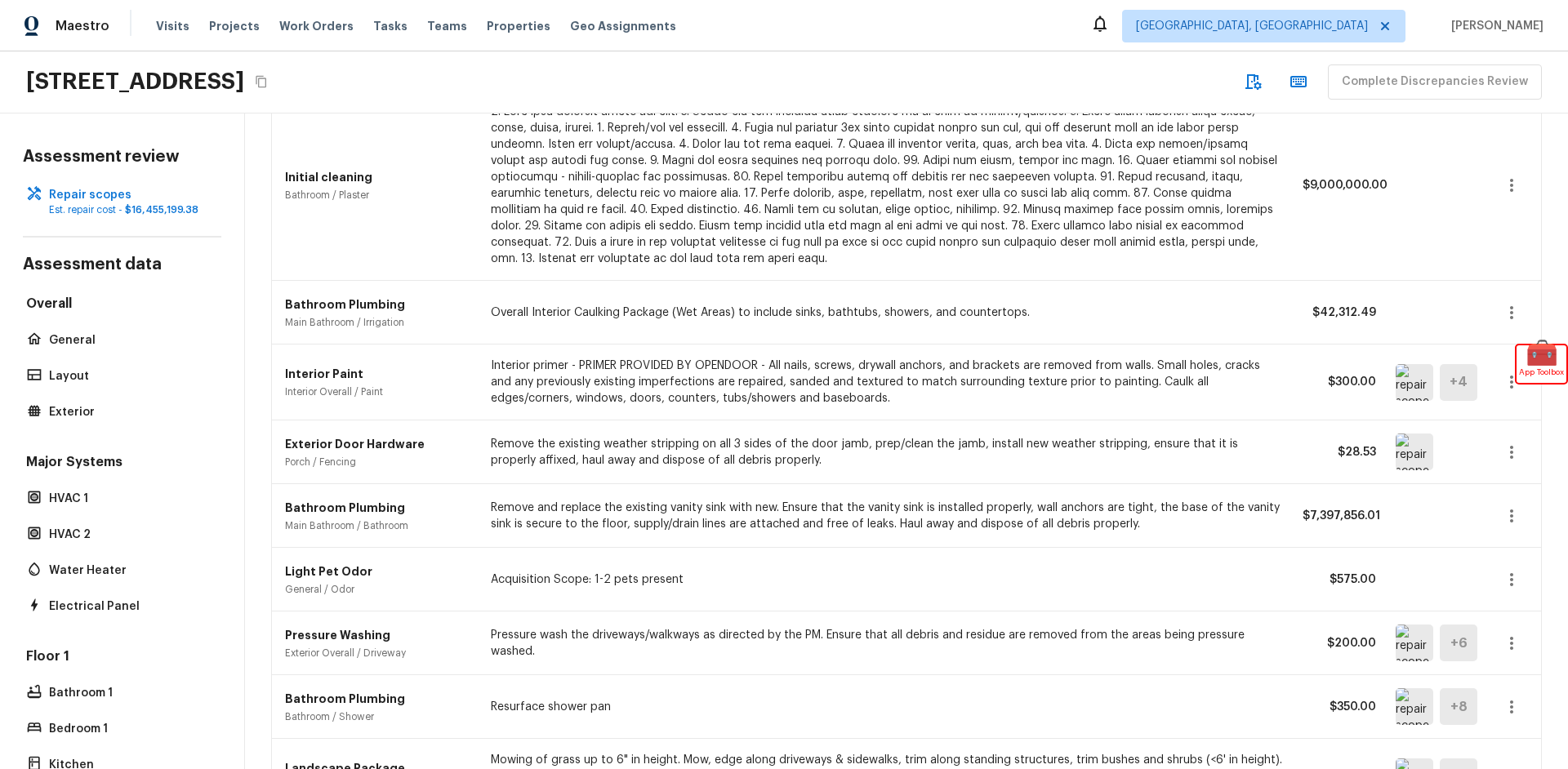
click at [1062, 560] on div "Light Pet Odor General / Odor Acquisition Scope: 1-2 pets present $575.00" at bounding box center [906, 579] width 1269 height 63
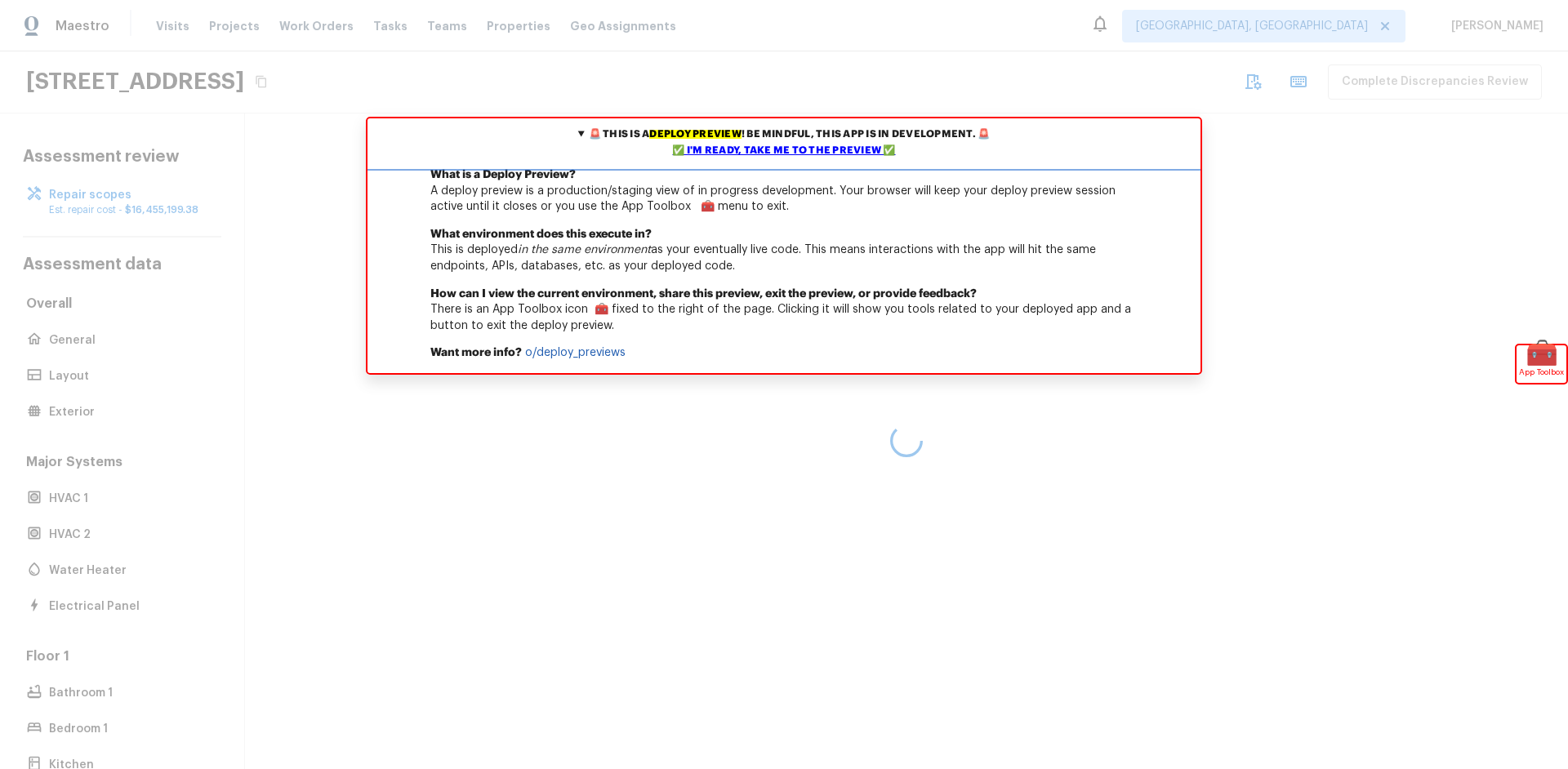
click at [827, 156] on div "✅ I'm ready, take me to the preview ✅" at bounding box center [783, 152] width 824 height 17
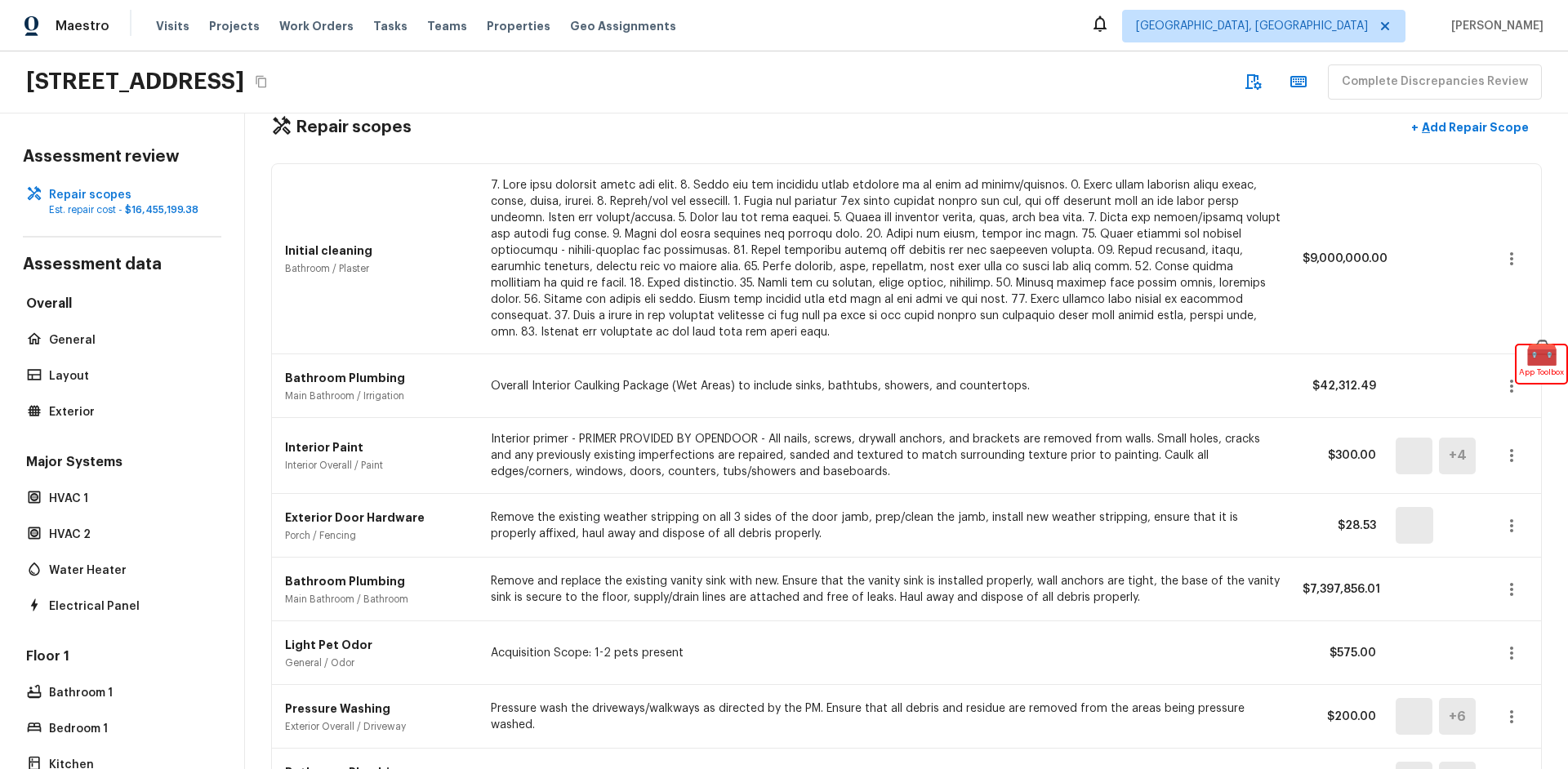
scroll to position [179, 0]
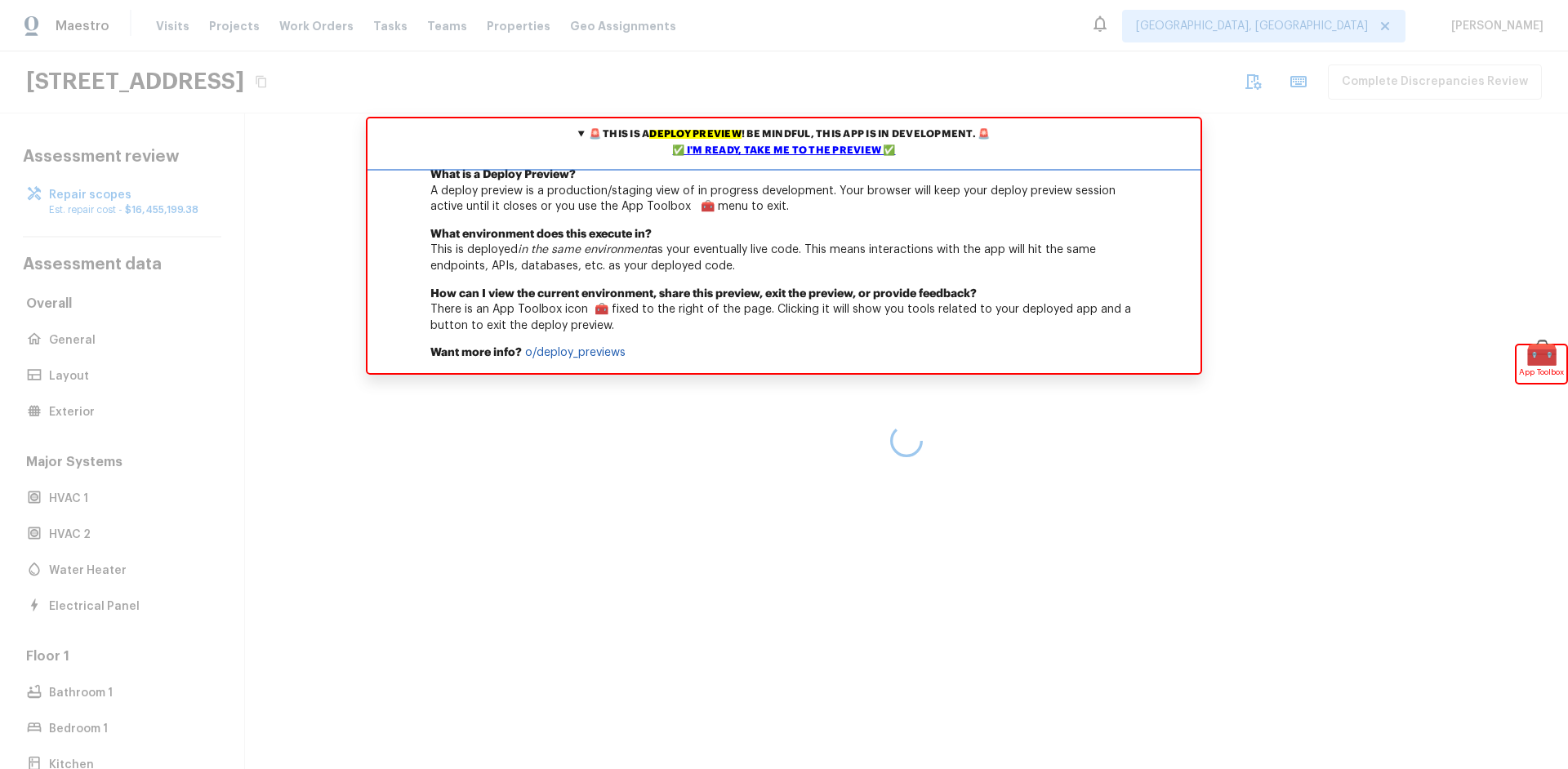
click at [838, 152] on div "✅ I'm ready, take me to the preview ✅" at bounding box center [783, 152] width 824 height 17
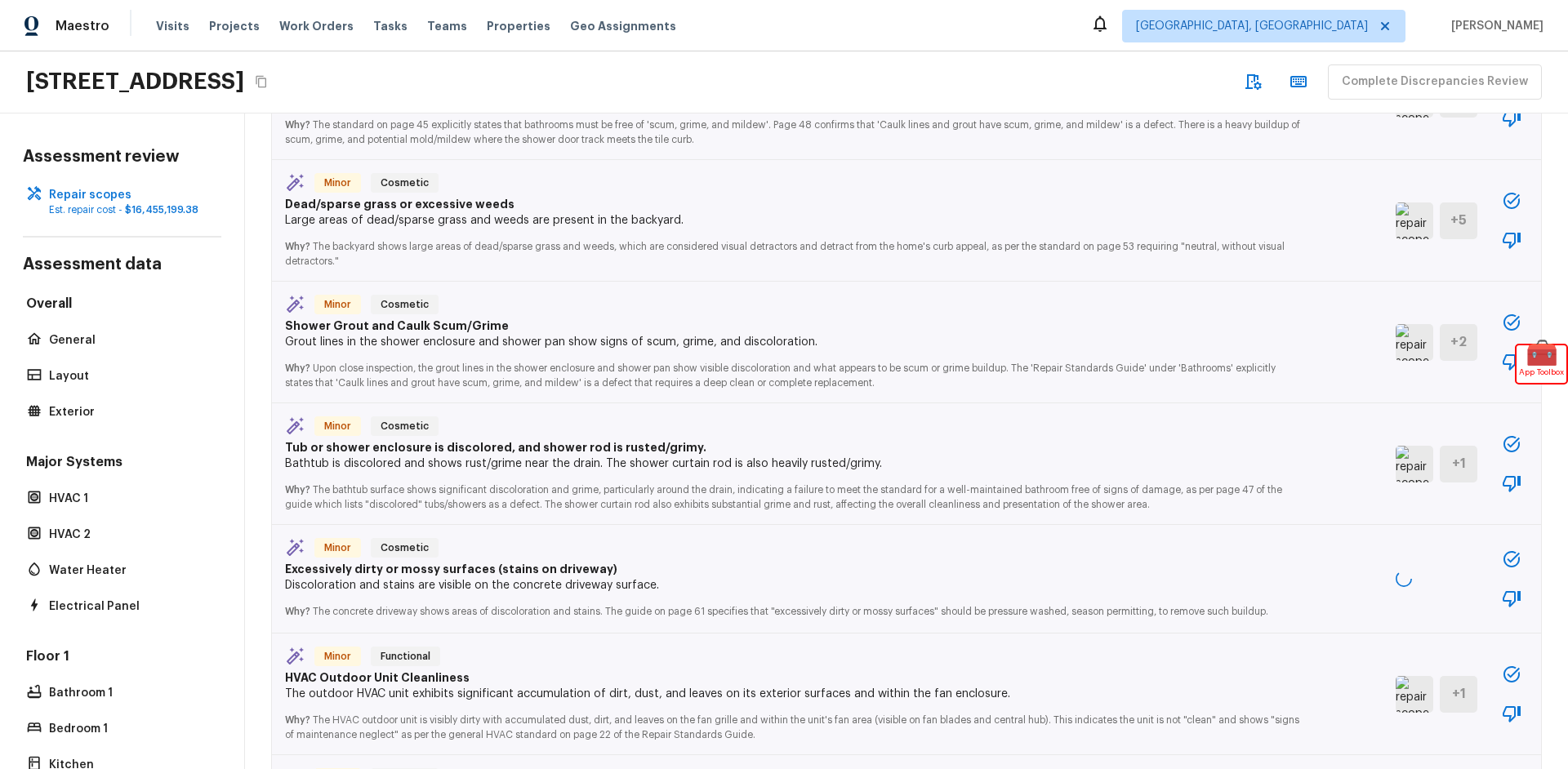
scroll to position [1360, 0]
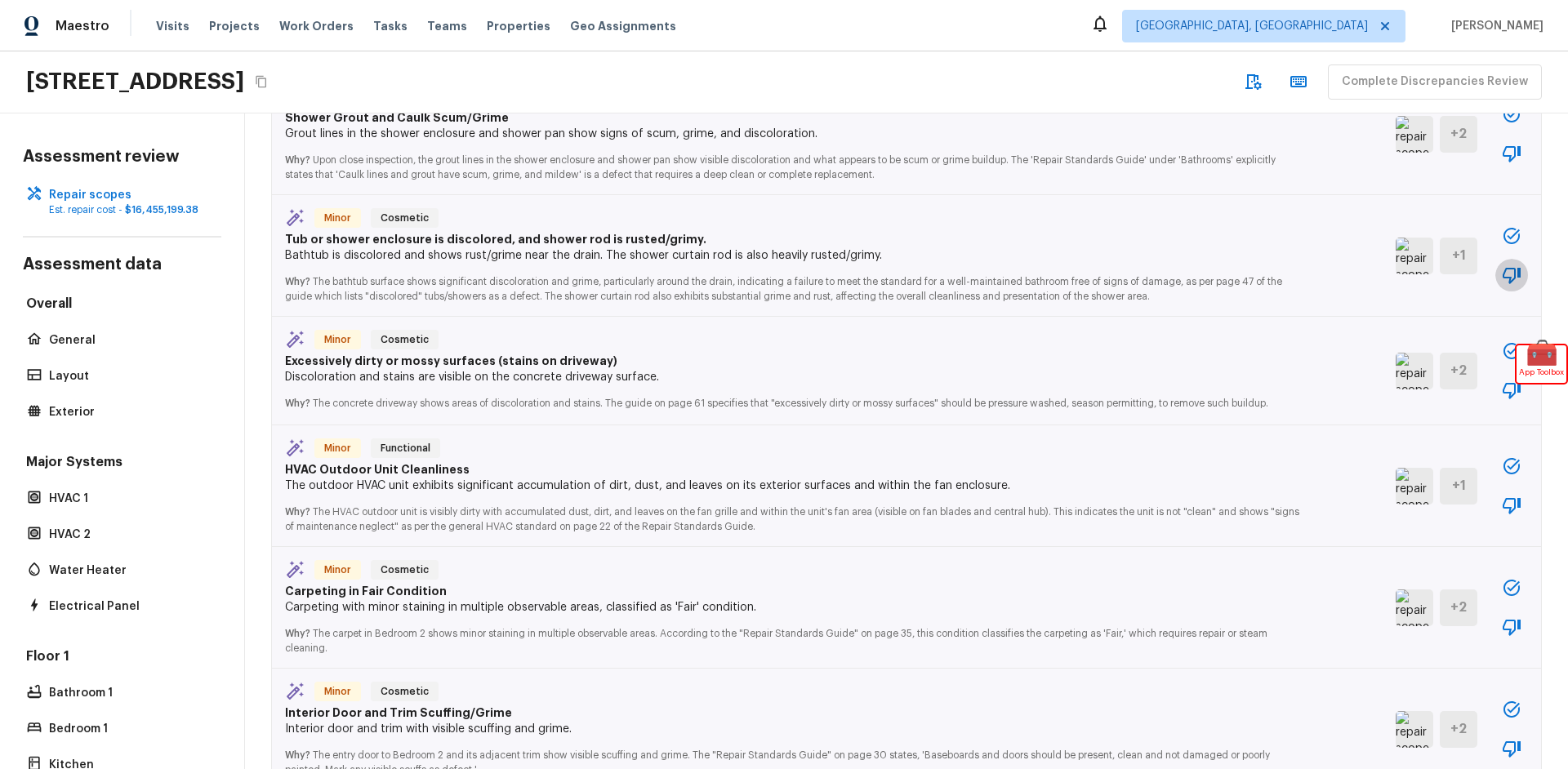
click at [1516, 282] on icon "button" at bounding box center [1511, 275] width 19 height 19
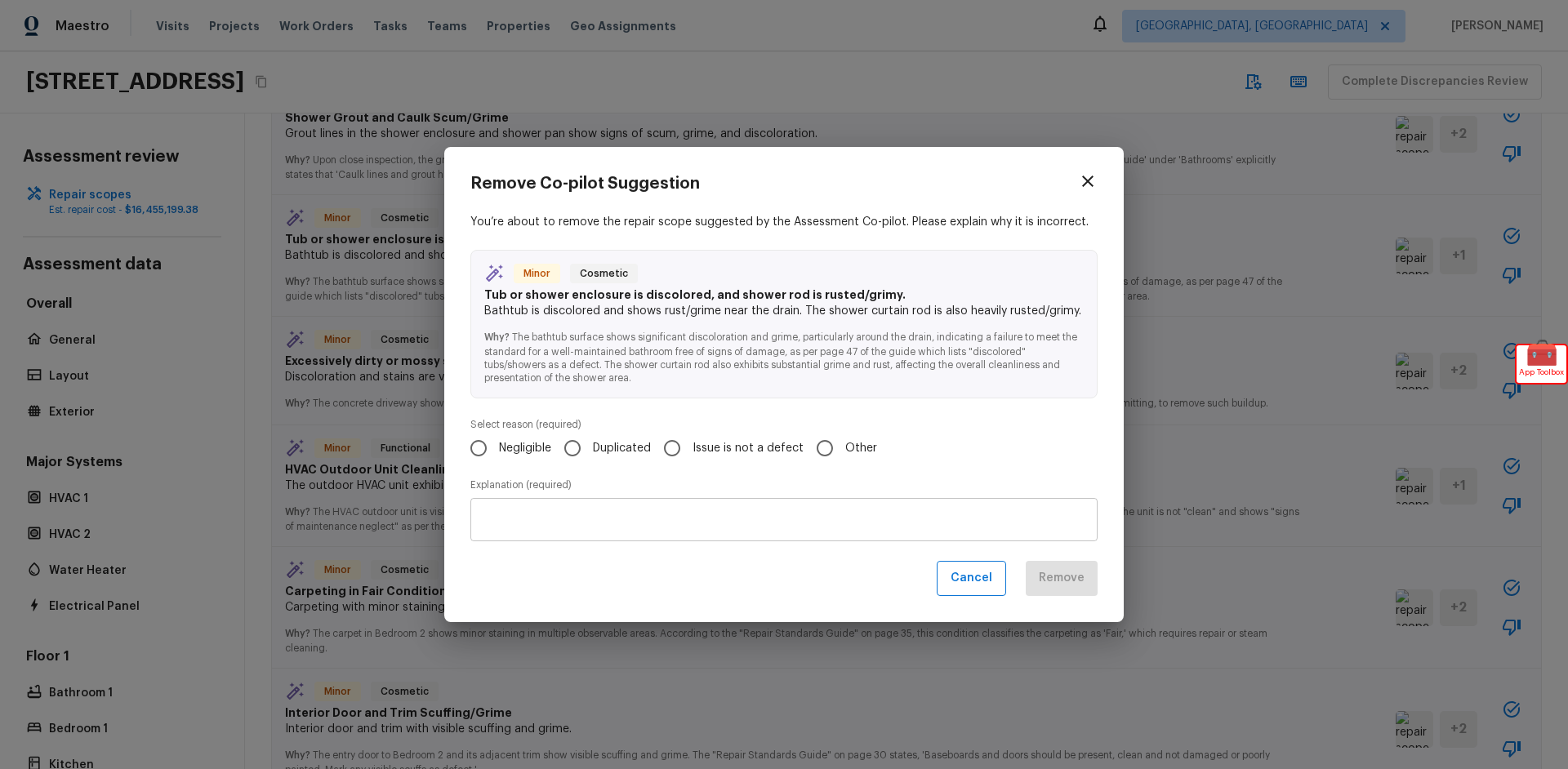
click at [1187, 401] on div "Remove Co-pilot Suggestion You’re about to remove the repair scope suggested by…" at bounding box center [784, 384] width 1568 height 769
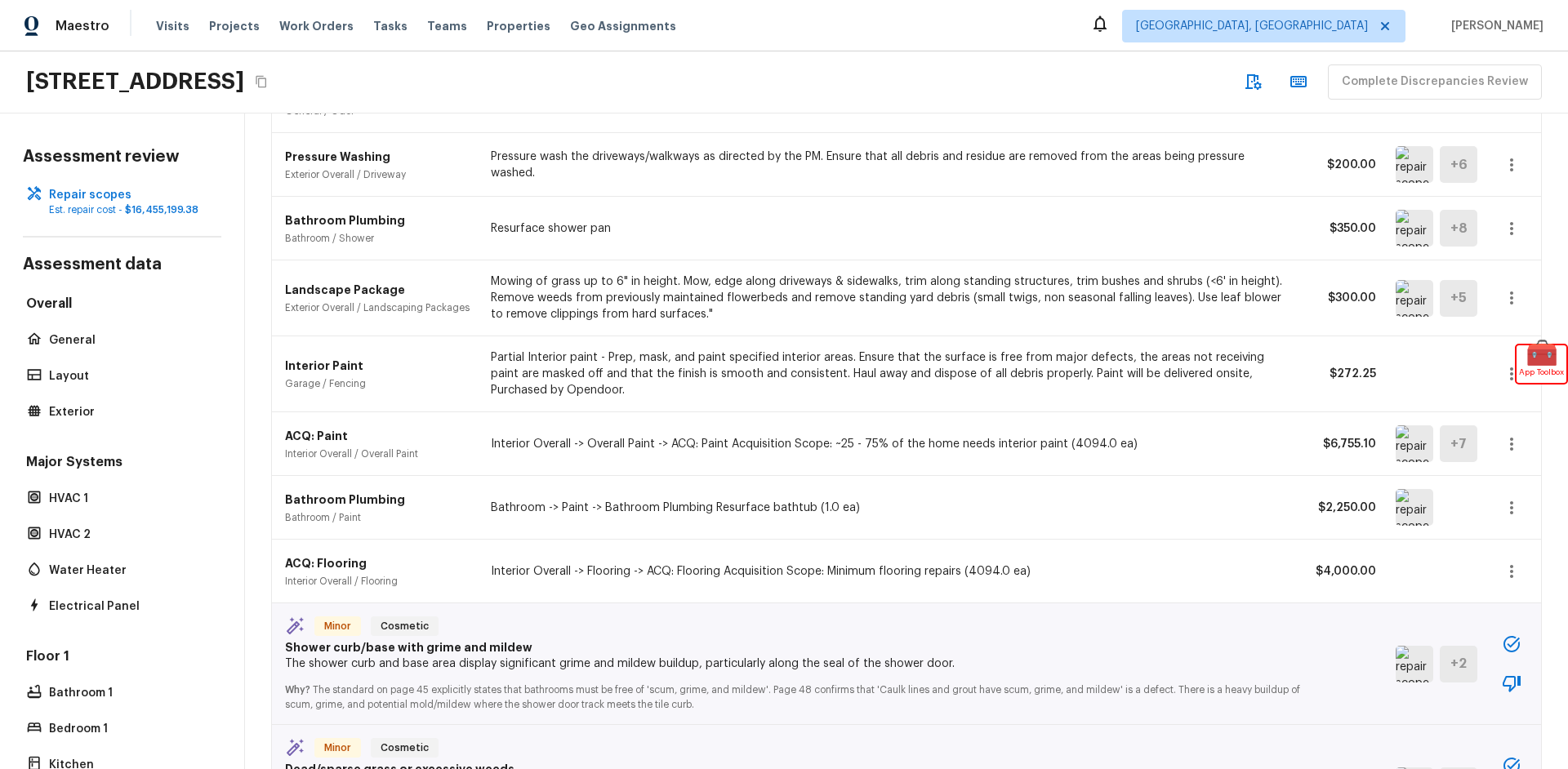
scroll to position [529, 0]
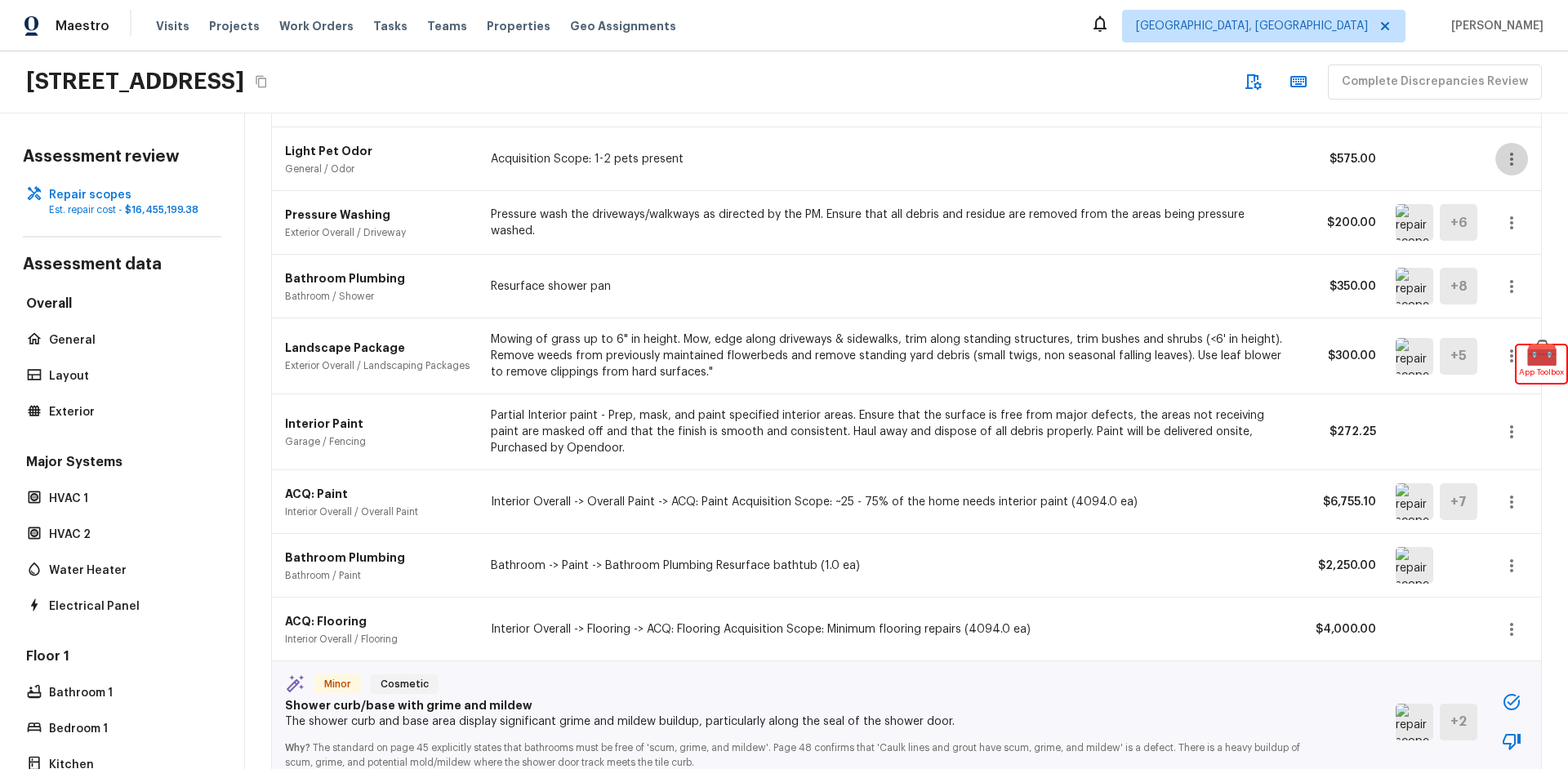
click at [1512, 159] on icon "button" at bounding box center [1512, 159] width 4 height 13
click at [1230, 223] on div at bounding box center [784, 384] width 1568 height 769
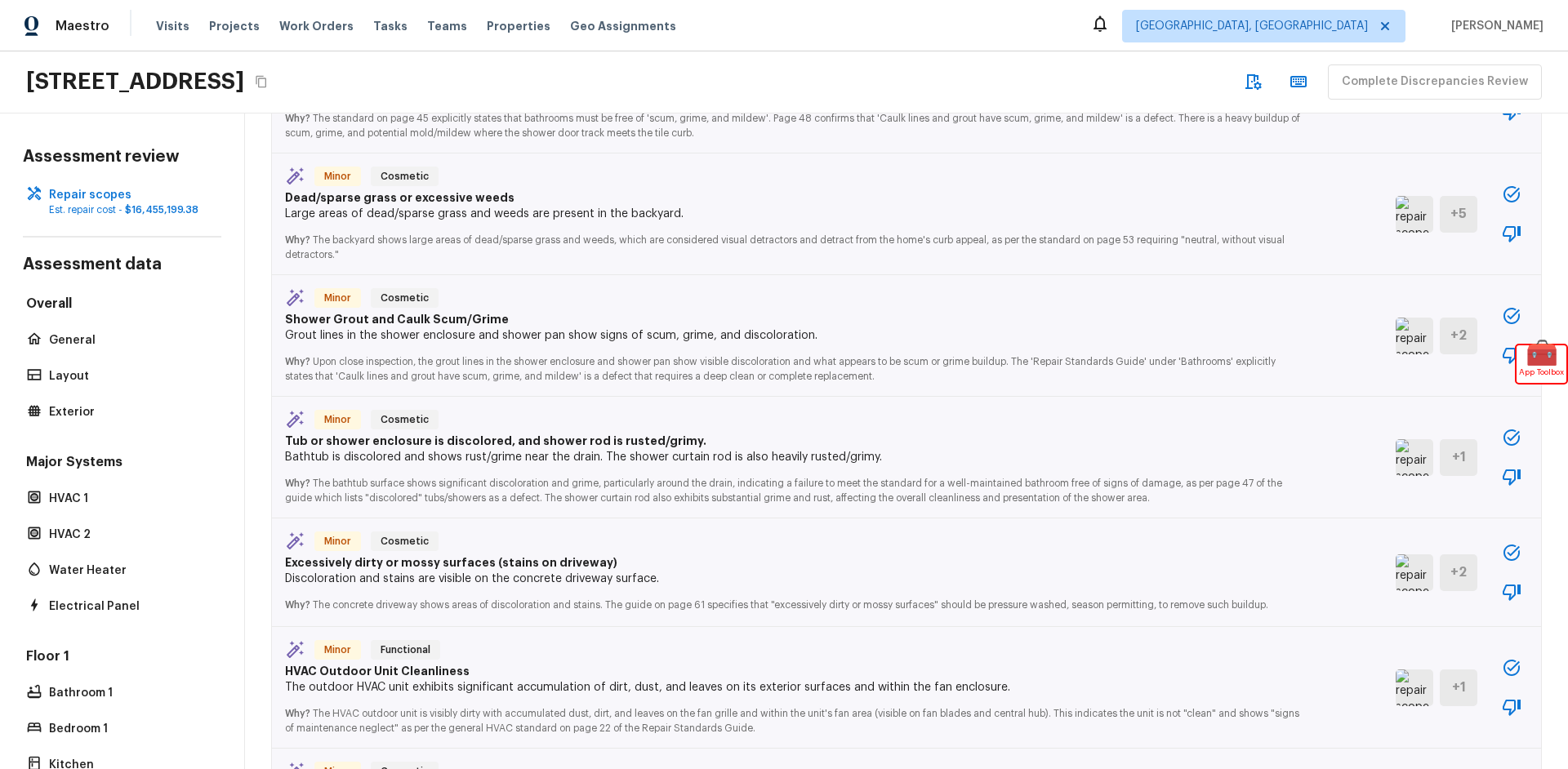
scroll to position [1251, 0]
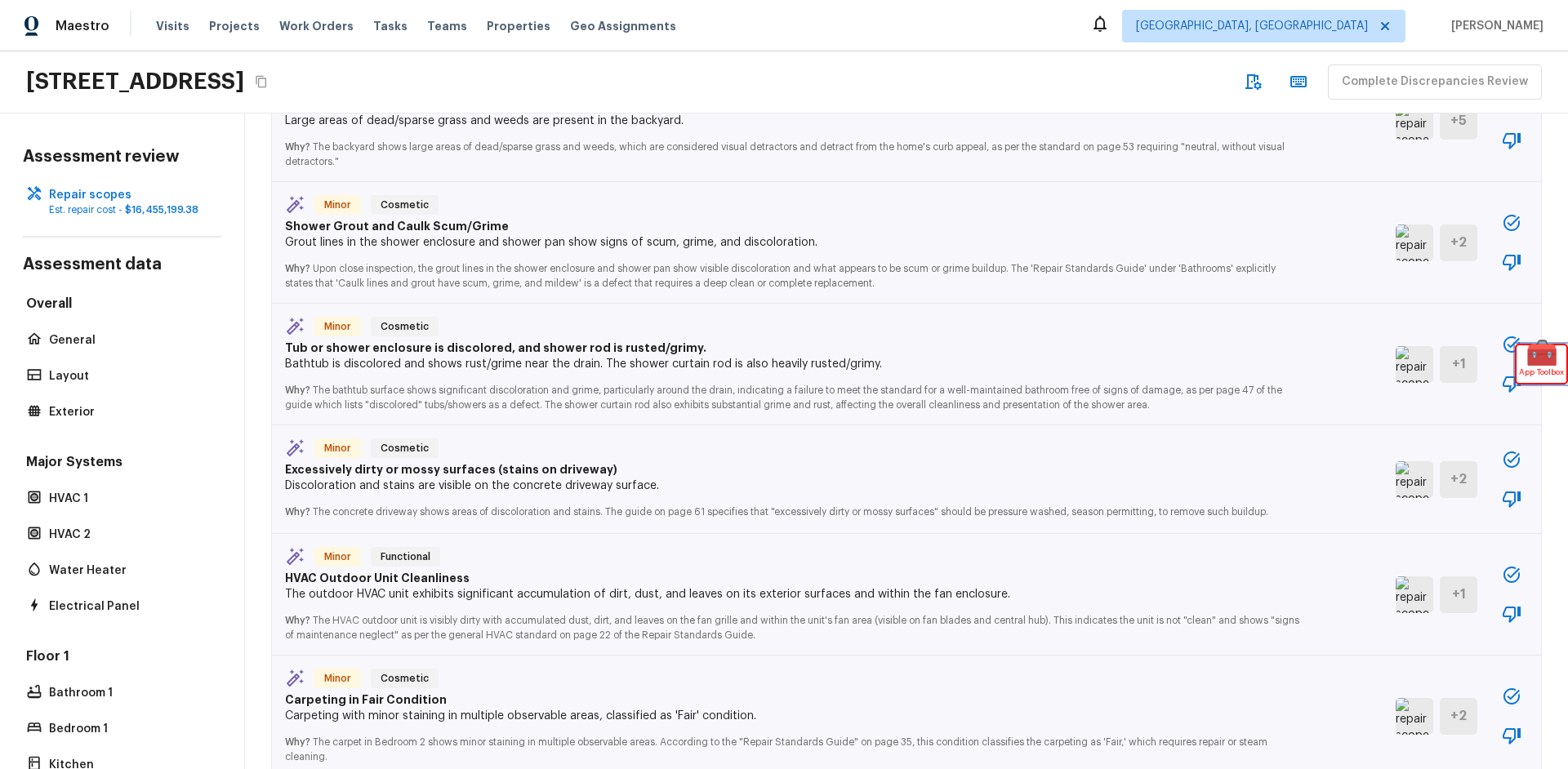
click at [1546, 367] on span "App Toolbox" at bounding box center [1541, 372] width 45 height 17
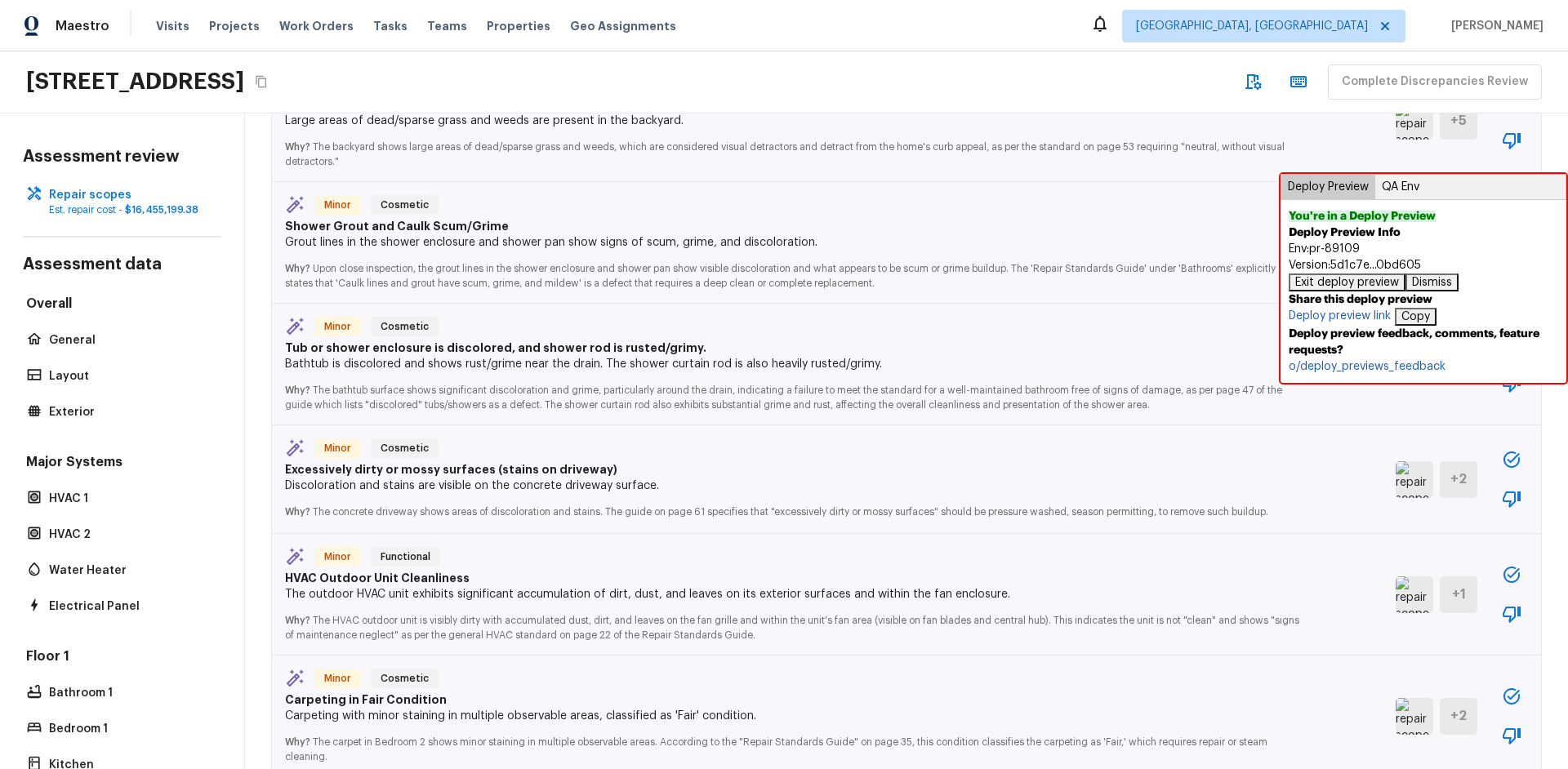
click at [1551, 436] on div "Repair scopes + Add Repair Scope Initial cleaning Bathroom / Plaster $9,000,000…" at bounding box center [907, 442] width 1324 height 656
click at [1358, 152] on div "Minor Cosmetic Dead/sparse grass or excessive weeds Large areas of dead/sparse …" at bounding box center [830, 120] width 1091 height 95
click at [1235, 236] on p "Grout lines in the shower enclosure and shower pan show signs of scum, grime, a…" at bounding box center [794, 243] width 1019 height 17
click at [1303, 187] on button "Deploy Preview" at bounding box center [1328, 187] width 94 height 25
click at [1192, 349] on p "Tub or shower enclosure is discolored, and shower rod is rusted/grimy." at bounding box center [794, 348] width 1019 height 17
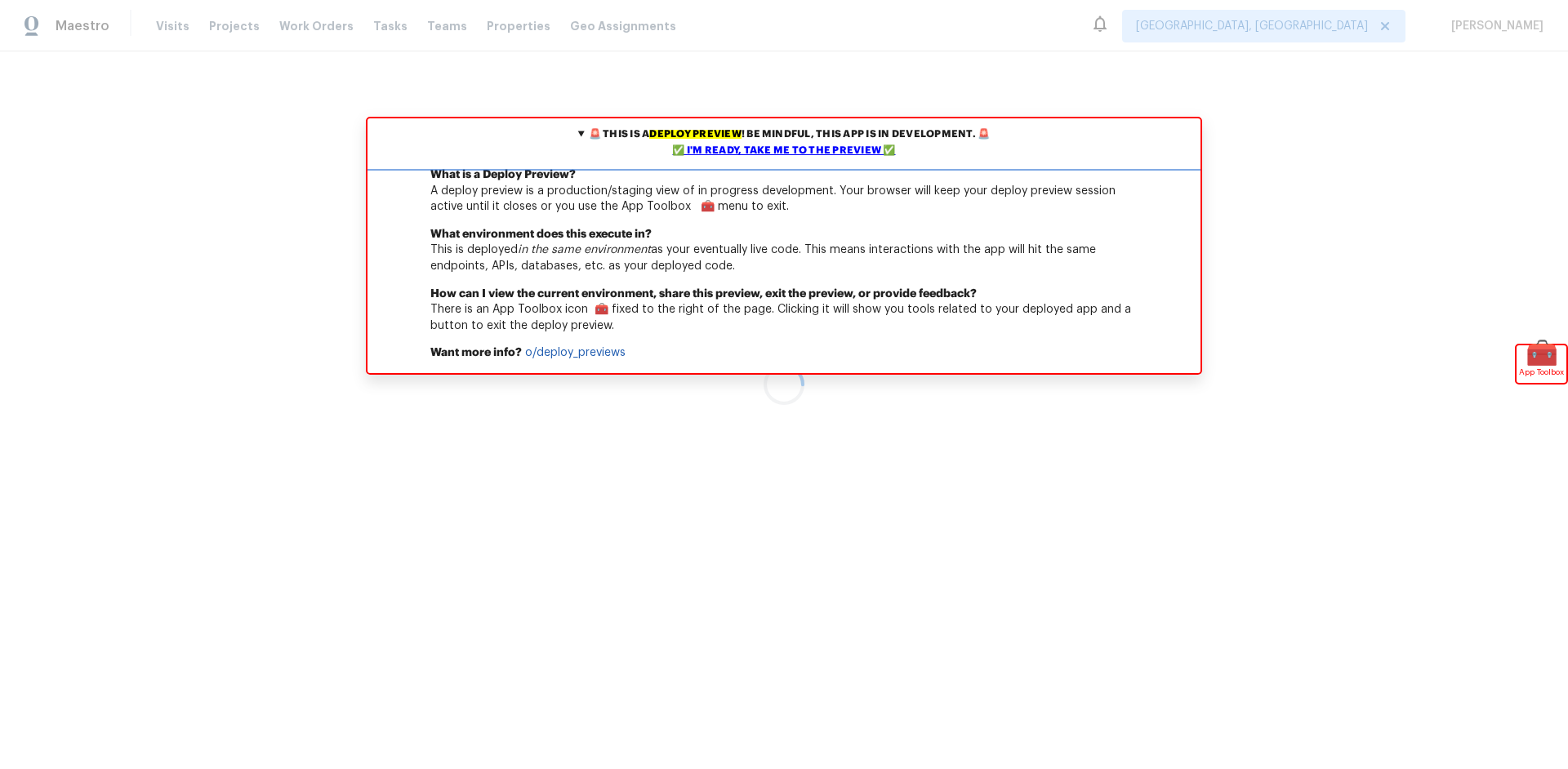
click at [837, 159] on div "✅ I'm ready, take me to the preview ✅" at bounding box center [783, 152] width 824 height 17
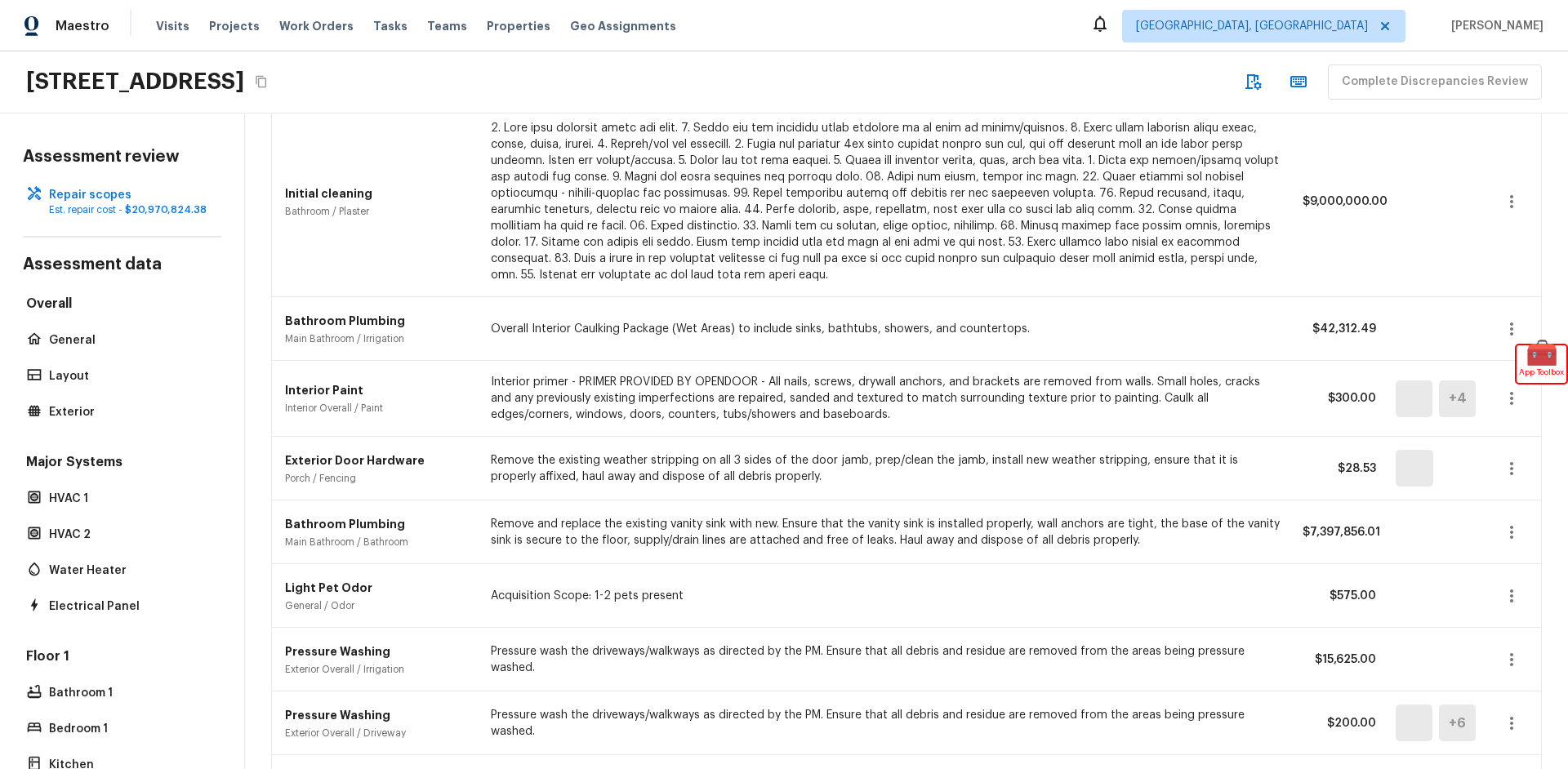
scroll to position [143, 0]
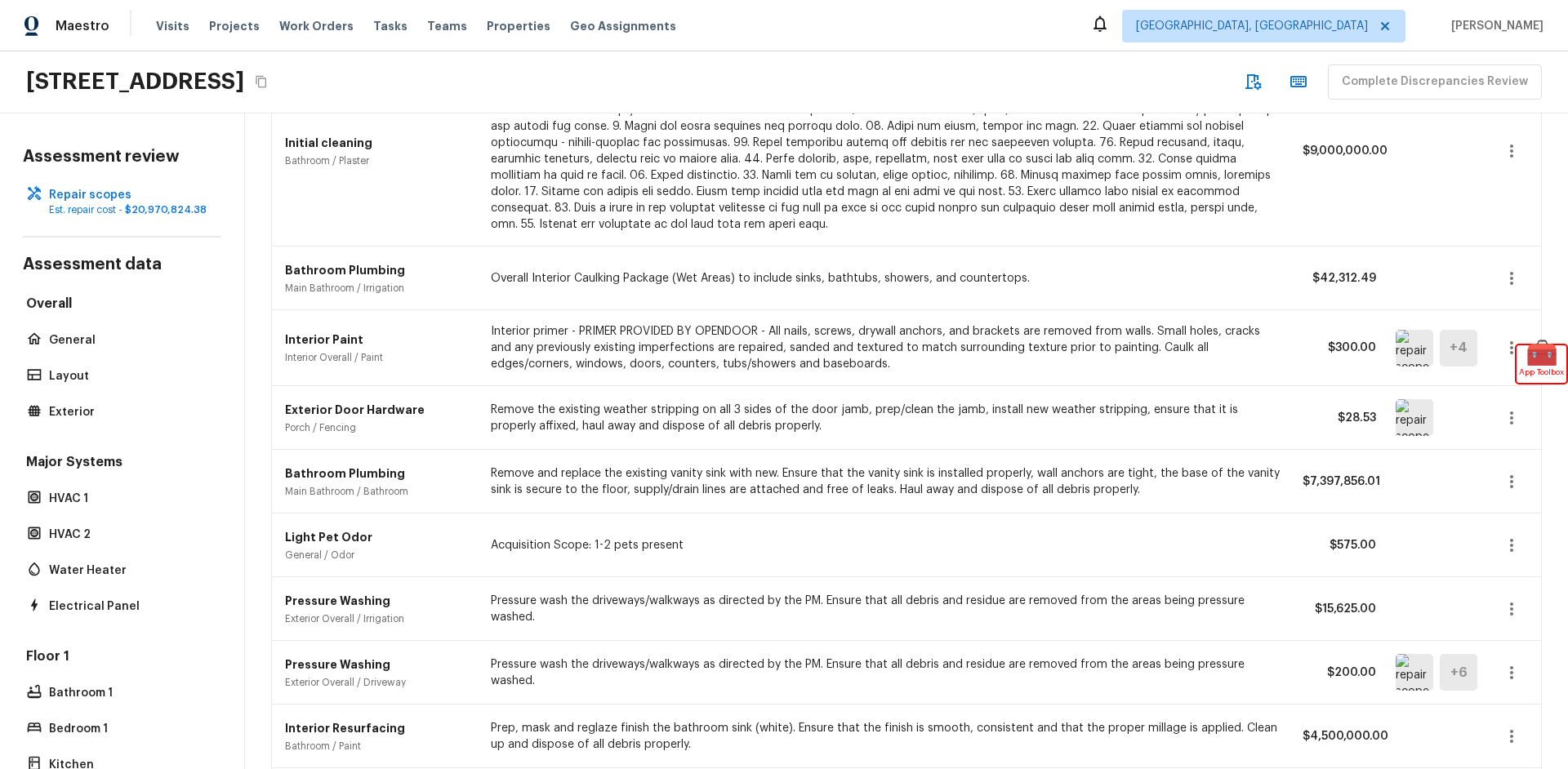
click at [609, 221] on p at bounding box center [887, 152] width 792 height 164
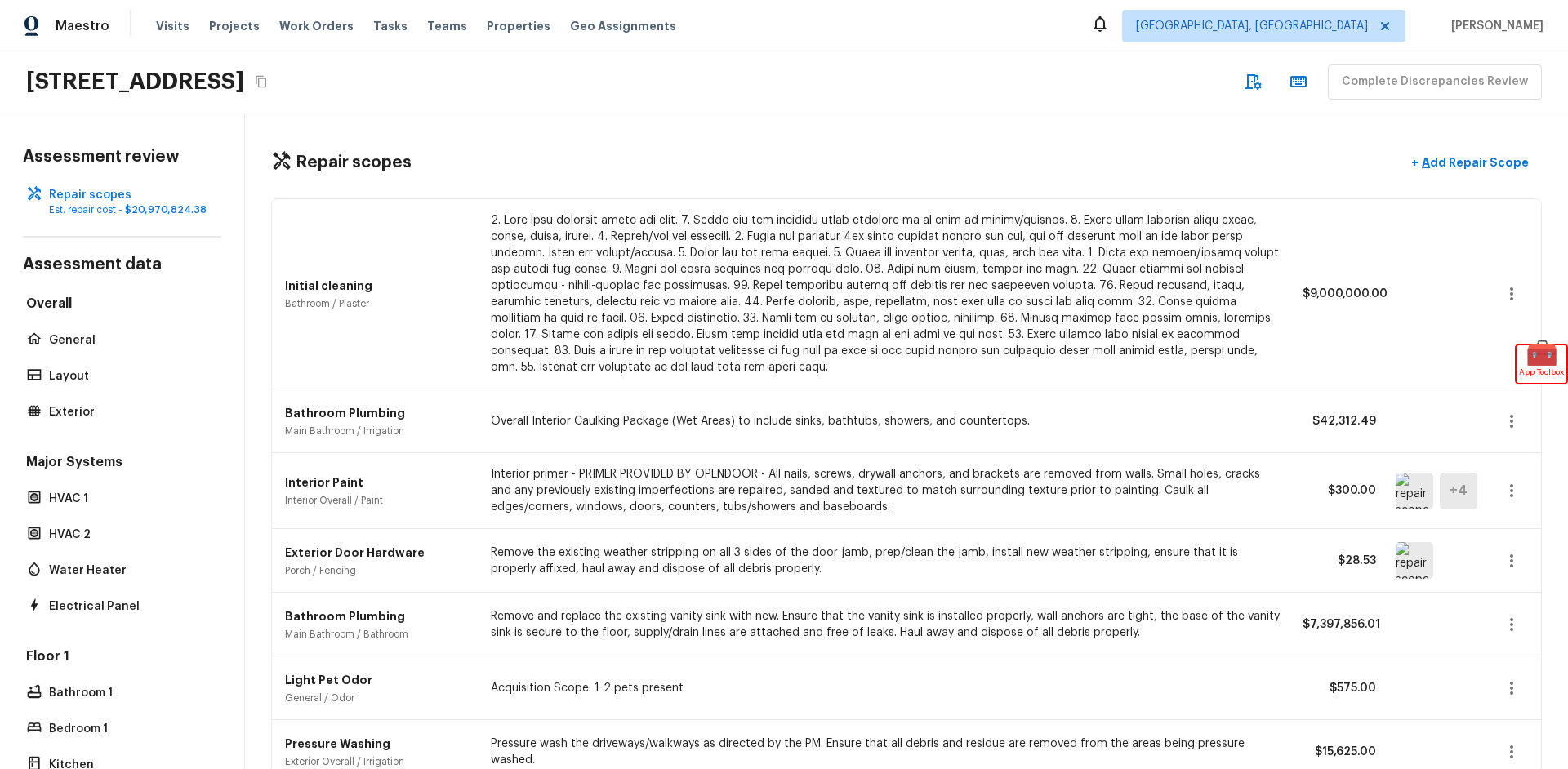
click at [619, 355] on p at bounding box center [887, 294] width 792 height 164
click at [619, 356] on p at bounding box center [887, 294] width 792 height 164
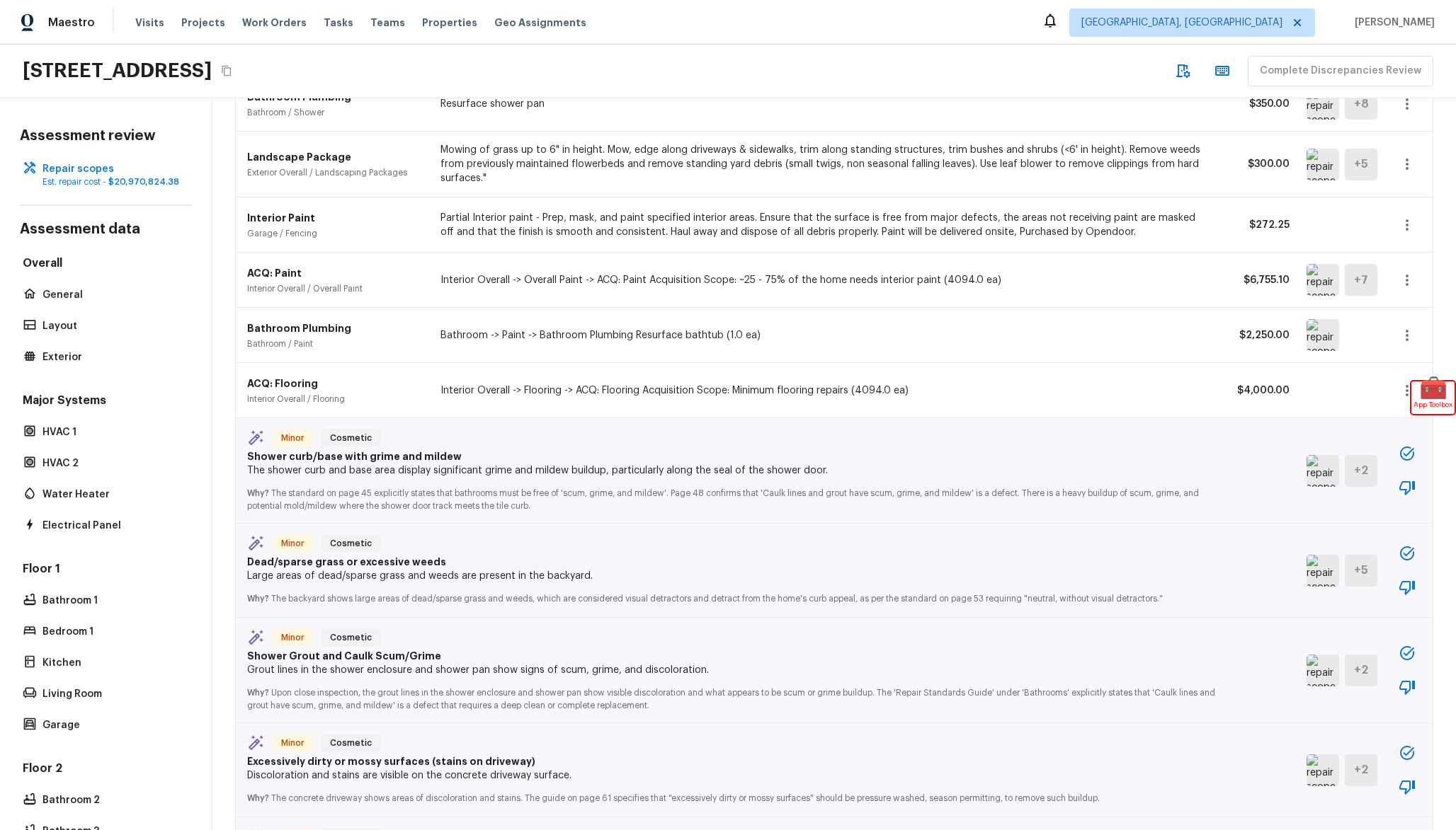
scroll to position [954, 0]
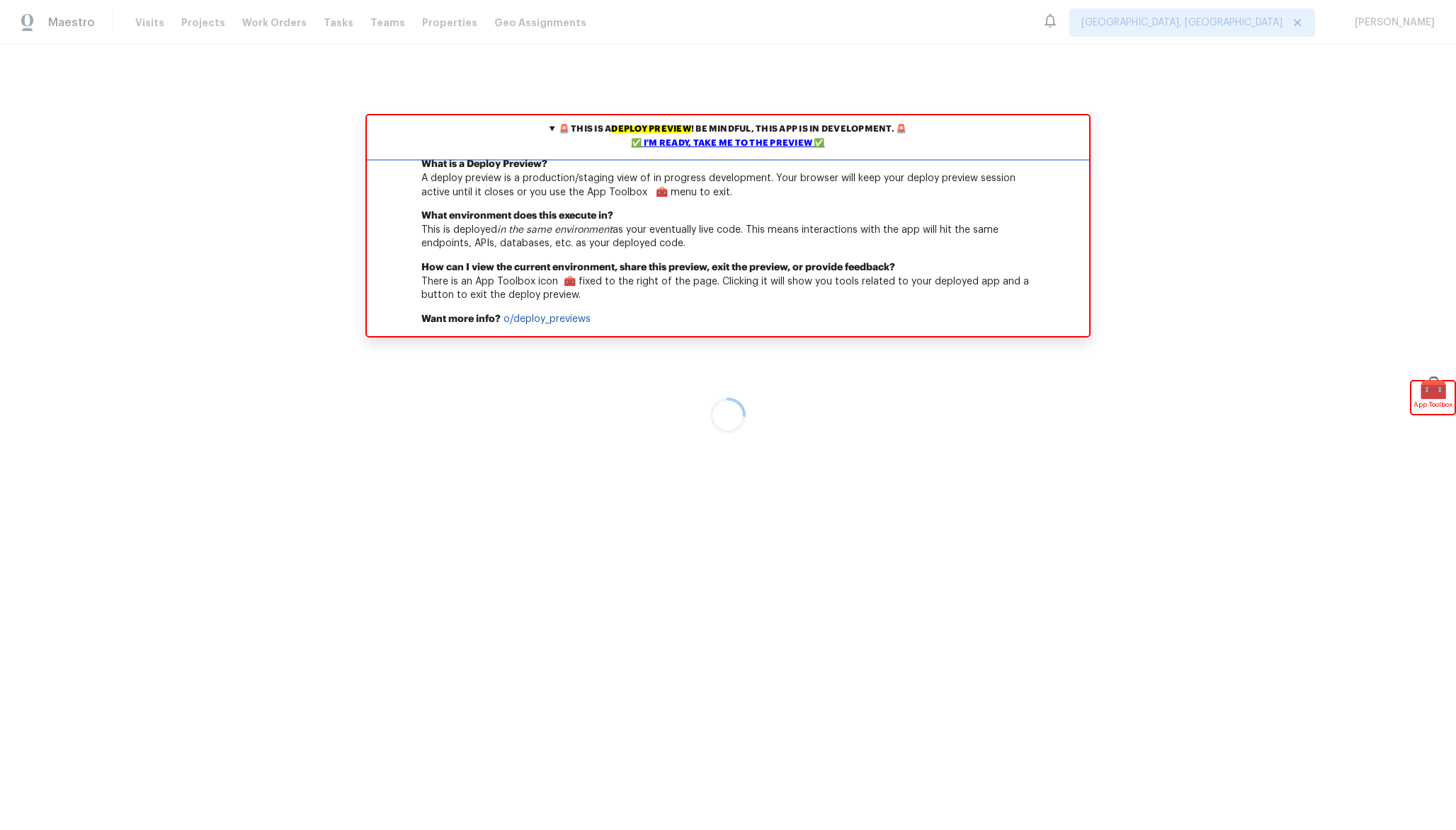
click at [783, 147] on div "✅ I'm ready, take me to the preview ✅" at bounding box center [728, 143] width 715 height 14
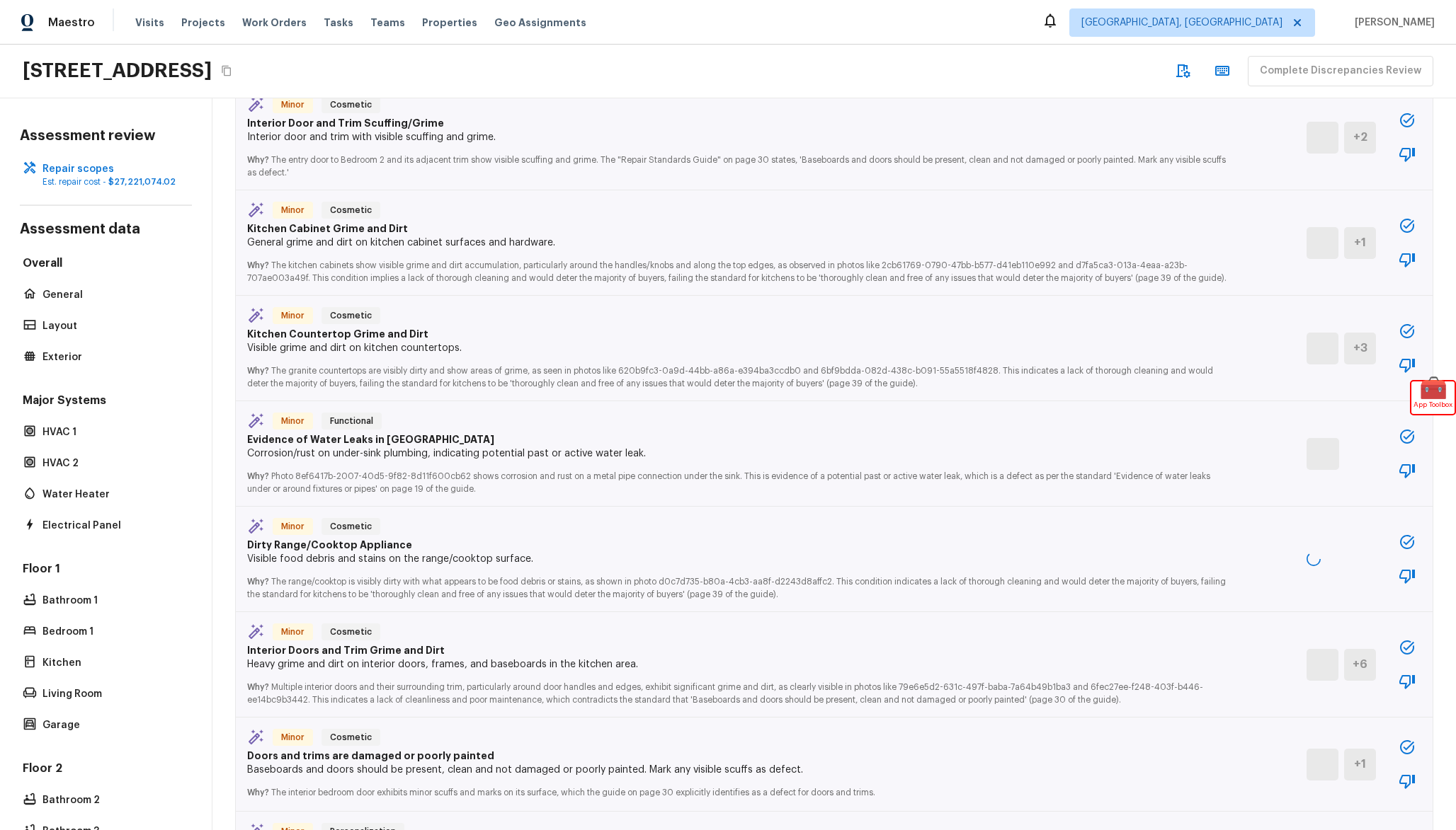
scroll to position [1761, 0]
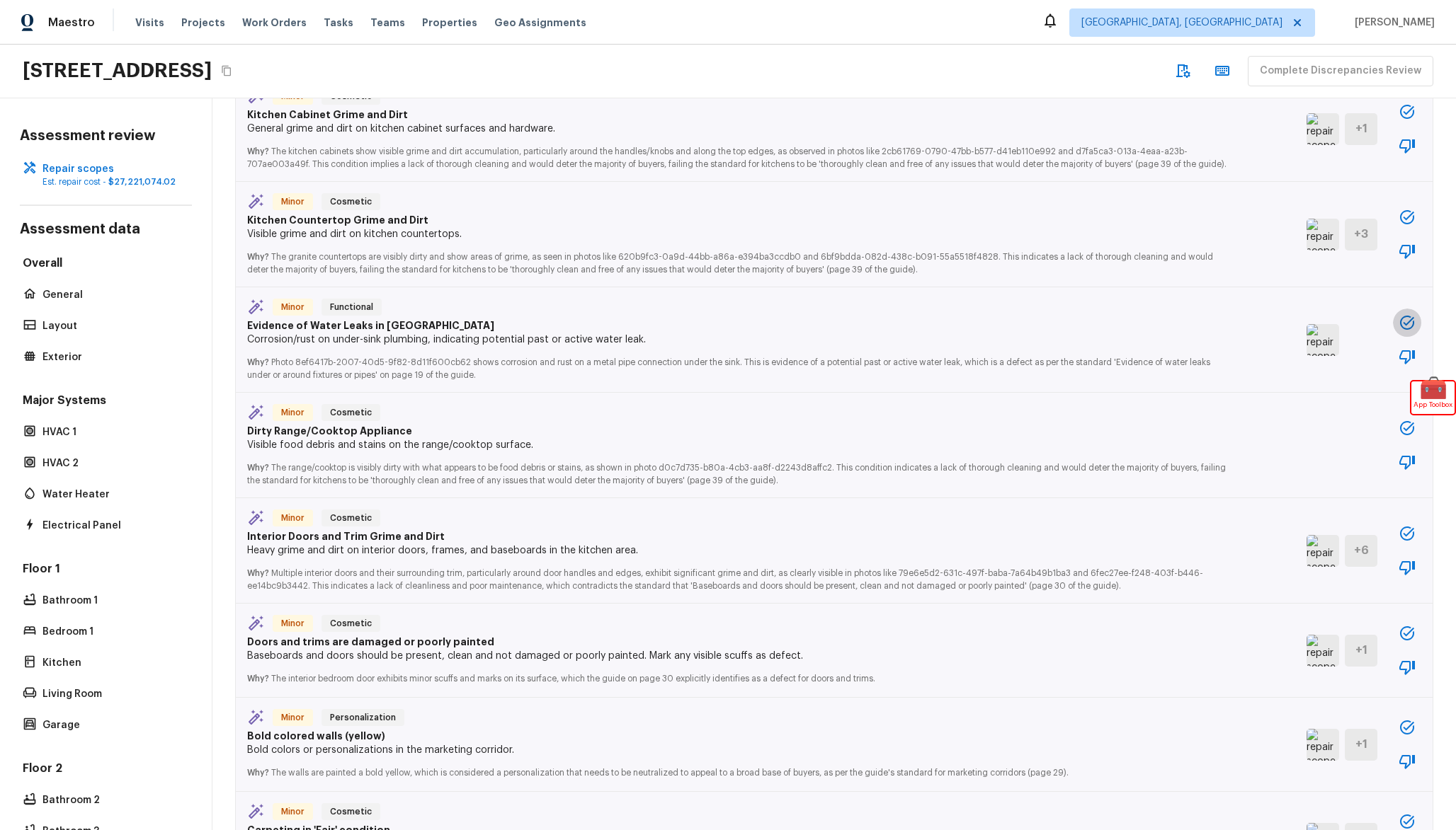
click at [1400, 329] on icon "button" at bounding box center [1407, 323] width 17 height 17
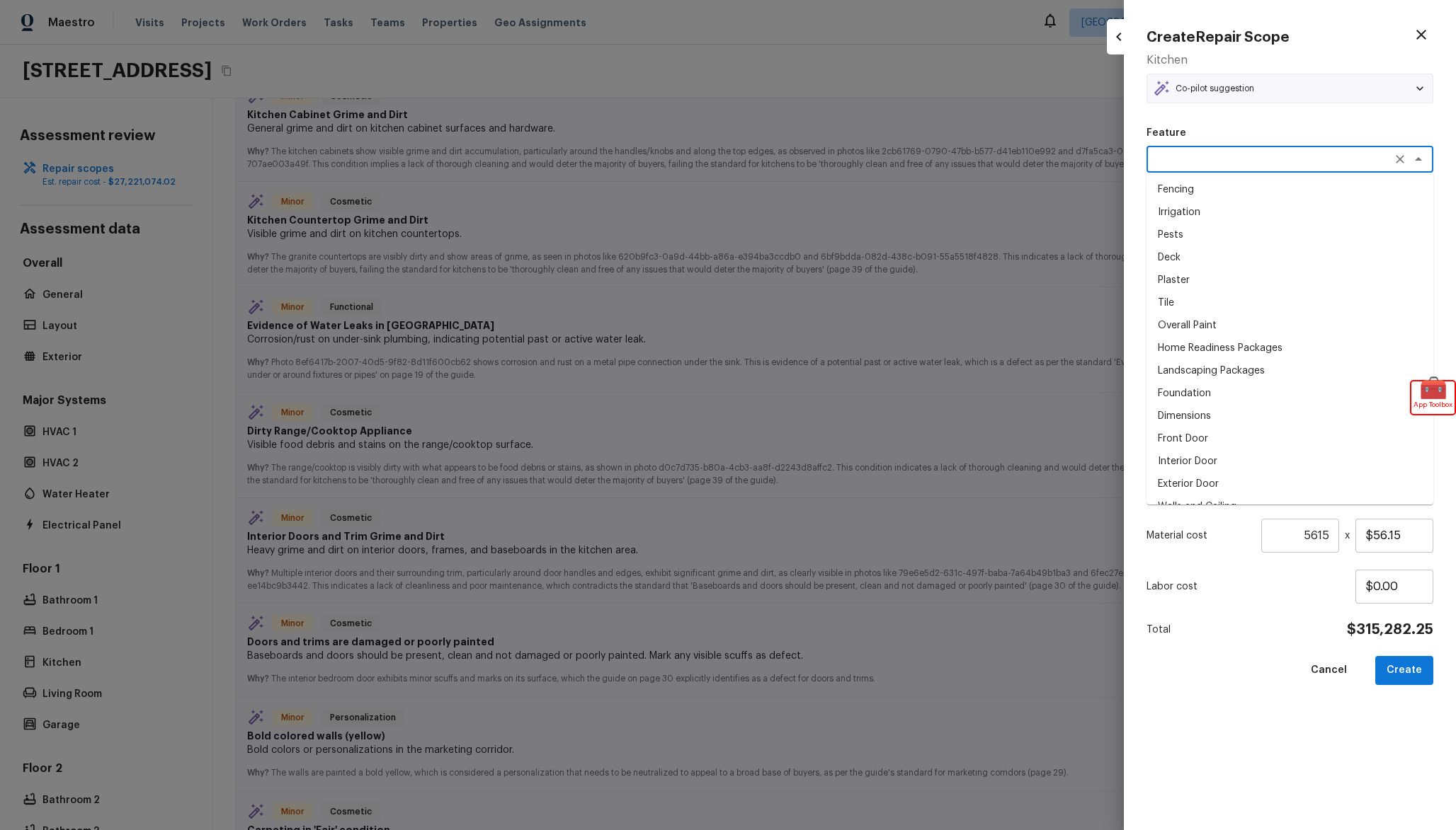
click at [1211, 166] on textarea at bounding box center [1270, 159] width 234 height 14
type textarea "test"
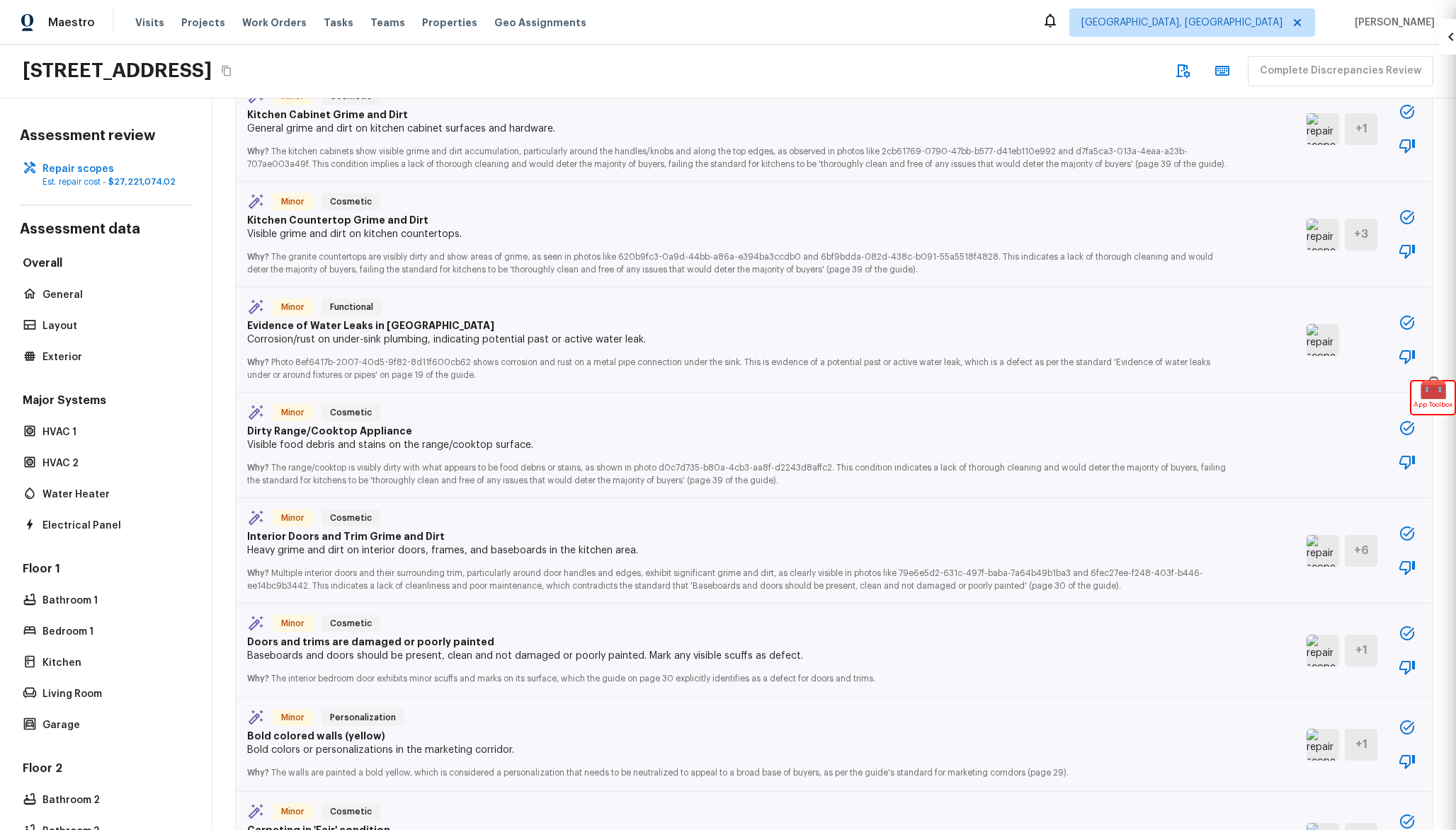
type input "1"
type input "$0.00"
click at [1401, 208] on div "Minor Cosmetic Kitchen Countertop Grime and Dirt Visible grime and dirt on kitc…" at bounding box center [834, 234] width 1197 height 105
click at [1406, 219] on button "button" at bounding box center [1407, 217] width 29 height 29
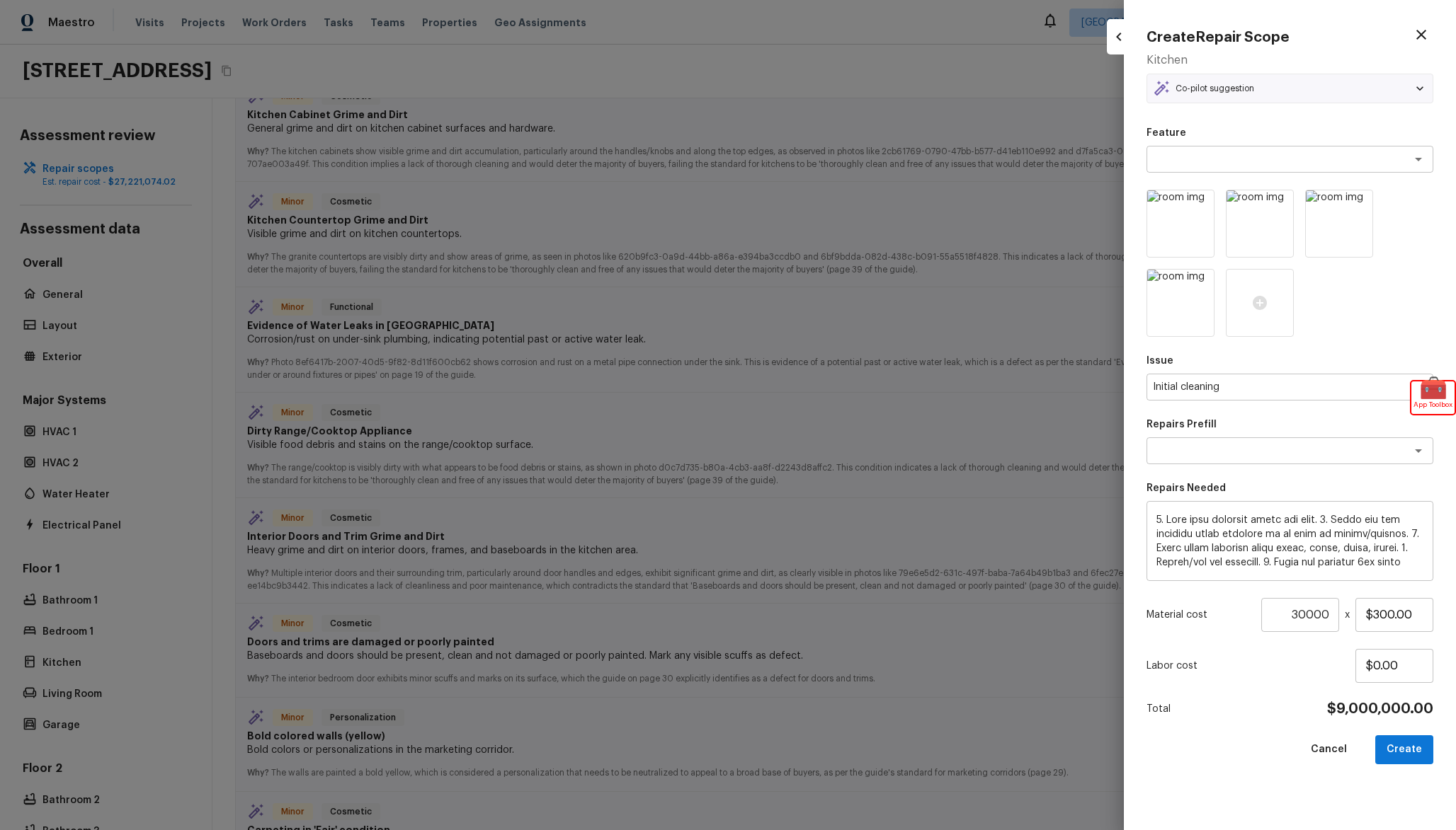
click at [1267, 123] on div "Create Repair Scope Kitchen Co-pilot suggestion Minor Cosmetic Kitchen Countert…" at bounding box center [1289, 415] width 332 height 830
click at [1423, 92] on icon at bounding box center [1420, 88] width 14 height 14
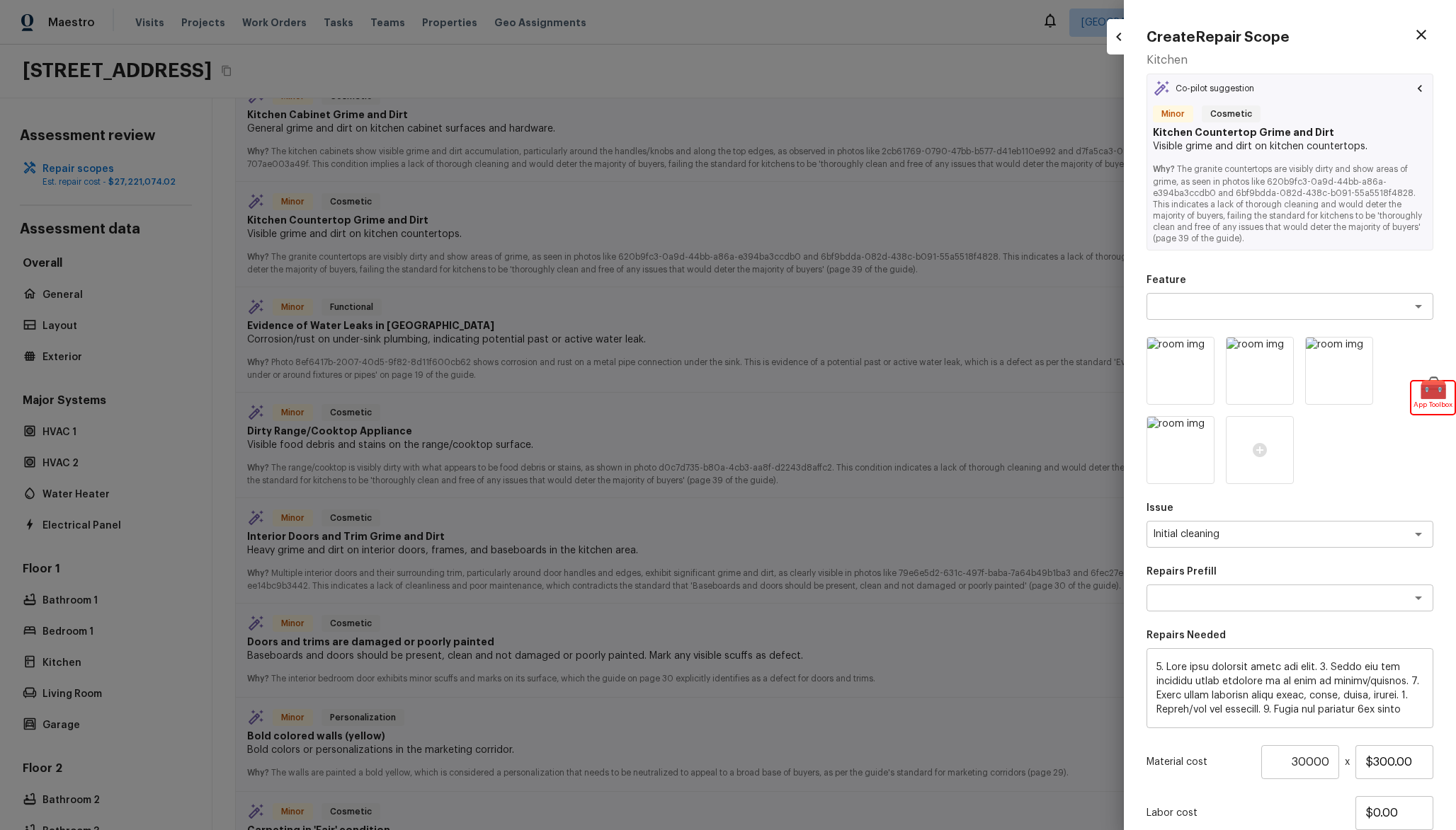
click at [1423, 92] on icon at bounding box center [1420, 88] width 14 height 14
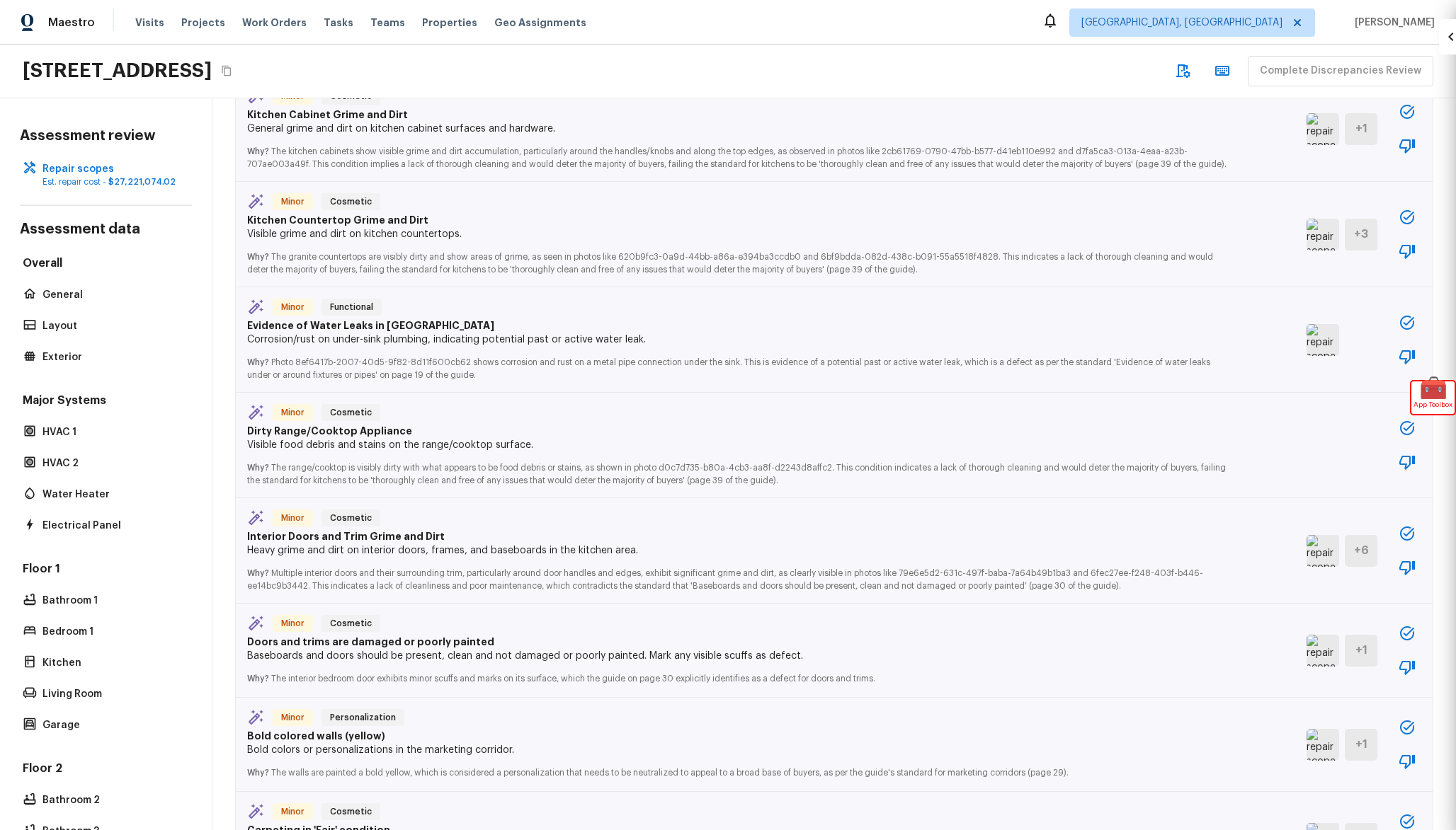
type input "1"
type input "$0.00"
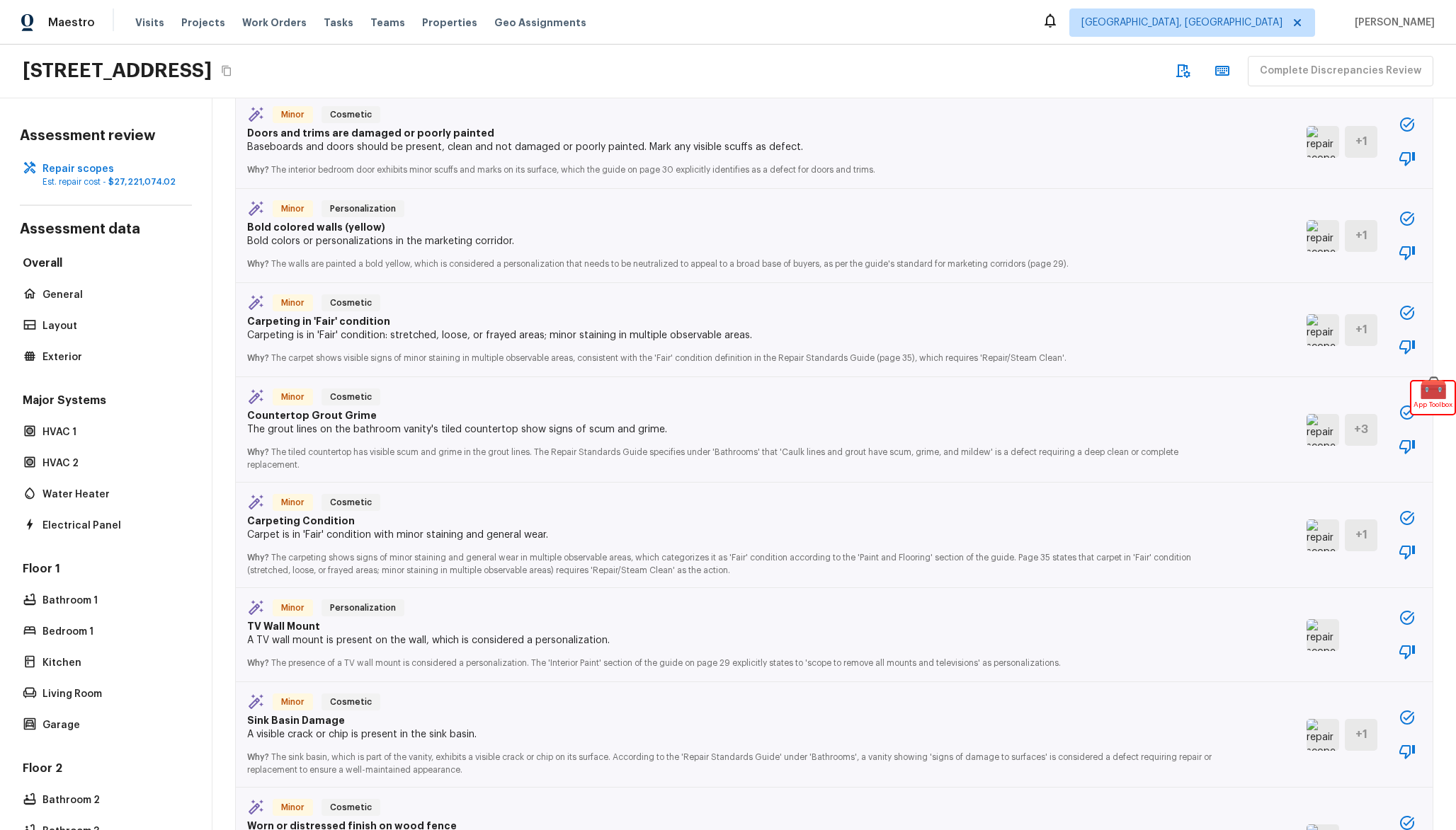
scroll to position [2382, 0]
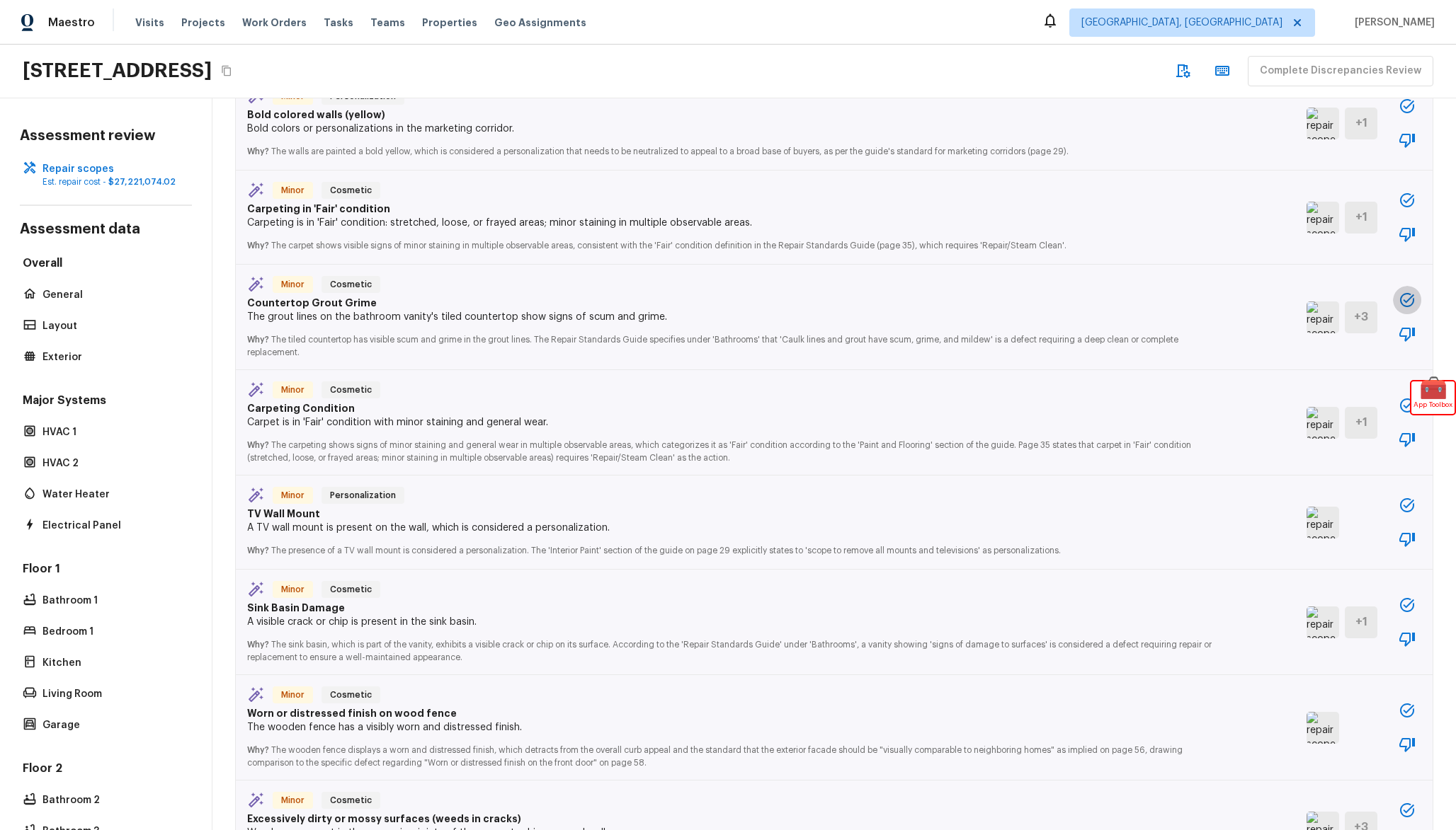
click at [1412, 307] on icon "button" at bounding box center [1407, 300] width 14 height 14
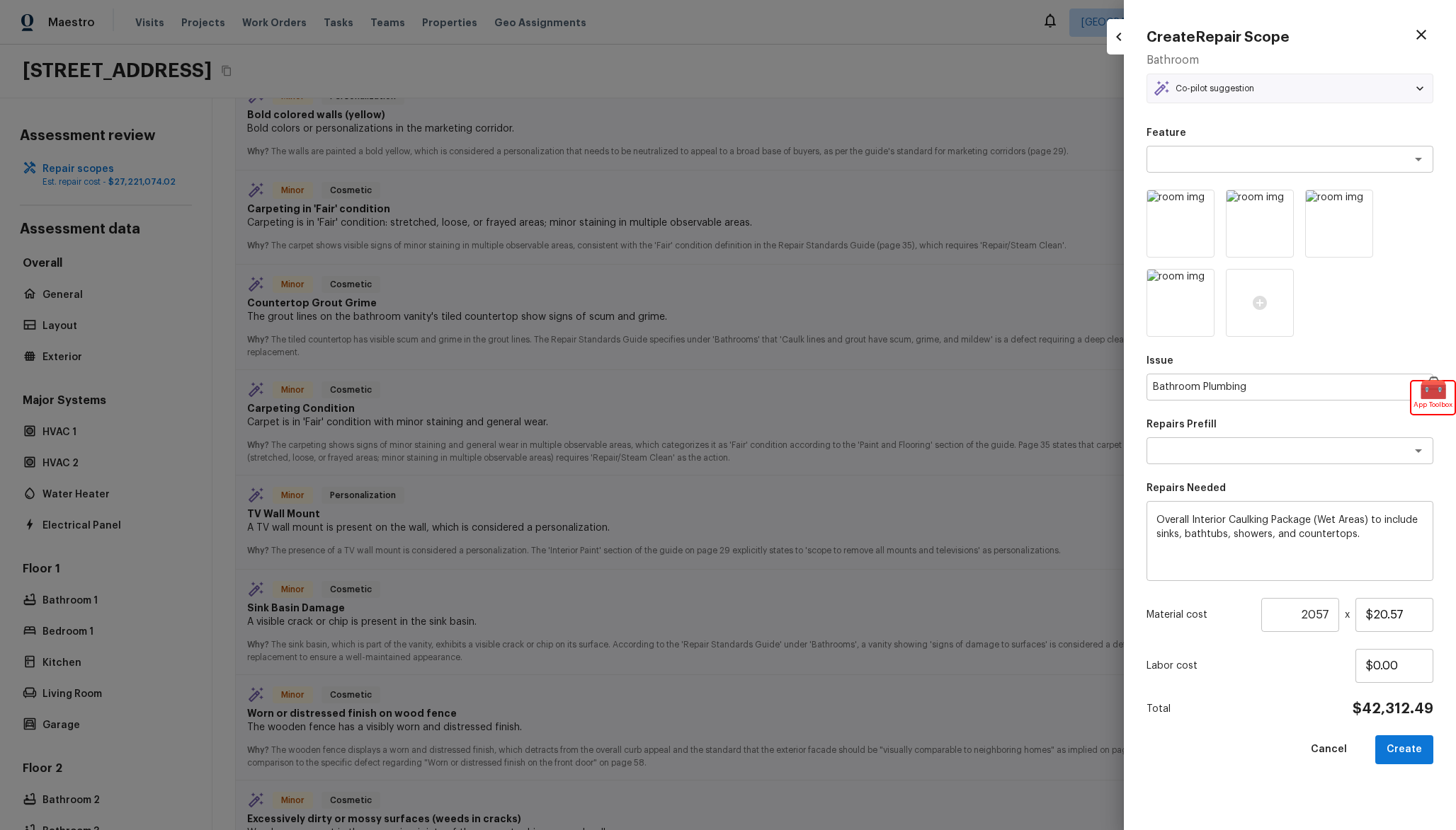
type input "1"
type input "$0.00"
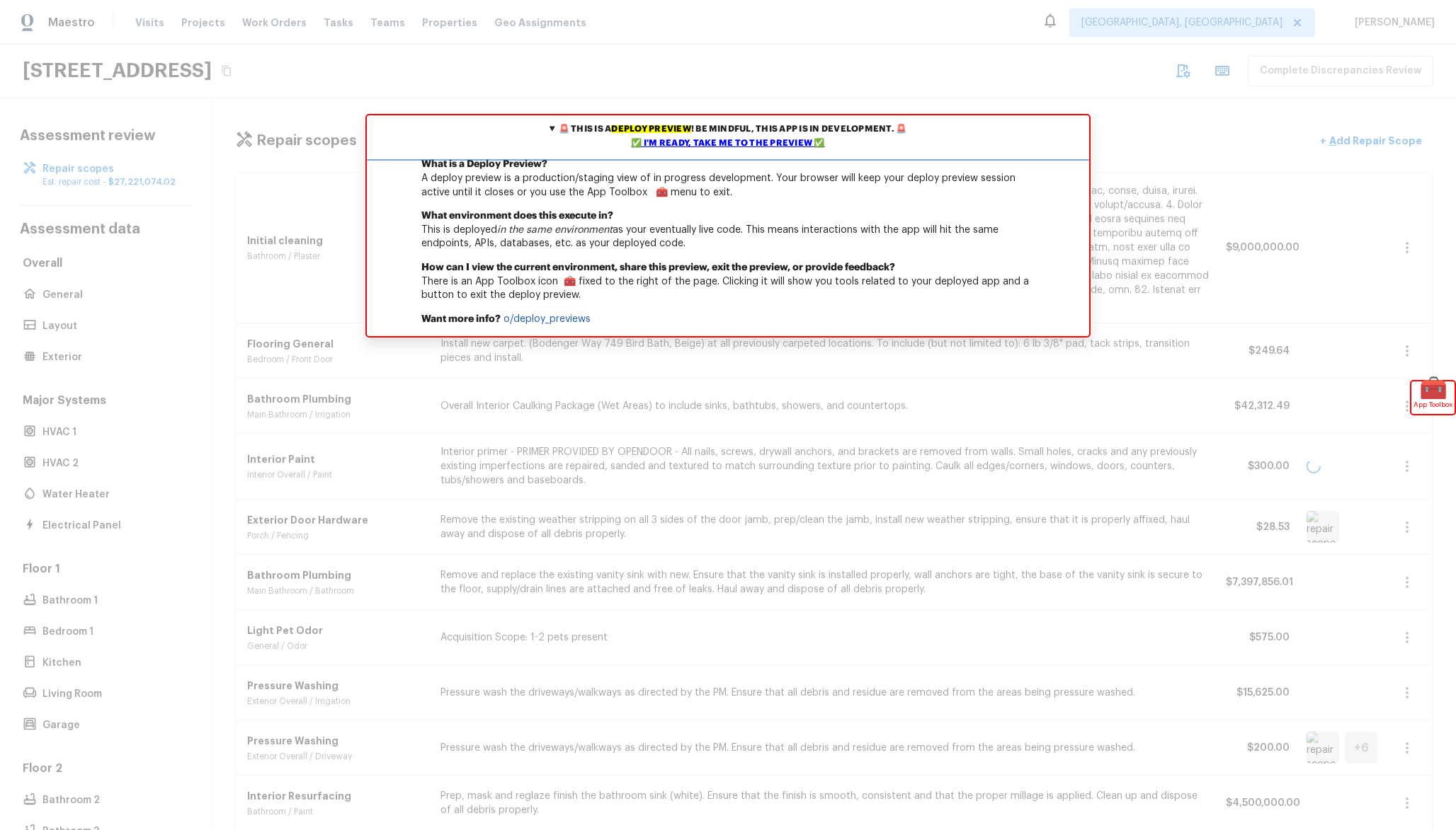
click at [766, 145] on div "✅ I'm ready, take me to the preview ✅" at bounding box center [728, 143] width 715 height 14
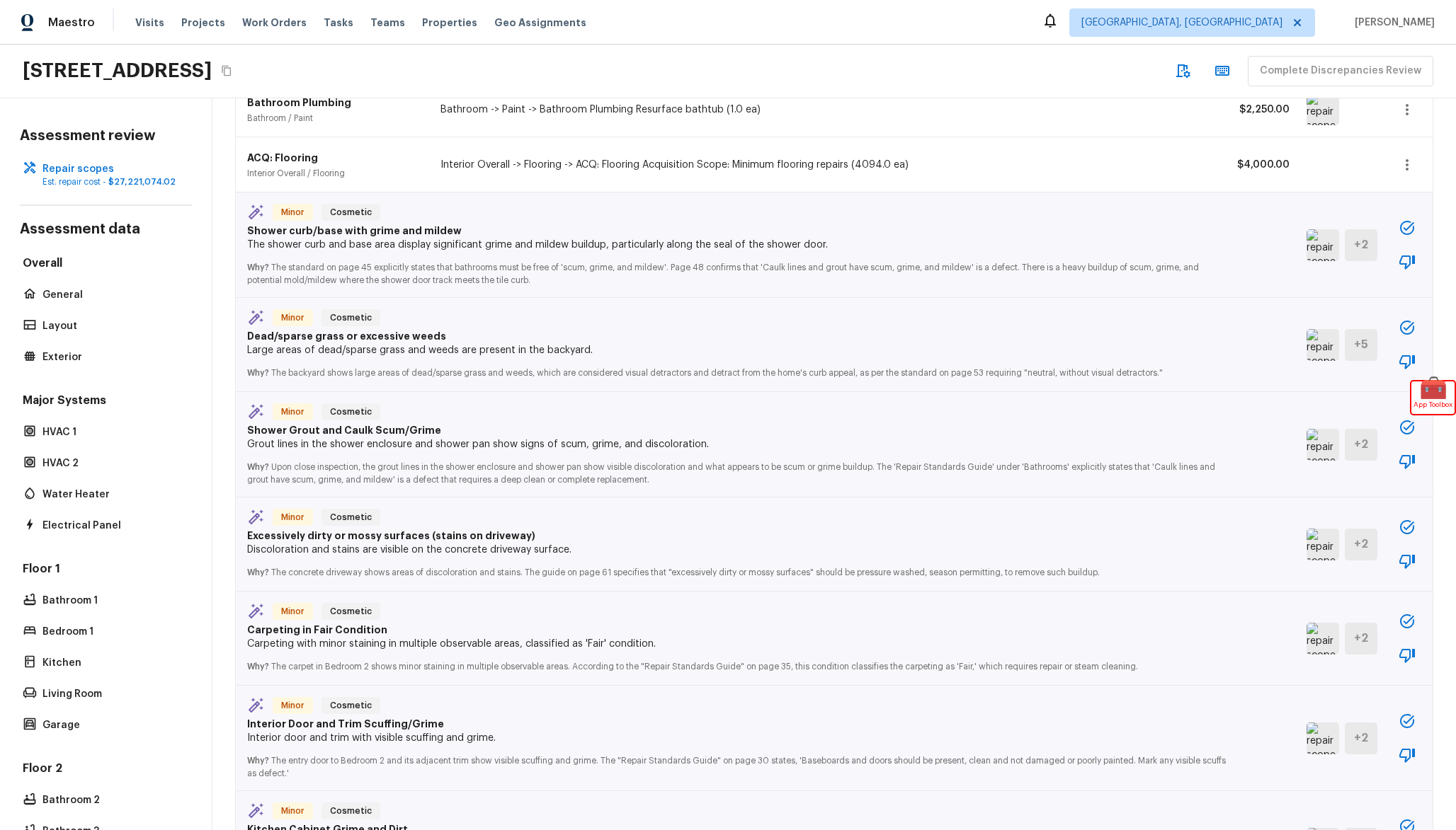
scroll to position [1044, 0]
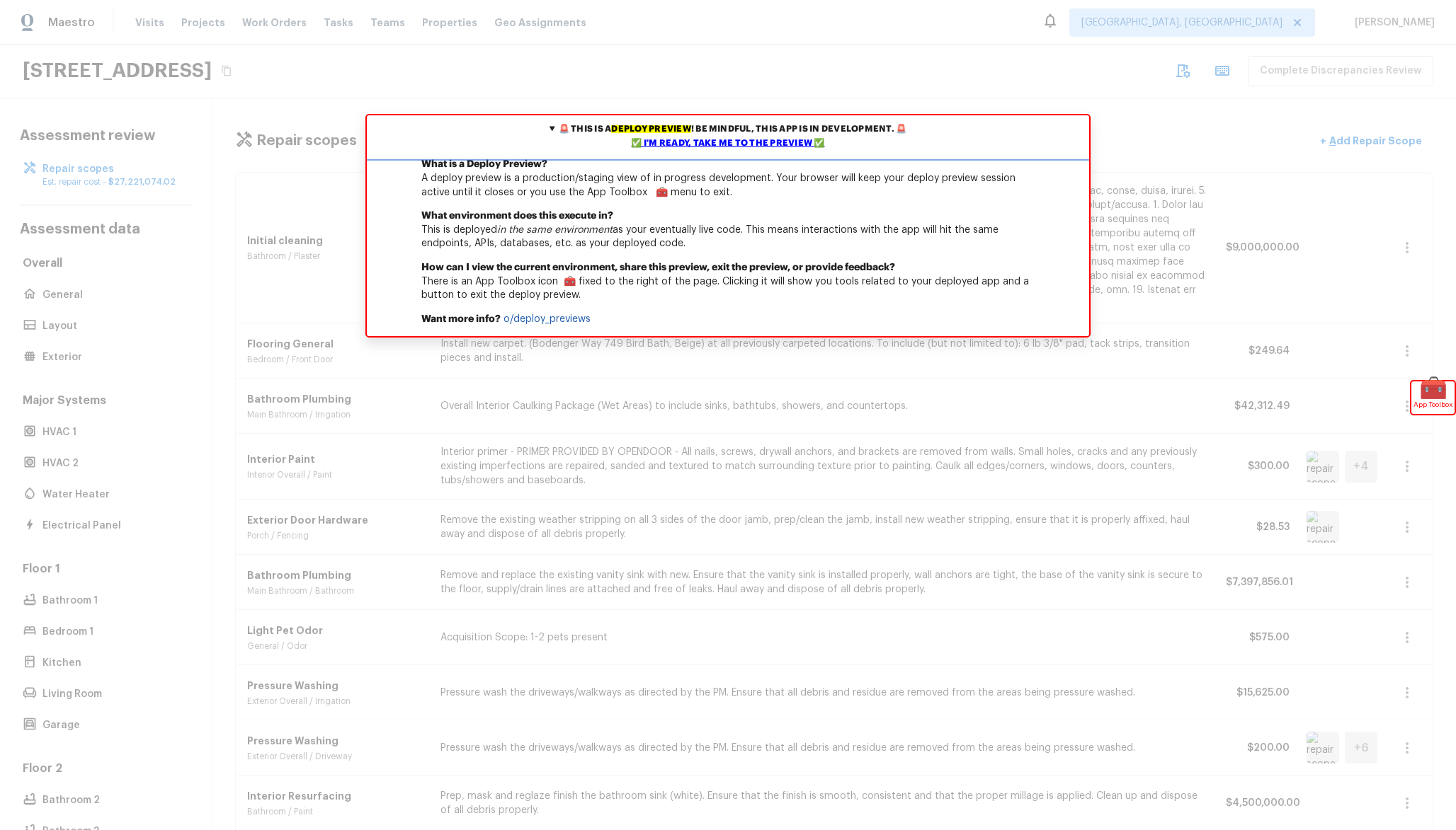
click at [792, 139] on div "✅ I'm ready, take me to the preview ✅" at bounding box center [728, 143] width 715 height 14
